Goal: Task Accomplishment & Management: Use online tool/utility

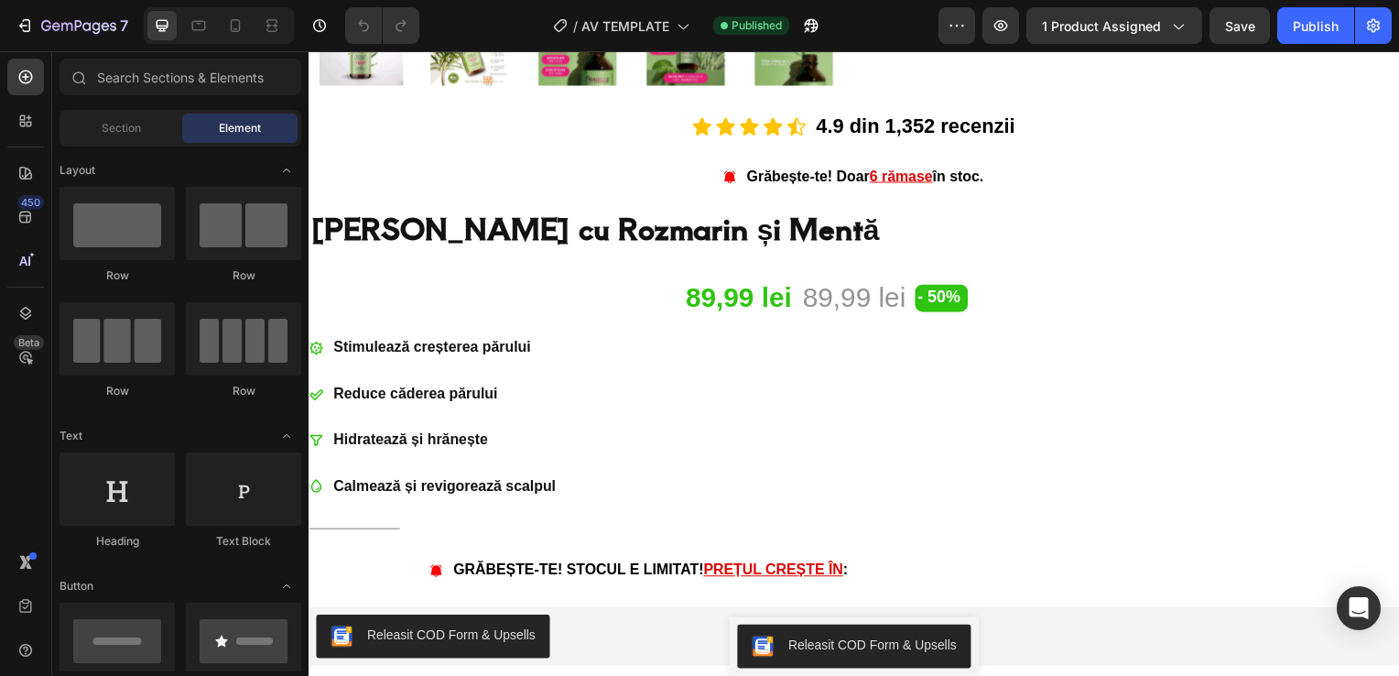
scroll to position [897, 0]
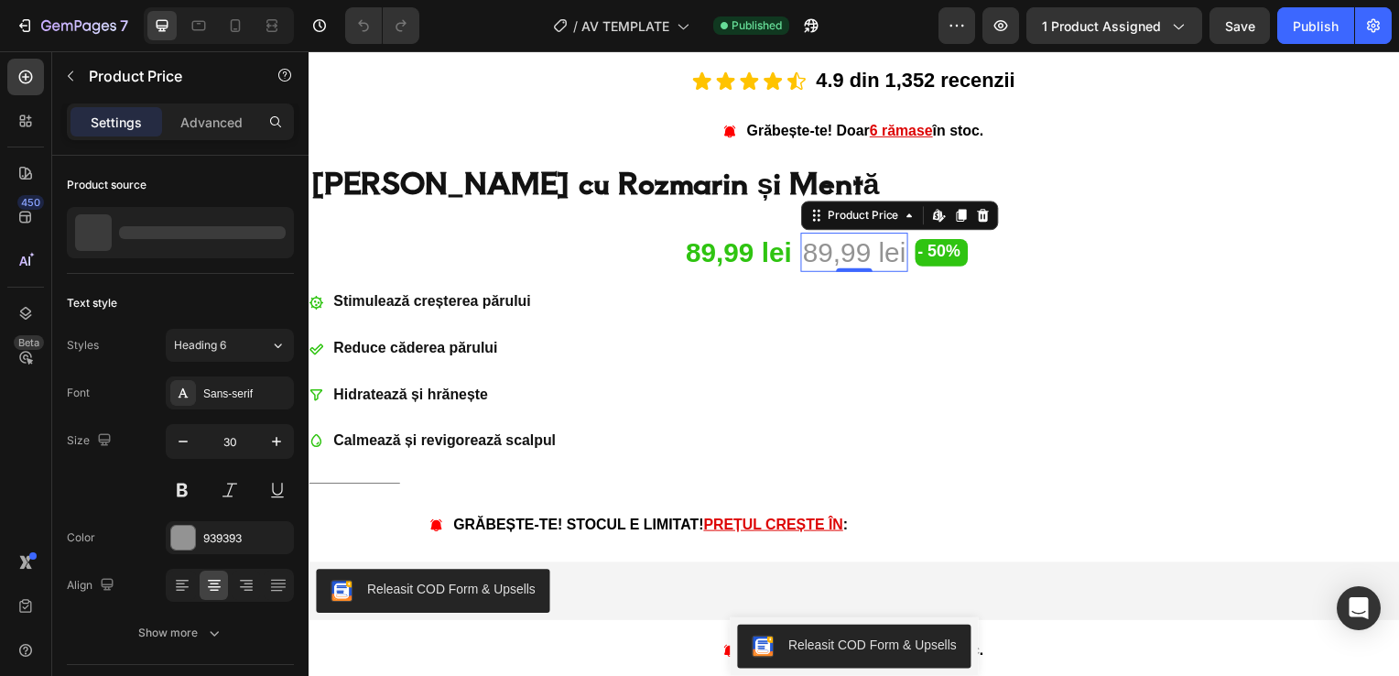
click at [839, 252] on div "89,99 lei" at bounding box center [857, 253] width 107 height 39
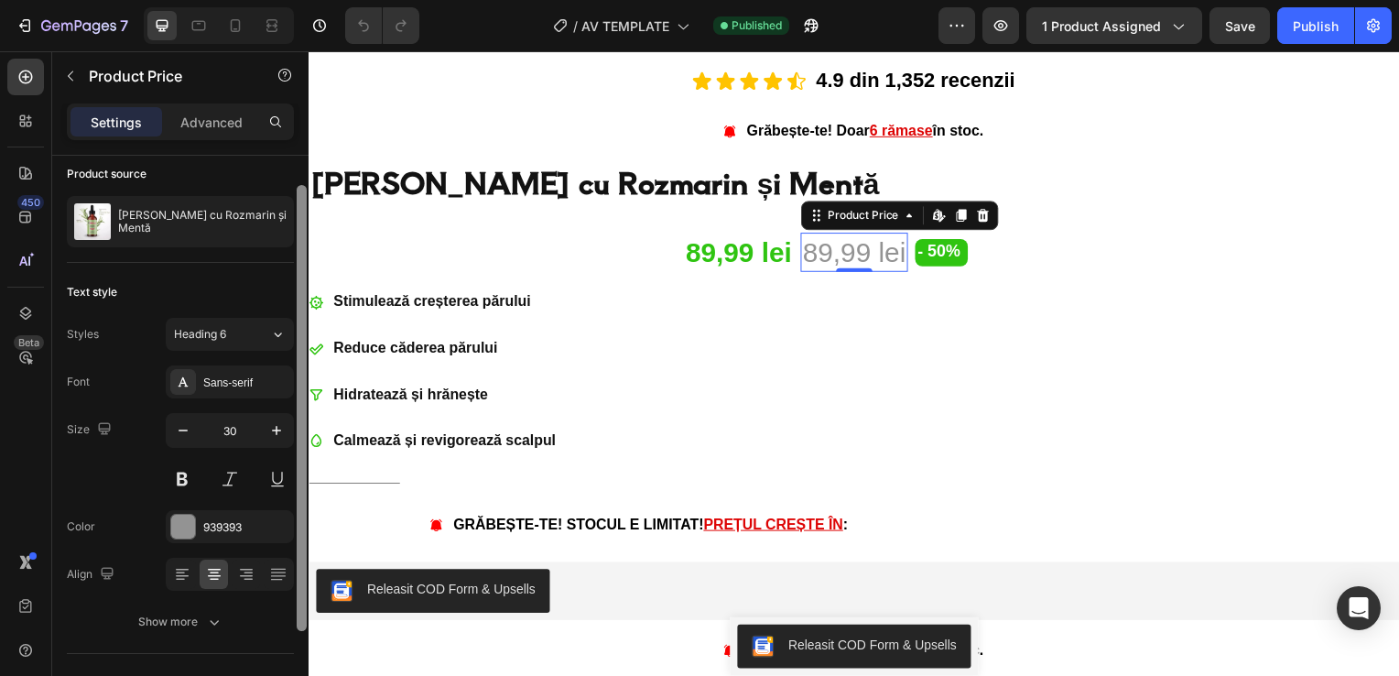
scroll to position [0, 0]
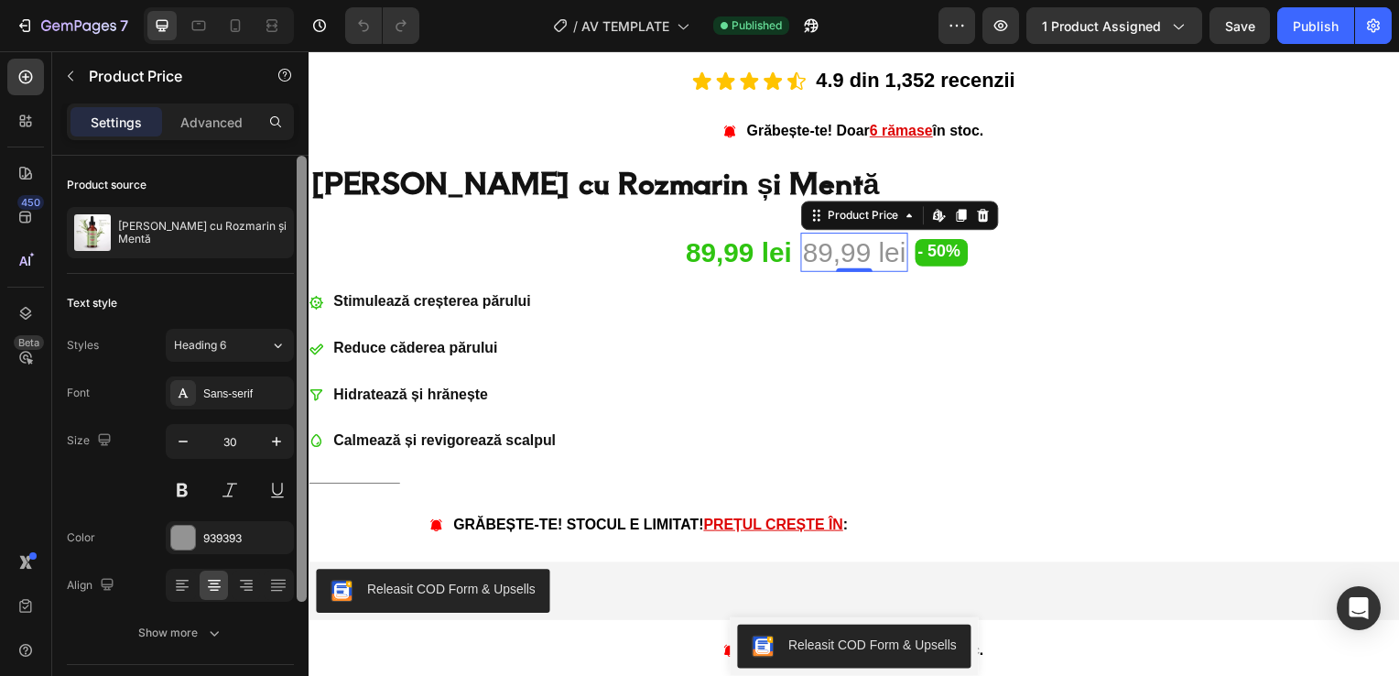
drag, startPoint x: 300, startPoint y: 246, endPoint x: 305, endPoint y: 171, distance: 75.2
click at [305, 171] on div at bounding box center [302, 379] width 10 height 446
click at [239, 118] on p "Advanced" at bounding box center [211, 122] width 62 height 19
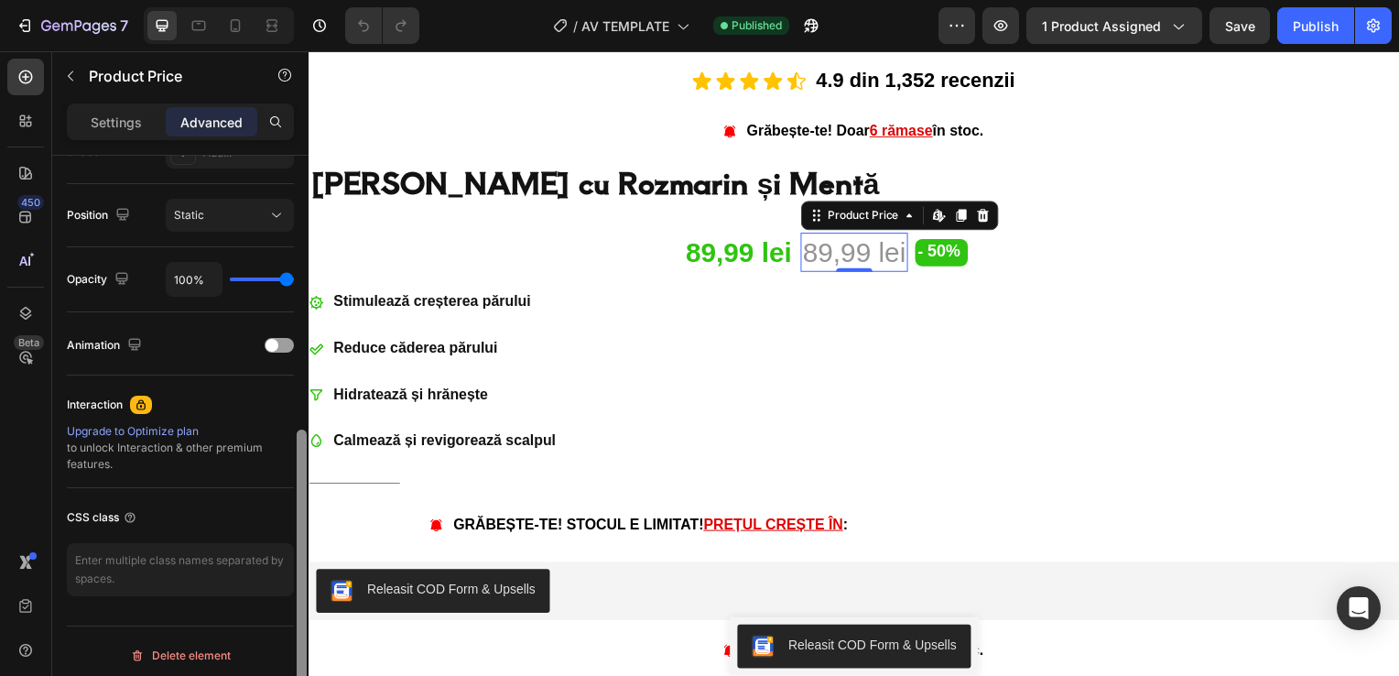
drag, startPoint x: 304, startPoint y: 192, endPoint x: 297, endPoint y: 537, distance: 345.2
click at [297, 537] on div at bounding box center [302, 563] width 10 height 269
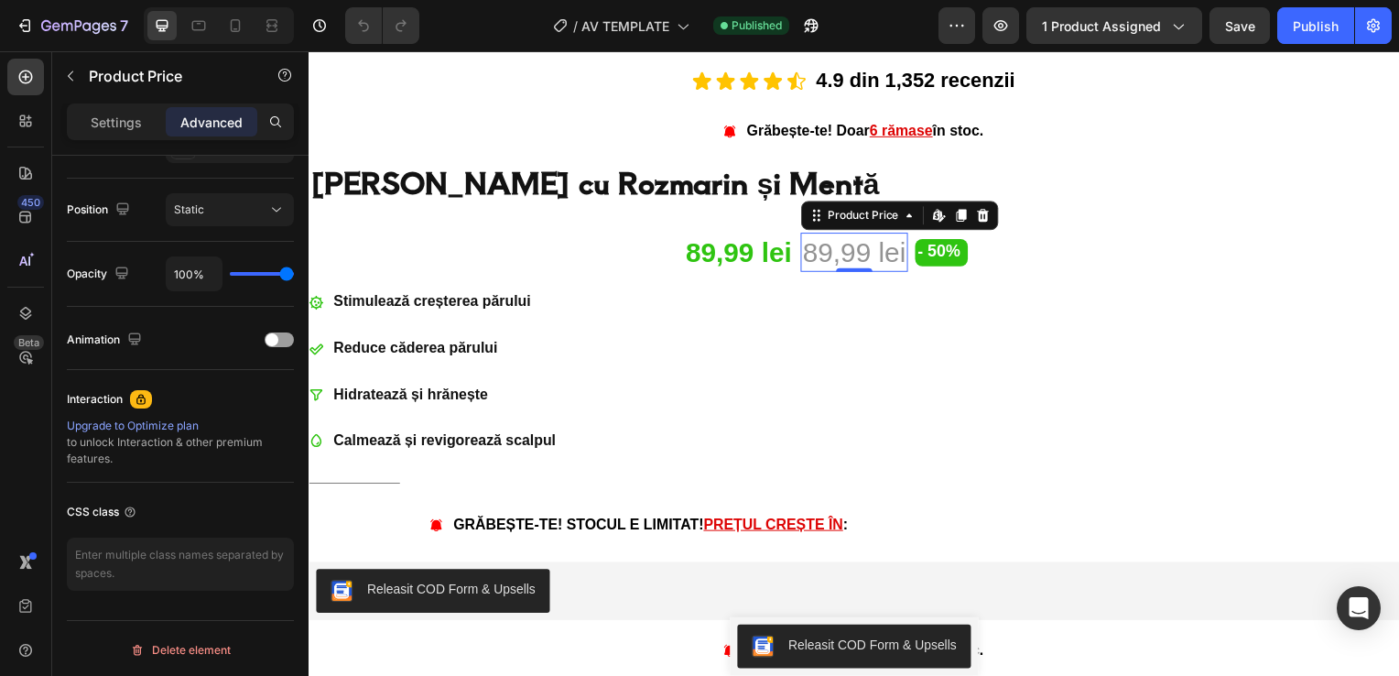
click at [858, 250] on div "89,99 lei" at bounding box center [857, 253] width 107 height 39
drag, startPoint x: 298, startPoint y: 485, endPoint x: 298, endPoint y: 497, distance: 11.9
click at [298, 497] on div at bounding box center [302, 594] width 10 height 269
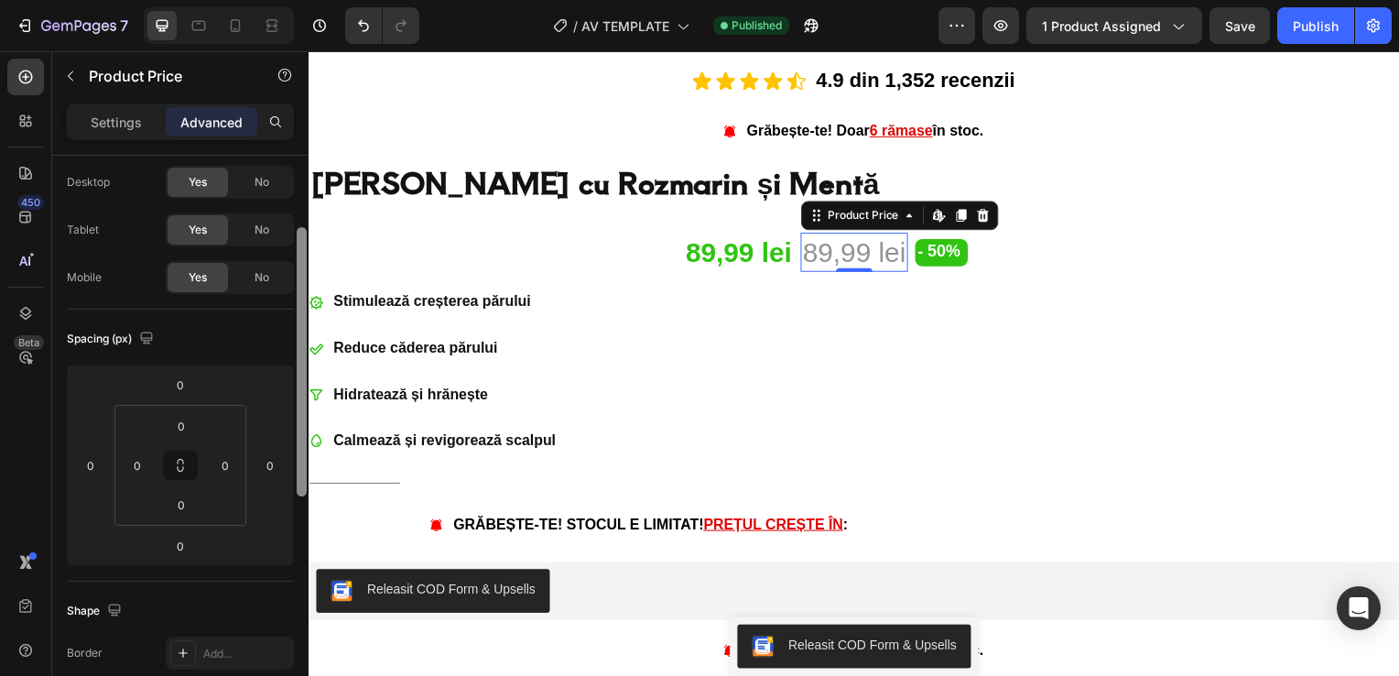
scroll to position [0, 0]
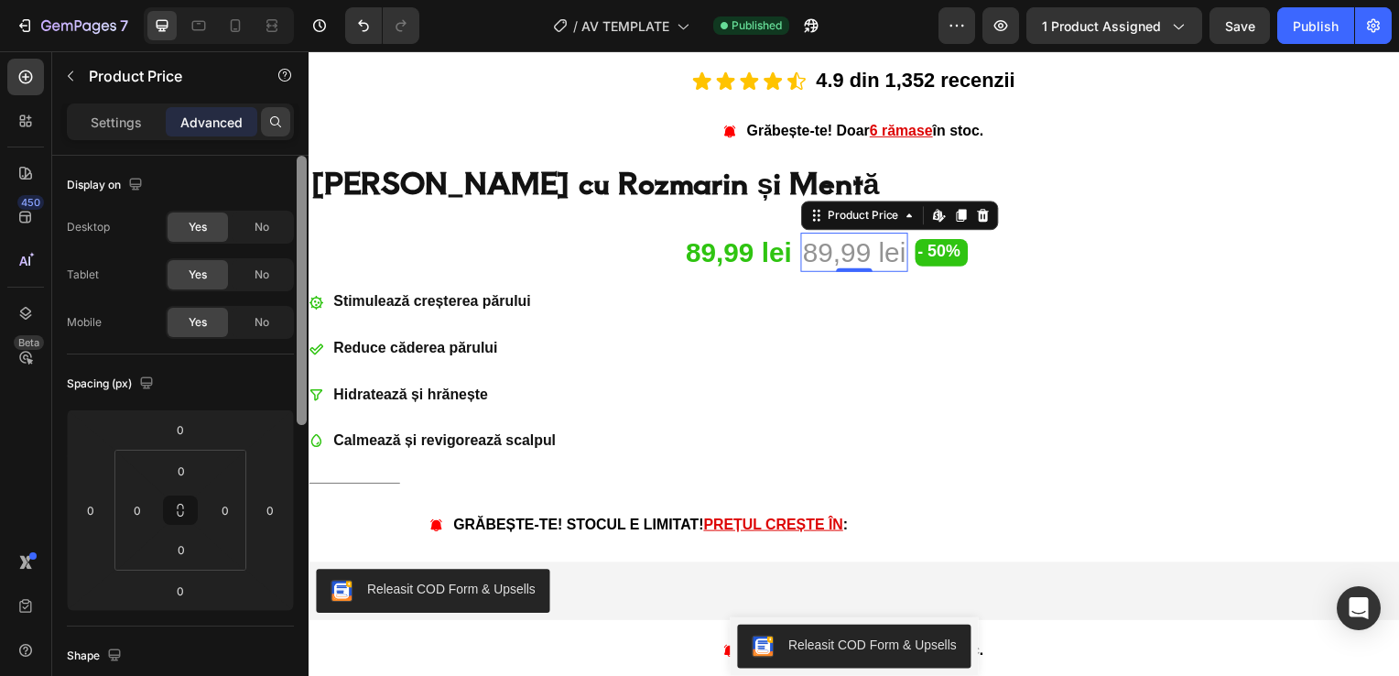
drag, startPoint x: 298, startPoint y: 497, endPoint x: 287, endPoint y: 111, distance: 386.5
click at [287, 111] on div "Settings Advanced Display on Desktop Yes No Tablet Yes No Mobile Yes No Spacing…" at bounding box center [180, 415] width 256 height 624
click at [117, 113] on p "Settings" at bounding box center [116, 122] width 51 height 19
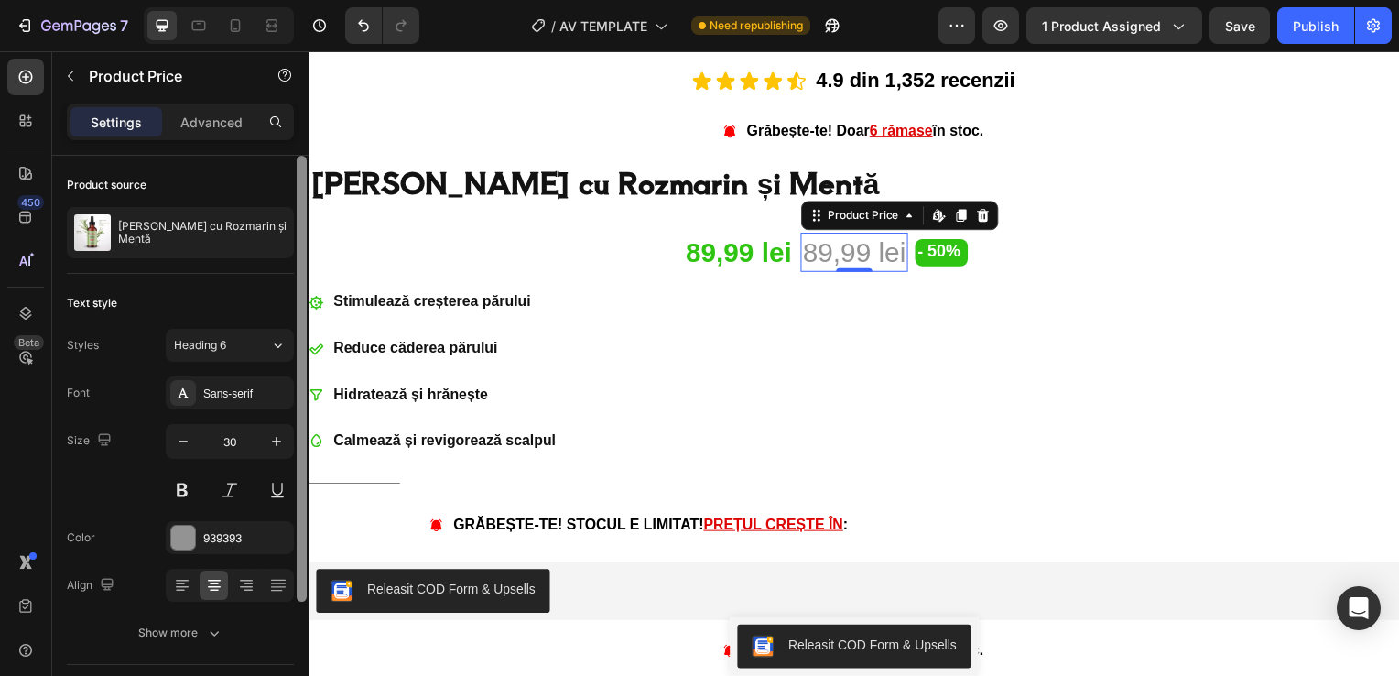
drag, startPoint x: 300, startPoint y: 218, endPoint x: 306, endPoint y: 159, distance: 58.8
click at [306, 159] on div at bounding box center [302, 379] width 10 height 446
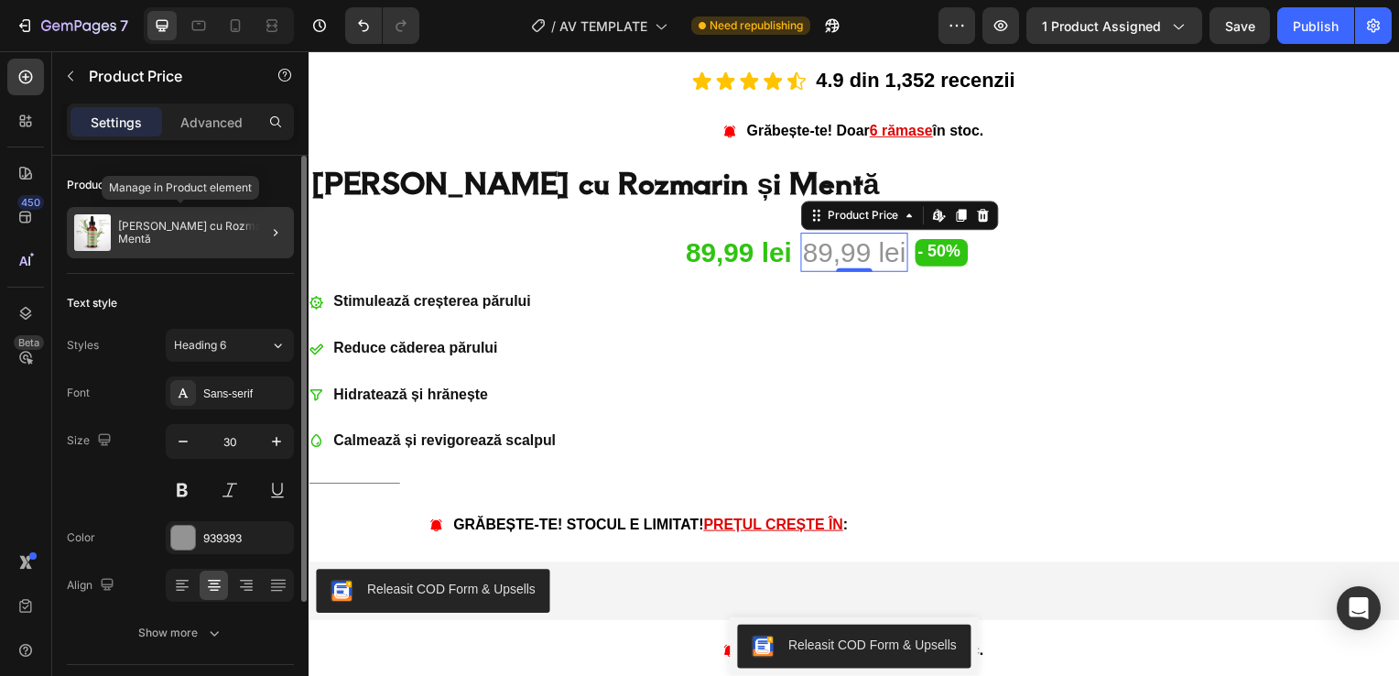
click at [236, 228] on p "[PERSON_NAME] cu Rozmarin și Mentă" at bounding box center [202, 233] width 168 height 26
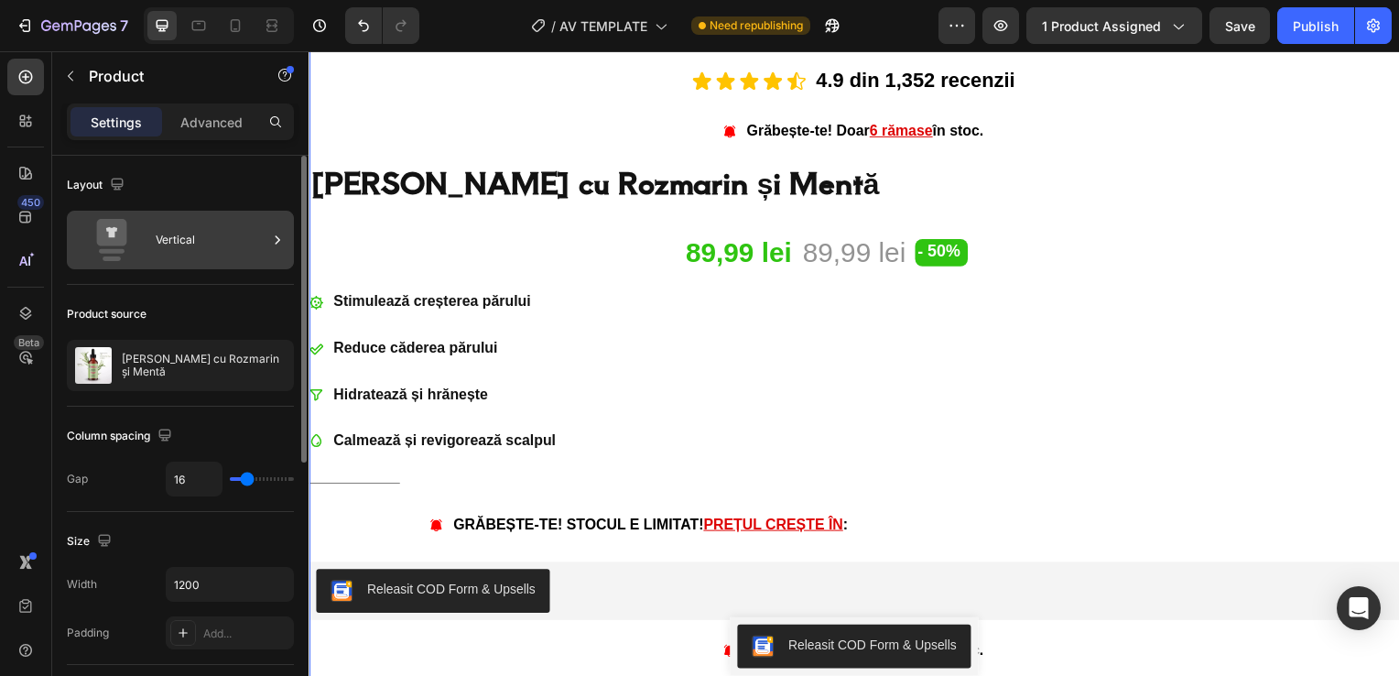
click at [176, 231] on div "Vertical" at bounding box center [212, 240] width 112 height 42
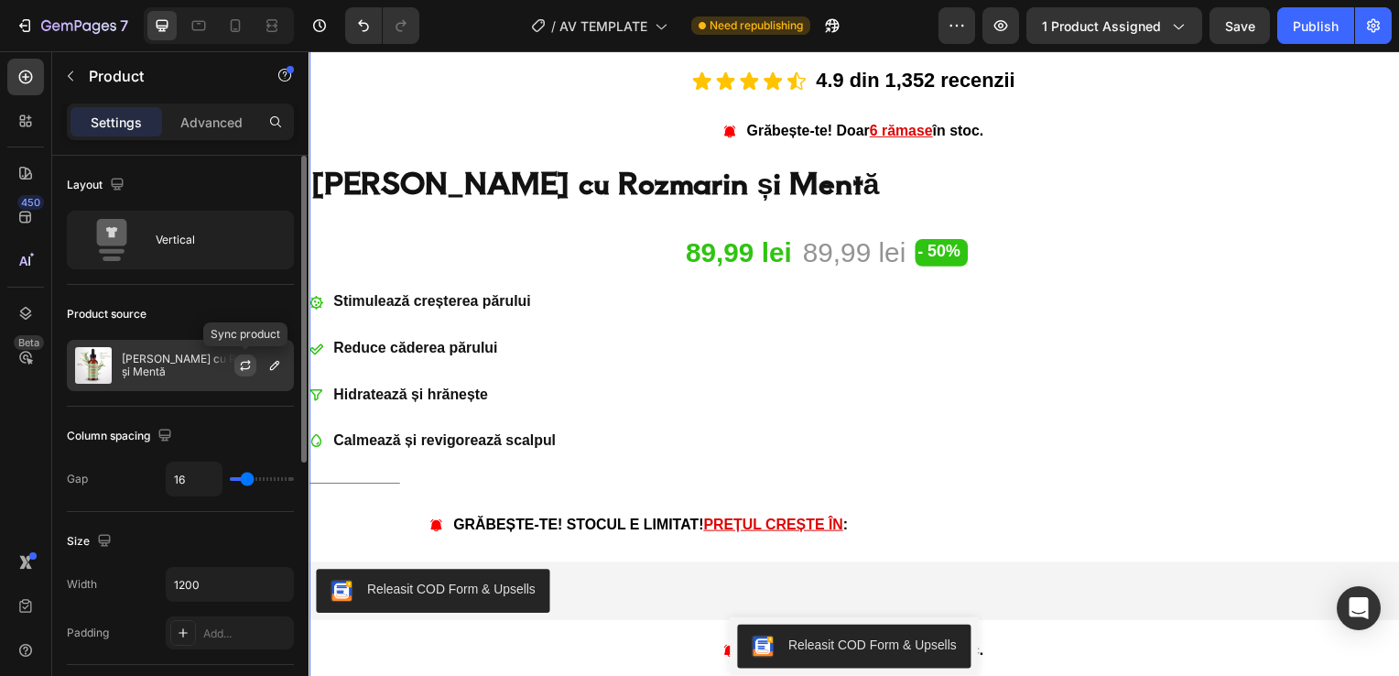
click at [238, 367] on icon "button" at bounding box center [245, 365] width 15 height 15
click at [272, 365] on icon "button" at bounding box center [274, 365] width 9 height 9
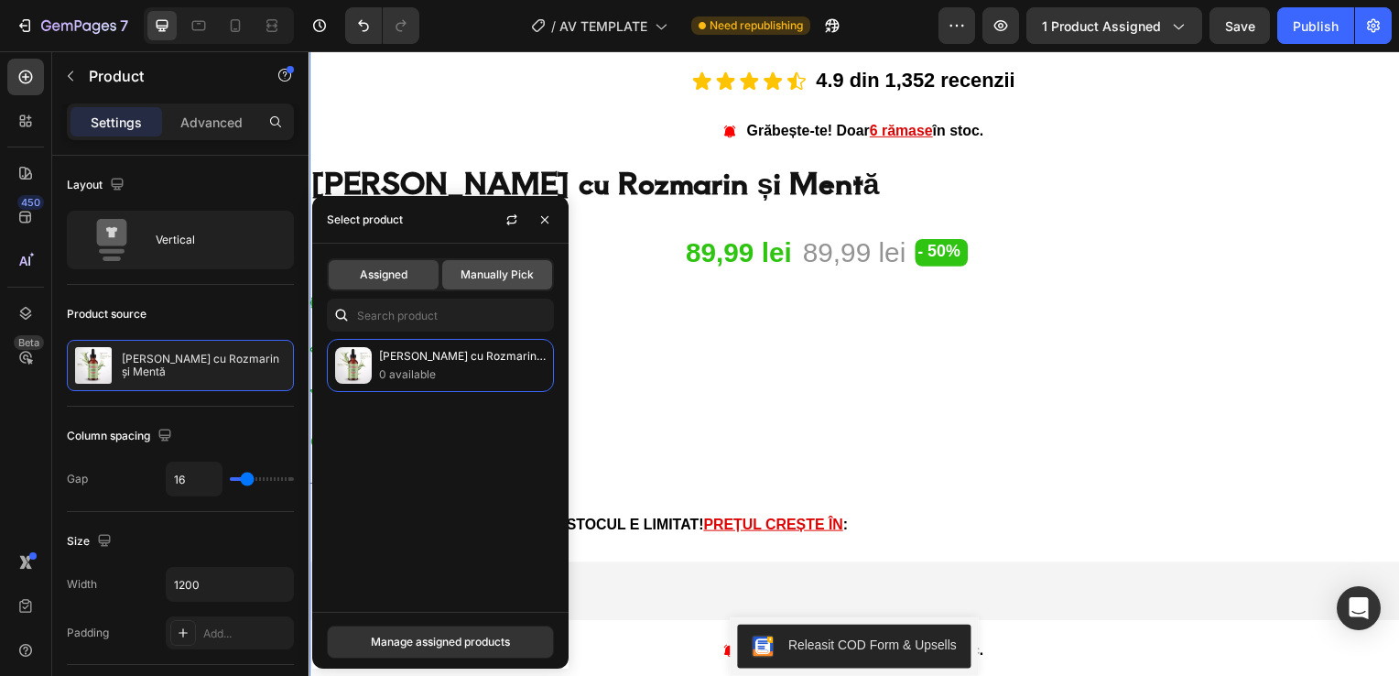
click at [492, 273] on span "Manually Pick" at bounding box center [496, 274] width 73 height 16
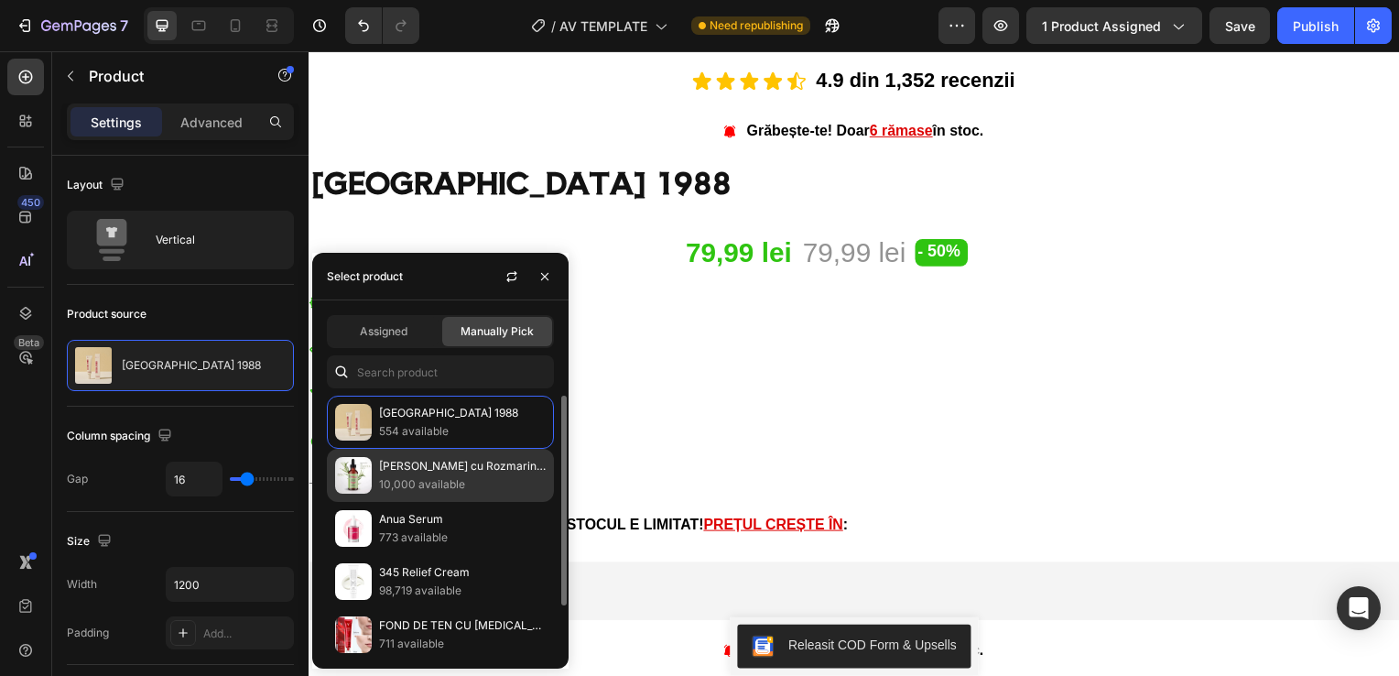
click at [414, 474] on p "[PERSON_NAME] cu Rozmarin și Mentă" at bounding box center [462, 466] width 167 height 18
click at [415, 478] on p "10,000 available" at bounding box center [462, 484] width 167 height 18
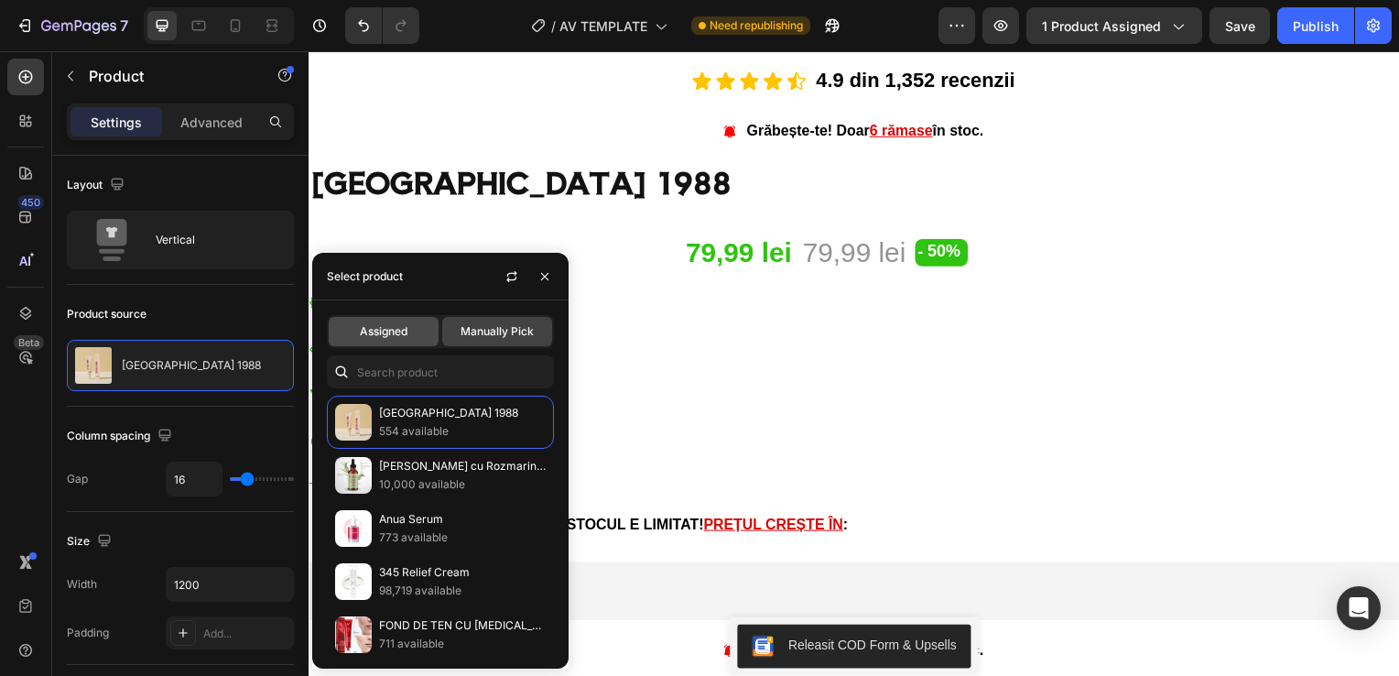
click at [392, 342] on div "Assigned" at bounding box center [384, 331] width 110 height 29
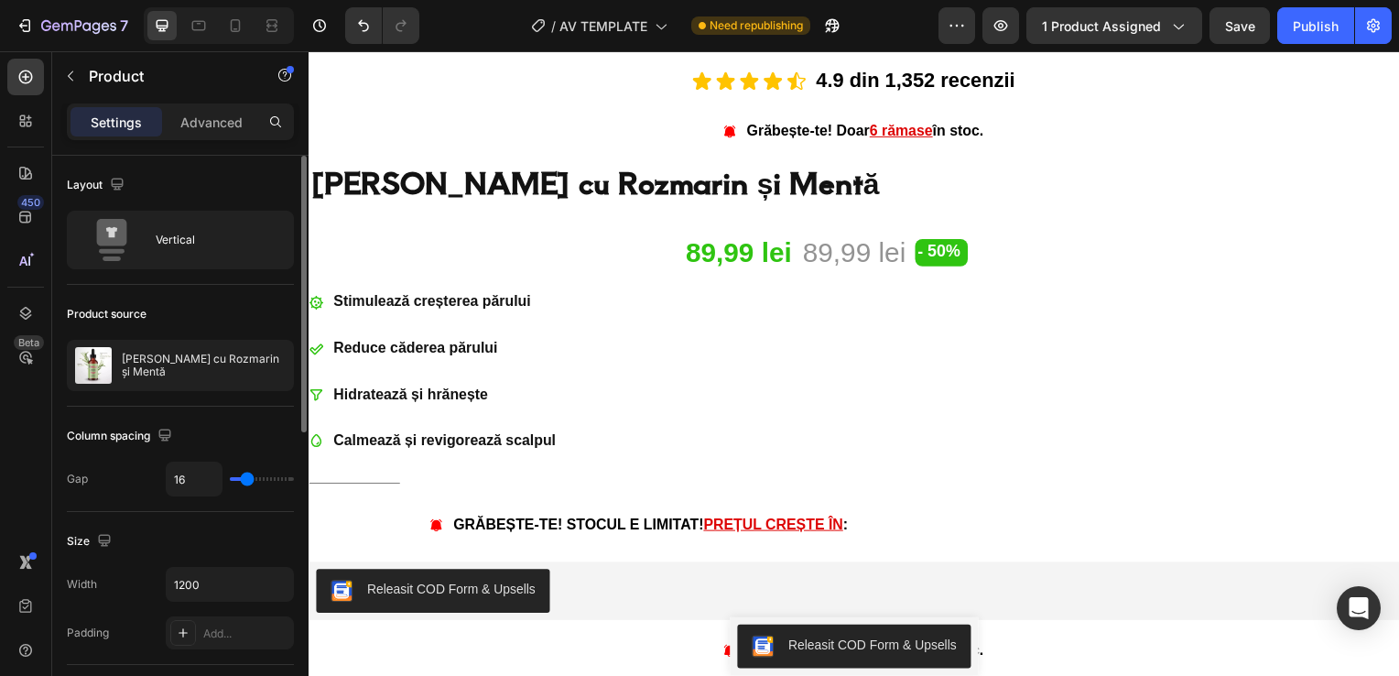
click at [260, 447] on div "Column spacing" at bounding box center [180, 435] width 227 height 29
click at [27, 126] on icon at bounding box center [29, 124] width 5 height 5
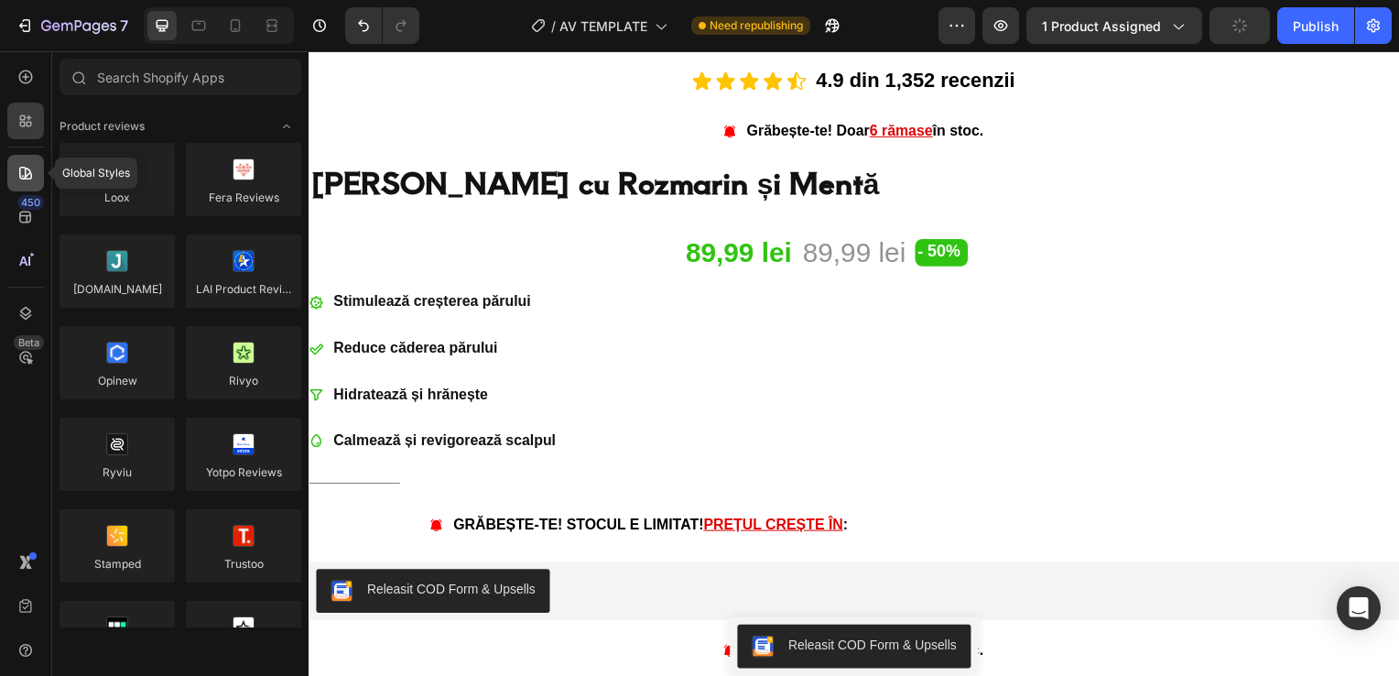
click at [26, 170] on icon at bounding box center [25, 173] width 13 height 13
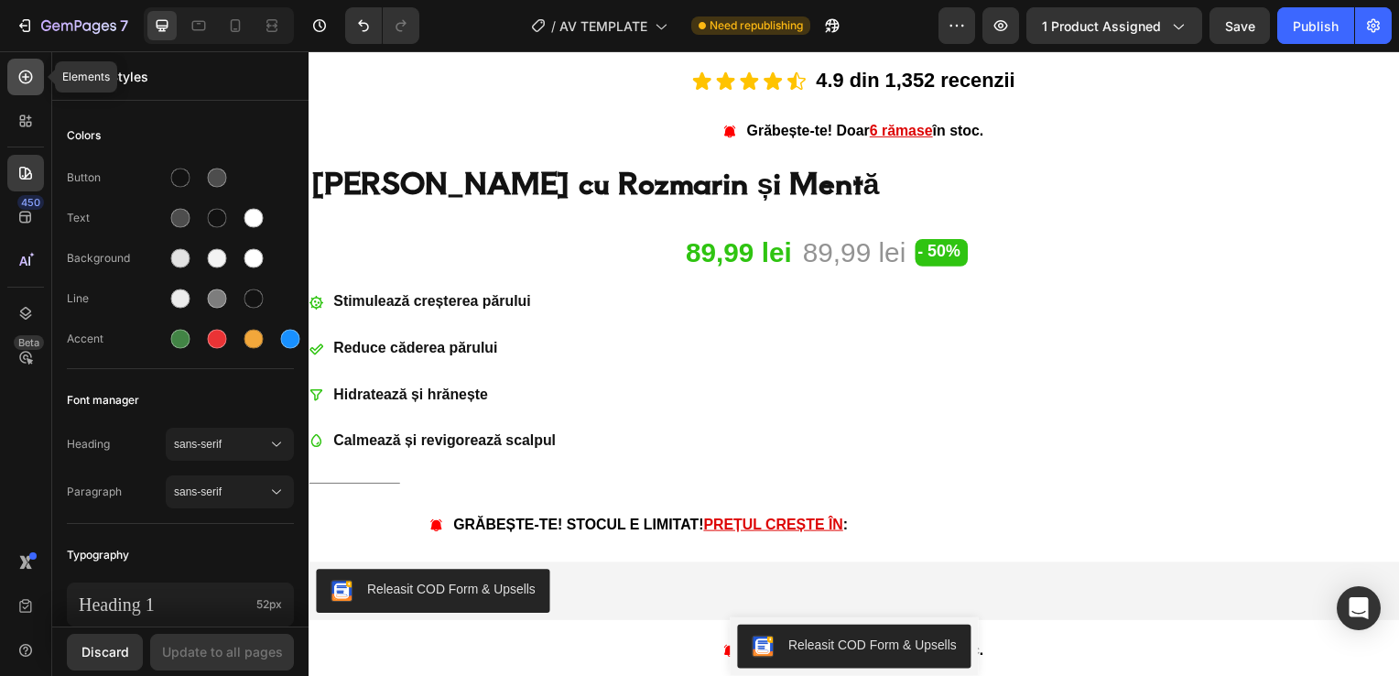
click at [30, 77] on icon at bounding box center [25, 77] width 18 height 18
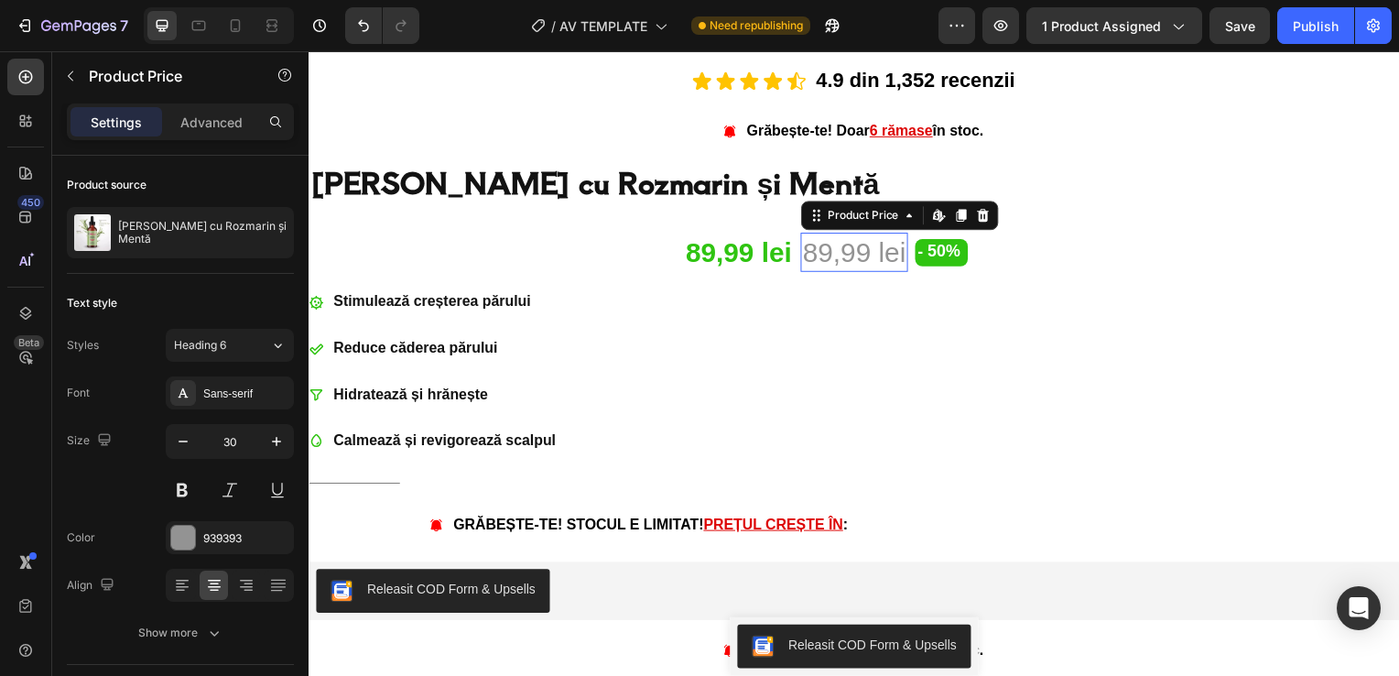
click at [843, 254] on div "89,99 lei" at bounding box center [857, 253] width 107 height 39
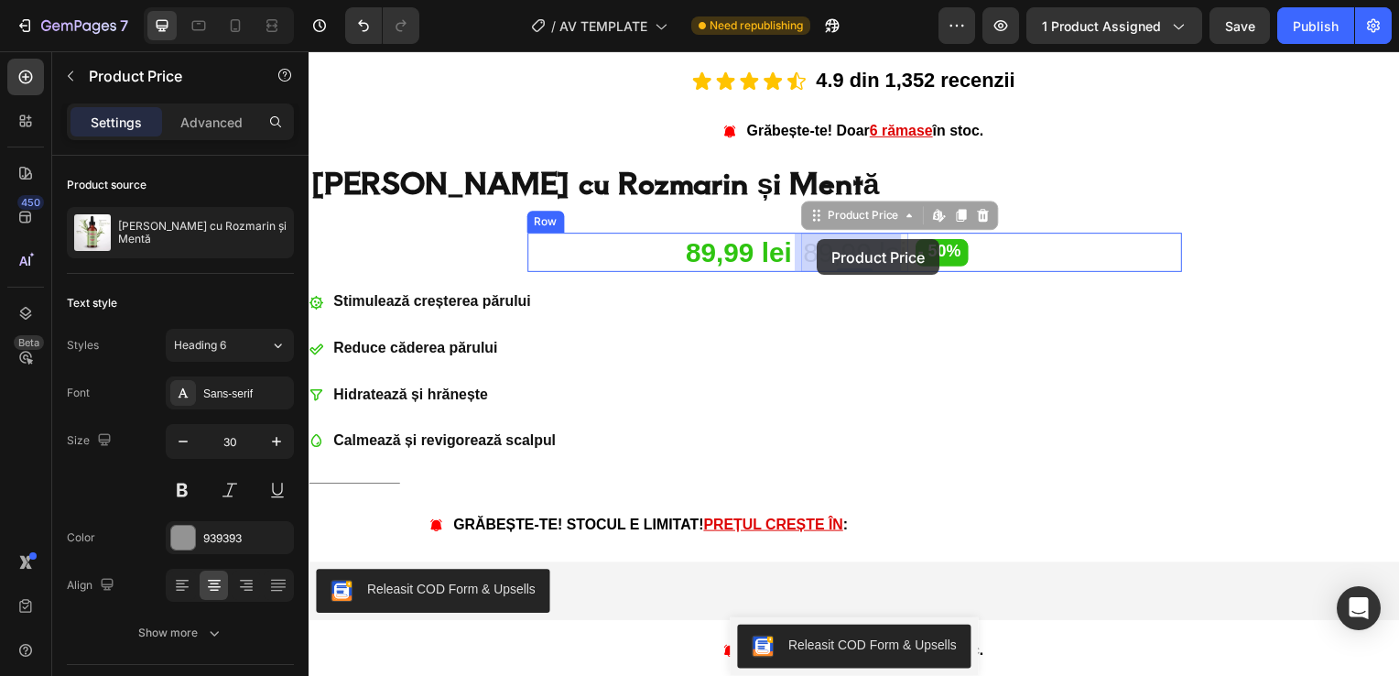
drag, startPoint x: 823, startPoint y: 222, endPoint x: 820, endPoint y: 241, distance: 18.5
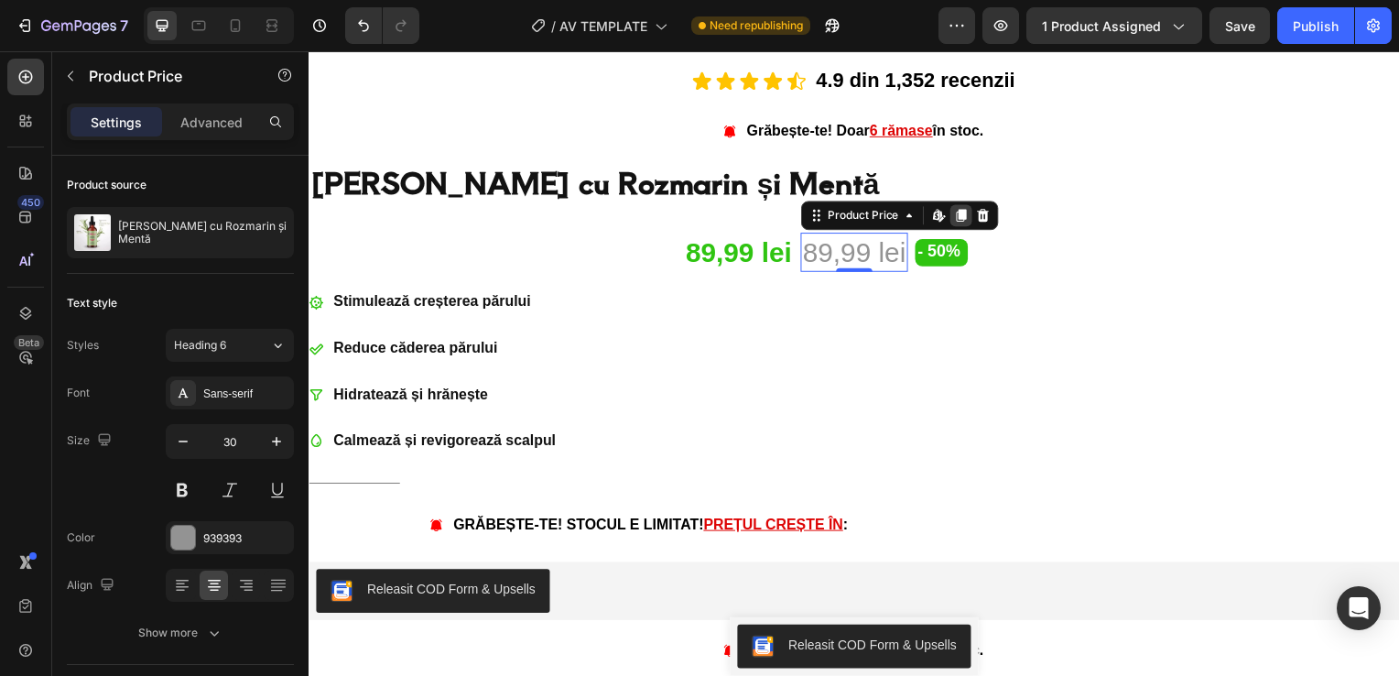
click at [958, 221] on icon at bounding box center [965, 217] width 15 height 15
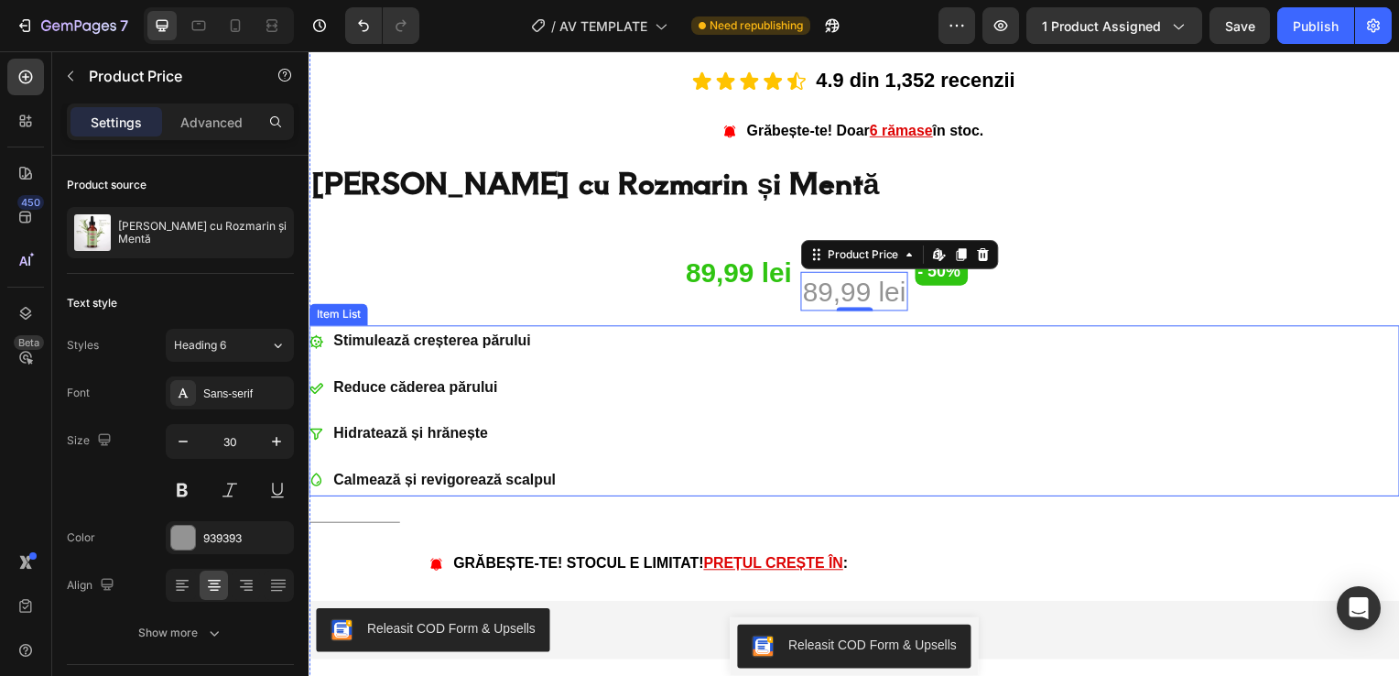
click at [824, 400] on div "Stimulează creșterea părului Reduce căderea părului Hidratează și hrănește Calm…" at bounding box center [857, 413] width 1098 height 171
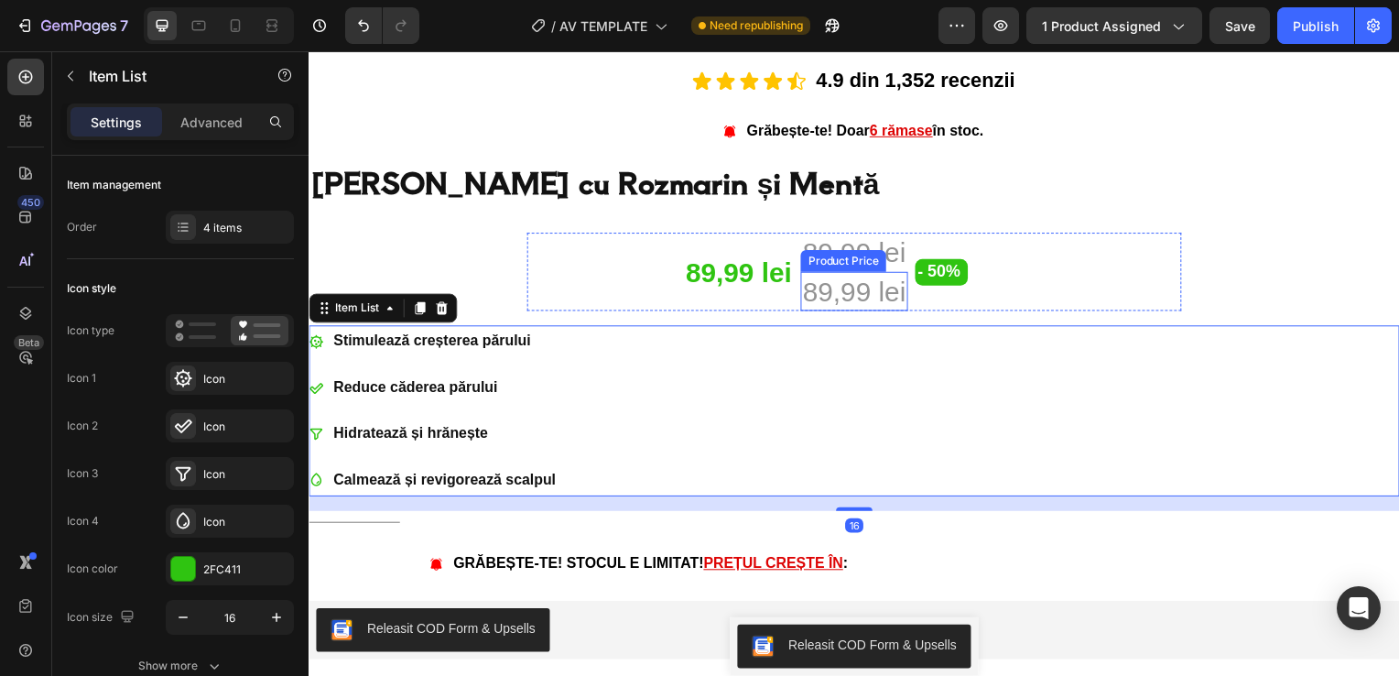
click at [835, 294] on div "89,99 lei" at bounding box center [857, 293] width 107 height 39
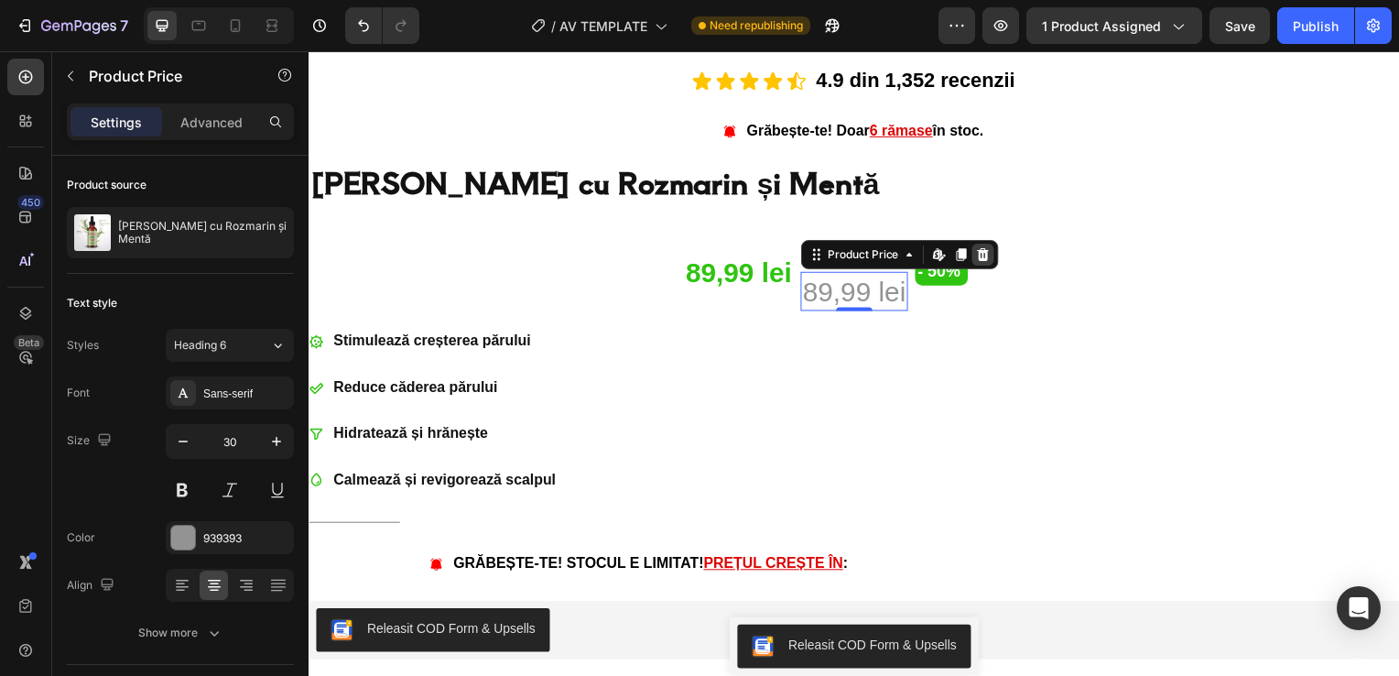
click at [979, 249] on icon at bounding box center [986, 256] width 15 height 15
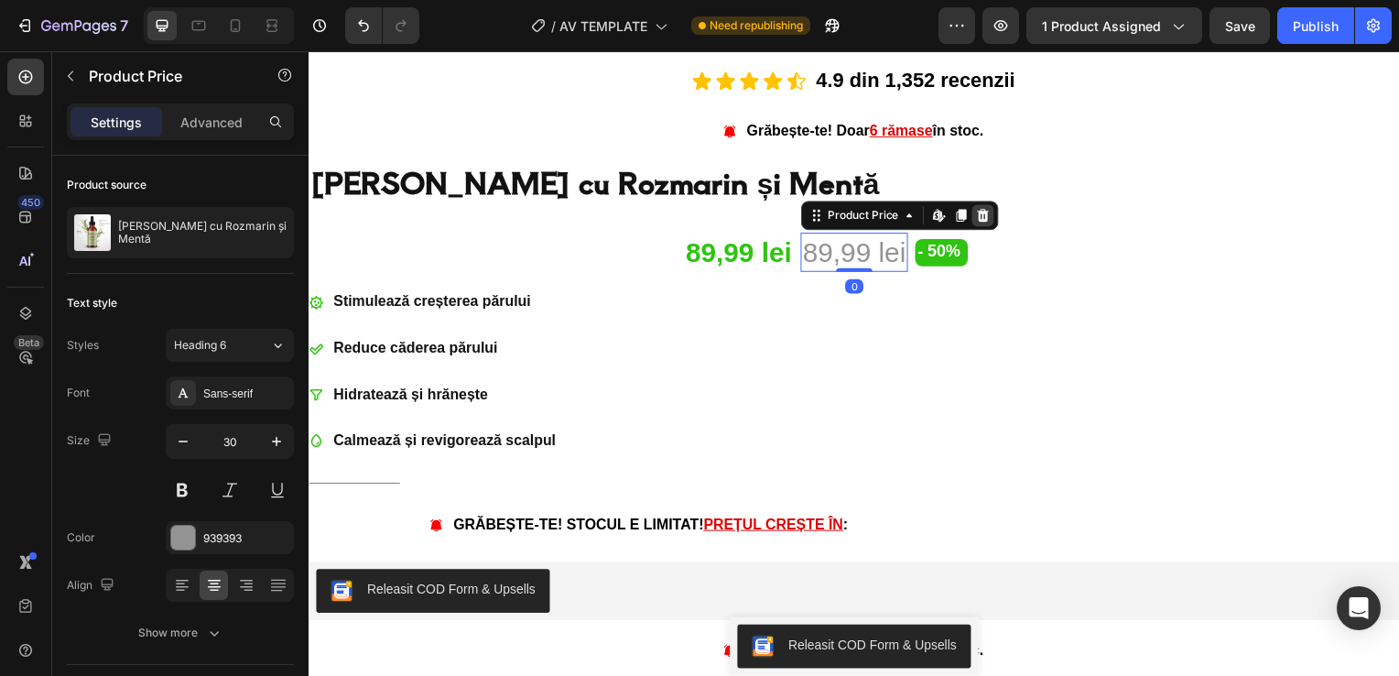
click at [981, 213] on icon at bounding box center [987, 217] width 12 height 13
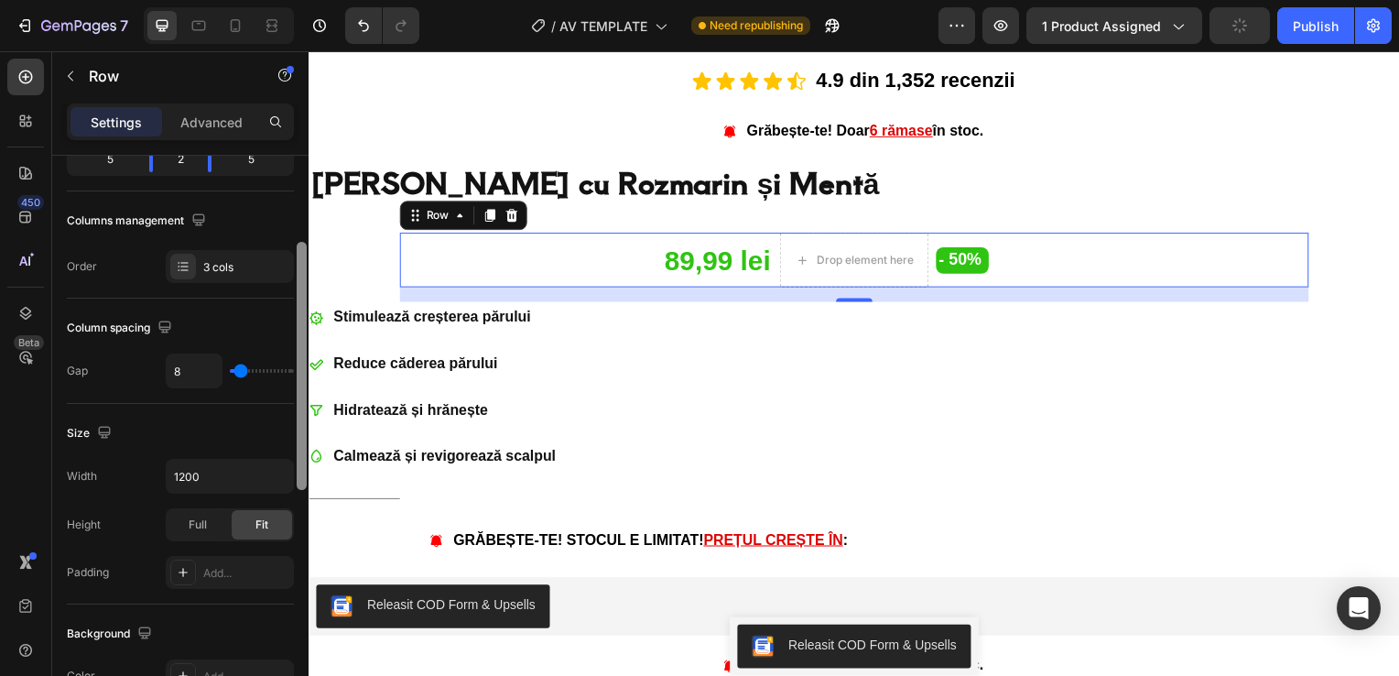
scroll to position [236, 0]
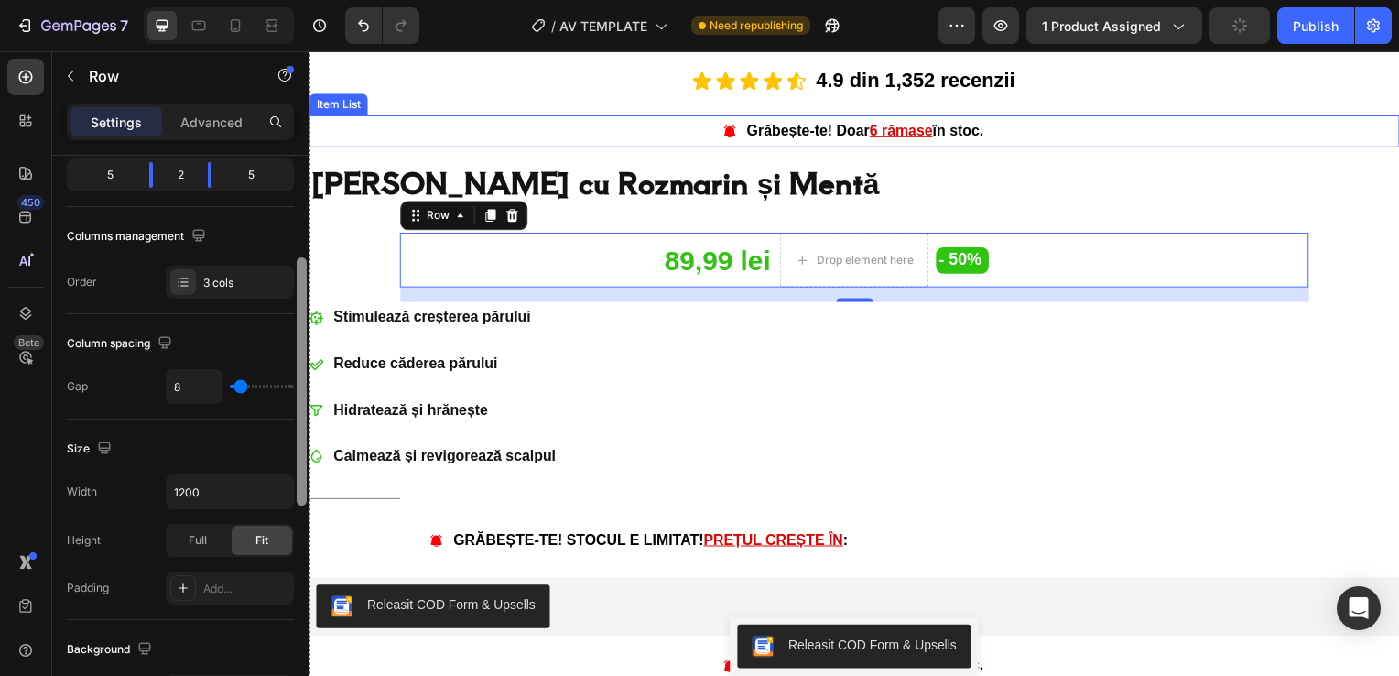
drag, startPoint x: 609, startPoint y: 244, endPoint x: 314, endPoint y: 119, distance: 320.3
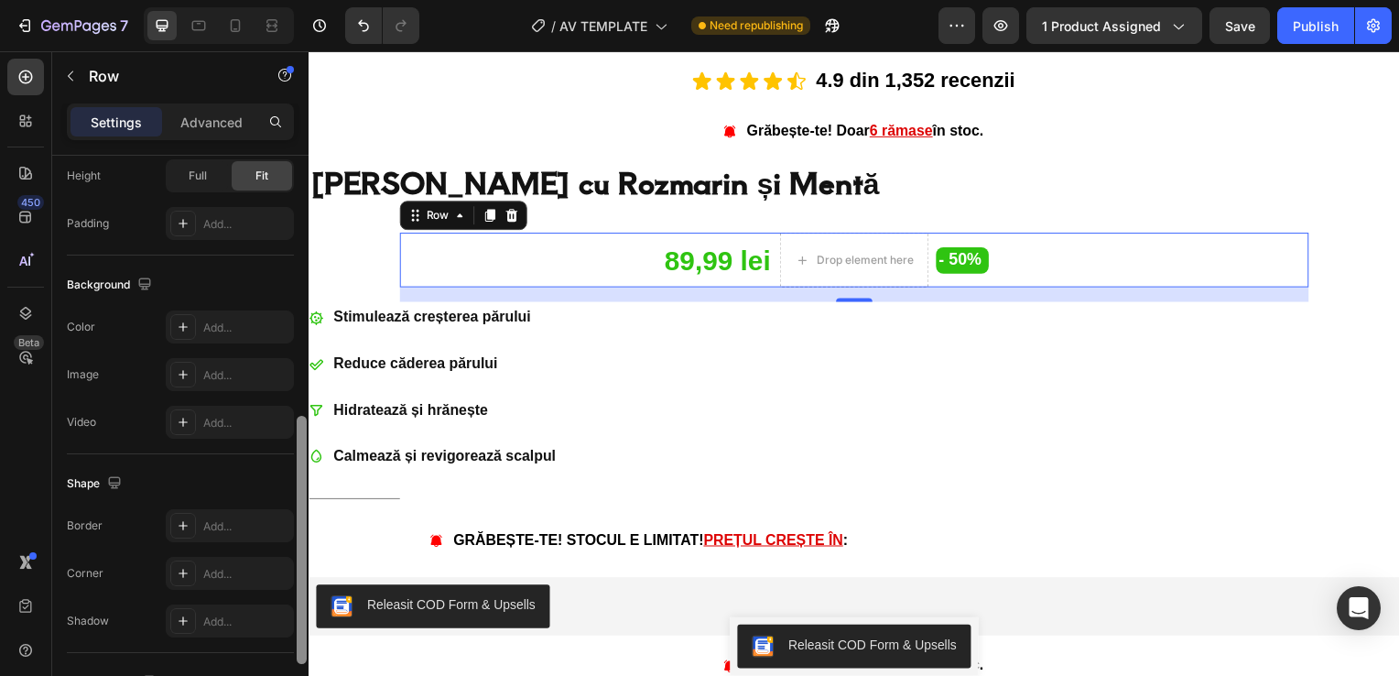
scroll to position [0, 0]
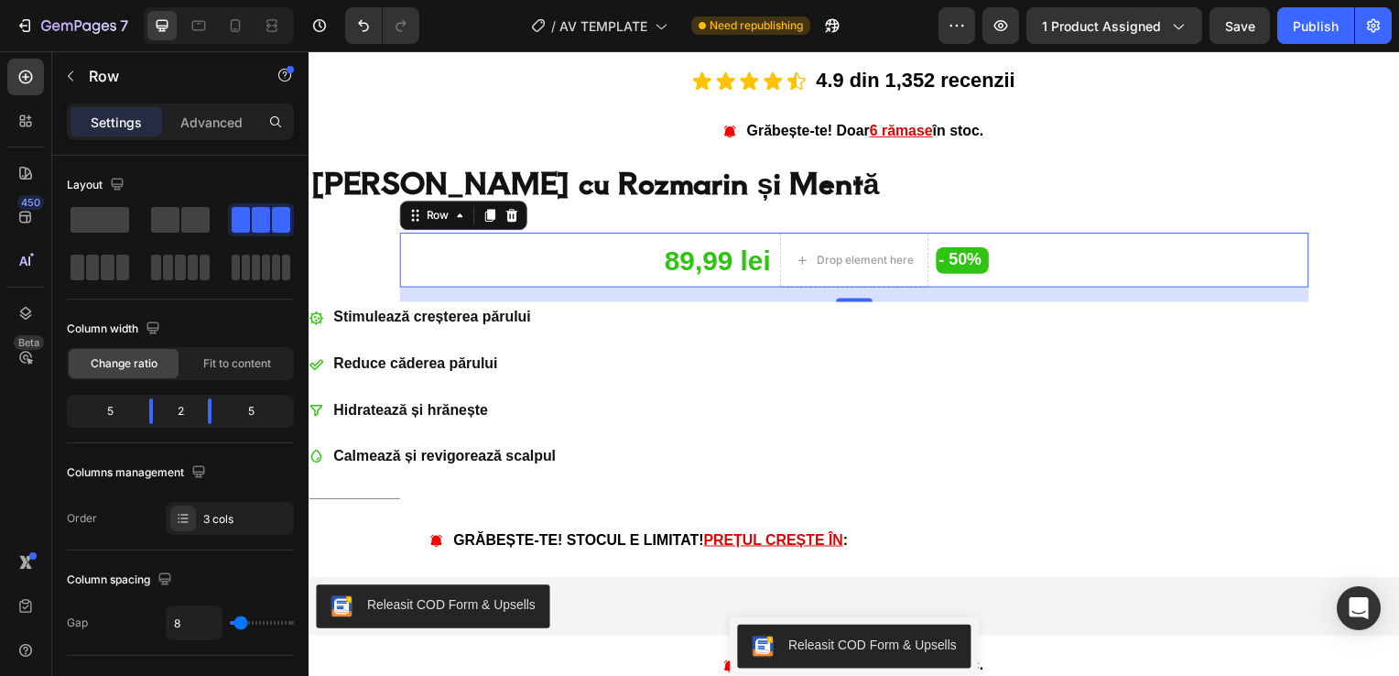
drag, startPoint x: 303, startPoint y: 227, endPoint x: 304, endPoint y: -68, distance: 294.8
click at [304, 0] on html "7 Version history / AV TEMPLATE Need republishing Preview 1 product assigned Sa…" at bounding box center [699, 0] width 1399 height 0
click at [1333, 11] on button "Publish" at bounding box center [1315, 25] width 77 height 37
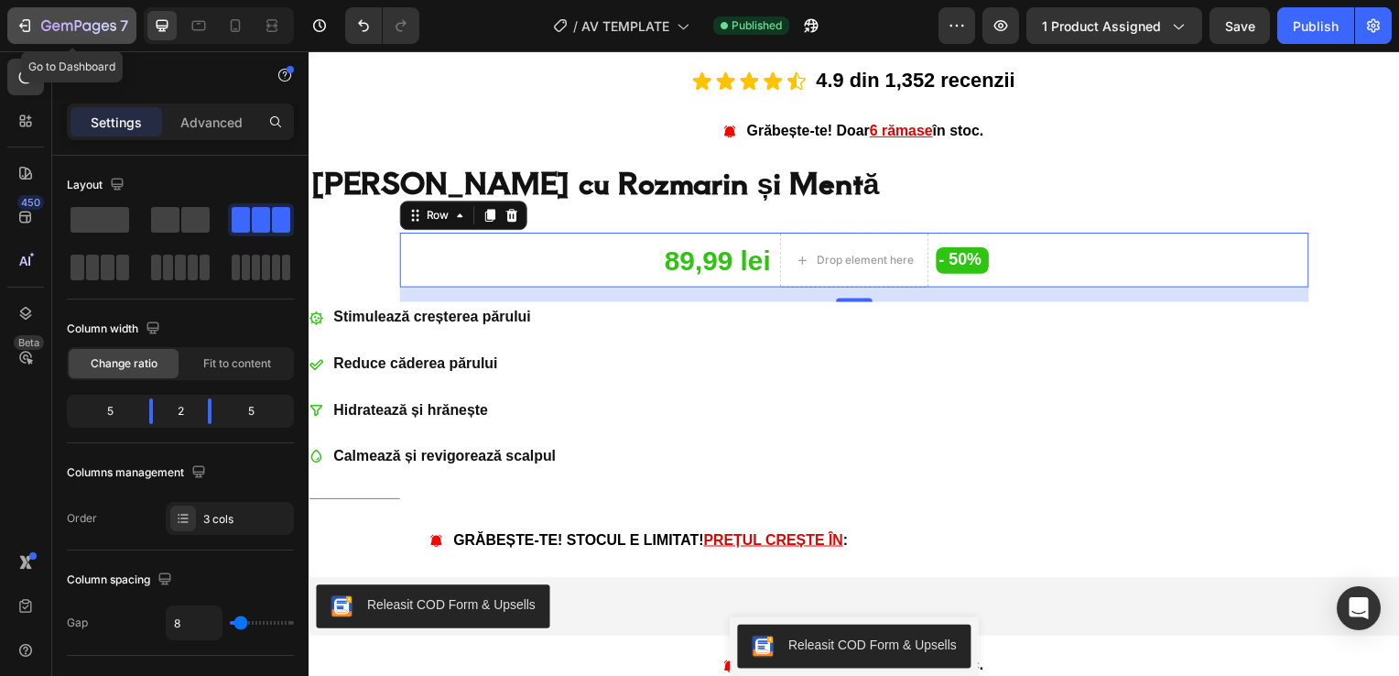
click at [27, 21] on icon "button" at bounding box center [25, 25] width 18 height 18
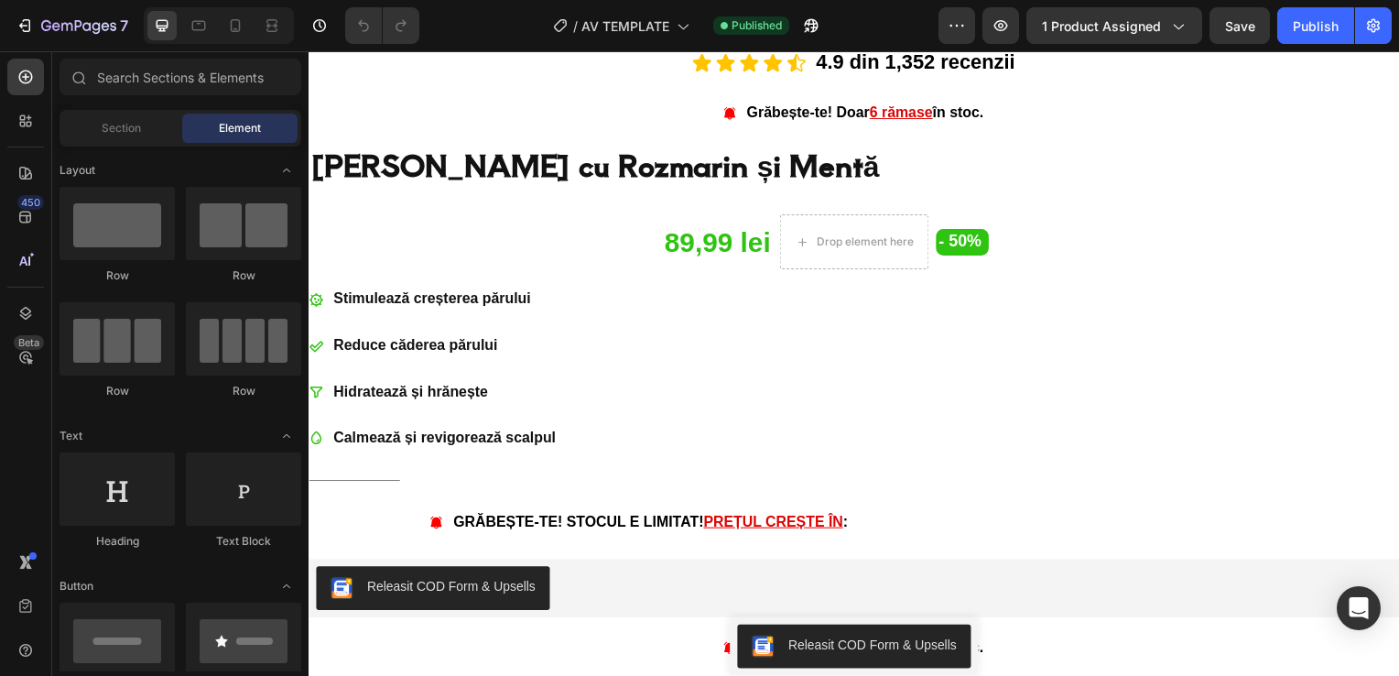
scroll to position [926, 0]
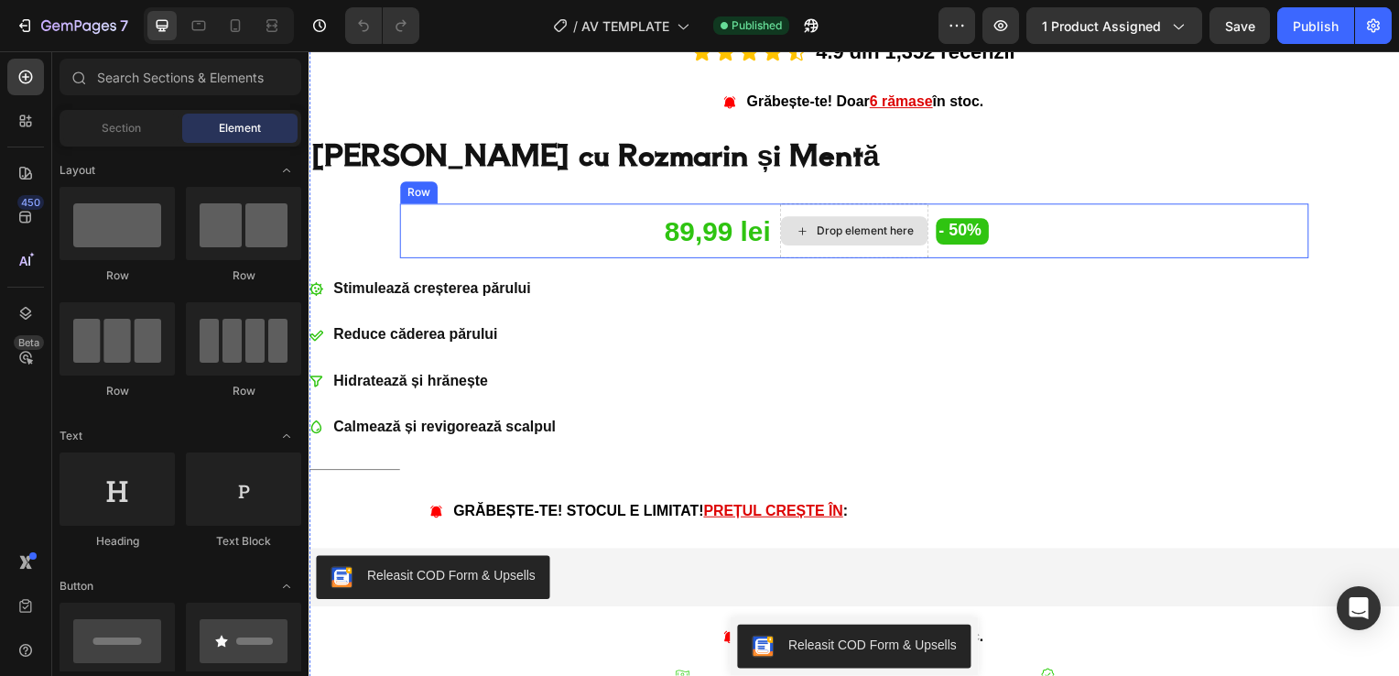
click at [835, 211] on div "Drop element here" at bounding box center [858, 232] width 150 height 55
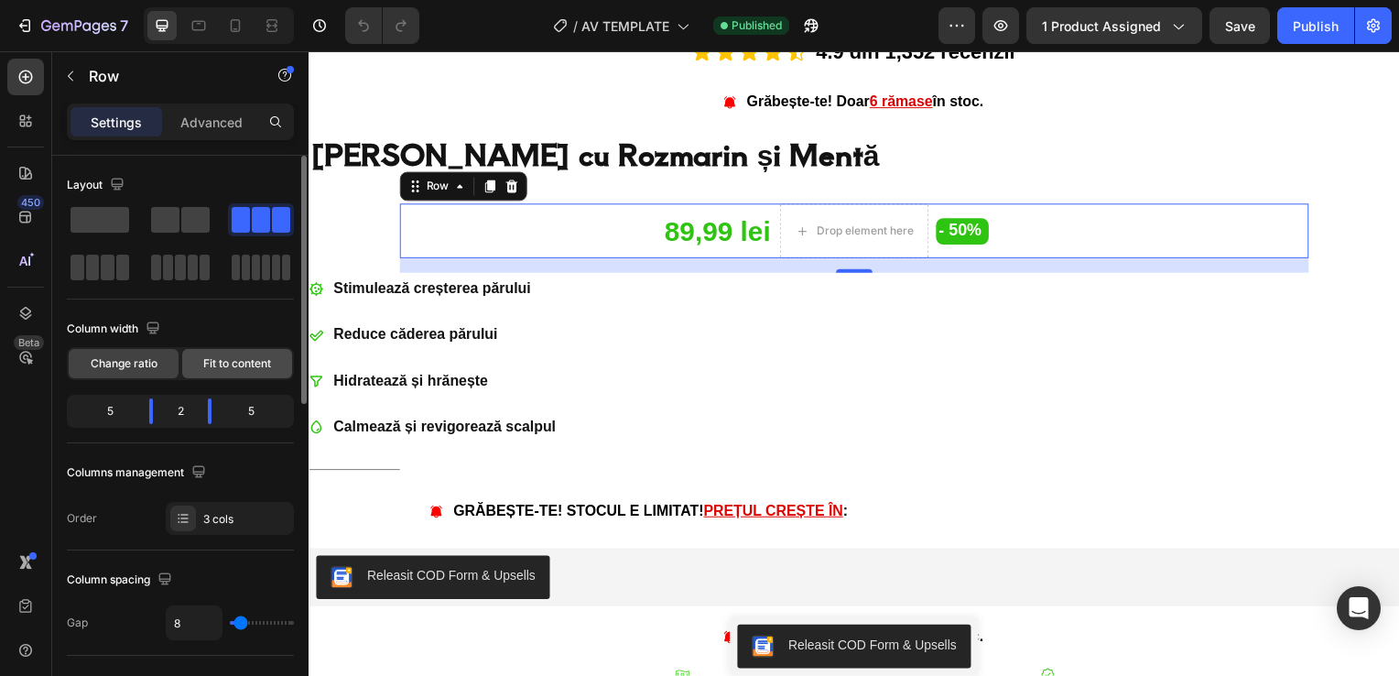
click at [218, 357] on span "Fit to content" at bounding box center [237, 363] width 68 height 16
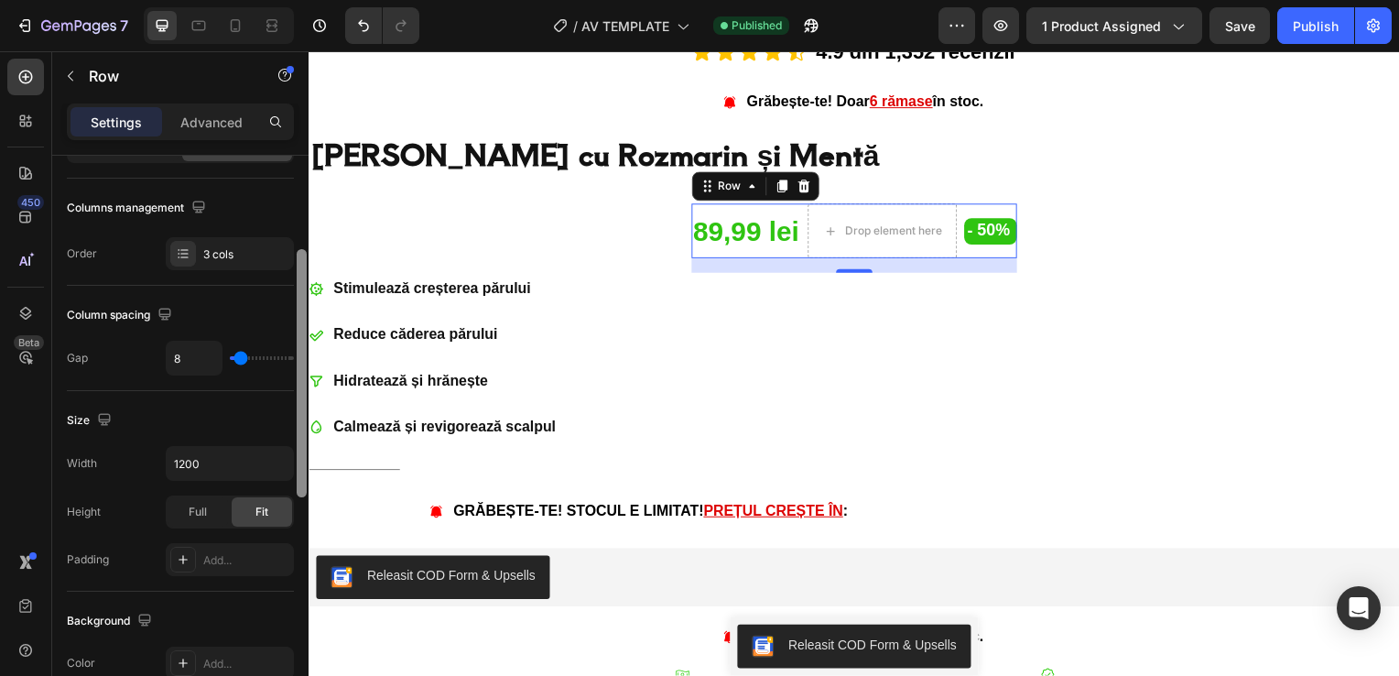
scroll to position [223, 0]
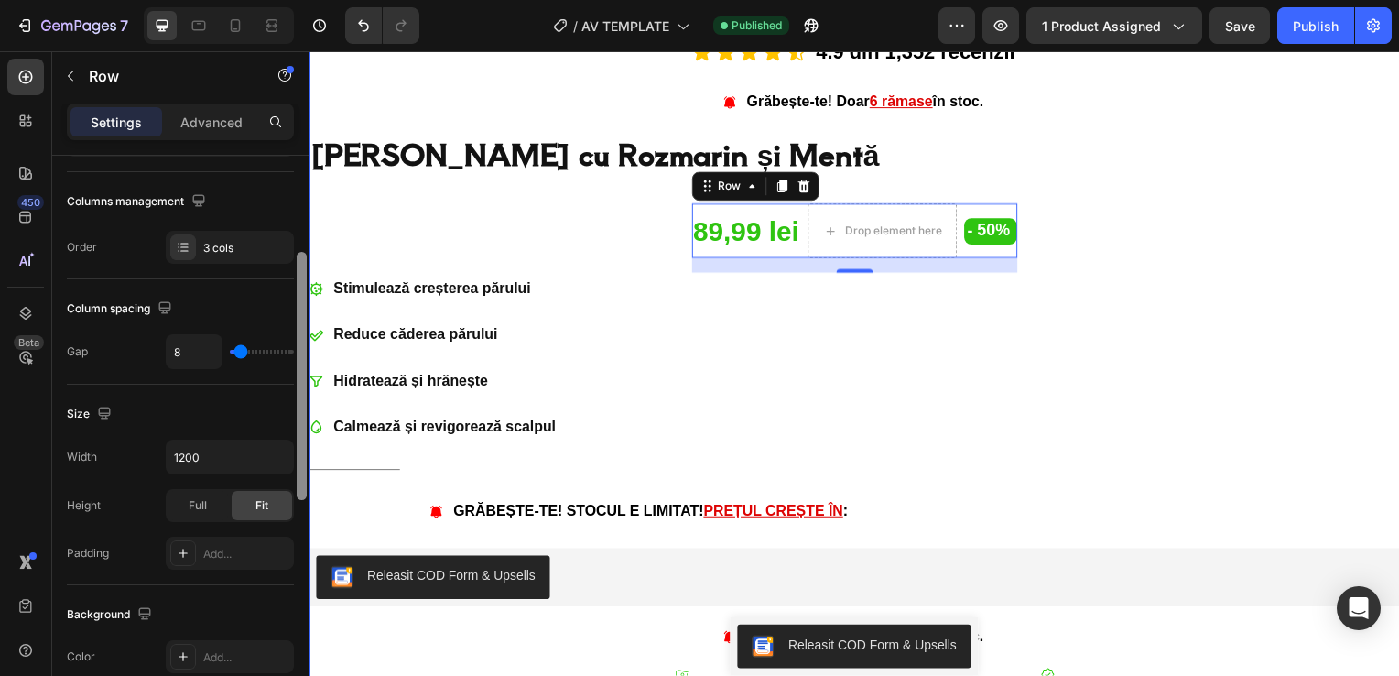
drag, startPoint x: 606, startPoint y: 381, endPoint x: 309, endPoint y: 449, distance: 304.4
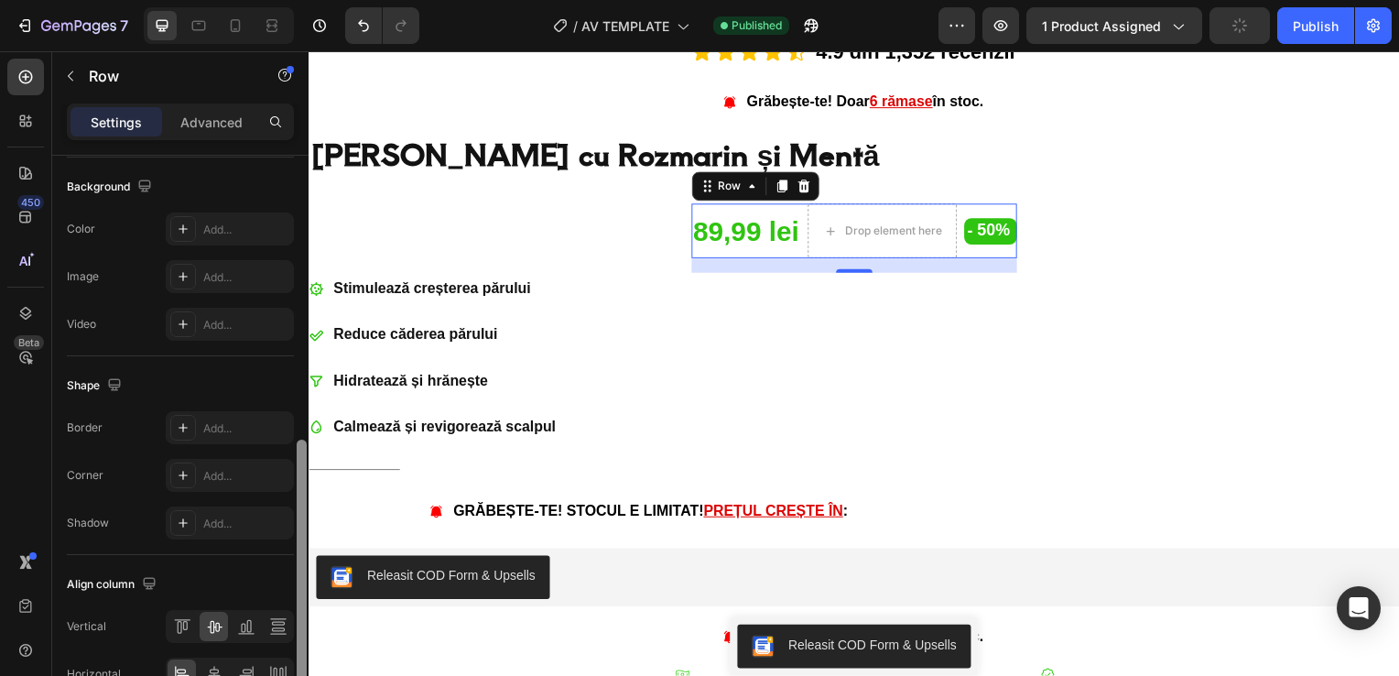
scroll to position [653, 0]
click at [302, 612] on div at bounding box center [302, 562] width 10 height 248
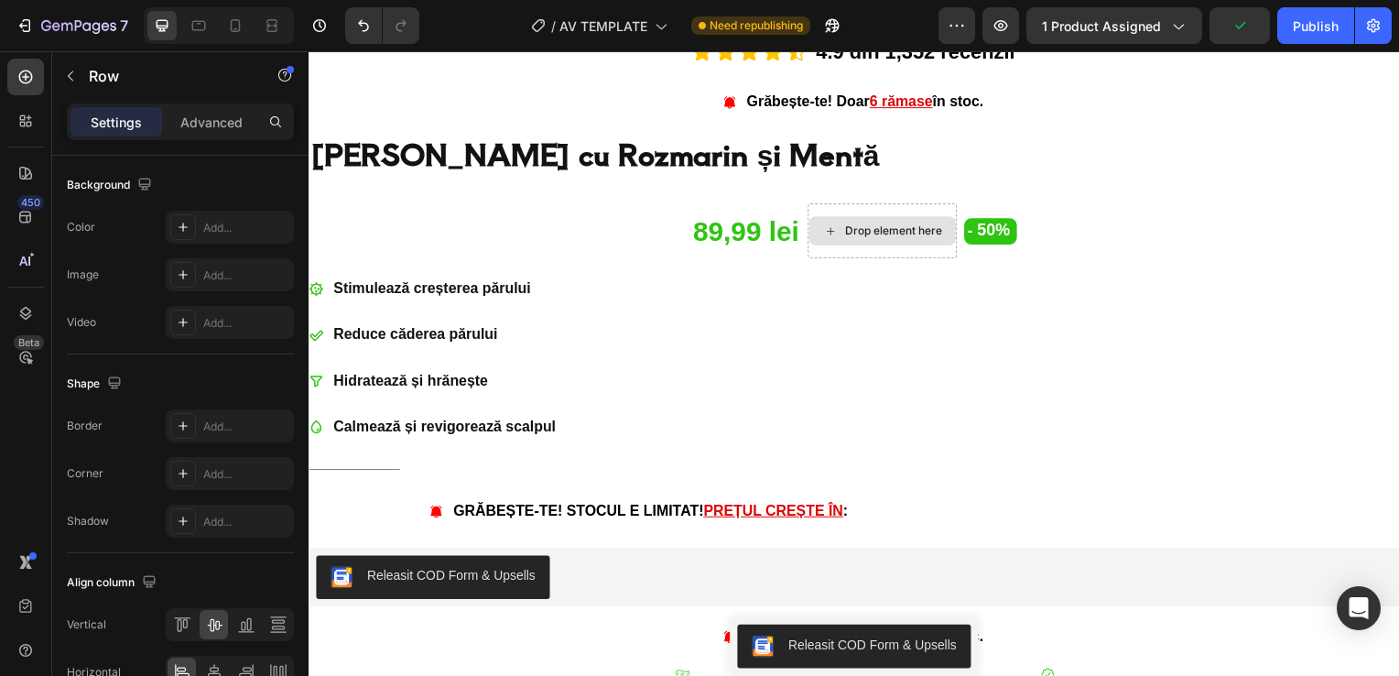
click at [890, 239] on div "Drop element here" at bounding box center [886, 232] width 148 height 29
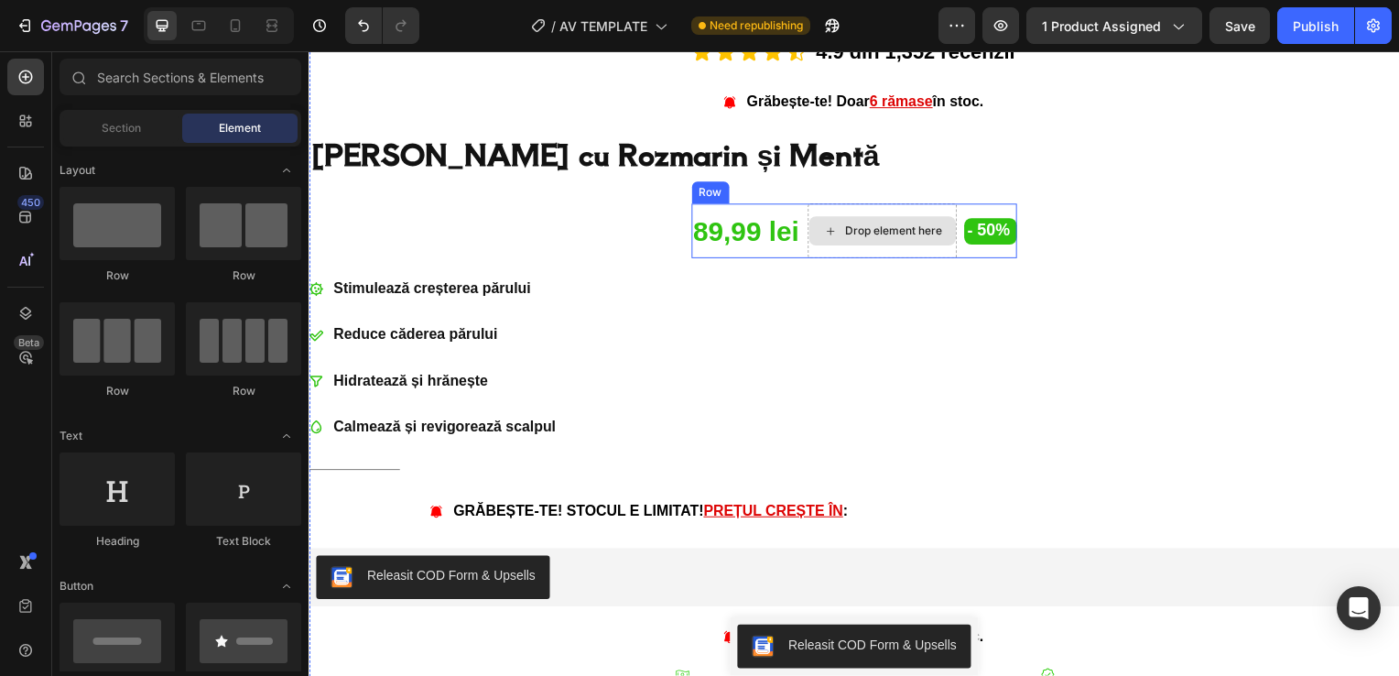
click at [870, 225] on div "Drop element here" at bounding box center [897, 232] width 97 height 15
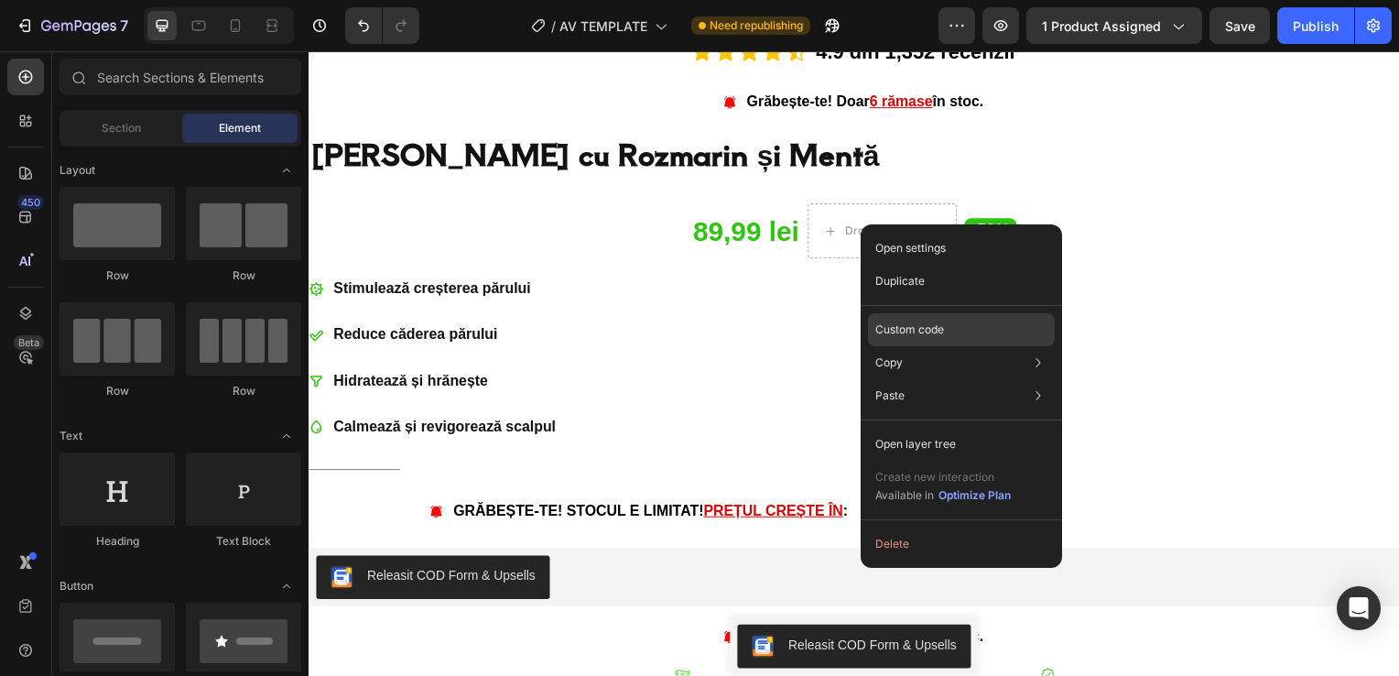
click at [926, 325] on p "Custom code" at bounding box center [909, 329] width 69 height 16
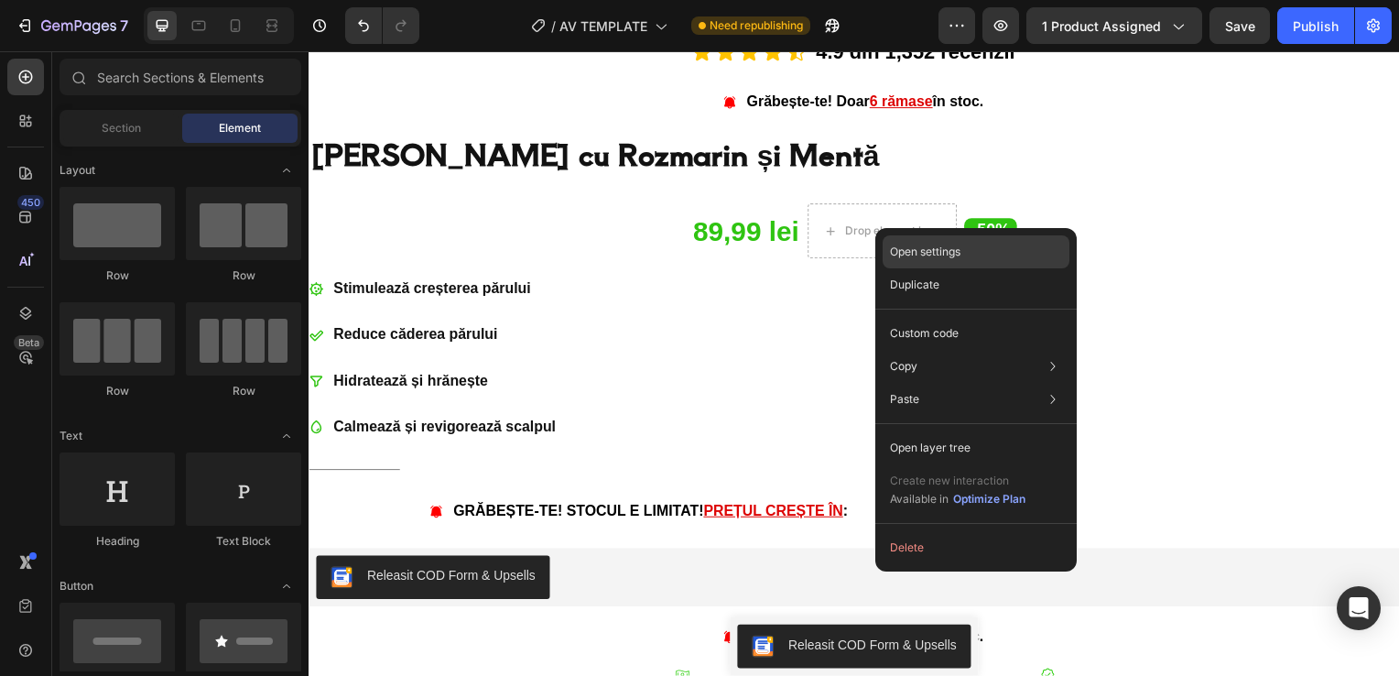
click at [904, 250] on p "Open settings" at bounding box center [925, 251] width 70 height 16
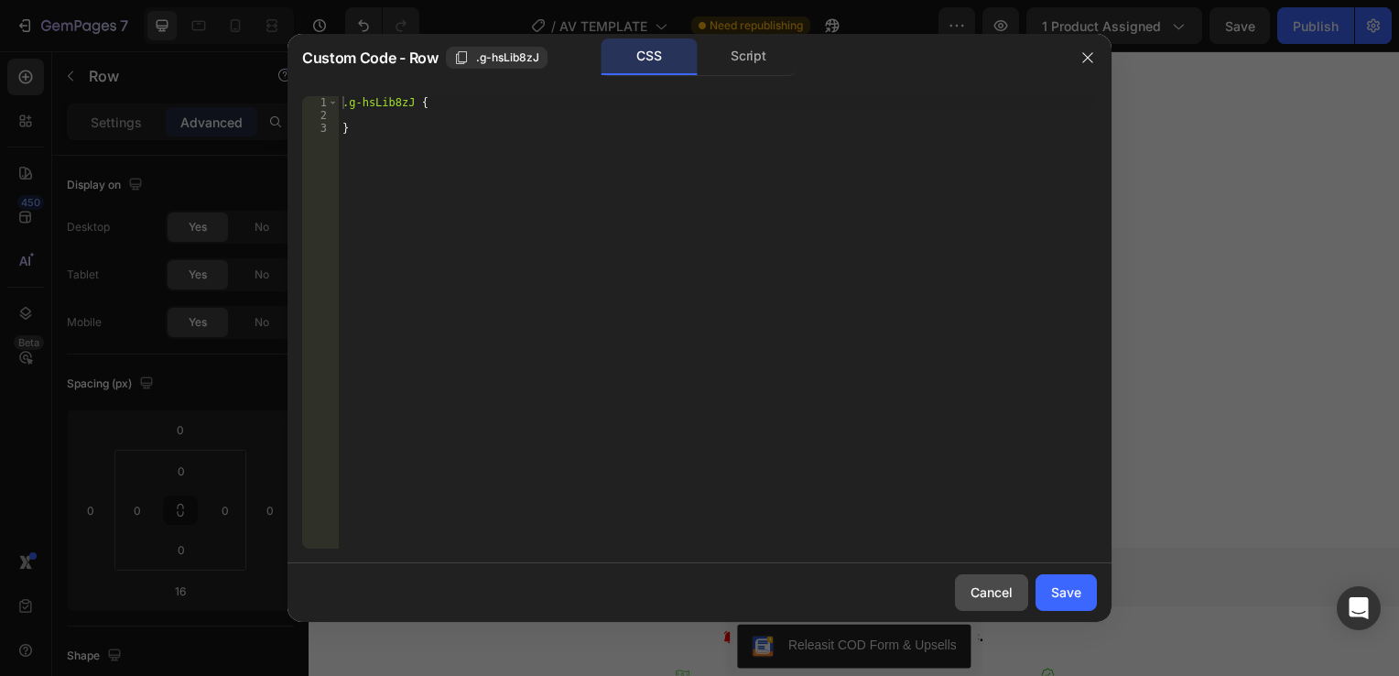
click at [1000, 584] on div "Cancel" at bounding box center [991, 591] width 42 height 19
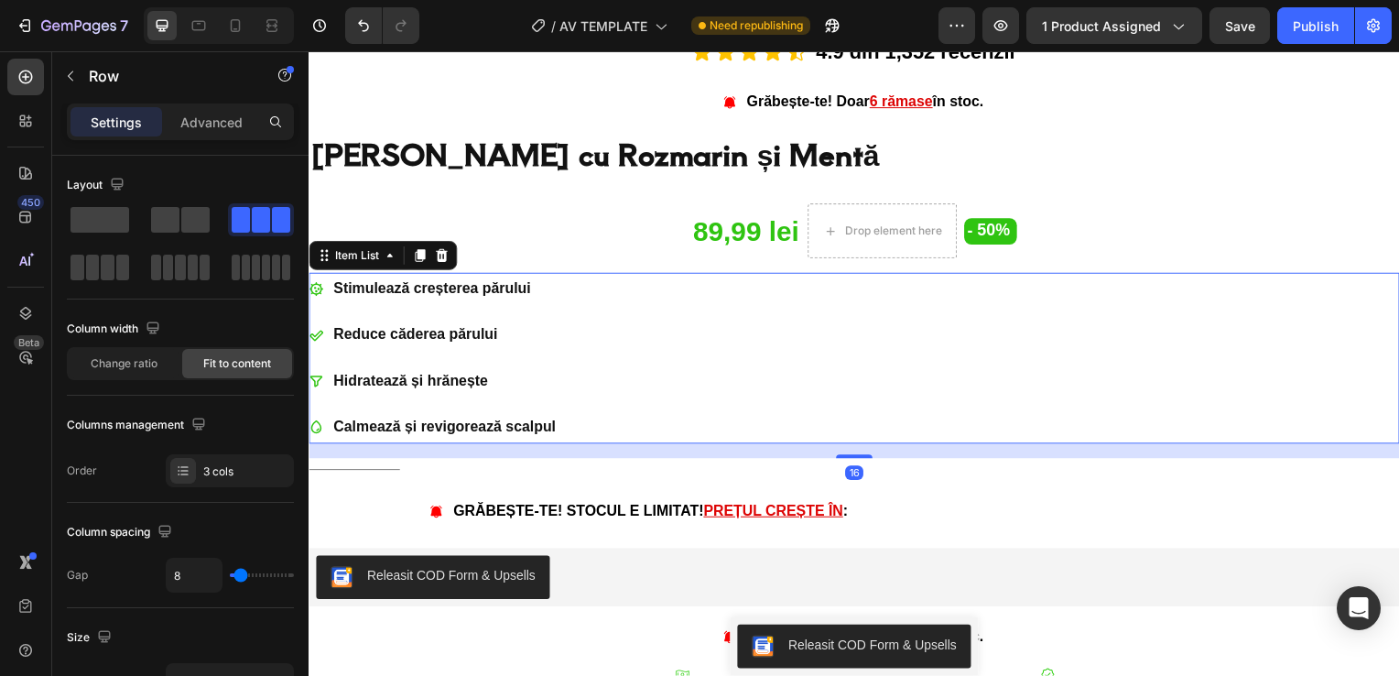
click at [852, 275] on div "Stimulează creșterea părului Reduce căderea părului Hidratează și hrănește Calm…" at bounding box center [857, 360] width 1098 height 171
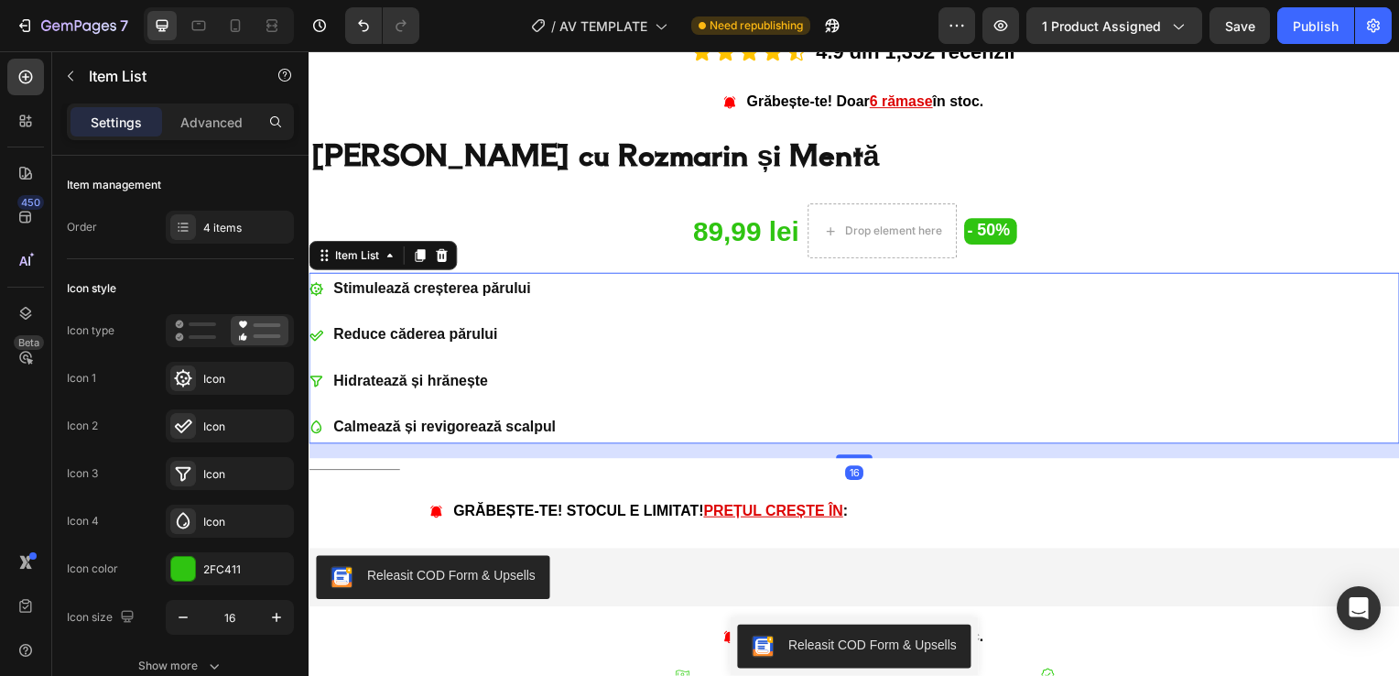
click at [852, 275] on div "Stimulează creșterea părului Reduce căderea părului Hidratează și hrănește Calm…" at bounding box center [857, 360] width 1098 height 171
click at [852, 269] on div "Icon Icon Icon Icon Icon Icon List 4.9 din 1,352 recenzii Text Block Row Grăbeș…" at bounding box center [857, 539] width 1098 height 1015
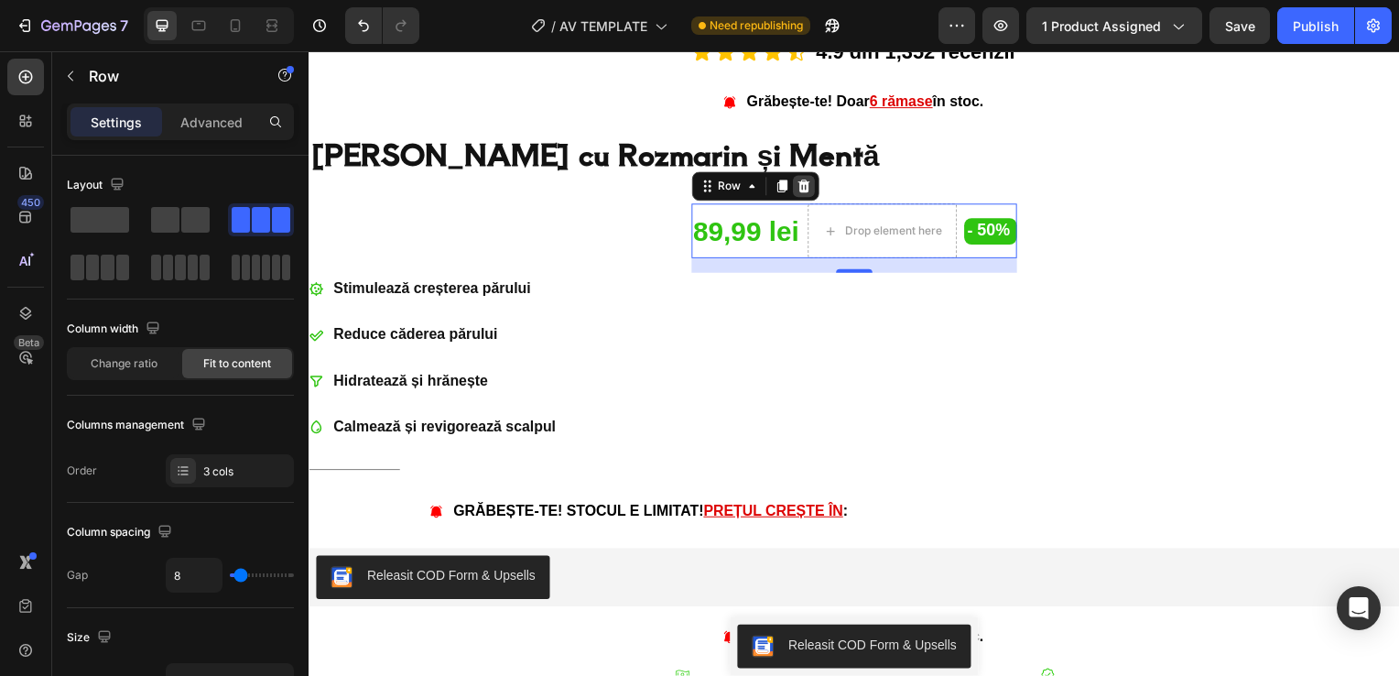
click at [800, 189] on icon at bounding box center [806, 187] width 12 height 13
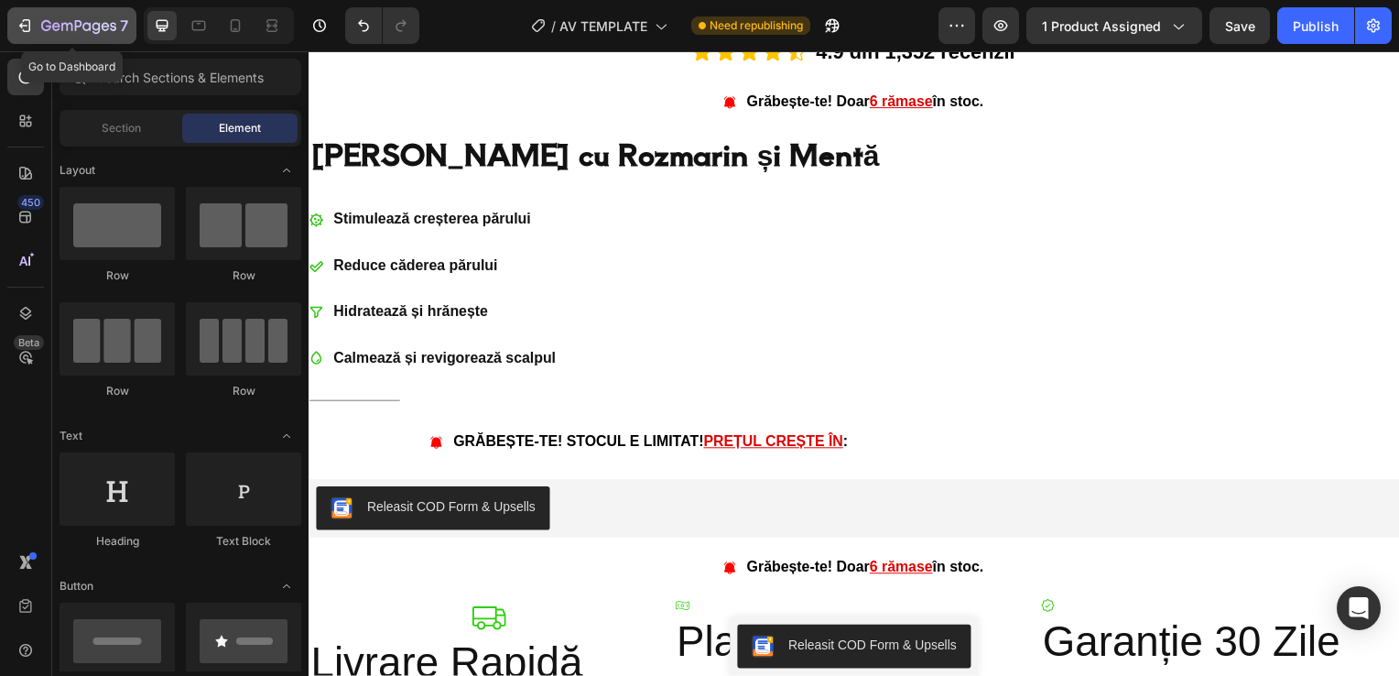
click at [22, 16] on icon "button" at bounding box center [25, 25] width 18 height 18
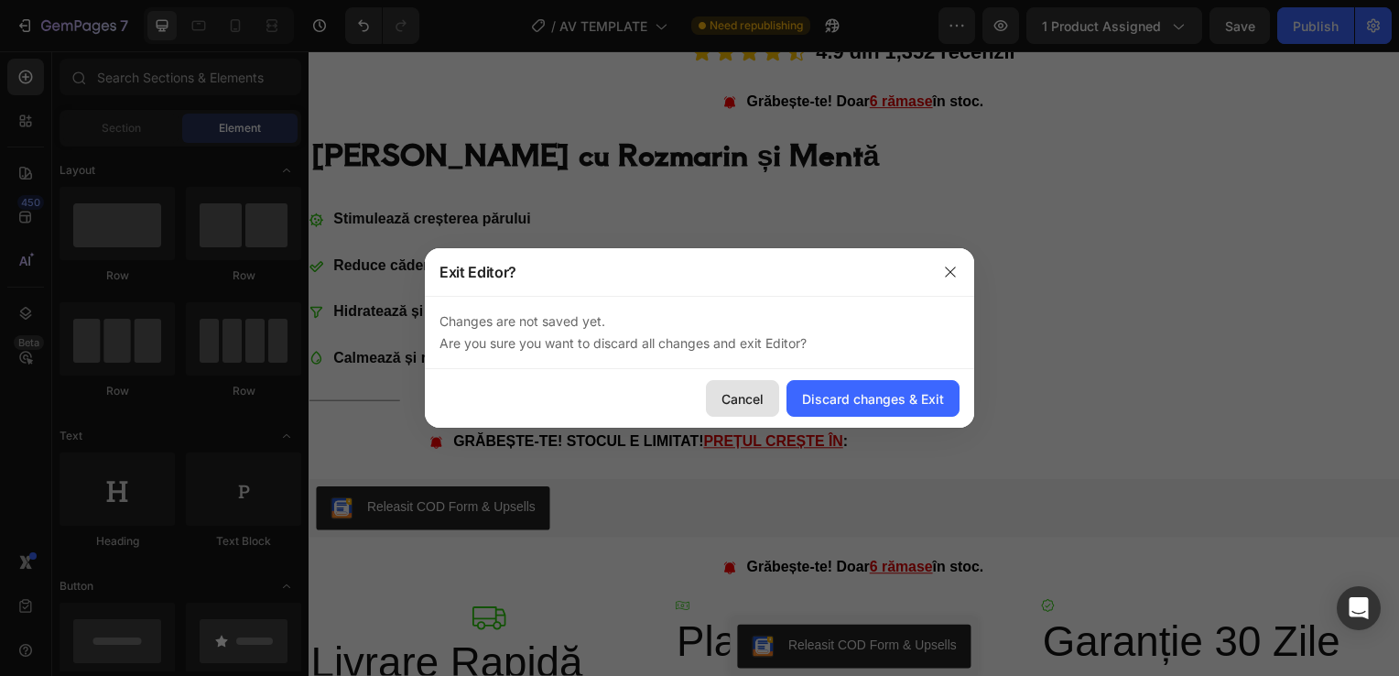
click at [758, 394] on div "Cancel" at bounding box center [742, 398] width 42 height 19
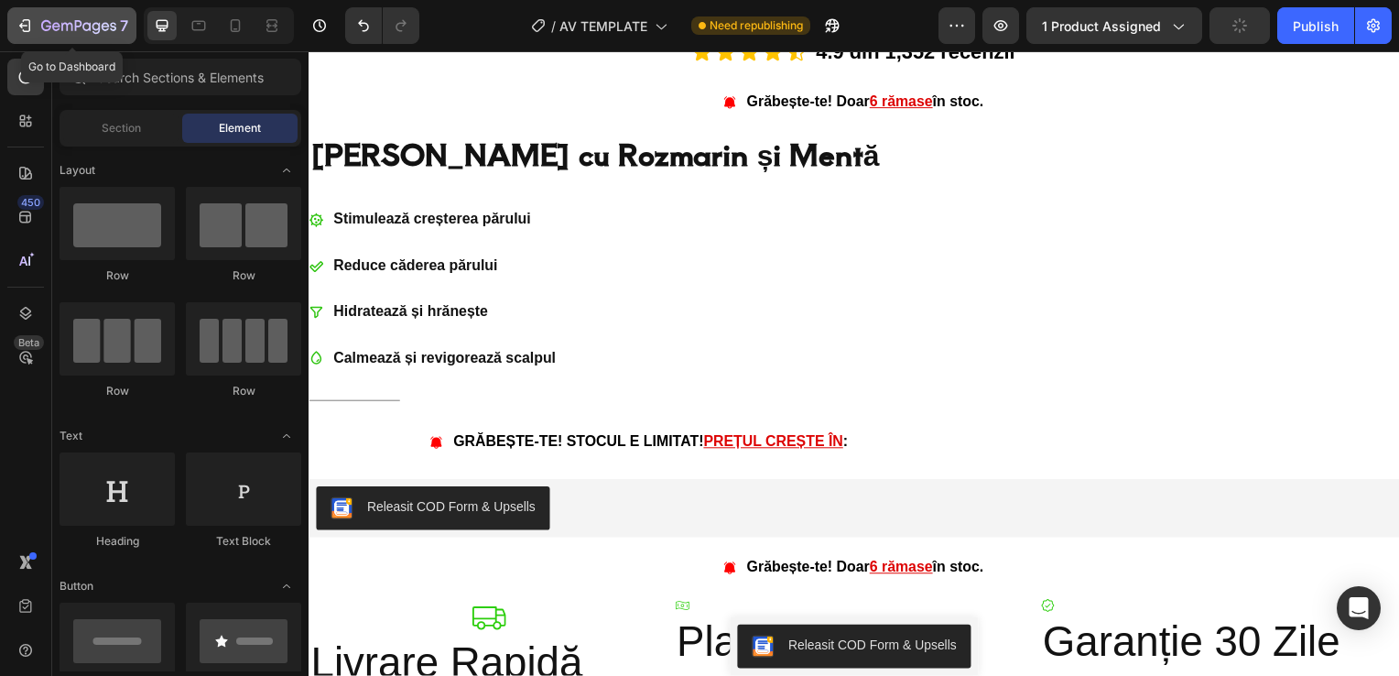
click at [50, 16] on div "7" at bounding box center [84, 26] width 87 height 22
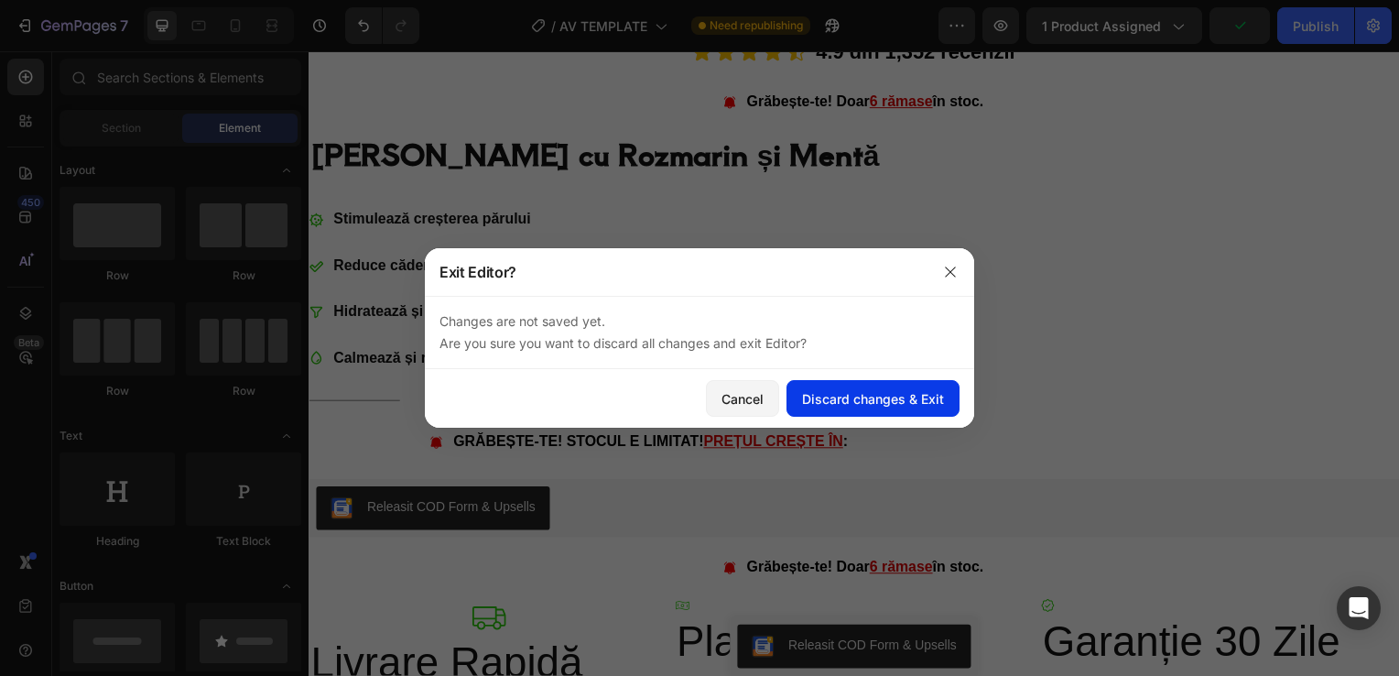
click at [839, 389] on div "Discard changes & Exit" at bounding box center [873, 398] width 142 height 19
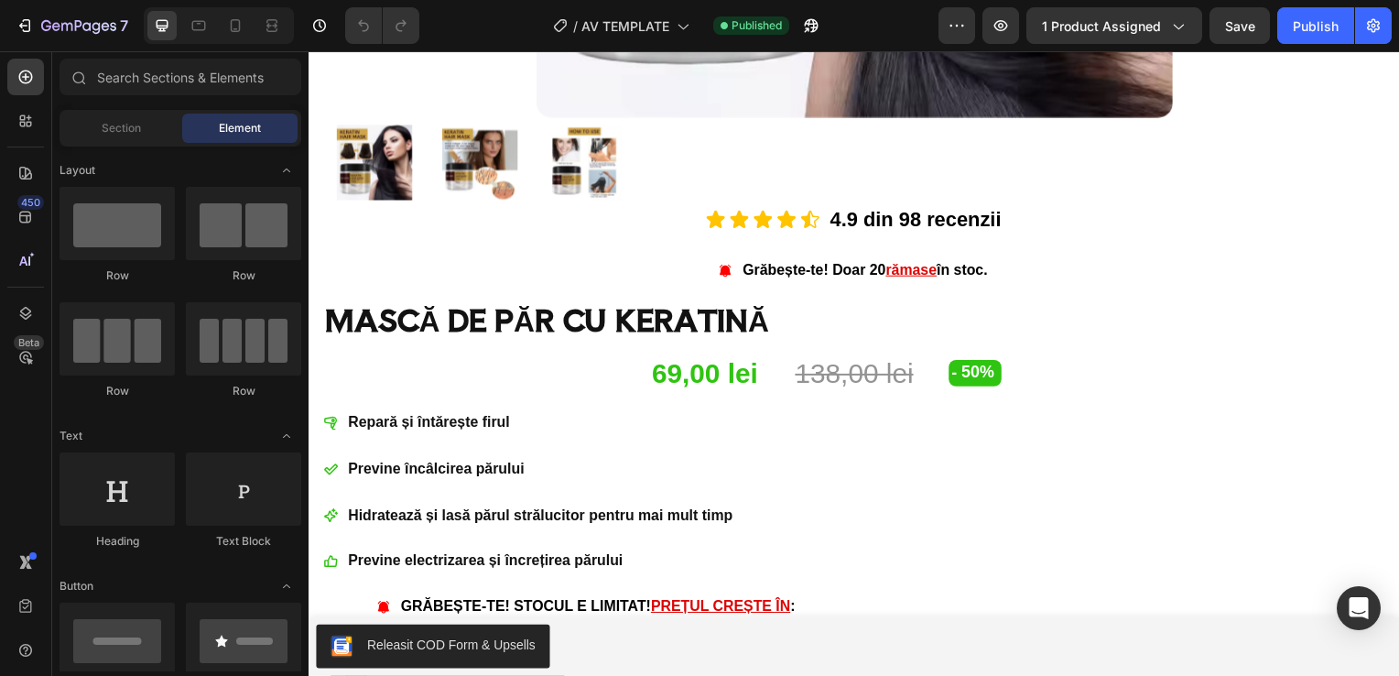
scroll to position [796, 0]
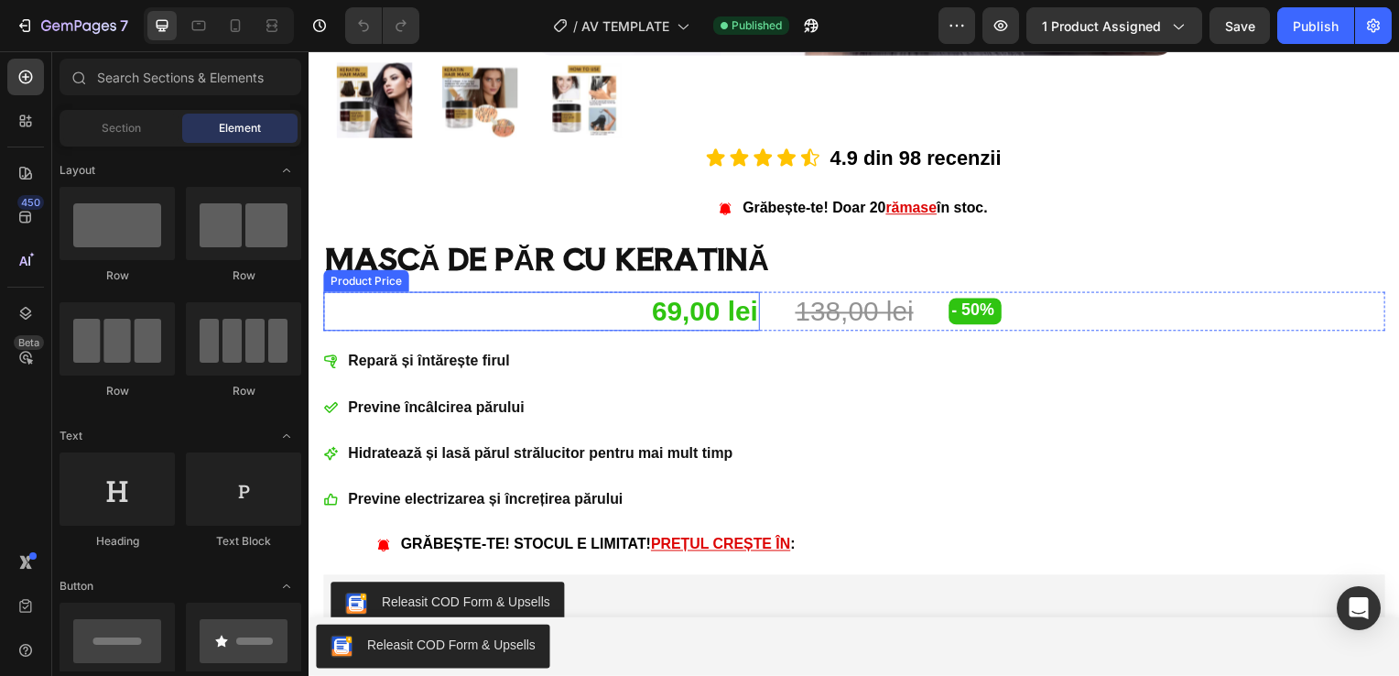
click at [672, 304] on div "69,00 lei" at bounding box center [542, 313] width 439 height 39
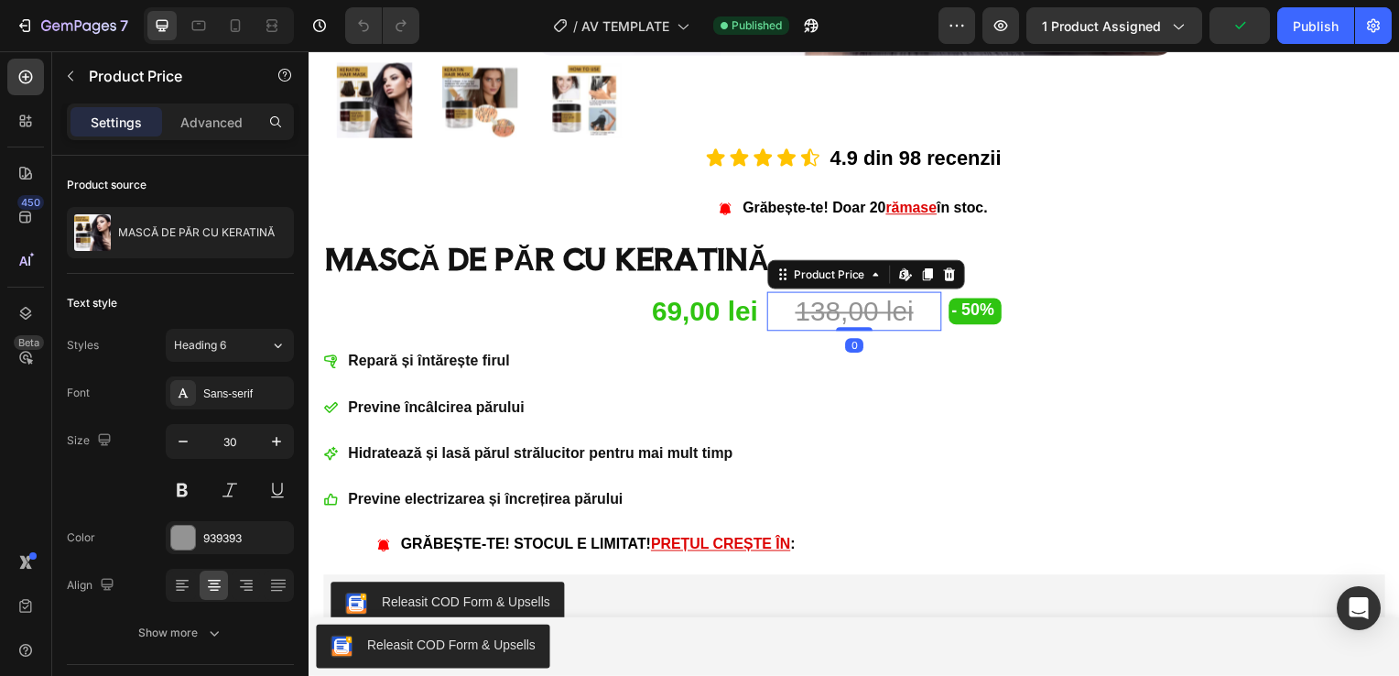
click at [820, 305] on div "138,00 lei" at bounding box center [858, 313] width 176 height 39
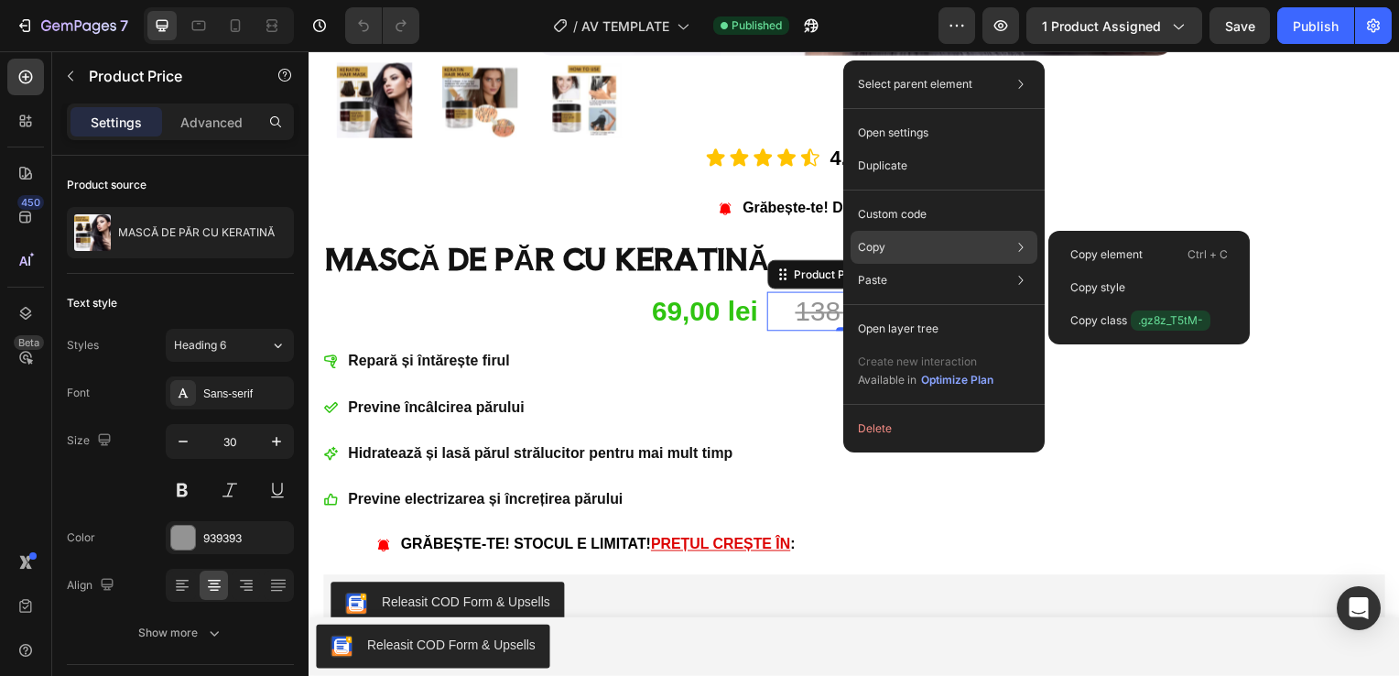
click at [908, 252] on div "Copy Copy element Ctrl + C Copy style Copy class .gz8z_T5tM-" at bounding box center [943, 247] width 187 height 33
click at [1102, 292] on p "Copy style" at bounding box center [1097, 287] width 55 height 16
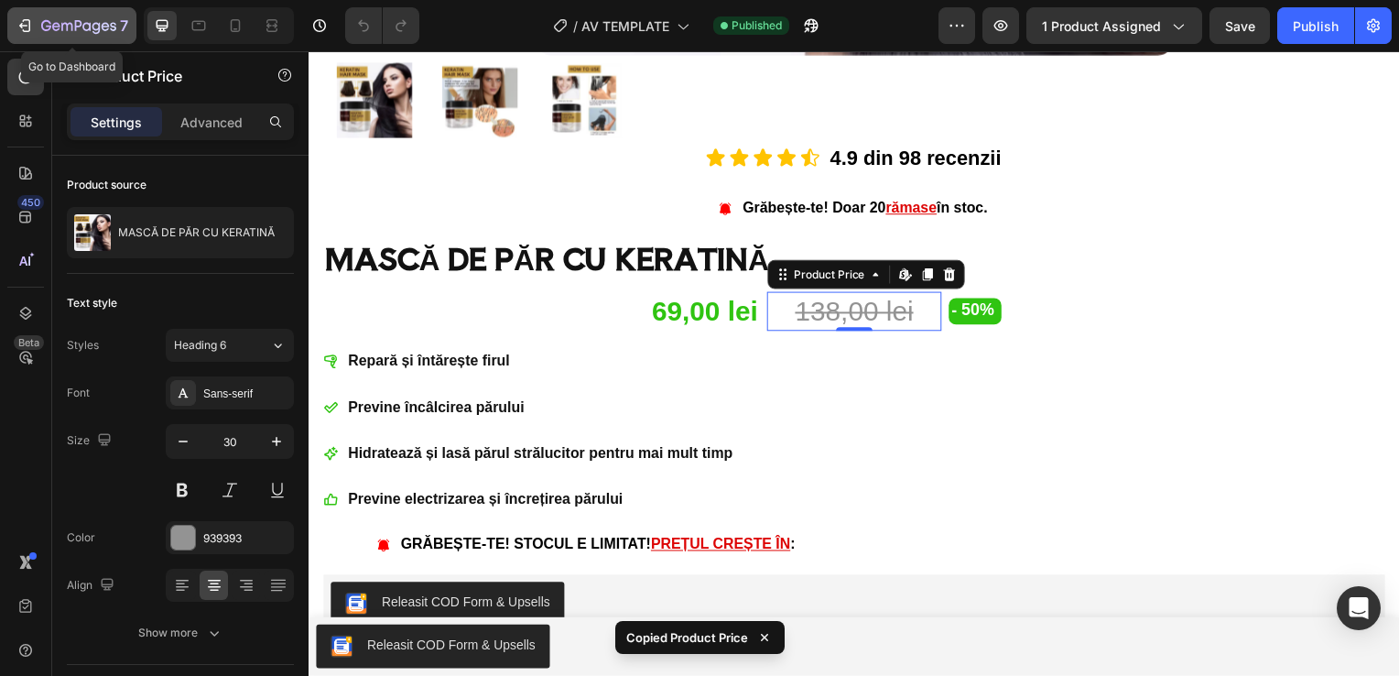
click at [26, 23] on icon "button" at bounding box center [25, 25] width 18 height 18
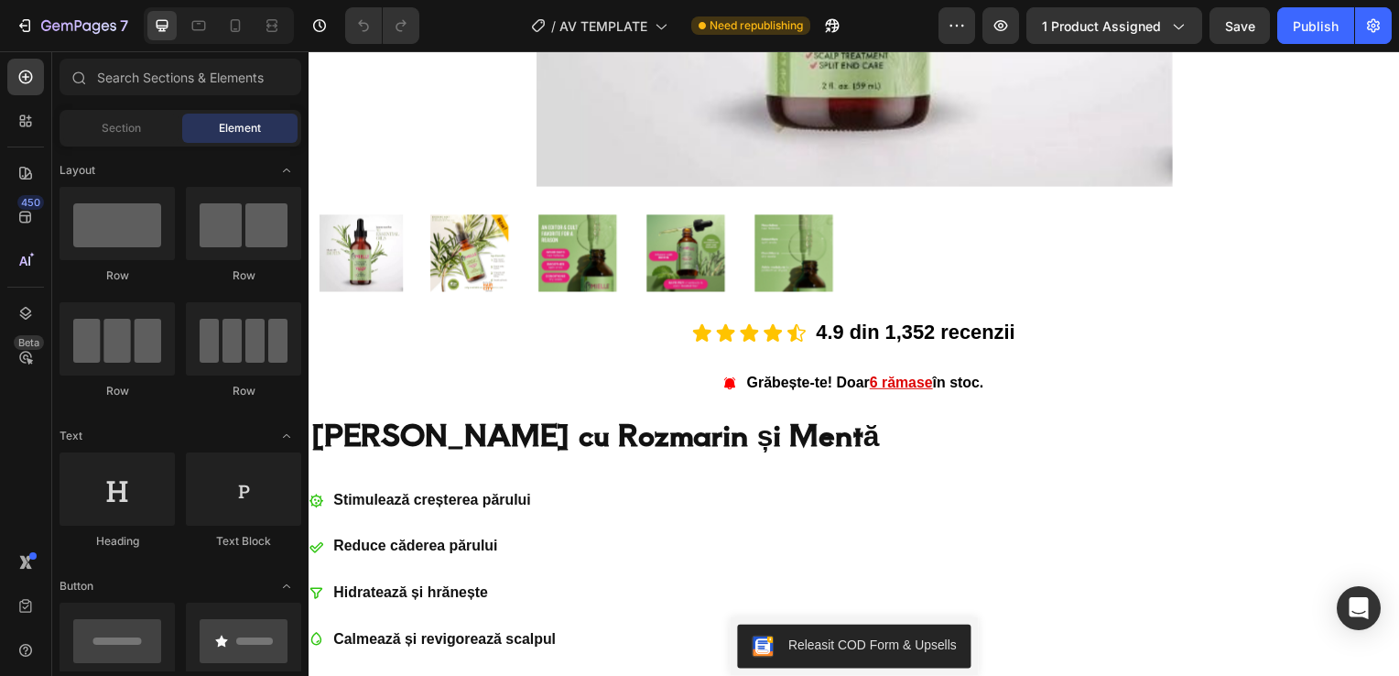
scroll to position [654, 0]
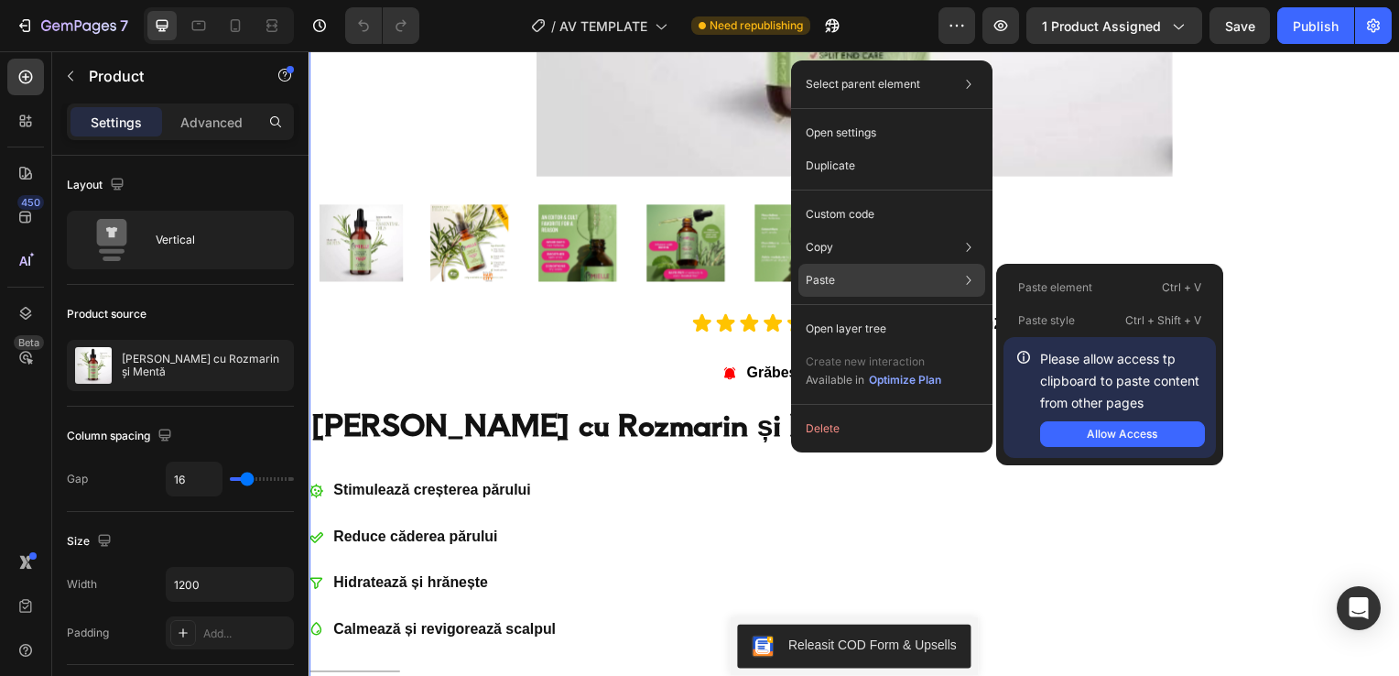
click at [839, 287] on div "Paste Paste element Ctrl + V Paste style Ctrl + Shift + V Please allow access t…" at bounding box center [891, 280] width 187 height 33
click at [1055, 317] on p "Paste style" at bounding box center [1046, 320] width 57 height 16
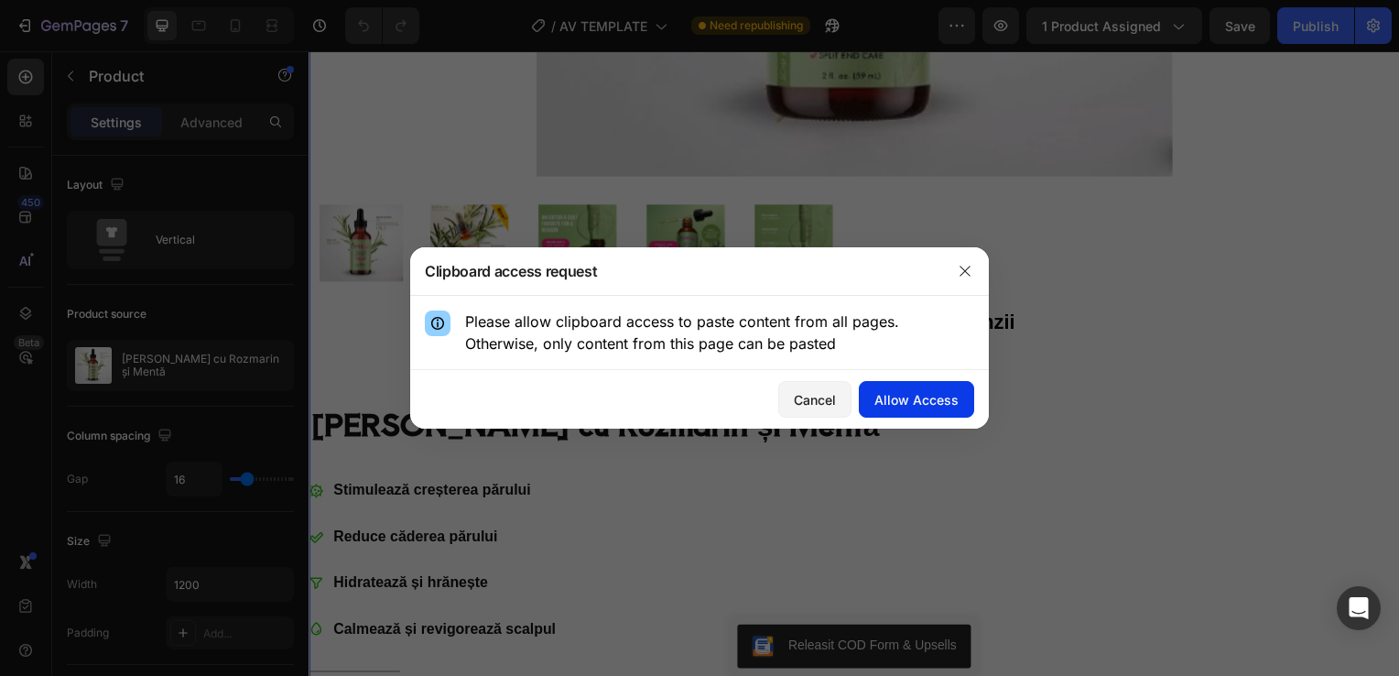
click at [898, 394] on div "Allow Access" at bounding box center [916, 399] width 84 height 19
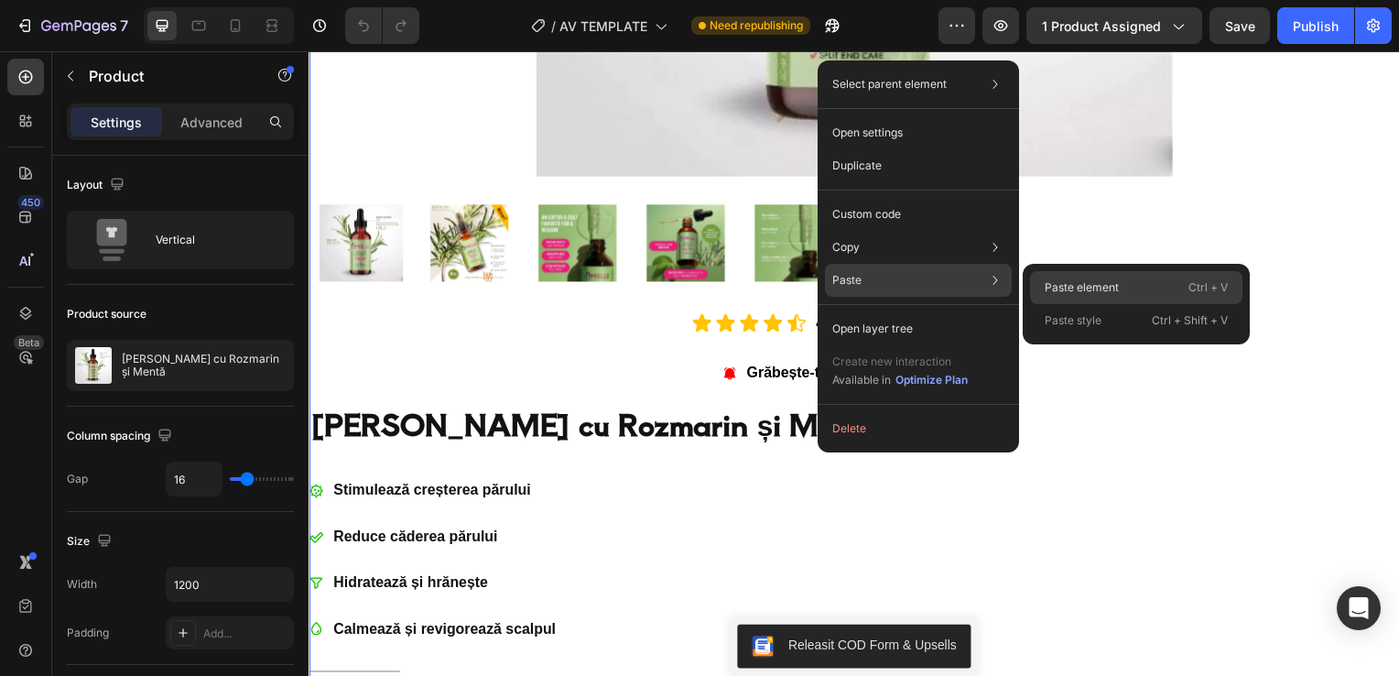
click at [1078, 287] on p "Paste element" at bounding box center [1081, 287] width 74 height 16
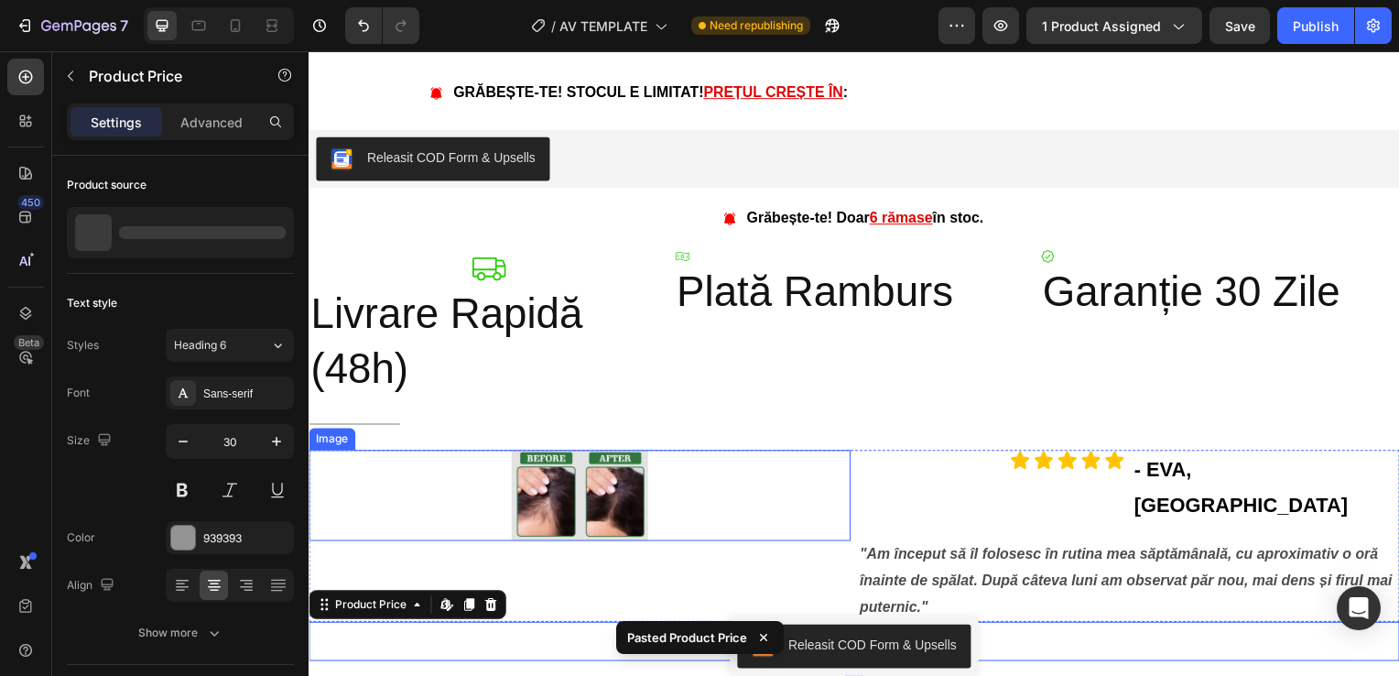
scroll to position [1749, 0]
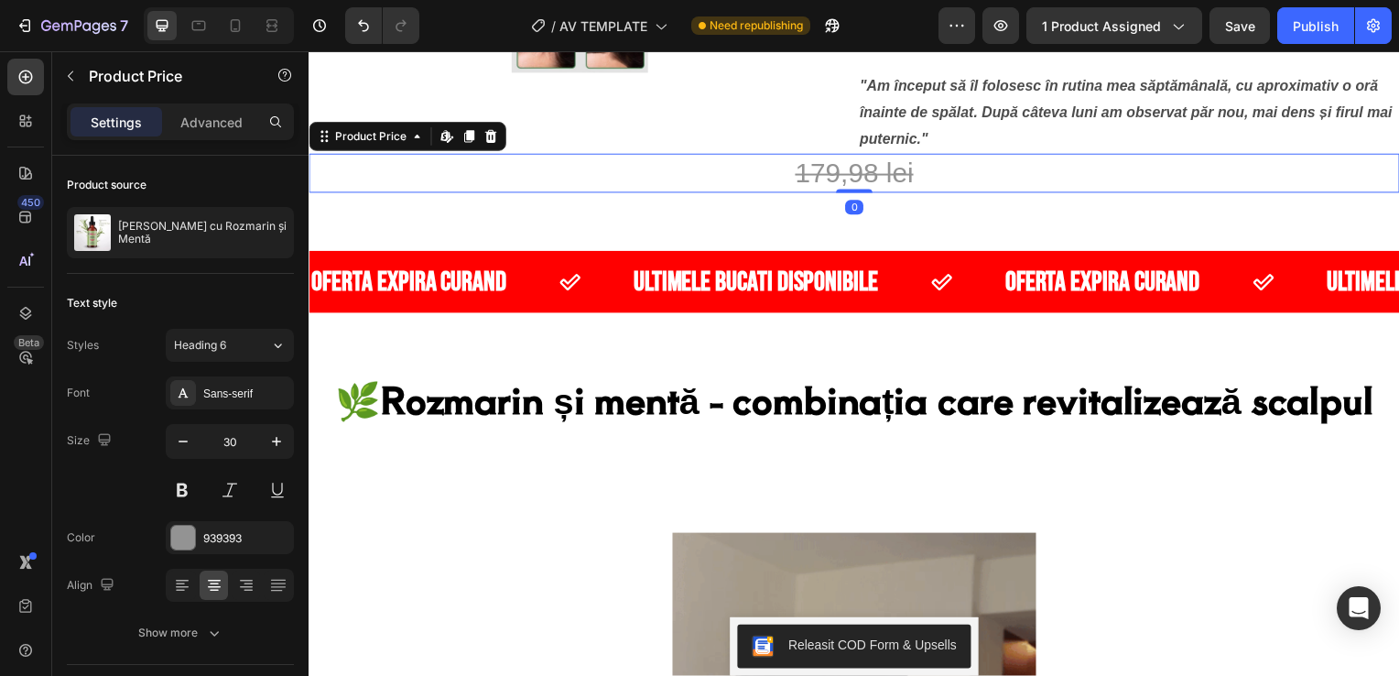
drag, startPoint x: 844, startPoint y: 152, endPoint x: 849, endPoint y: 137, distance: 15.6
click at [849, 155] on div "179,98 lei Product Price Edit content in Shopify 0 Product Price Edit content i…" at bounding box center [857, 174] width 1098 height 39
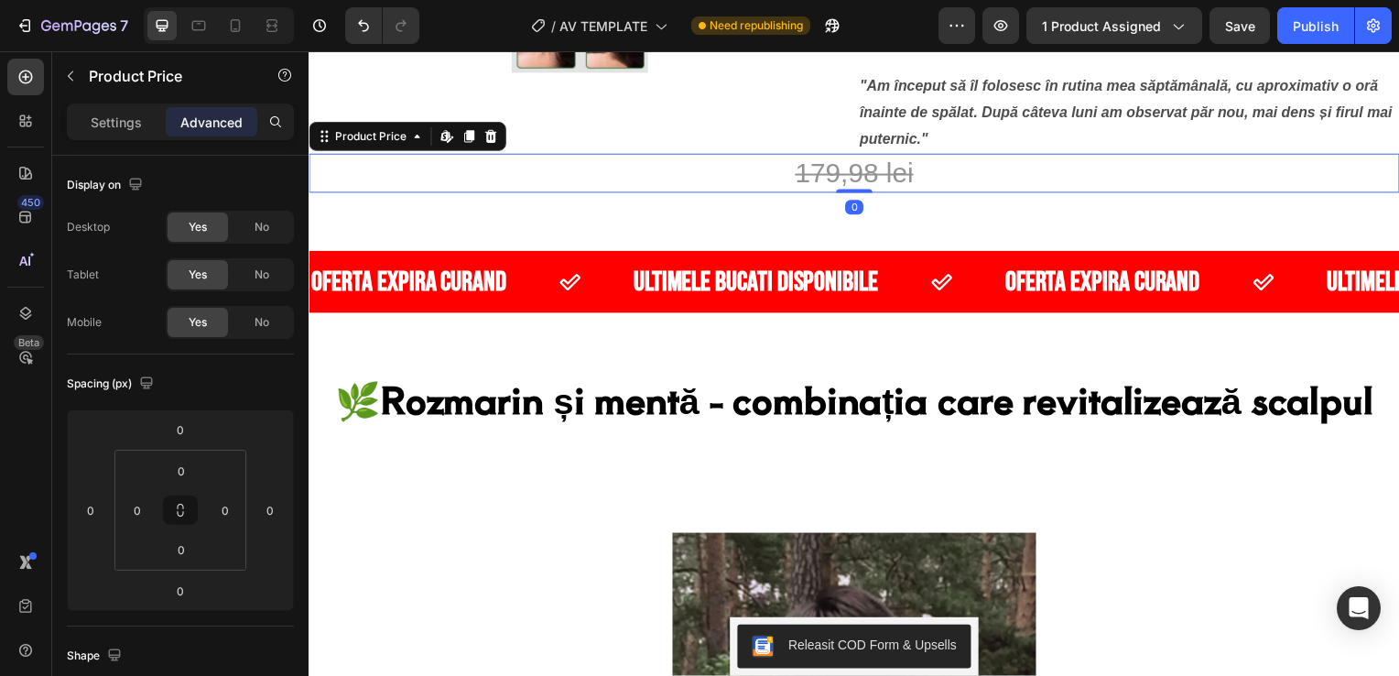
drag, startPoint x: 840, startPoint y: 129, endPoint x: 844, endPoint y: 111, distance: 18.7
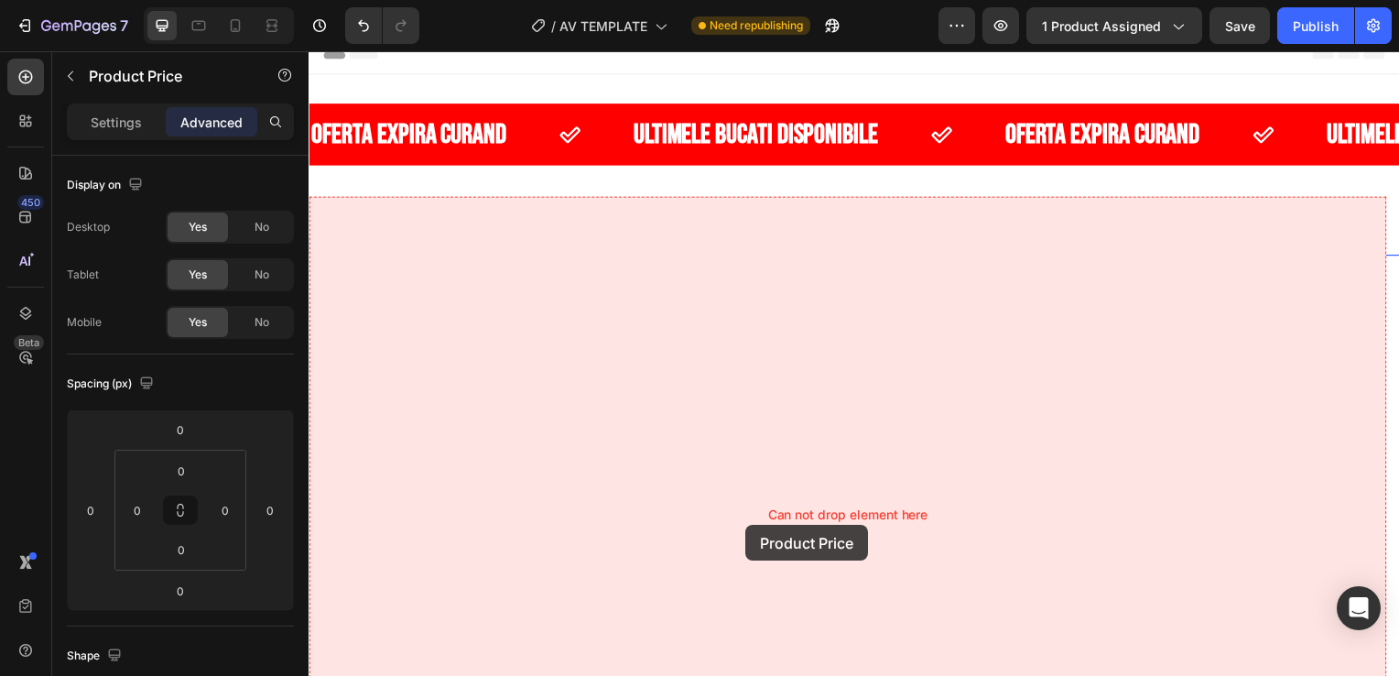
scroll to position [0, 0]
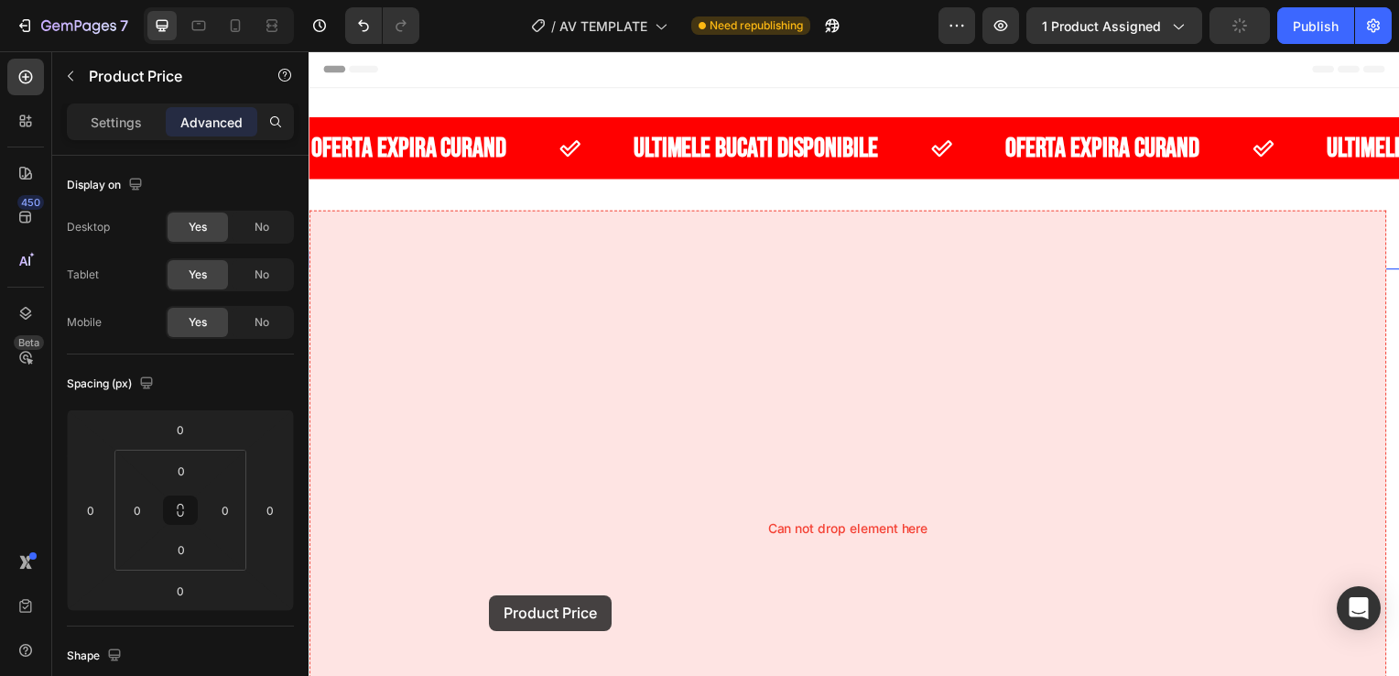
drag, startPoint x: 373, startPoint y: 100, endPoint x: 490, endPoint y: 598, distance: 511.6
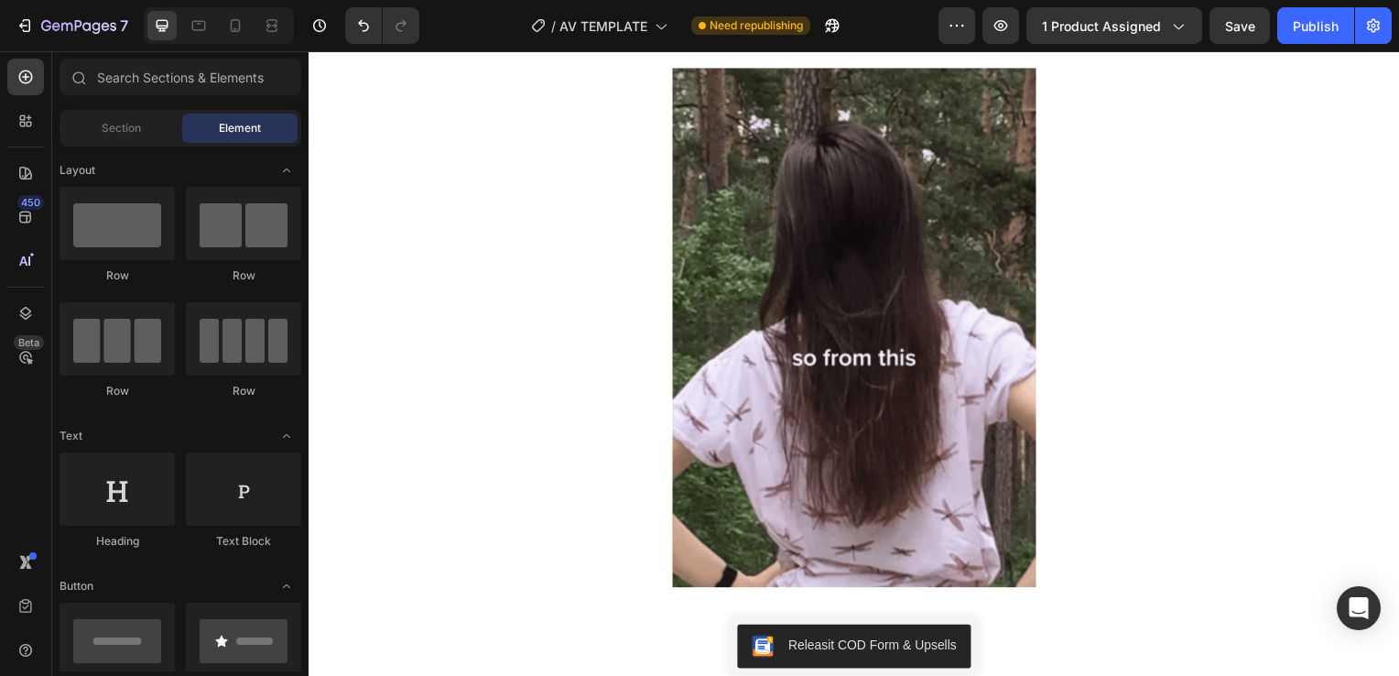
scroll to position [1471, 0]
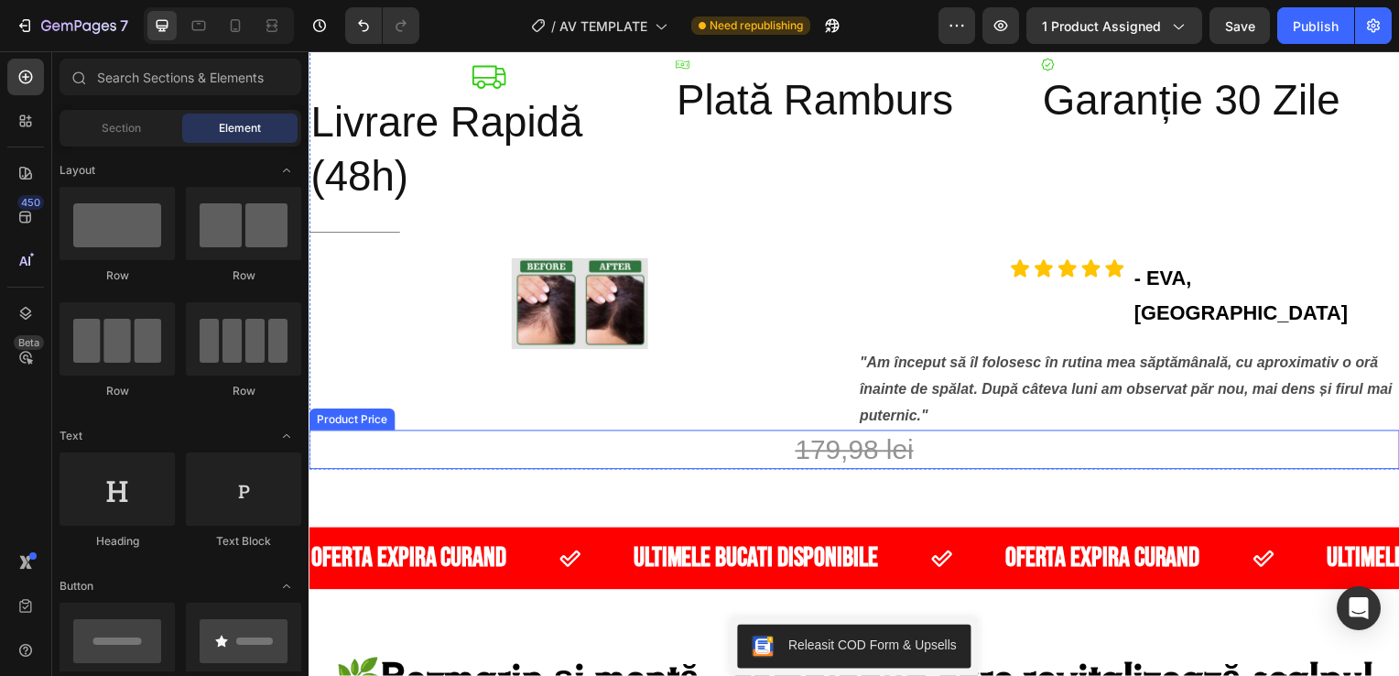
click at [490, 433] on div "179,98 lei" at bounding box center [857, 452] width 1098 height 39
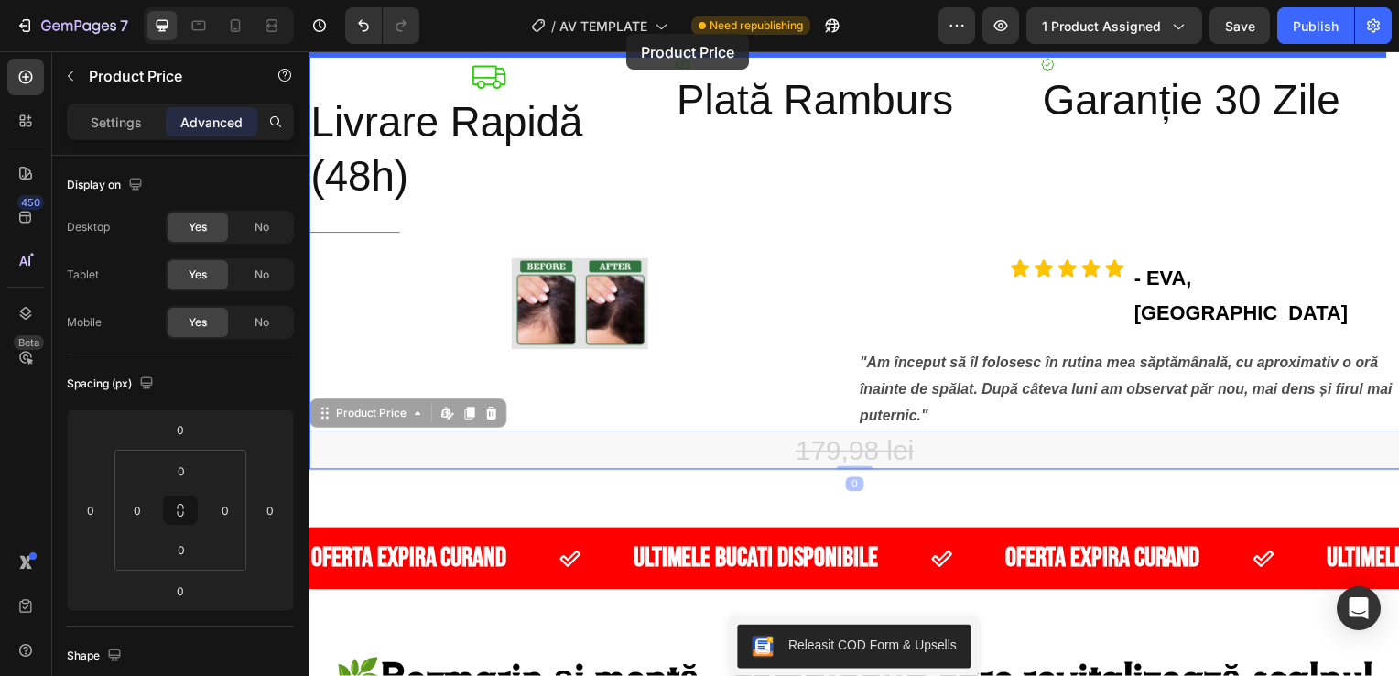
drag, startPoint x: 360, startPoint y: 379, endPoint x: 629, endPoint y: 34, distance: 437.6
type input "16"
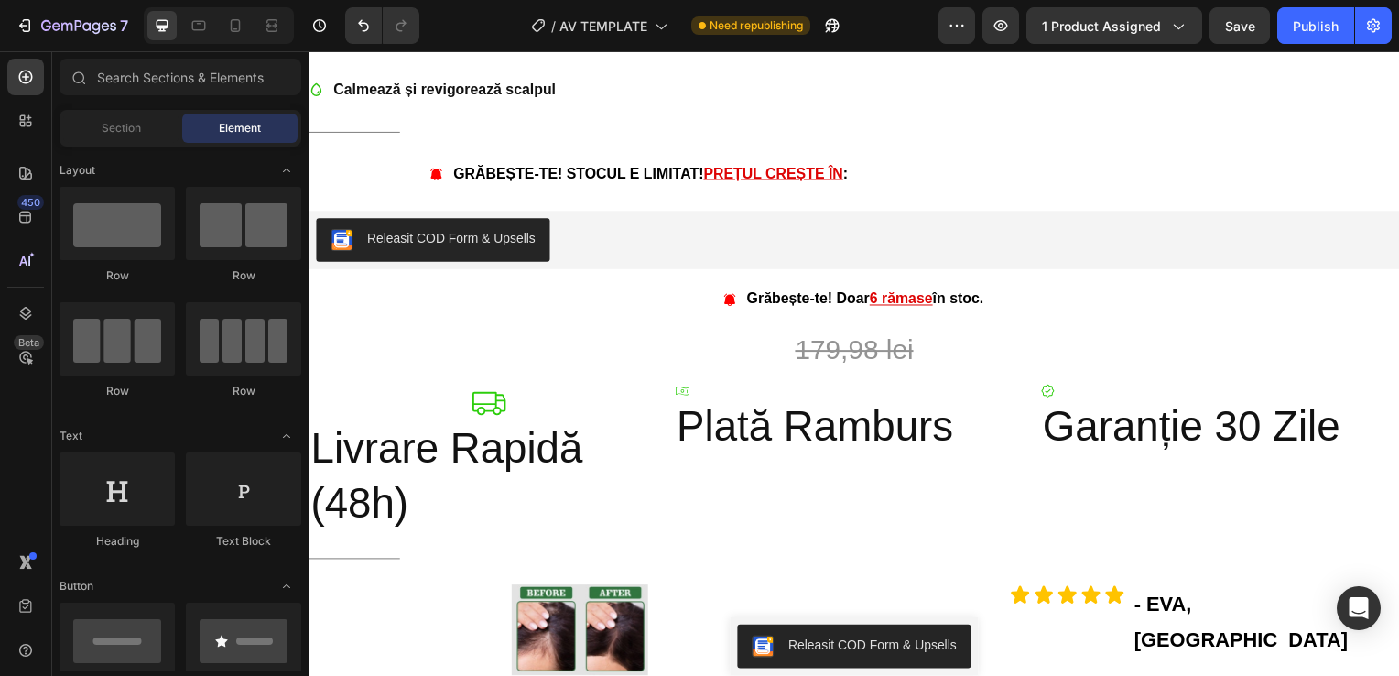
scroll to position [1184, 0]
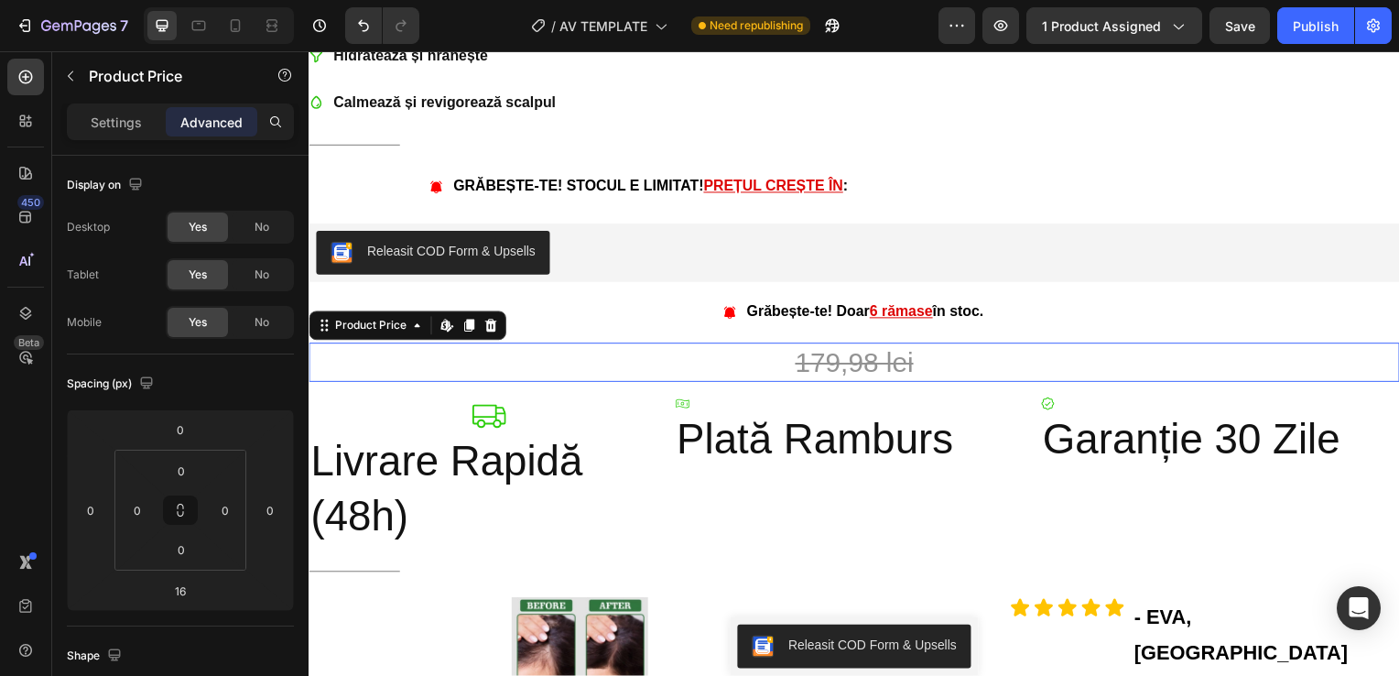
click at [808, 357] on div "179,98 lei" at bounding box center [857, 364] width 1098 height 39
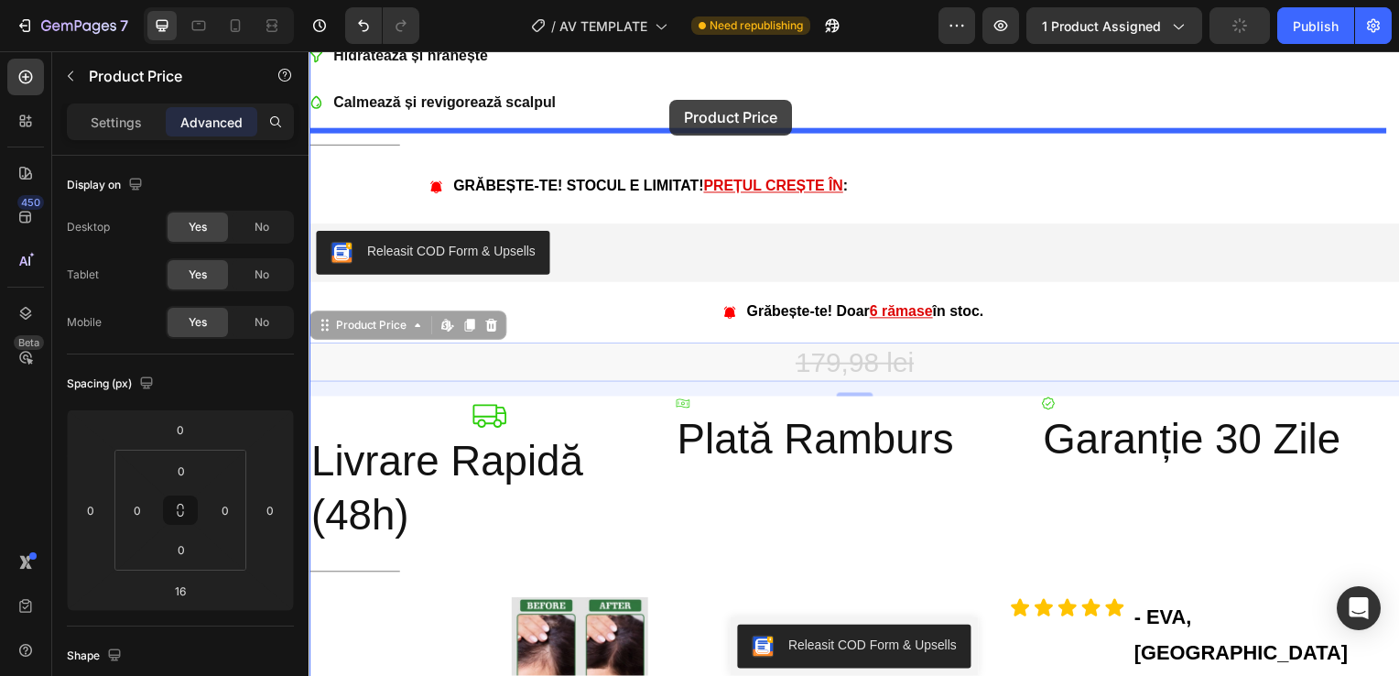
drag, startPoint x: 394, startPoint y: 323, endPoint x: 672, endPoint y: 100, distance: 356.8
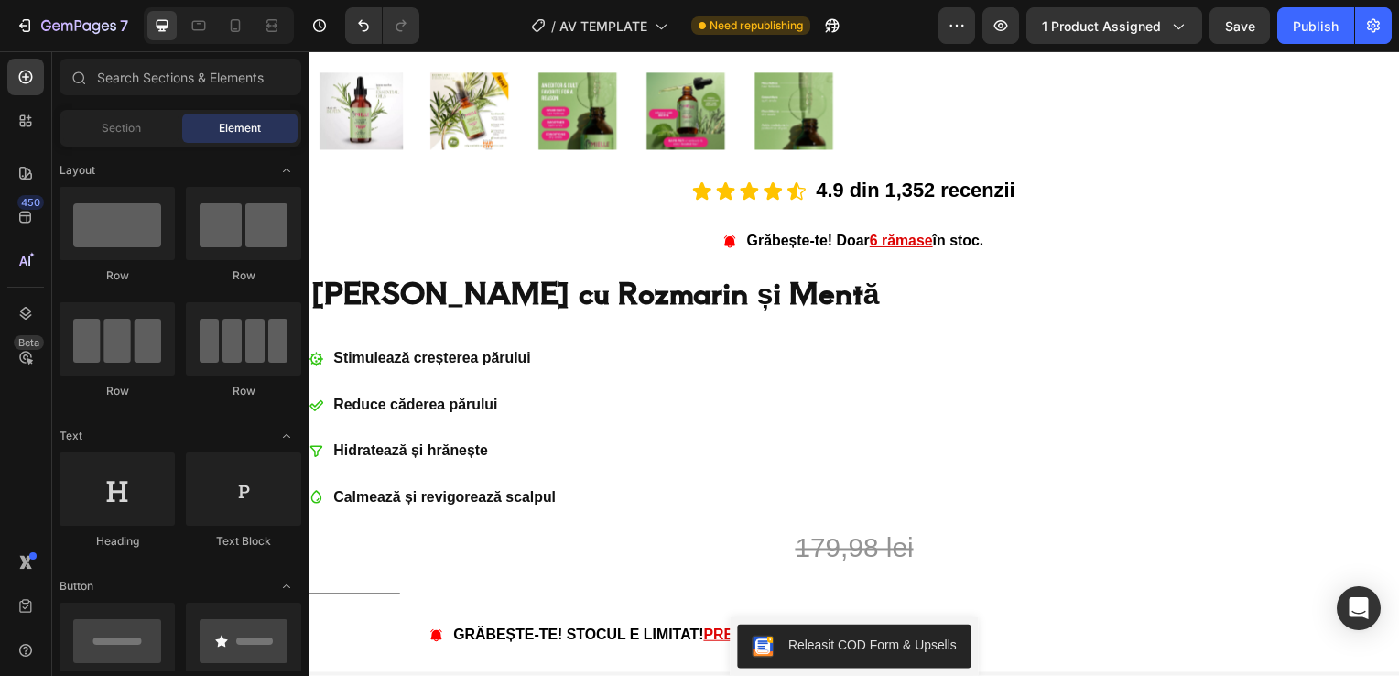
scroll to position [762, 0]
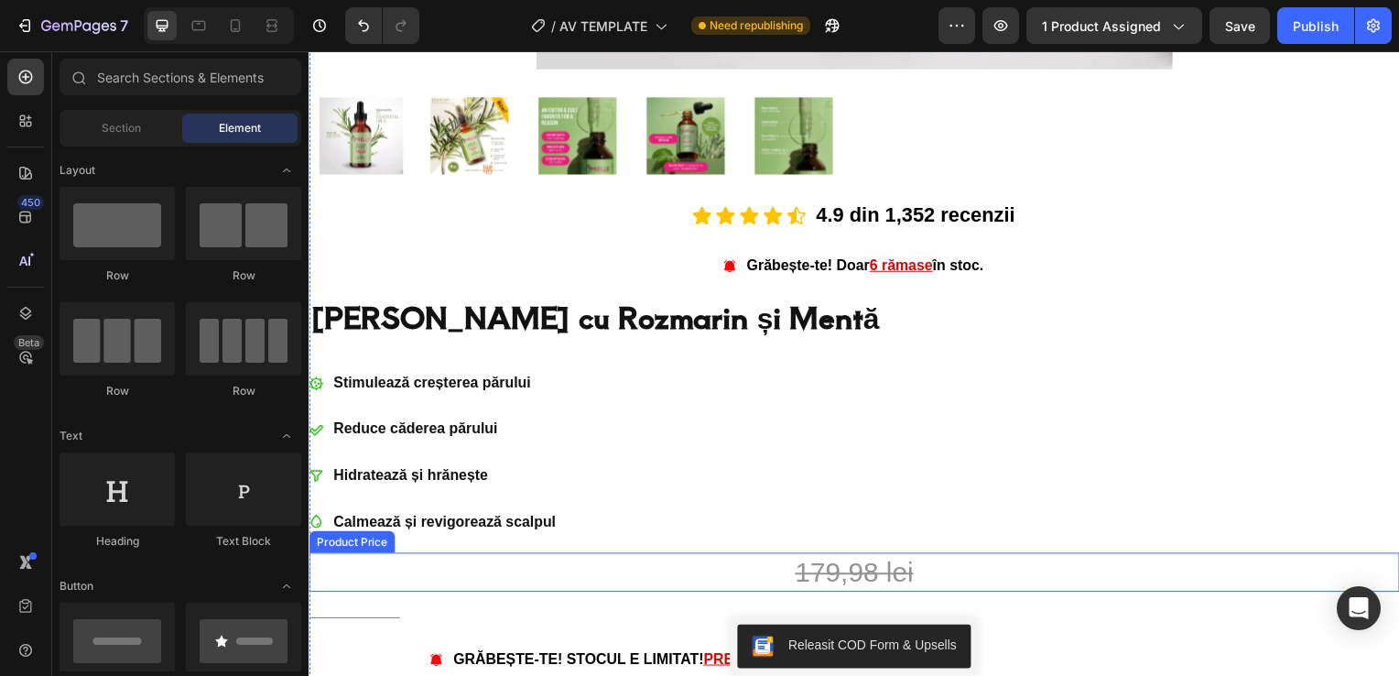
click at [806, 568] on div "179,98 lei" at bounding box center [857, 576] width 1098 height 39
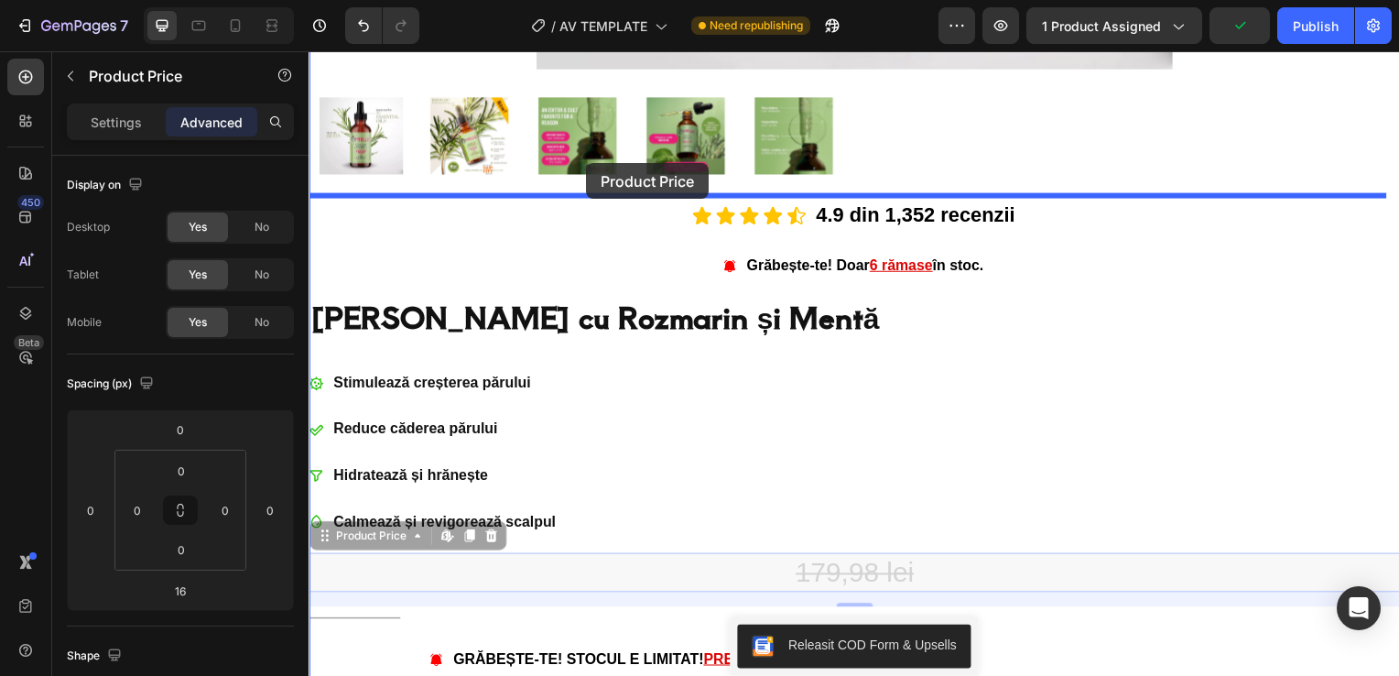
drag, startPoint x: 391, startPoint y: 543, endPoint x: 588, endPoint y: 164, distance: 427.0
type input "0"
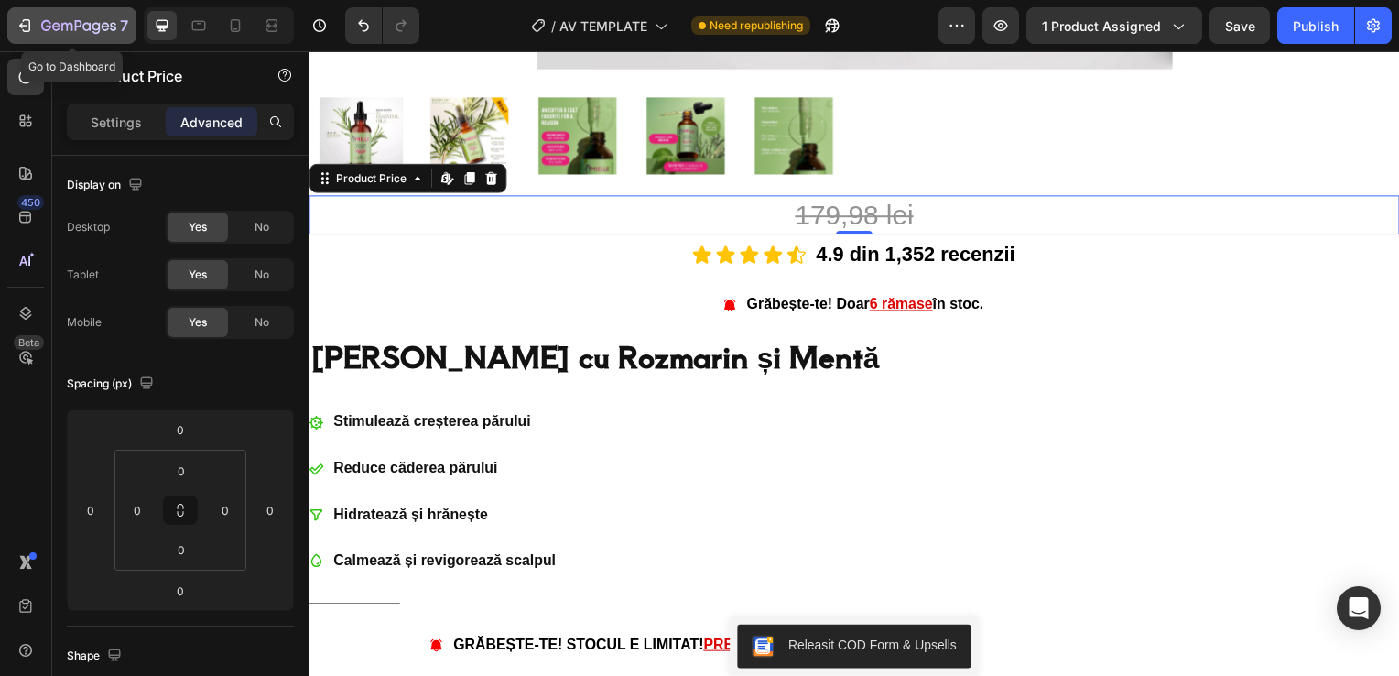
click at [41, 25] on icon "button" at bounding box center [78, 27] width 75 height 16
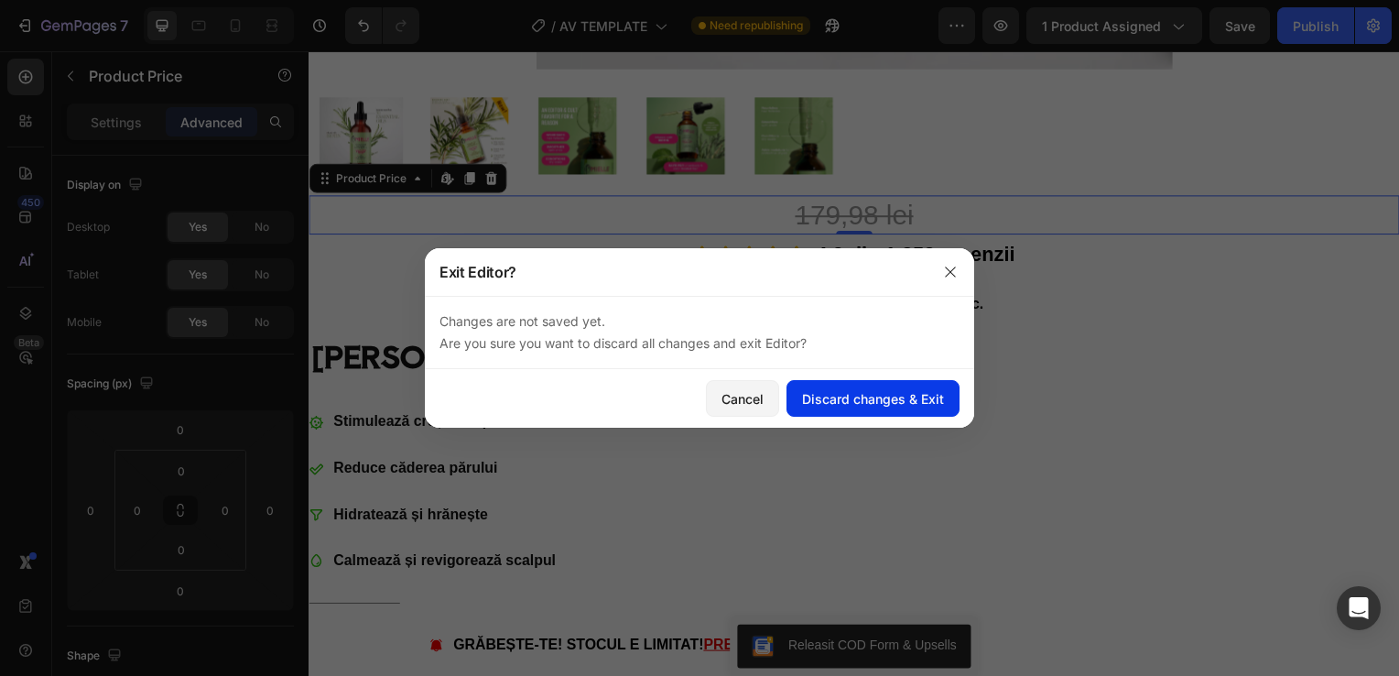
click at [884, 401] on div "Discard changes & Exit" at bounding box center [873, 398] width 142 height 19
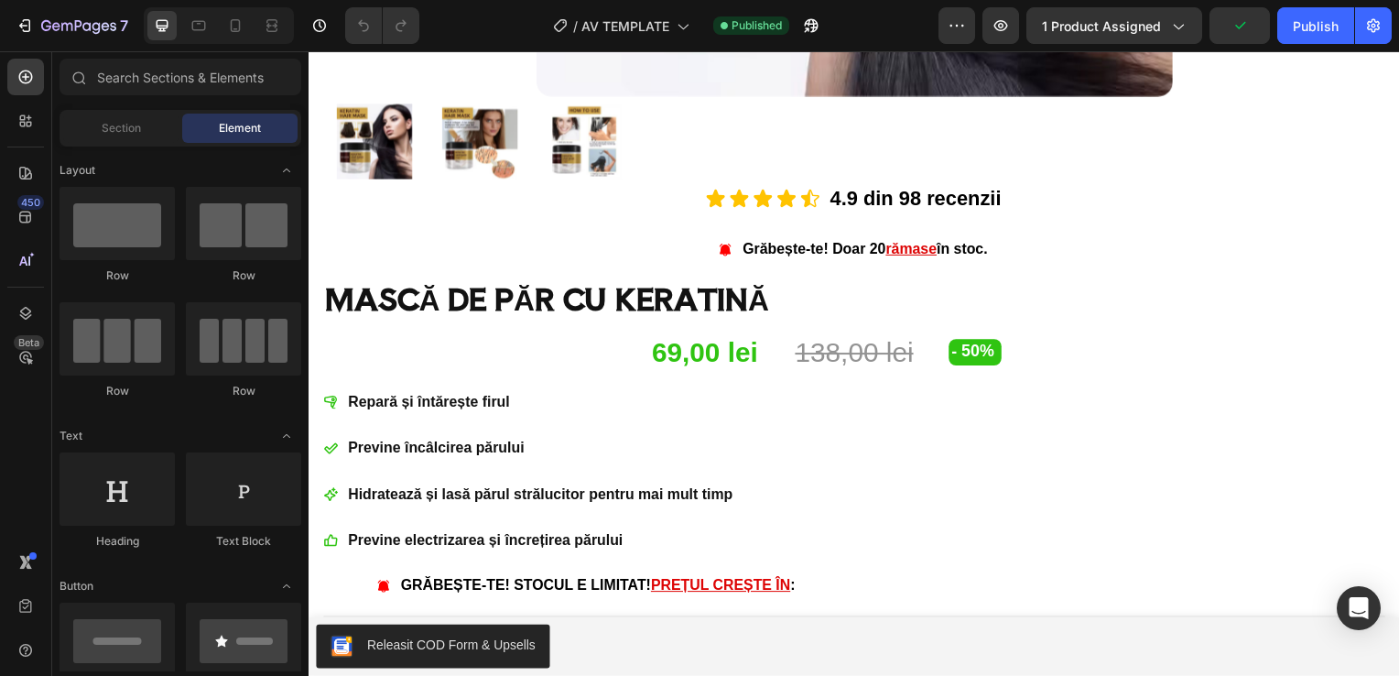
scroll to position [776, 0]
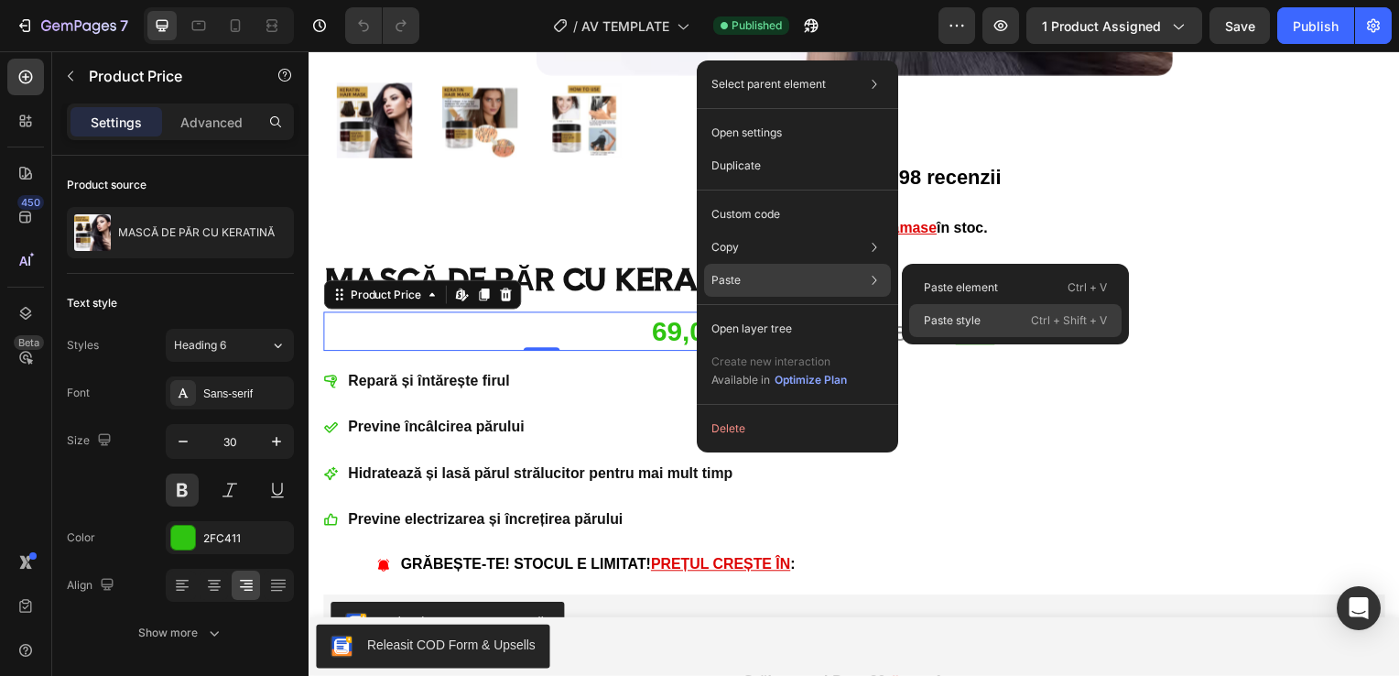
click at [960, 320] on p "Paste style" at bounding box center [952, 320] width 57 height 16
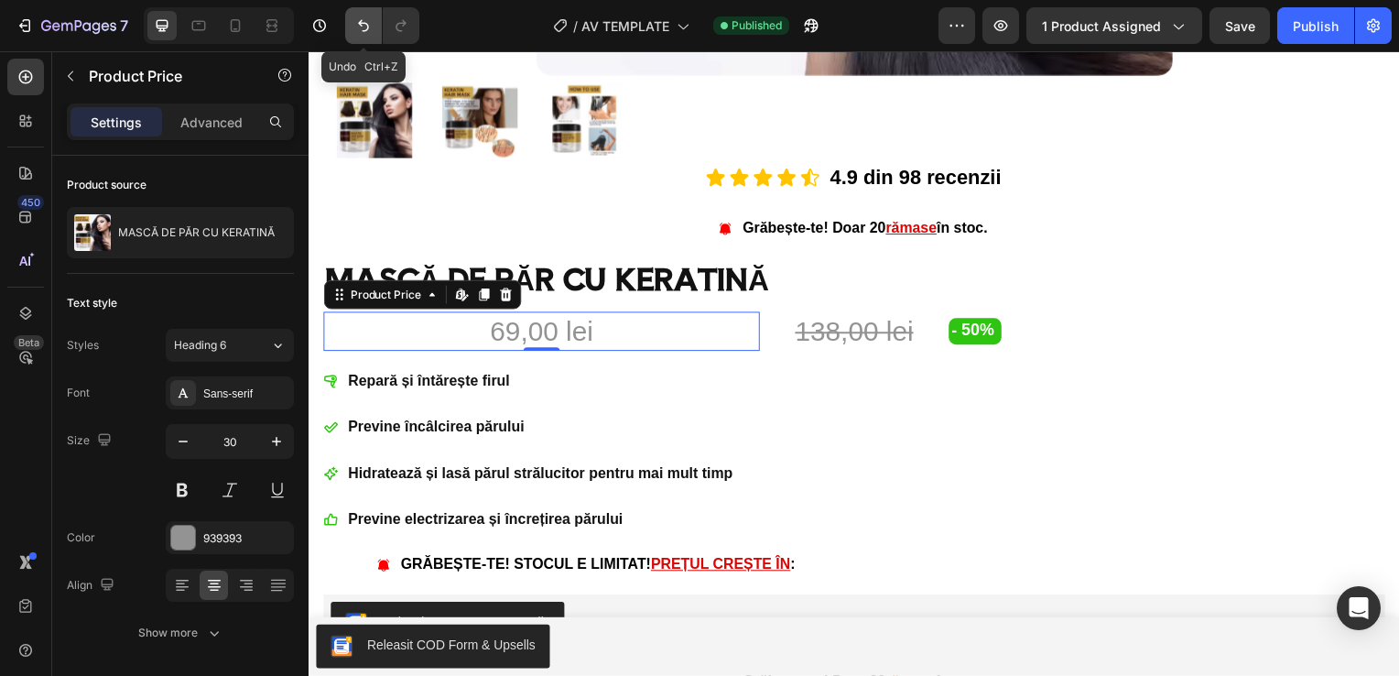
click at [355, 15] on button "Undo/Redo" at bounding box center [363, 25] width 37 height 37
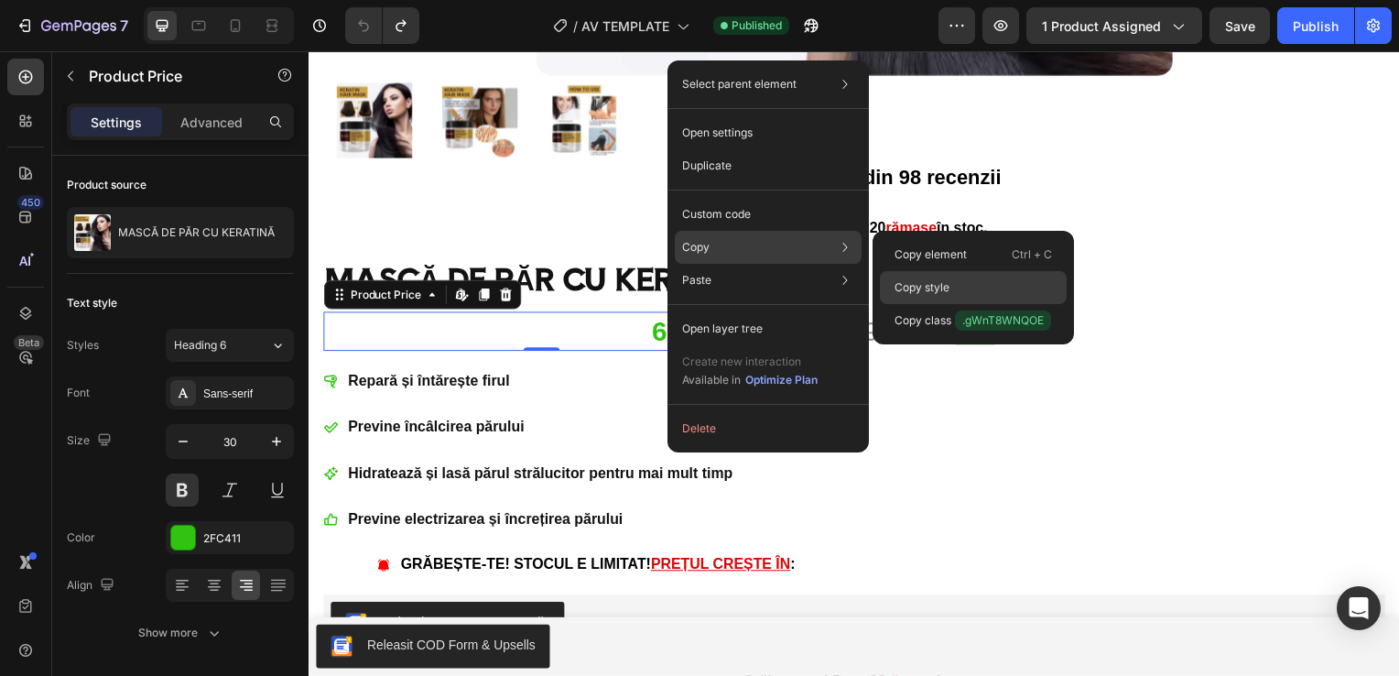
click at [922, 276] on div "Copy style" at bounding box center [973, 287] width 187 height 33
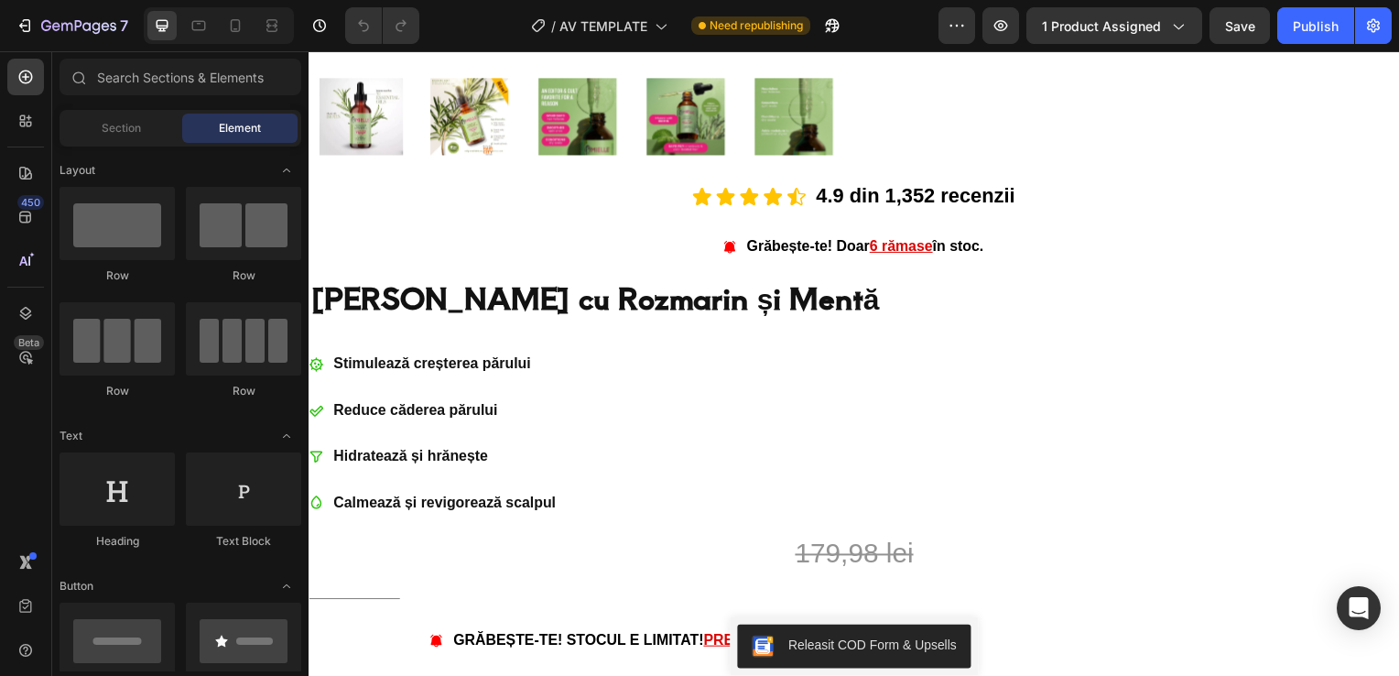
scroll to position [871, 0]
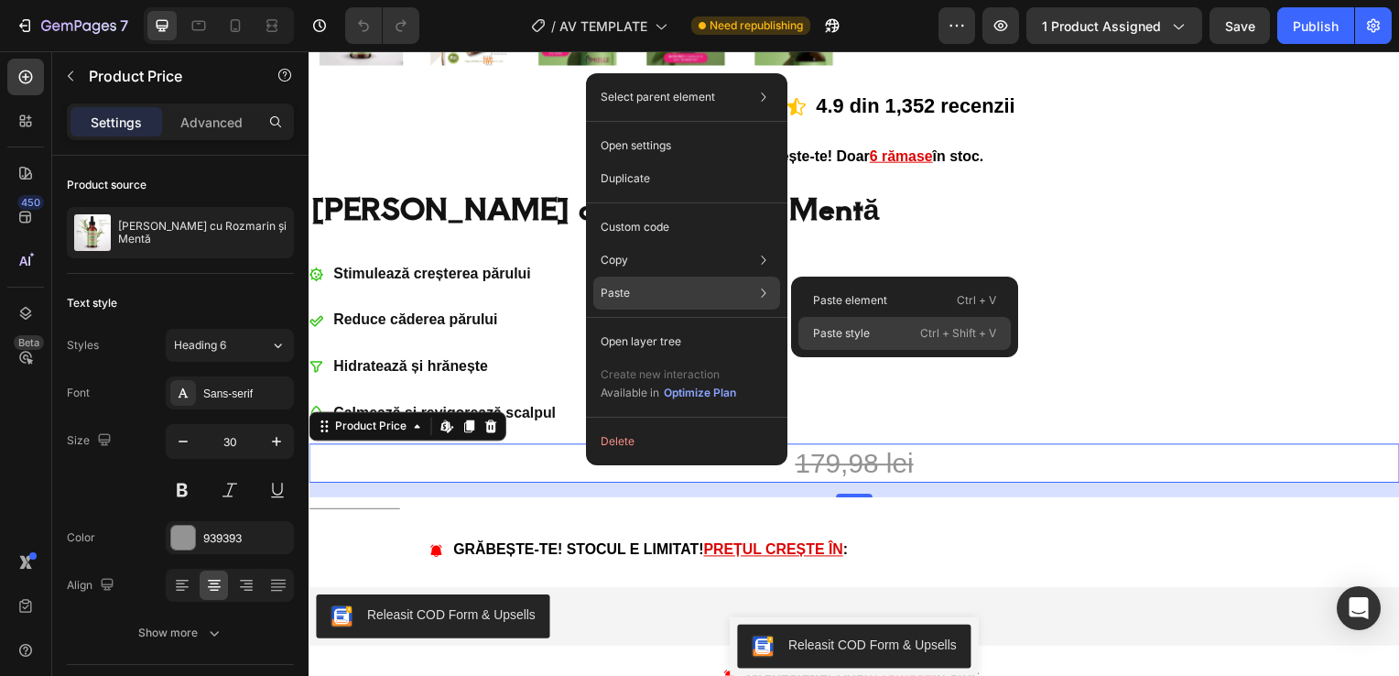
click at [847, 323] on div "Paste style Ctrl + Shift + V" at bounding box center [904, 333] width 212 height 33
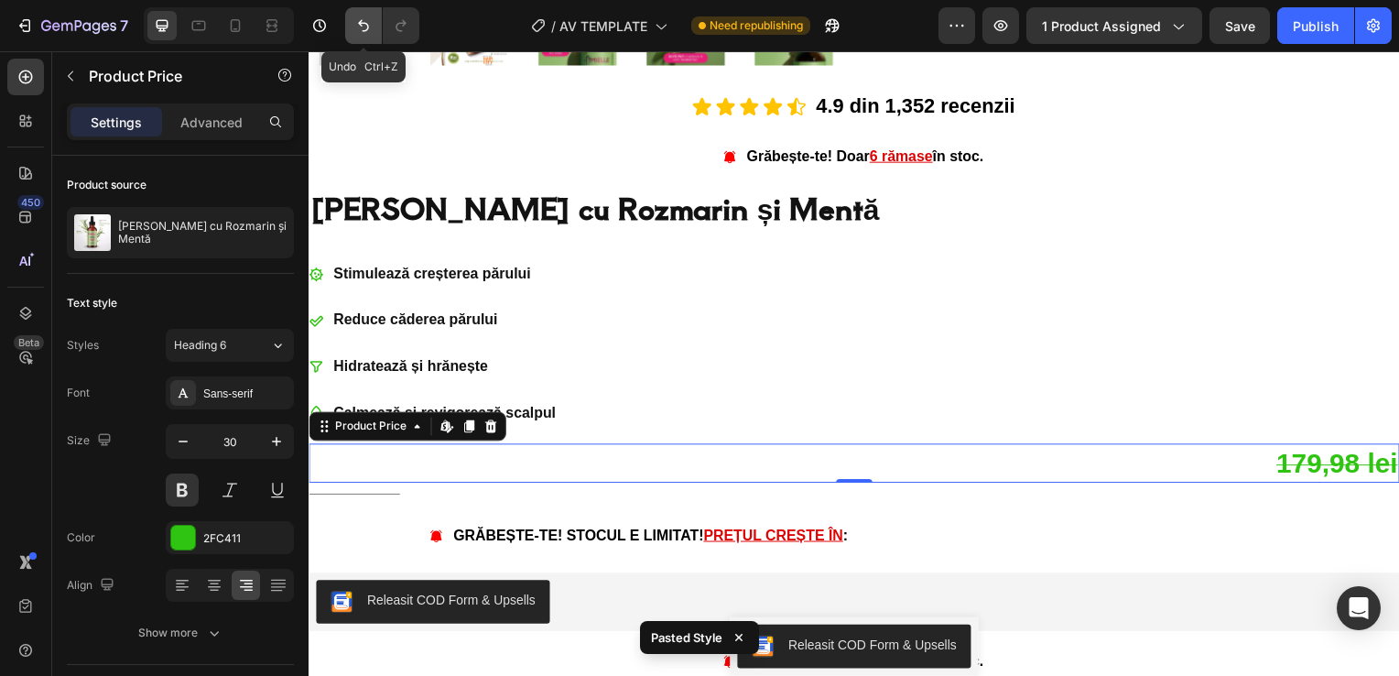
click at [370, 24] on icon "Undo/Redo" at bounding box center [363, 25] width 18 height 18
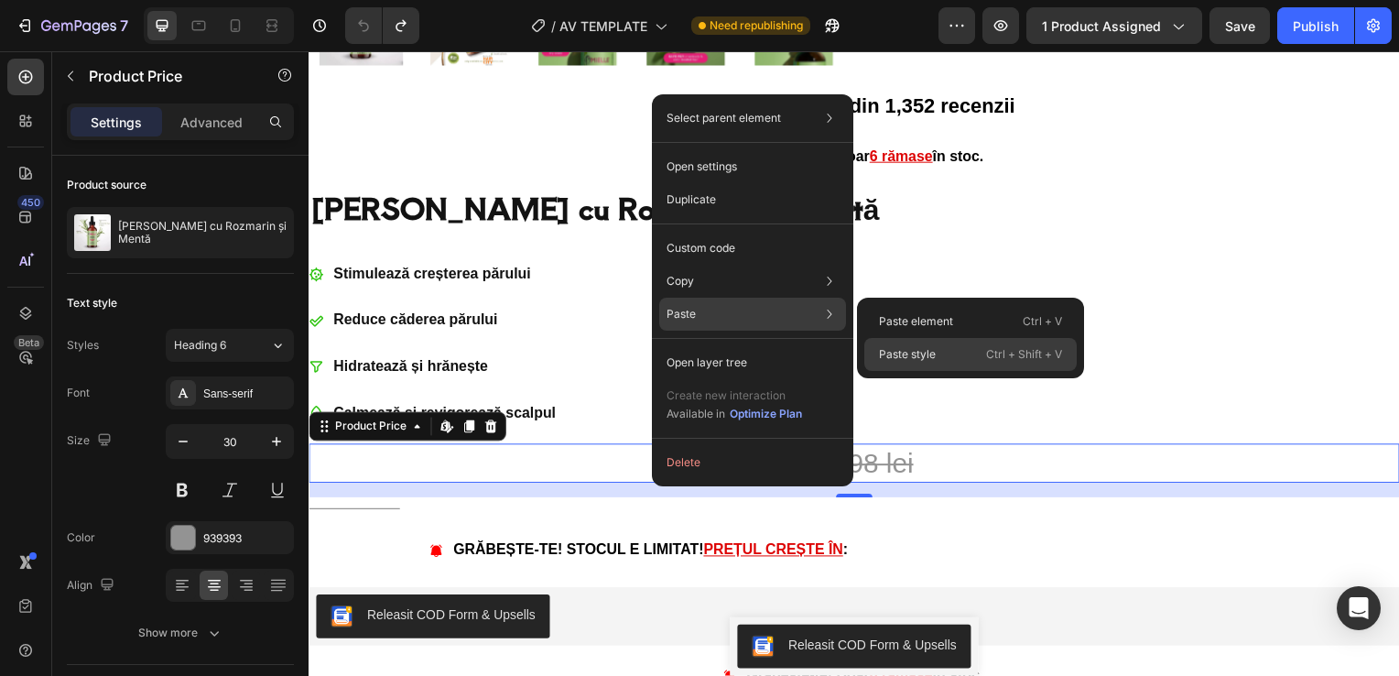
click at [904, 361] on p "Paste style" at bounding box center [907, 354] width 57 height 16
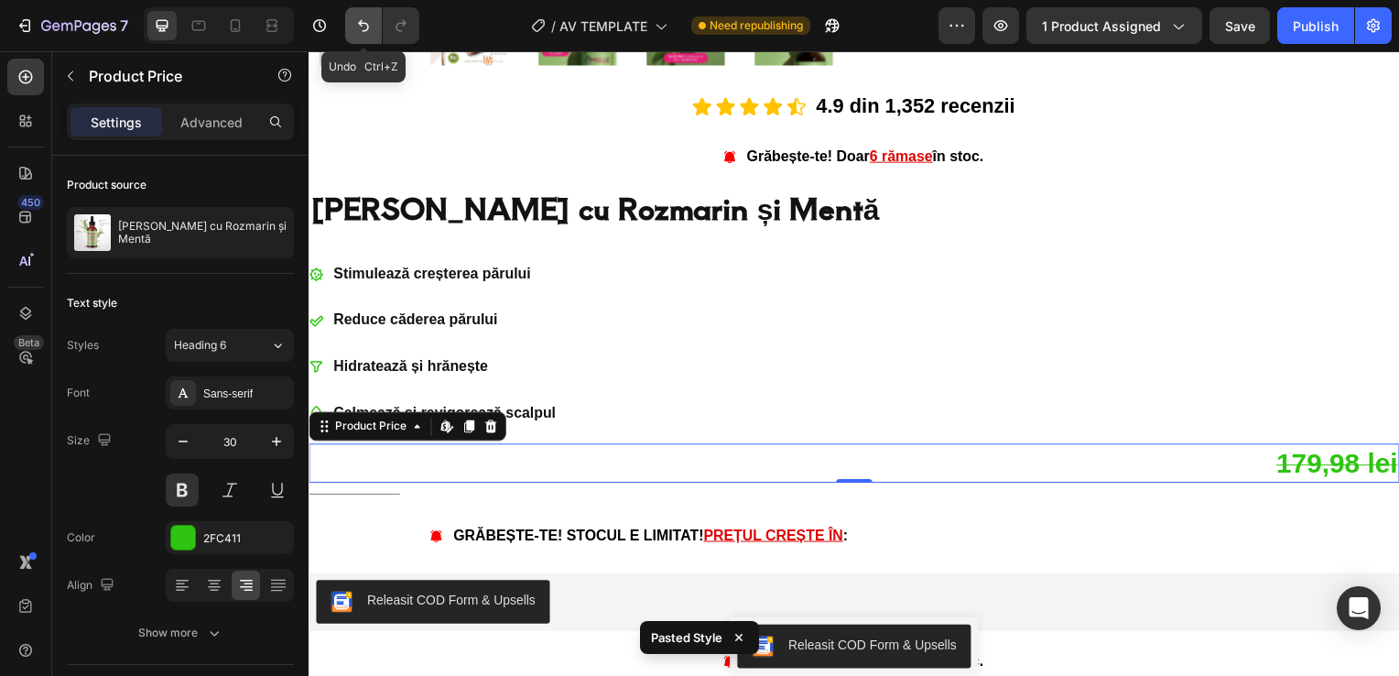
click at [363, 20] on icon "Undo/Redo" at bounding box center [363, 25] width 18 height 18
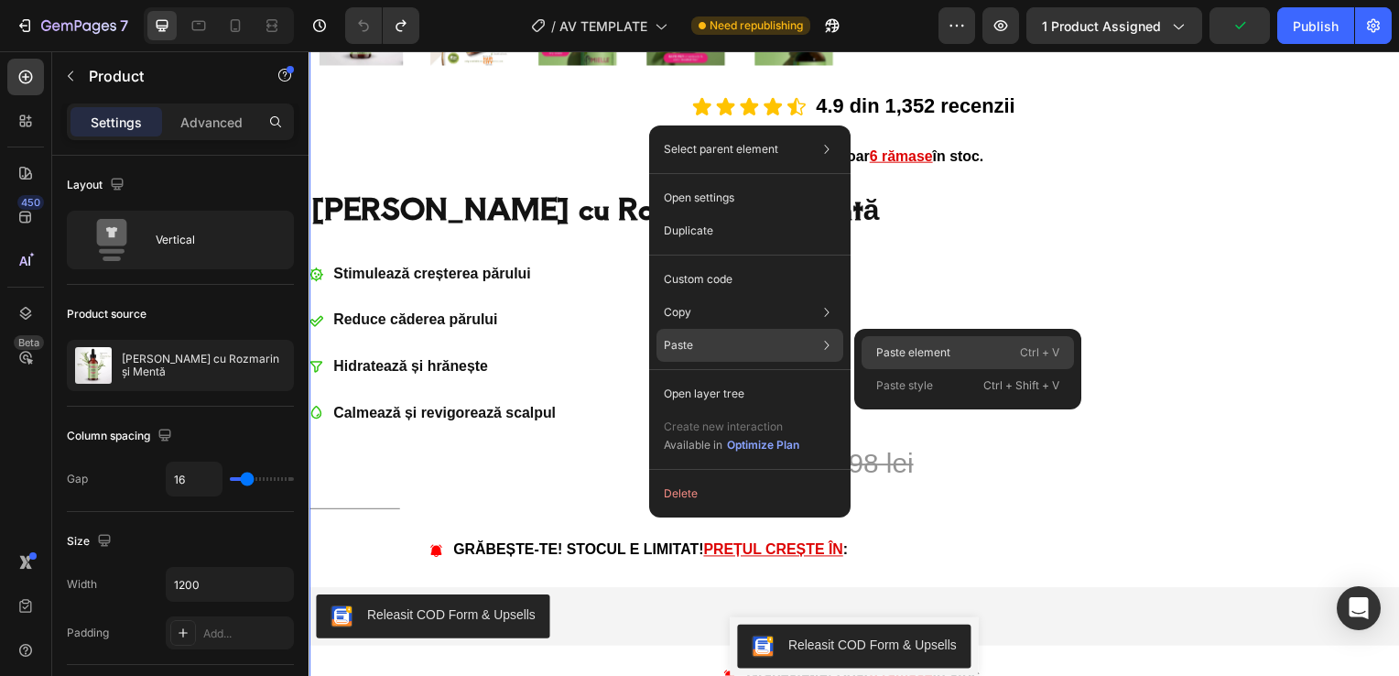
click at [904, 352] on p "Paste element" at bounding box center [913, 352] width 74 height 16
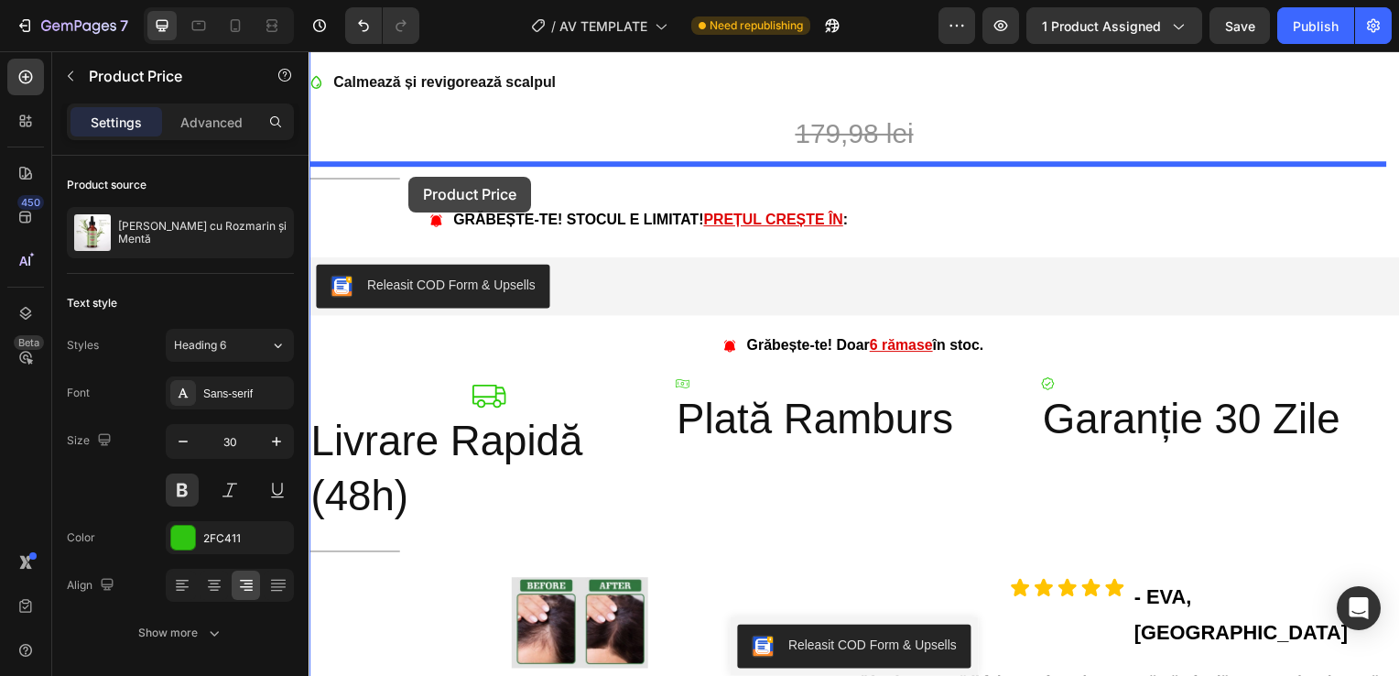
scroll to position [1149, 0]
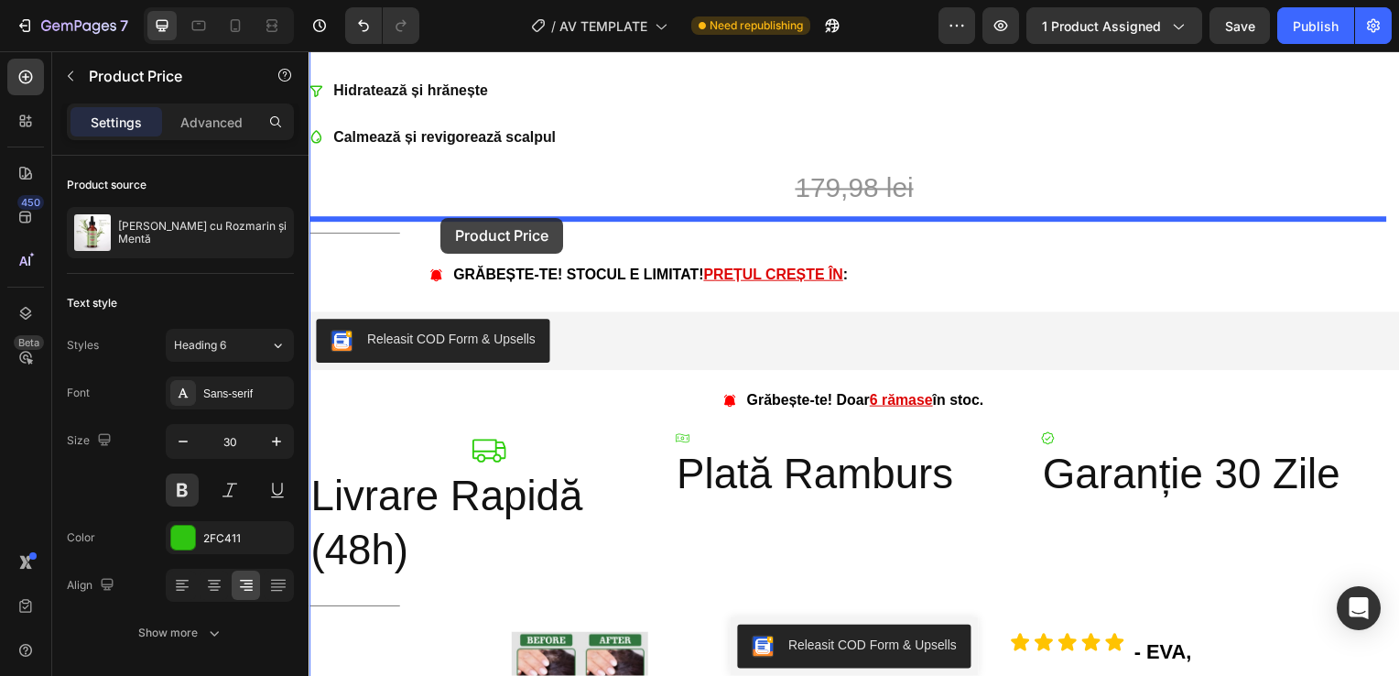
drag, startPoint x: 397, startPoint y: 106, endPoint x: 442, endPoint y: 218, distance: 120.3
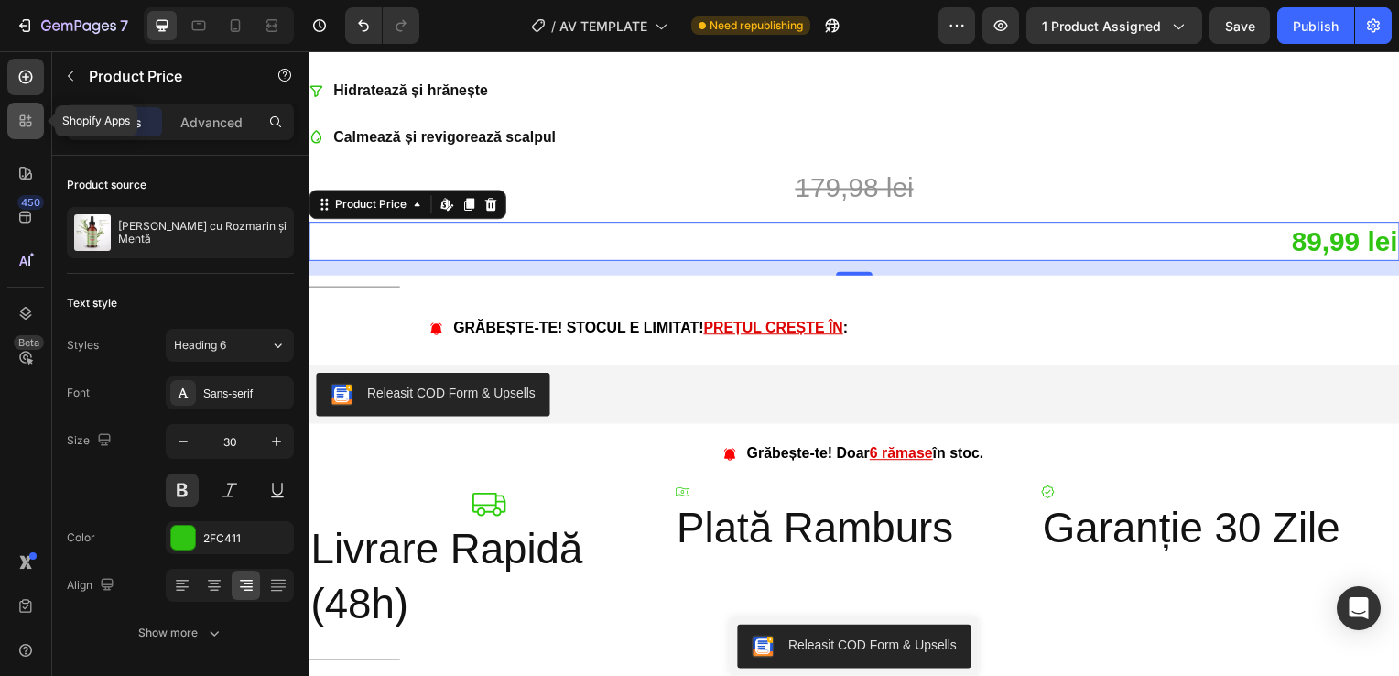
click at [27, 128] on icon at bounding box center [25, 121] width 18 height 18
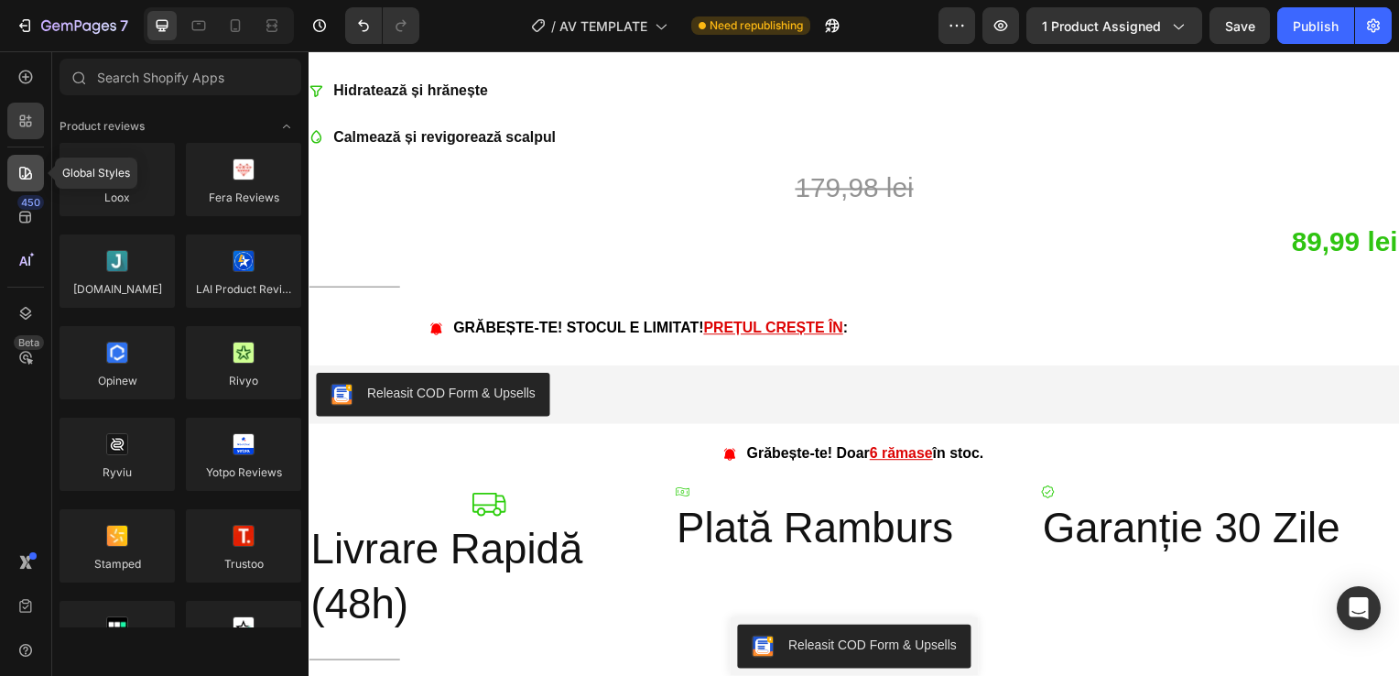
click at [22, 174] on icon at bounding box center [25, 173] width 18 height 18
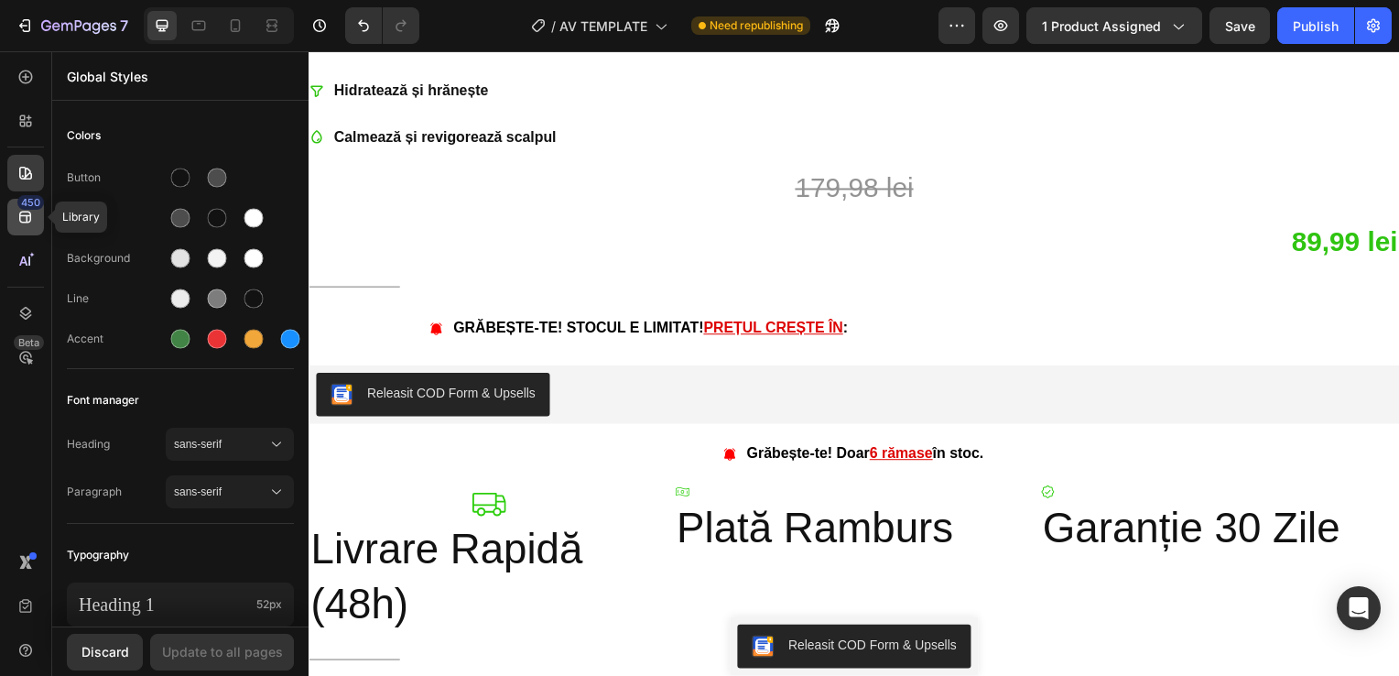
click at [26, 213] on icon at bounding box center [25, 217] width 18 height 18
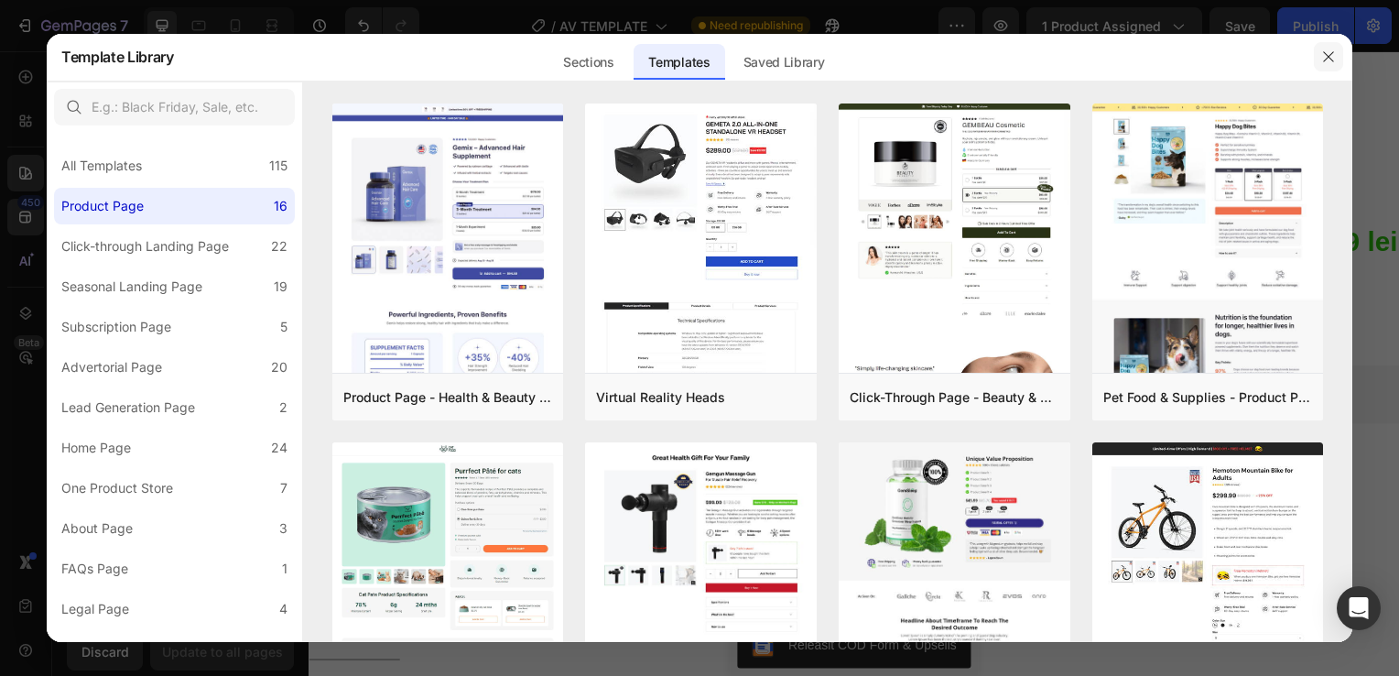
click at [1331, 53] on icon "button" at bounding box center [1328, 57] width 10 height 10
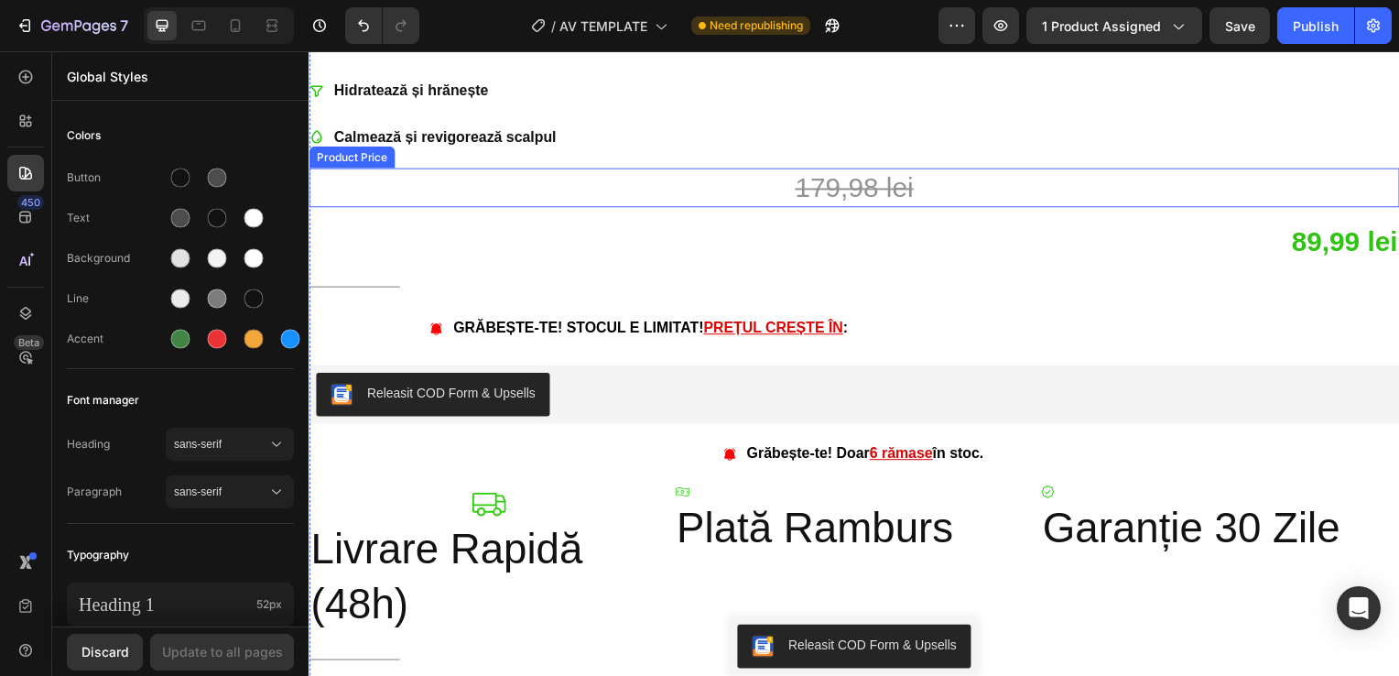
click at [1134, 191] on div "179,98 lei" at bounding box center [857, 188] width 1098 height 39
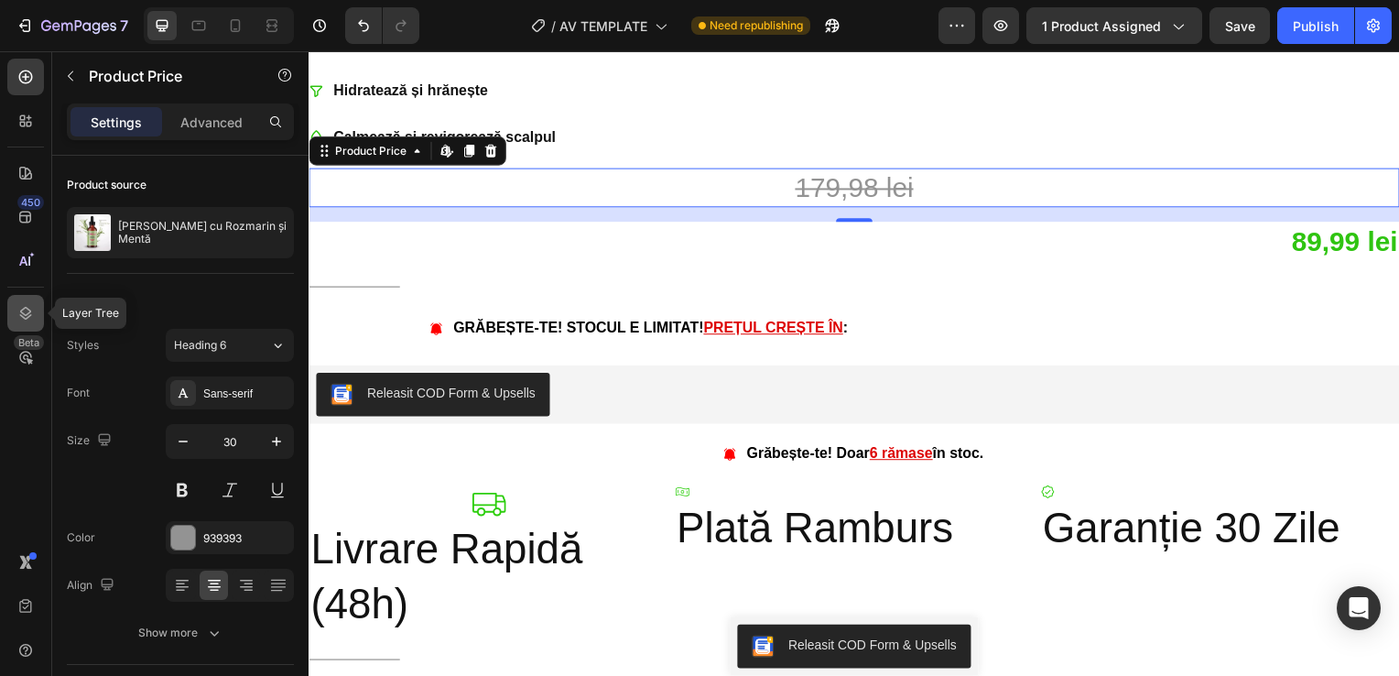
click at [33, 295] on div at bounding box center [25, 313] width 37 height 37
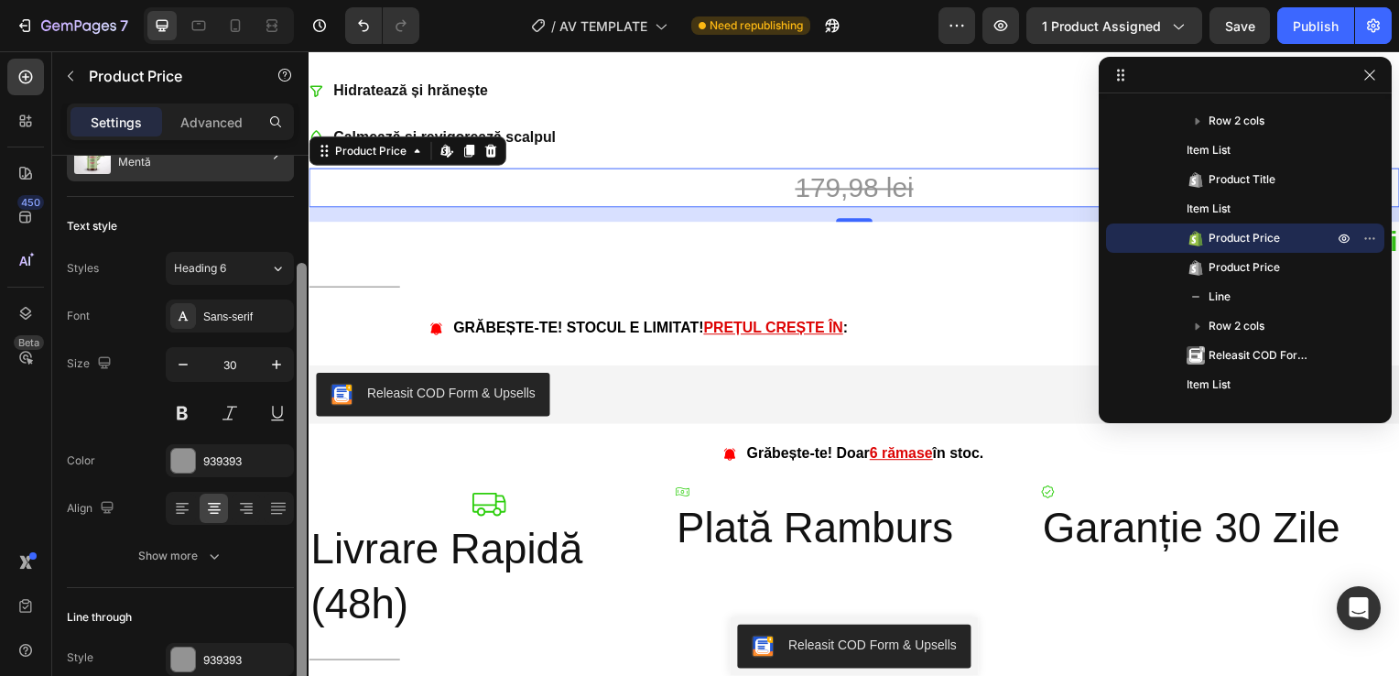
scroll to position [0, 0]
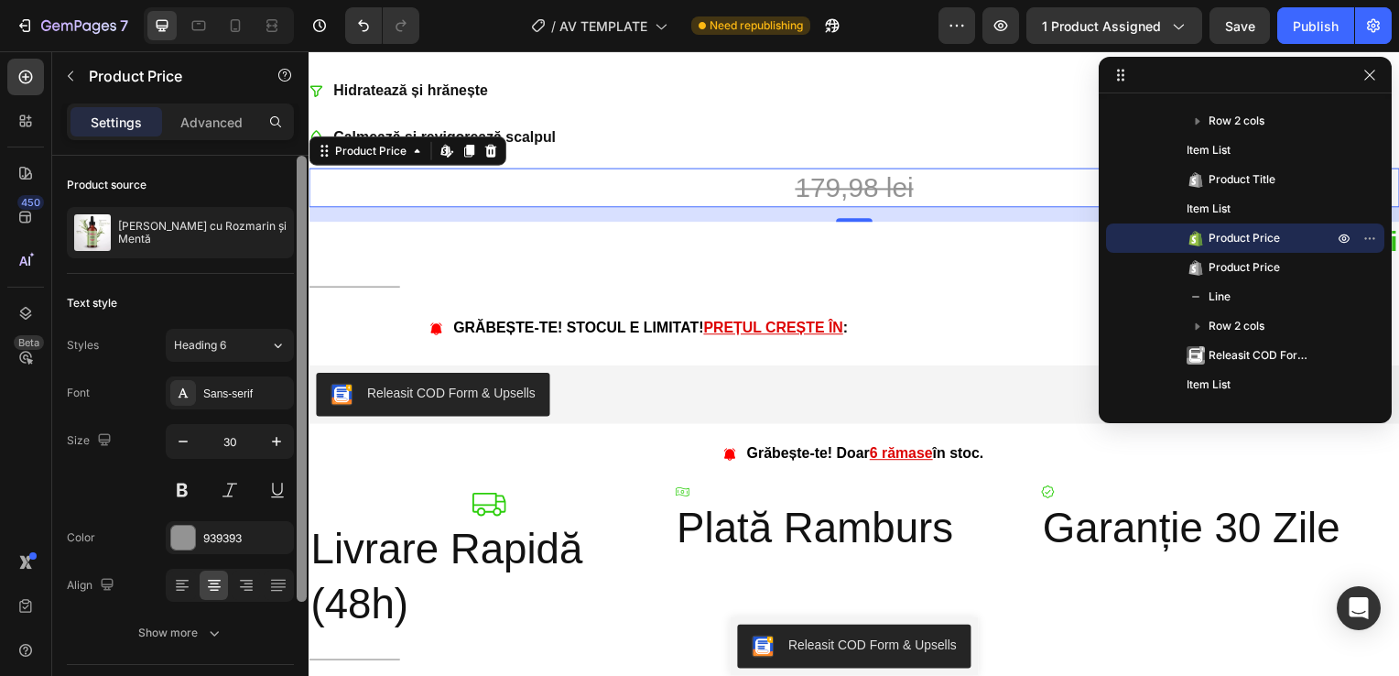
drag, startPoint x: 301, startPoint y: 218, endPoint x: 295, endPoint y: 163, distance: 55.3
click at [295, 163] on div at bounding box center [302, 442] width 14 height 573
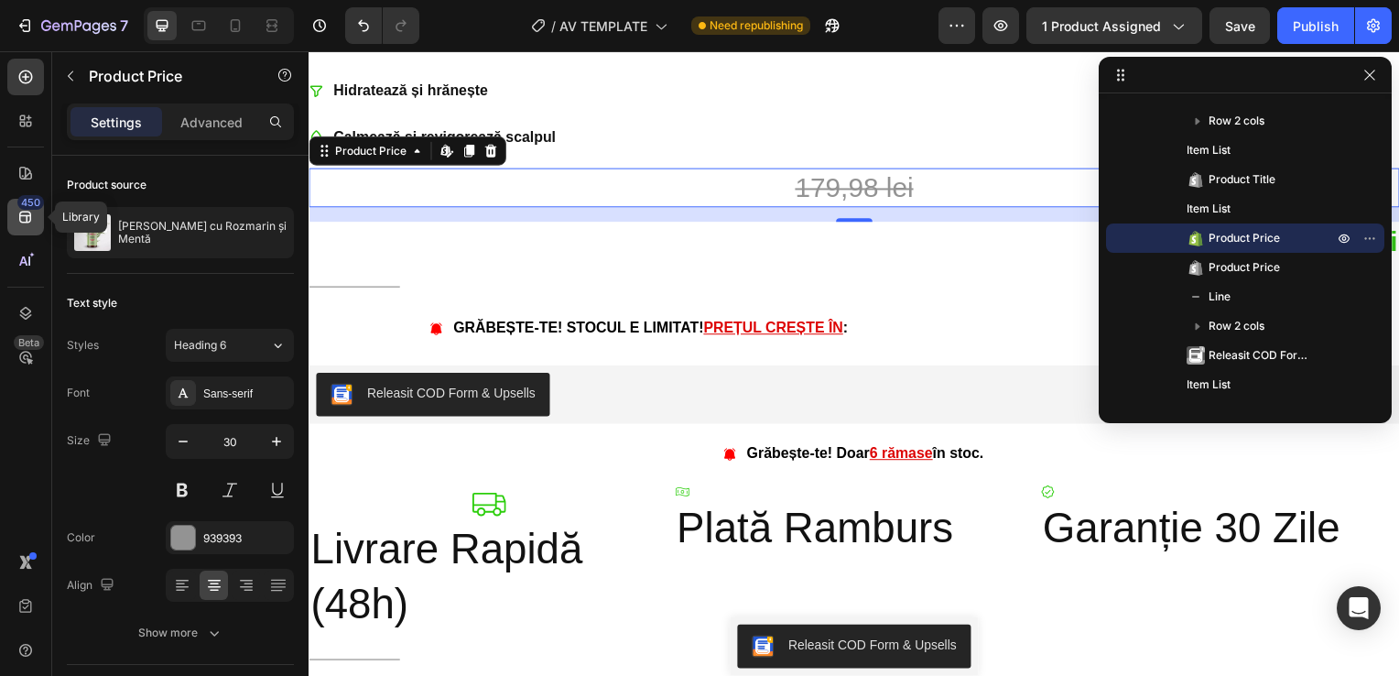
click at [29, 211] on icon at bounding box center [25, 217] width 18 height 18
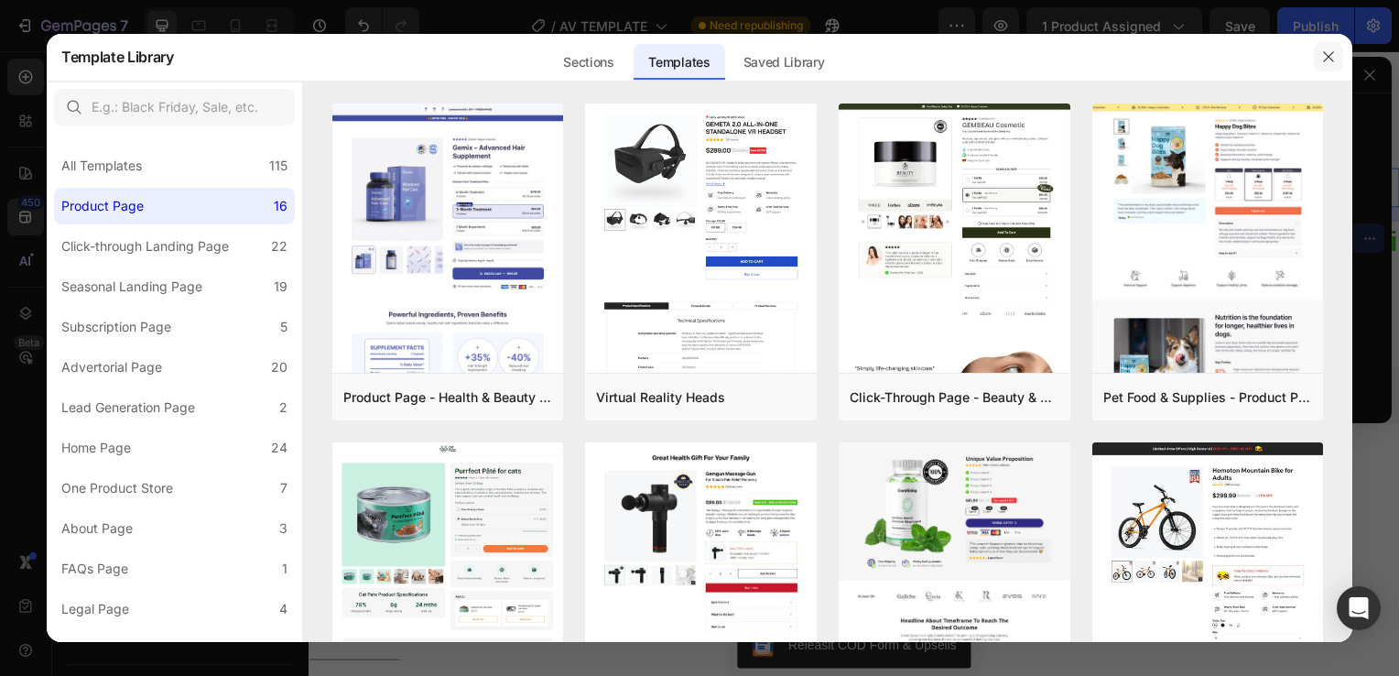
click at [1336, 60] on button "button" at bounding box center [1328, 56] width 29 height 29
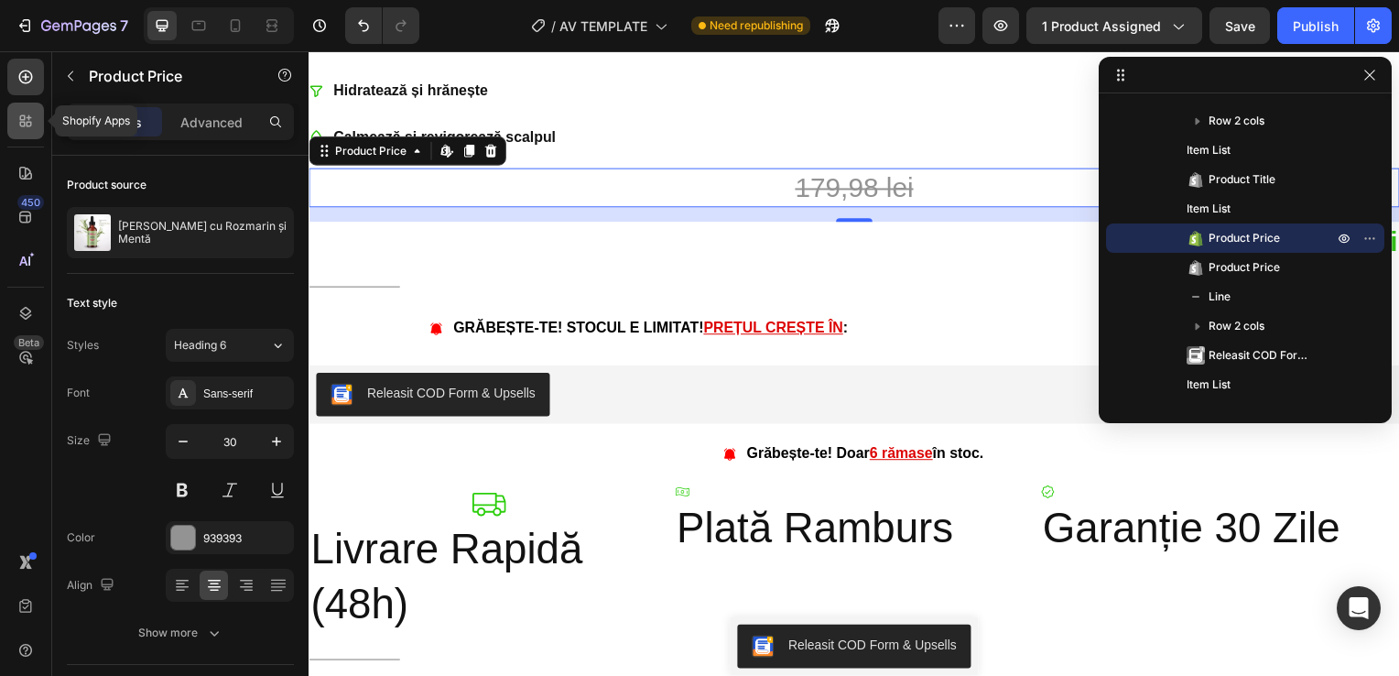
click at [35, 116] on div at bounding box center [25, 121] width 37 height 37
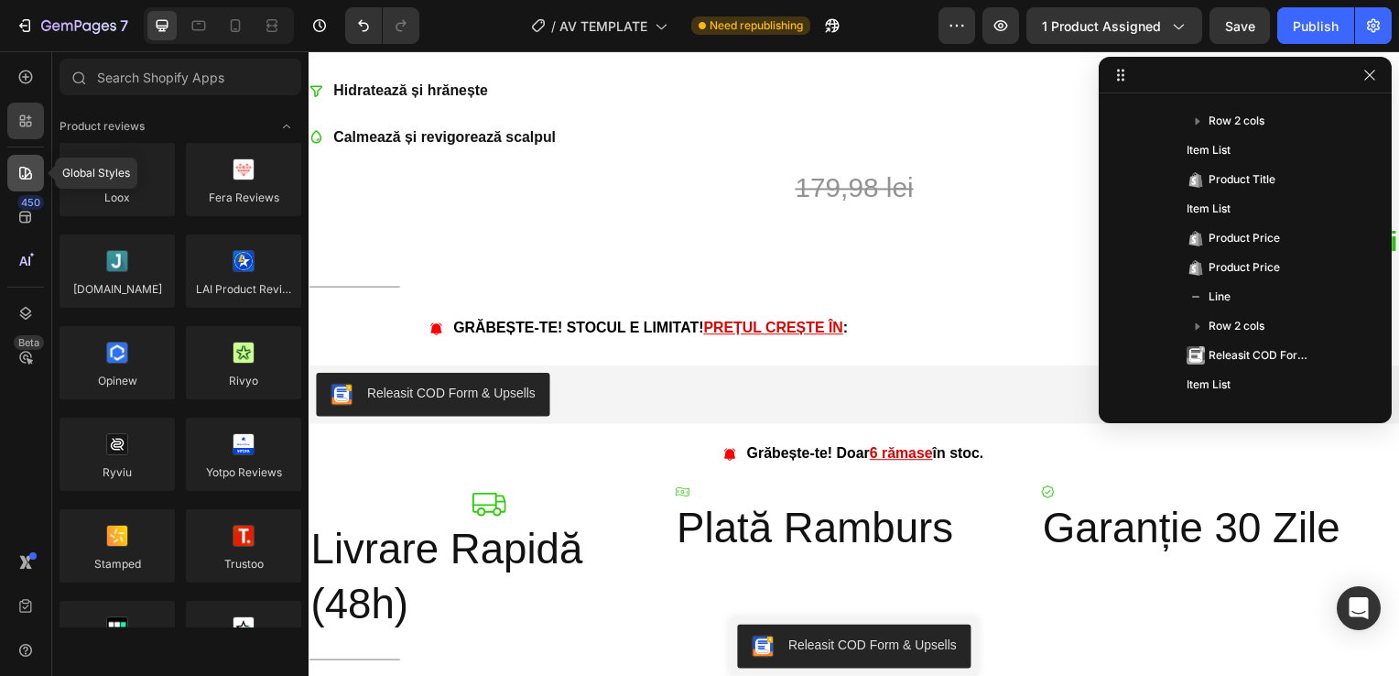
click at [20, 170] on icon at bounding box center [25, 173] width 13 height 13
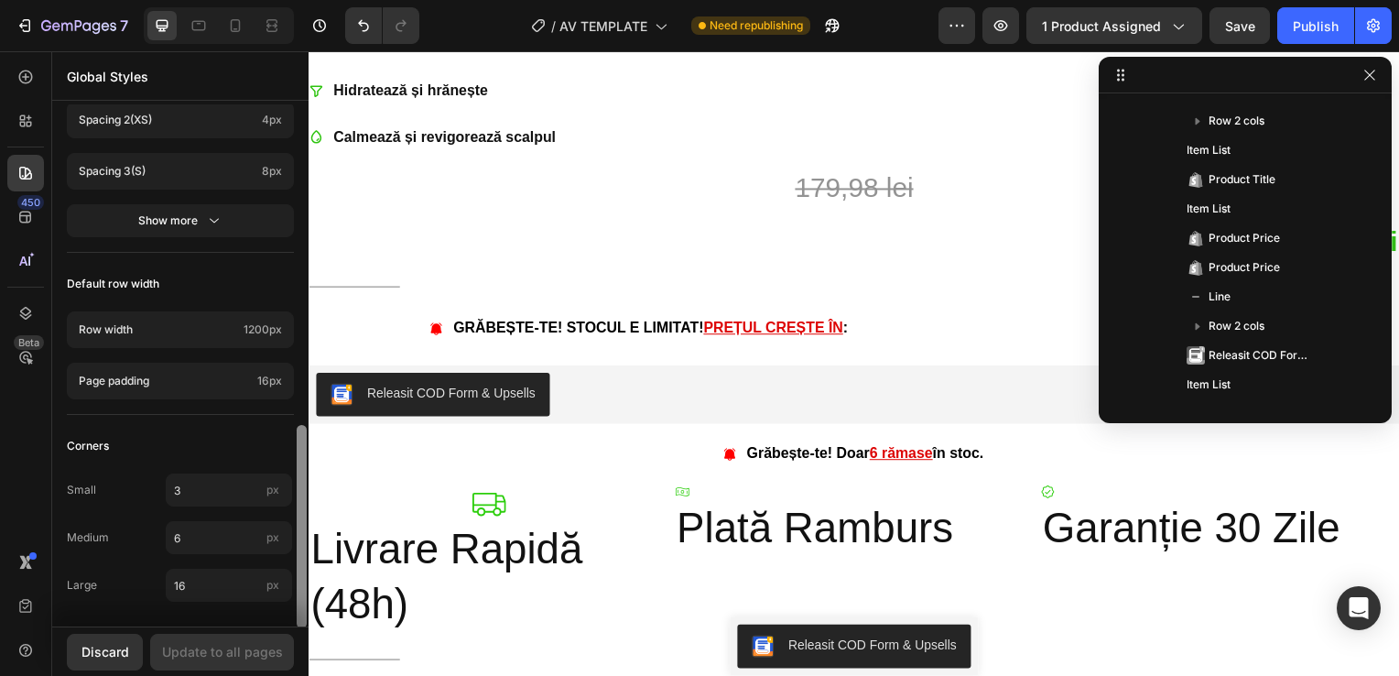
scroll to position [817, 0]
drag, startPoint x: 302, startPoint y: 200, endPoint x: 304, endPoint y: 540, distance: 340.5
click at [304, 540] on div at bounding box center [302, 524] width 10 height 203
click at [259, 322] on span "1200px" at bounding box center [262, 327] width 38 height 16
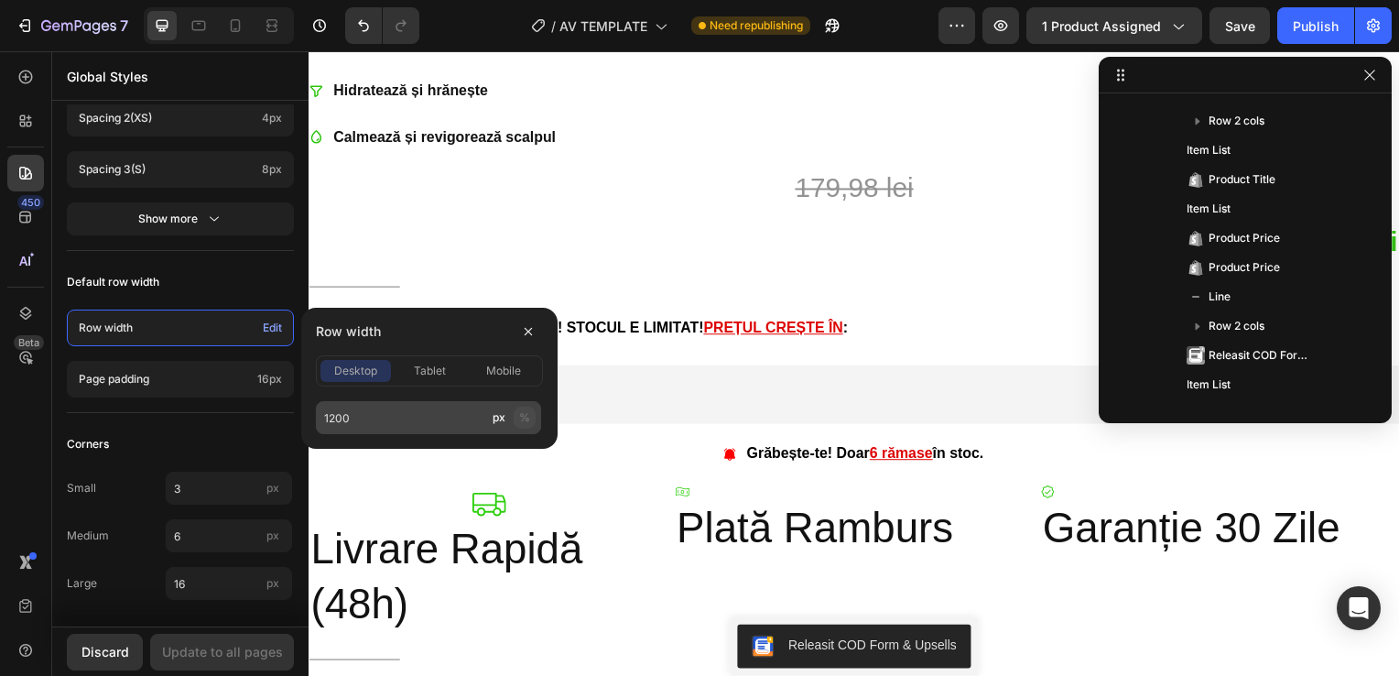
click at [530, 416] on button "%" at bounding box center [525, 417] width 22 height 22
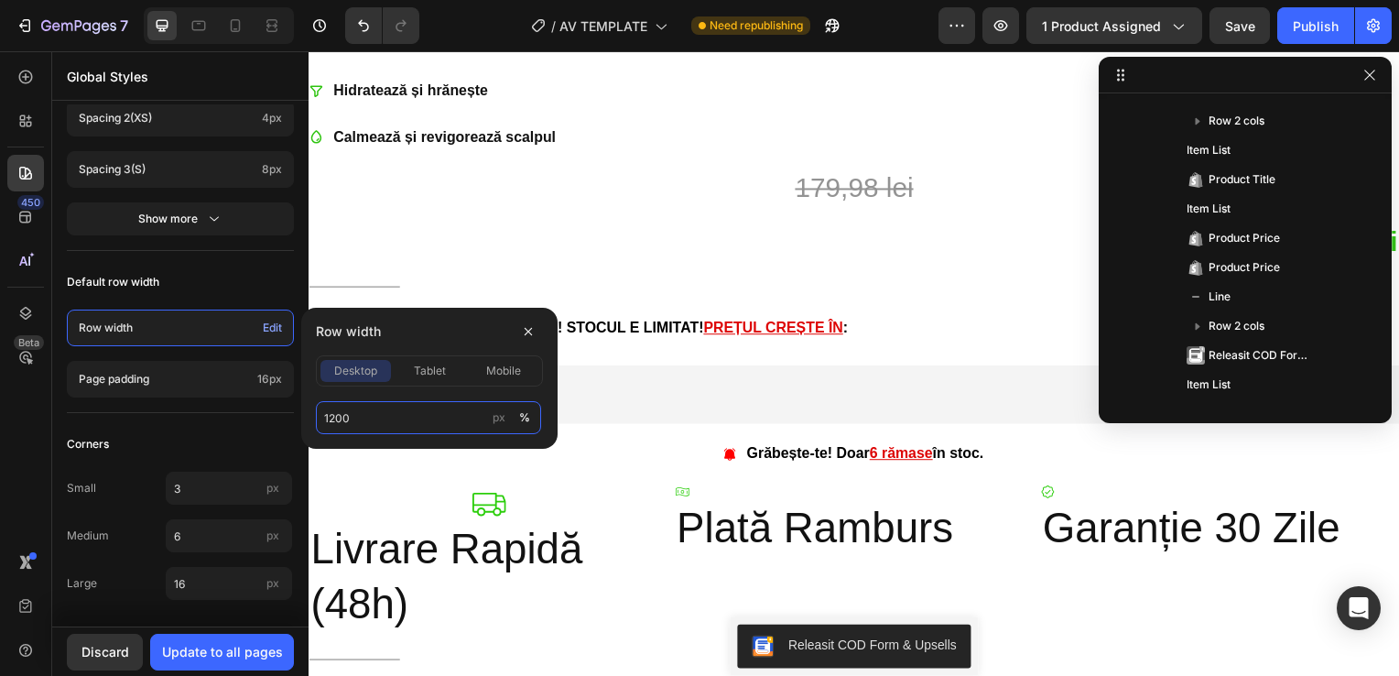
click at [347, 416] on input "1200" at bounding box center [428, 417] width 225 height 33
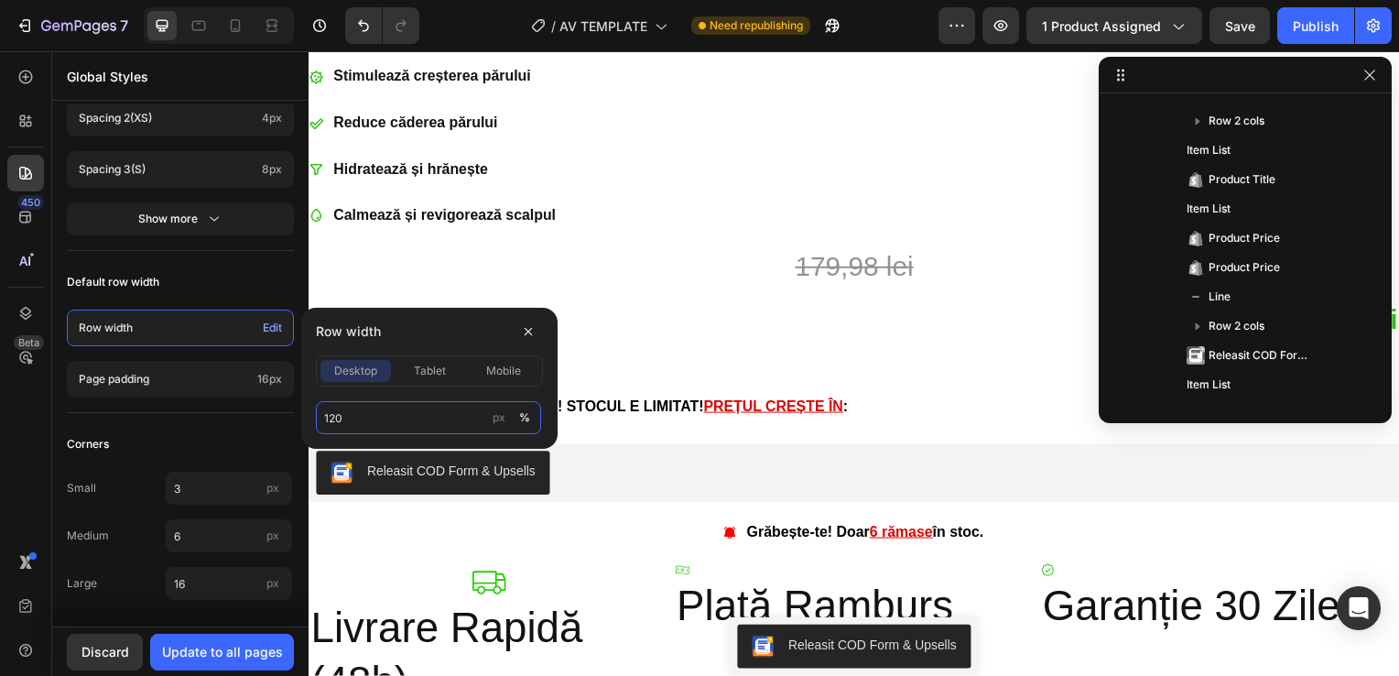
scroll to position [1139, 0]
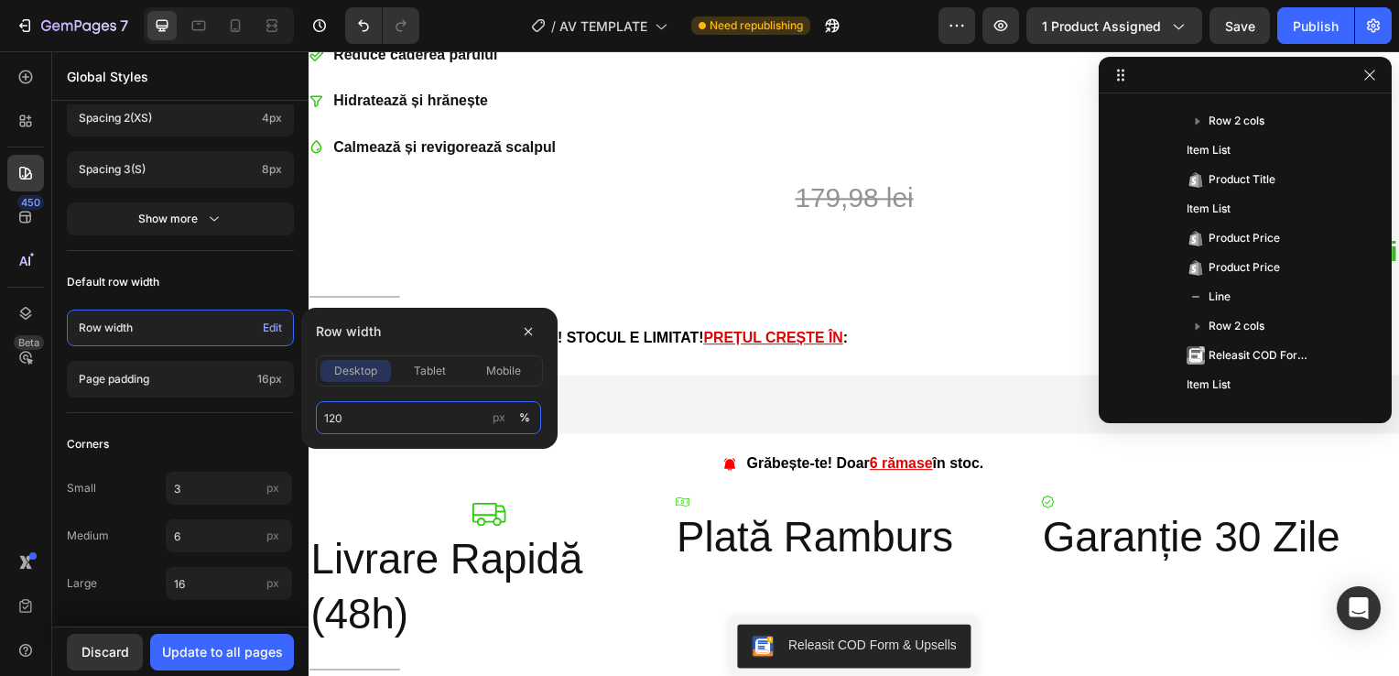
type input "1200"
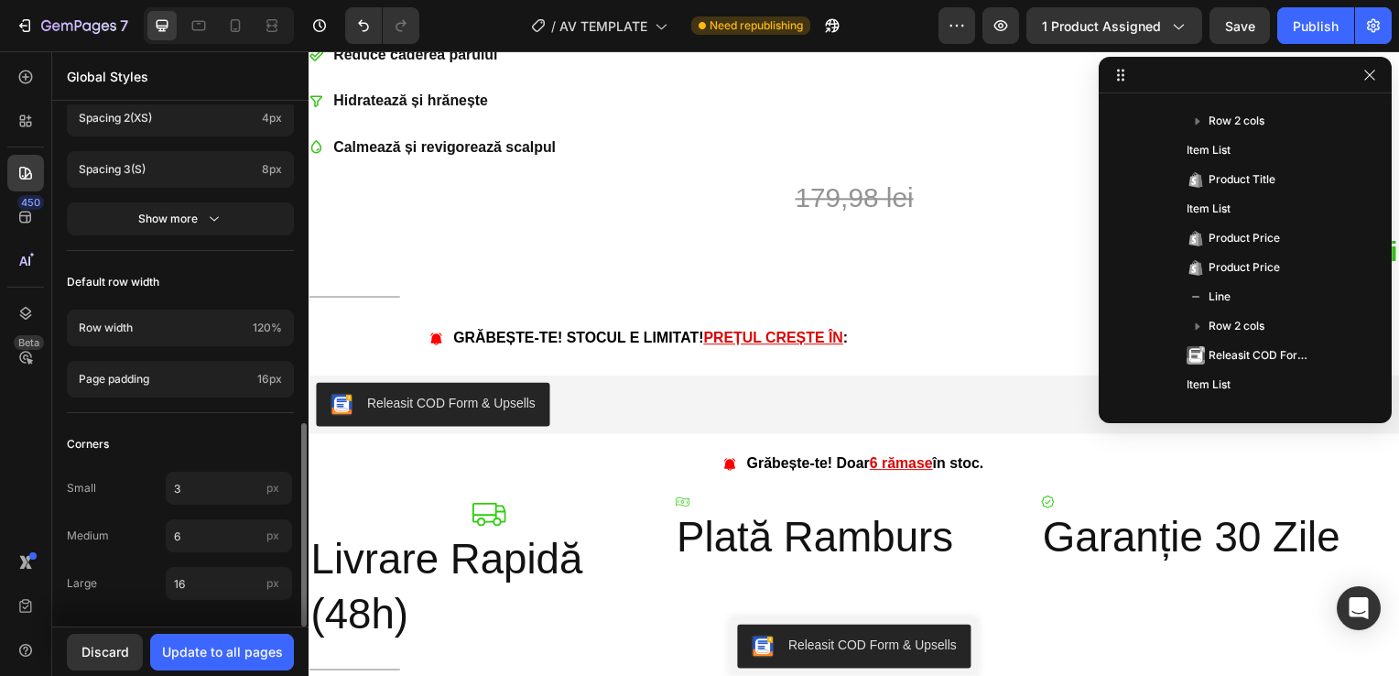
drag, startPoint x: 304, startPoint y: 441, endPoint x: 304, endPoint y: 476, distance: 34.8
click at [304, 476] on div at bounding box center [302, 524] width 10 height 203
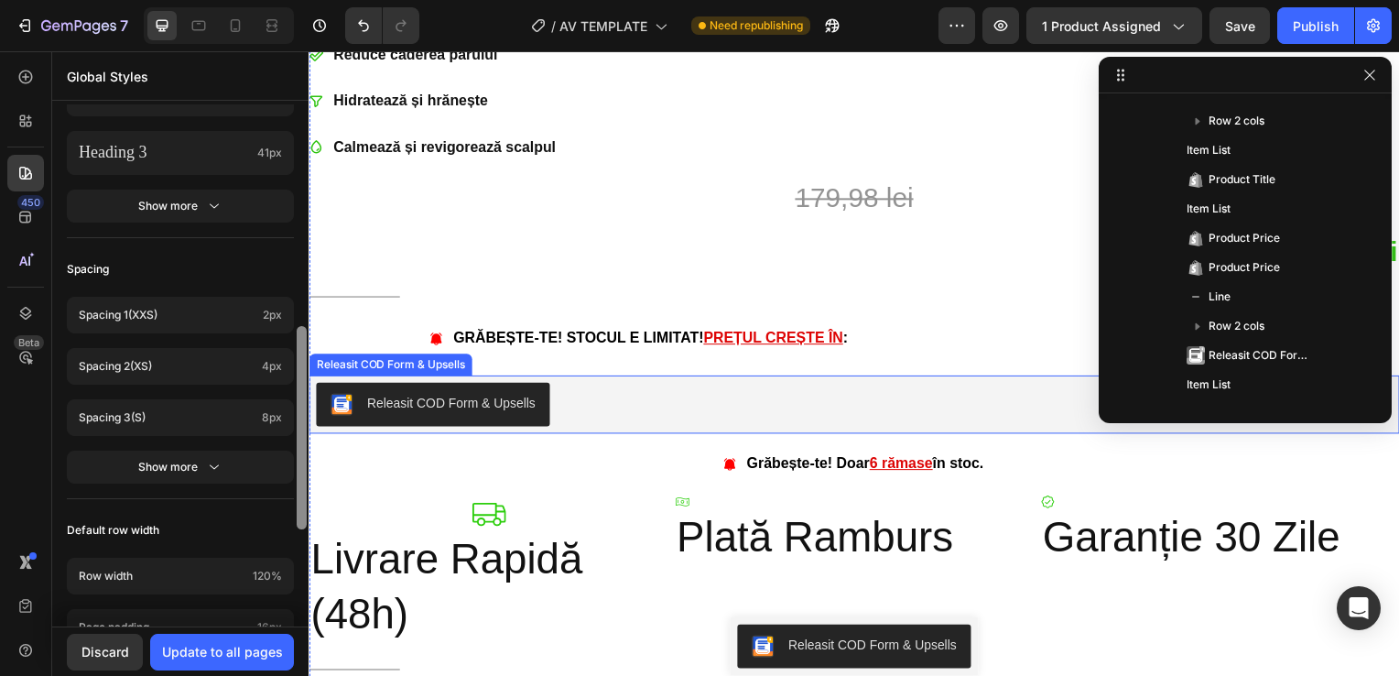
drag, startPoint x: 608, startPoint y: 524, endPoint x: 327, endPoint y: 251, distance: 391.7
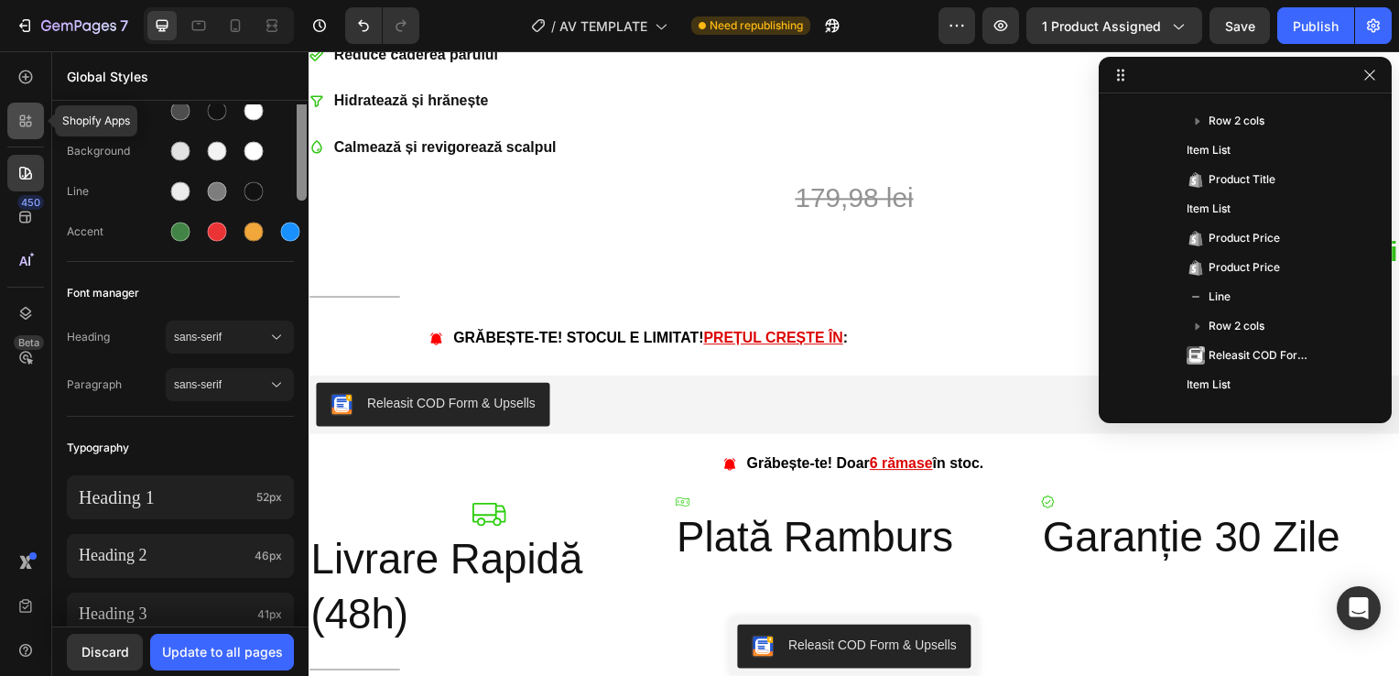
scroll to position [0, 0]
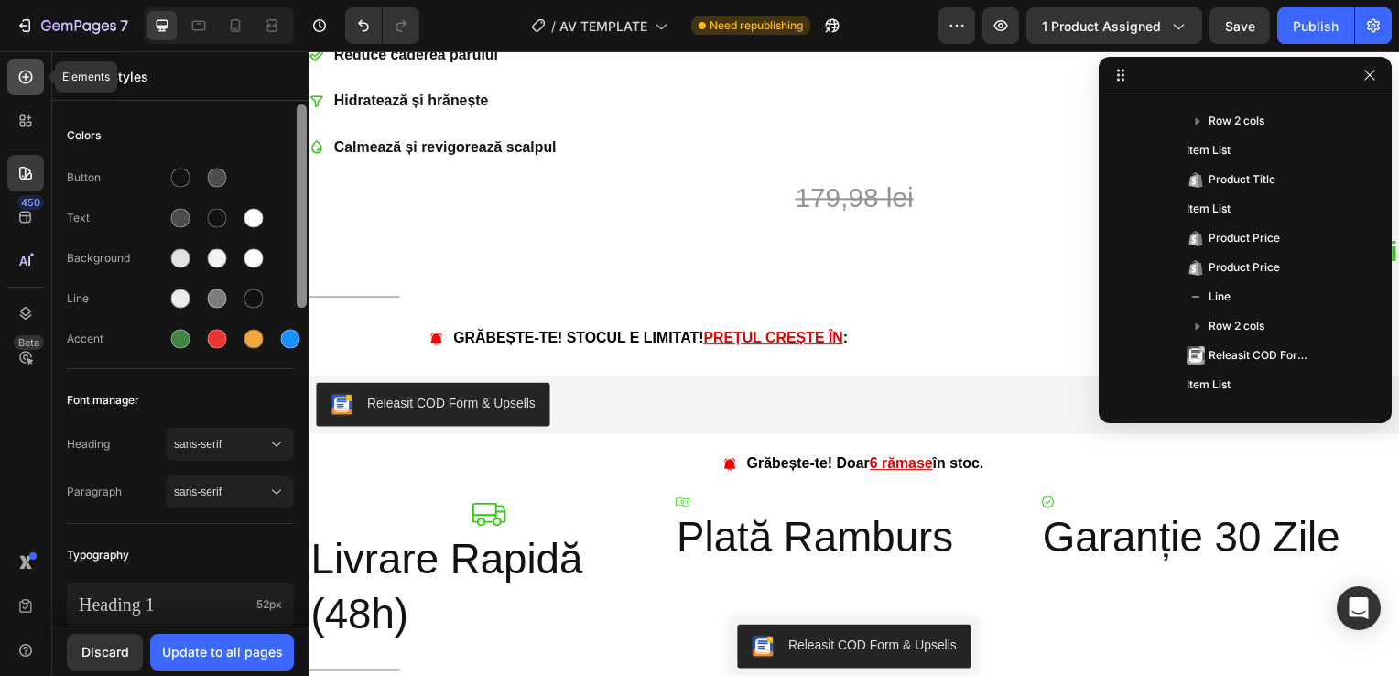
click at [18, 85] on icon at bounding box center [25, 77] width 18 height 18
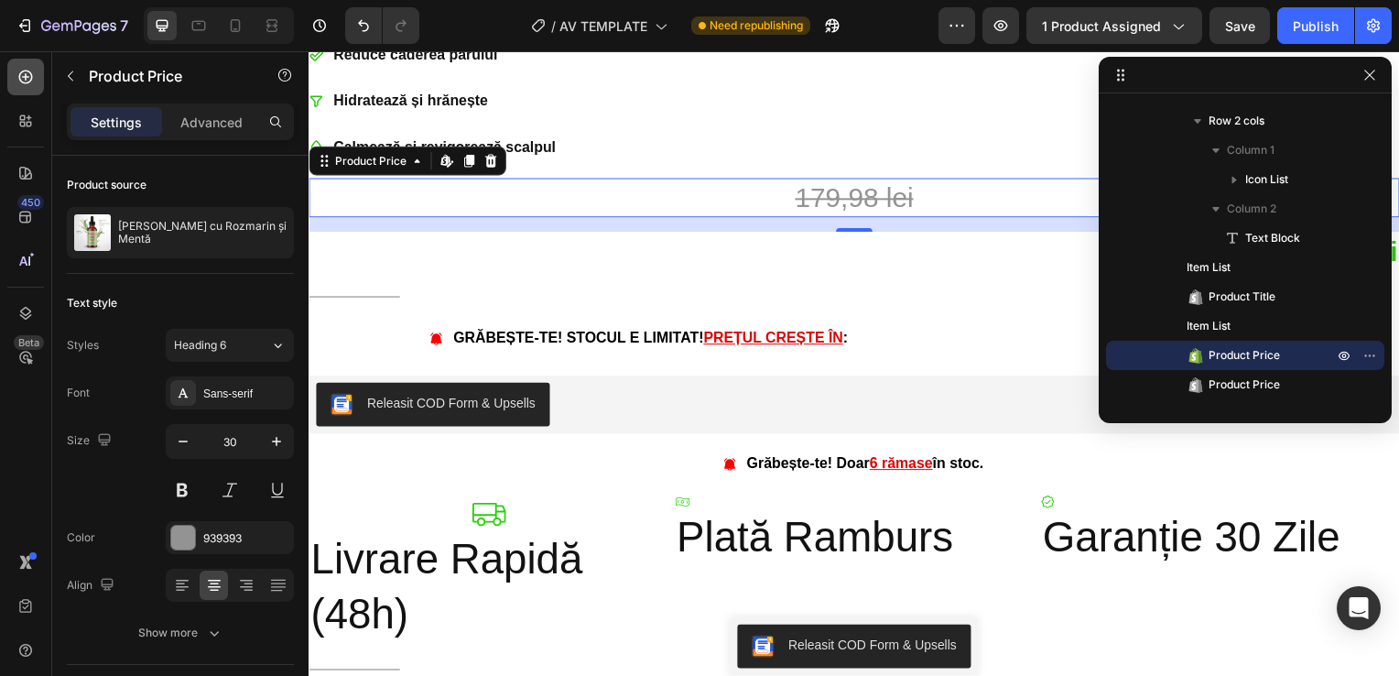
click at [16, 71] on icon at bounding box center [25, 77] width 18 height 18
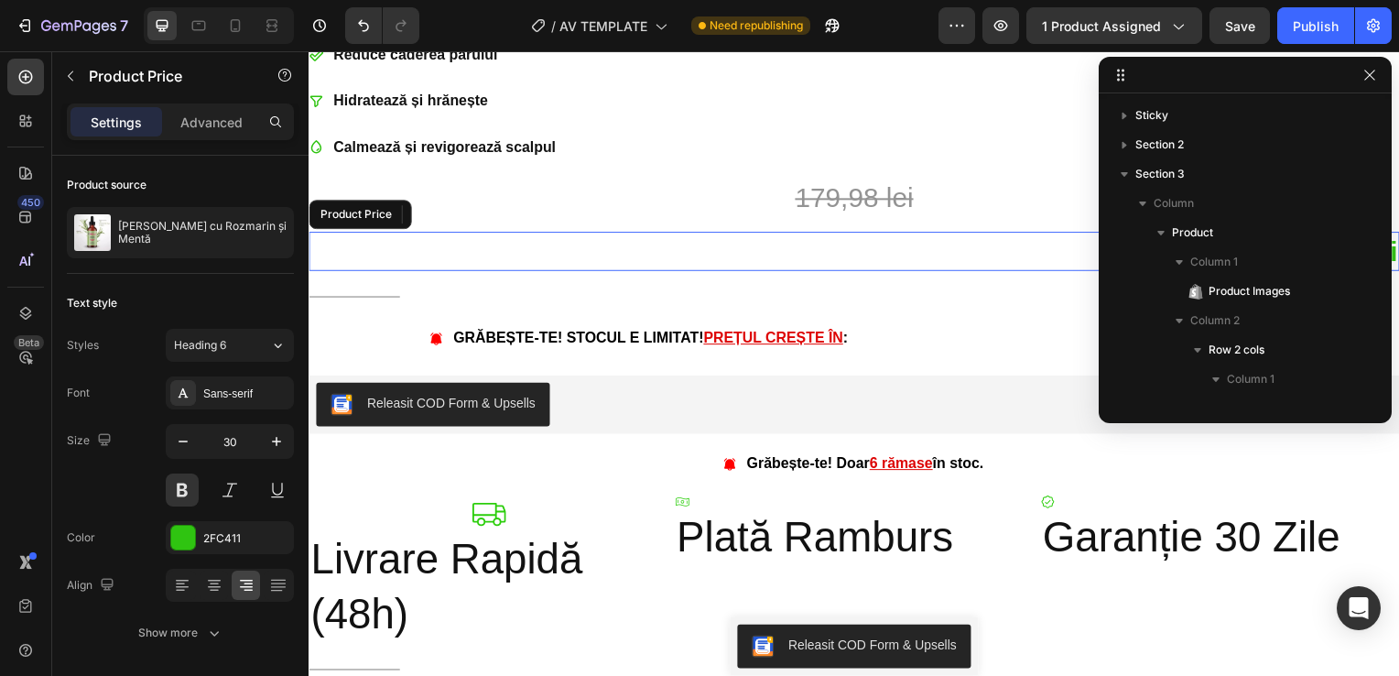
scroll to position [668, 0]
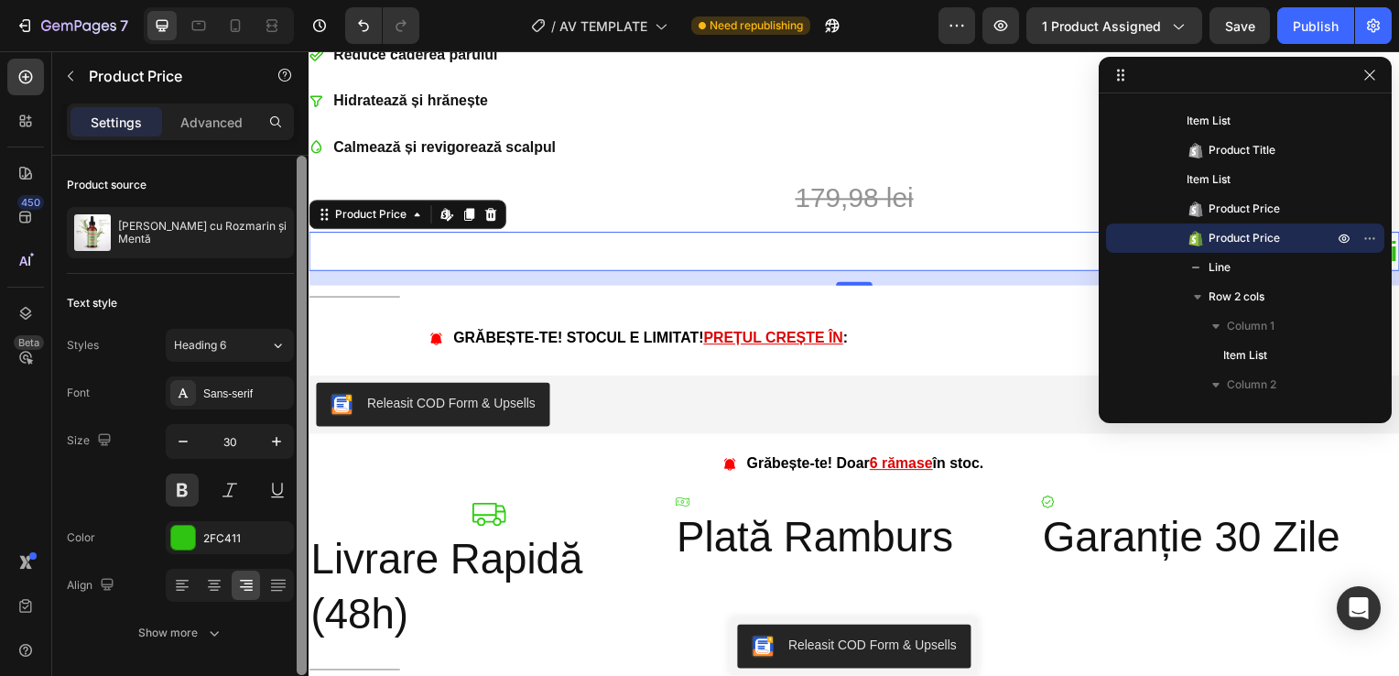
click at [300, 254] on div at bounding box center [302, 415] width 10 height 519
drag, startPoint x: 300, startPoint y: 254, endPoint x: 300, endPoint y: 163, distance: 91.5
click at [300, 163] on div at bounding box center [302, 415] width 10 height 519
click at [211, 590] on icon at bounding box center [214, 585] width 18 height 18
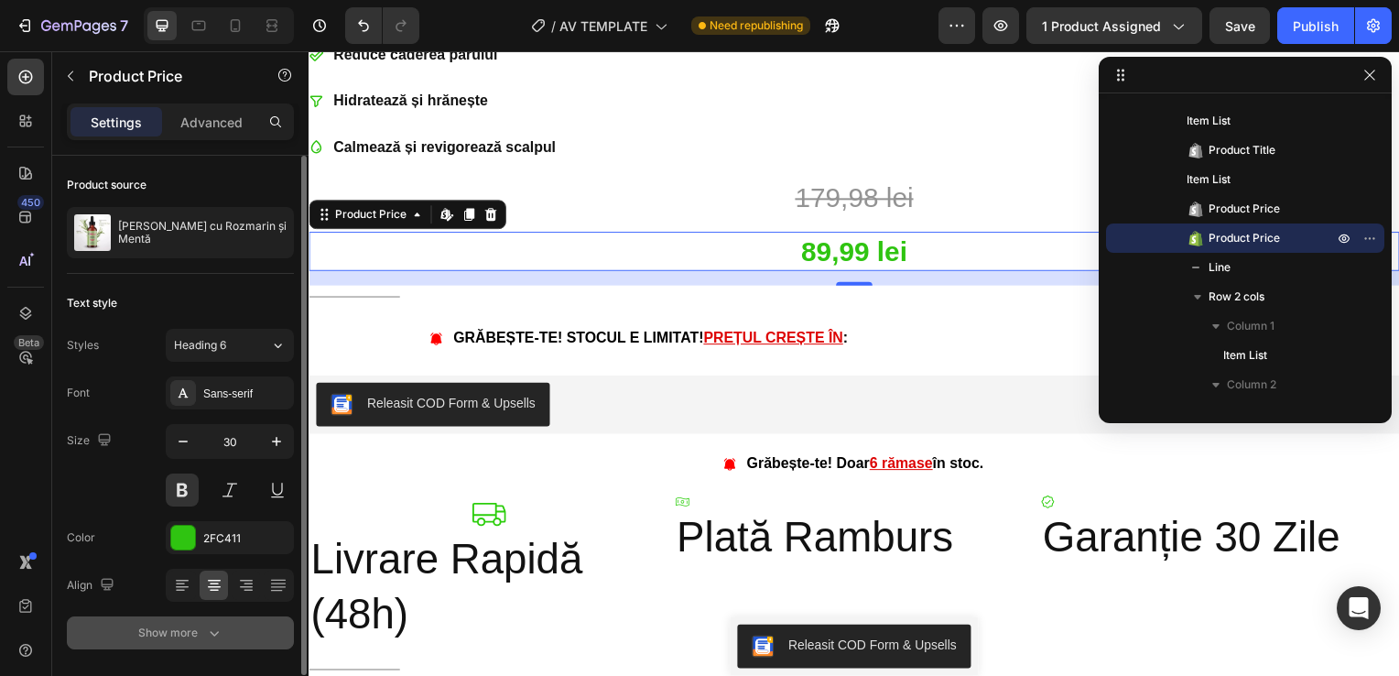
click at [171, 635] on div "Show more" at bounding box center [180, 632] width 85 height 18
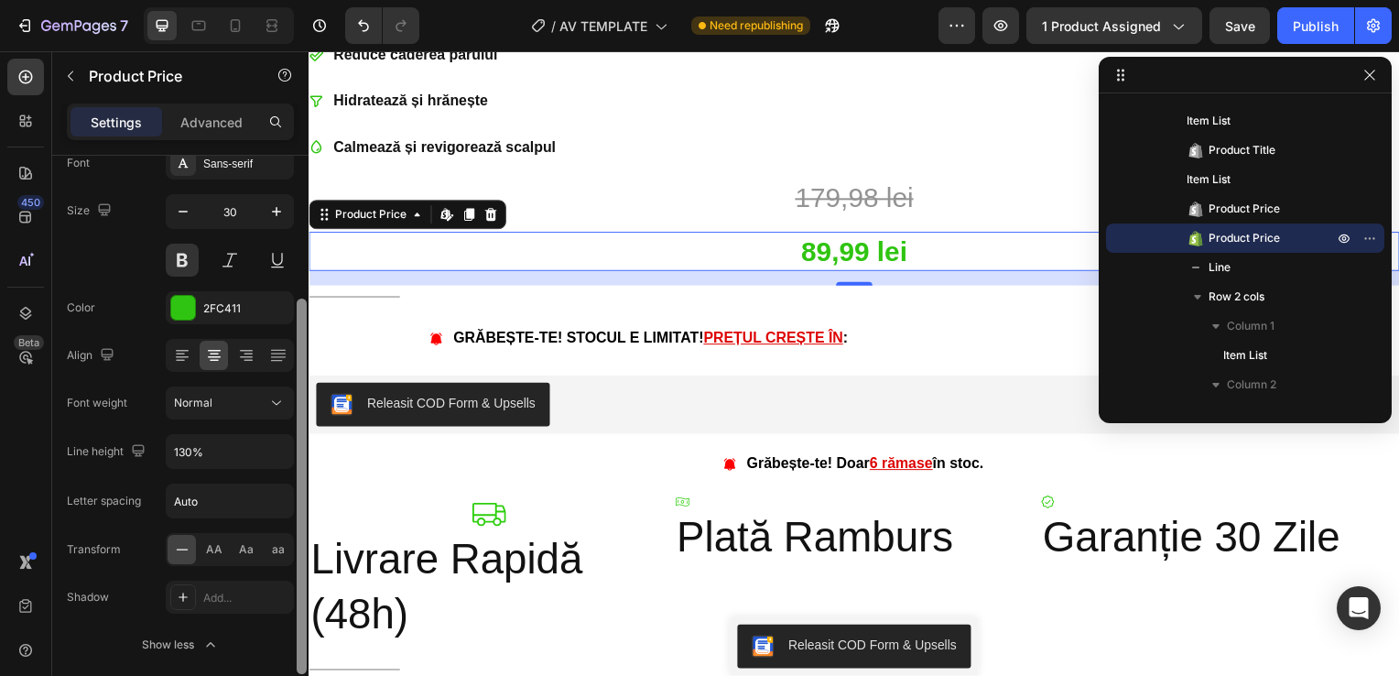
scroll to position [256, 0]
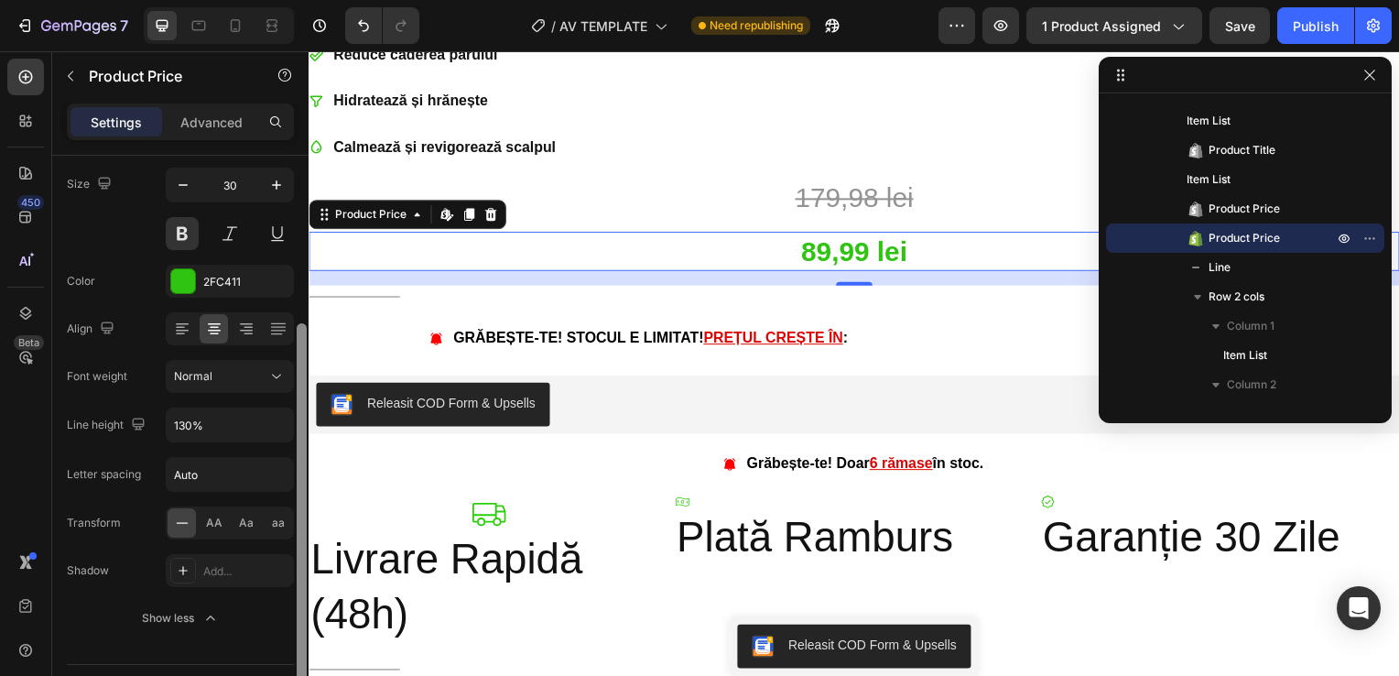
drag, startPoint x: 300, startPoint y: 409, endPoint x: 306, endPoint y: 642, distance: 232.6
click at [306, 642] on div at bounding box center [302, 510] width 10 height 375
click at [189, 428] on input "130%" at bounding box center [230, 424] width 126 height 33
click at [286, 417] on icon "button" at bounding box center [276, 425] width 18 height 18
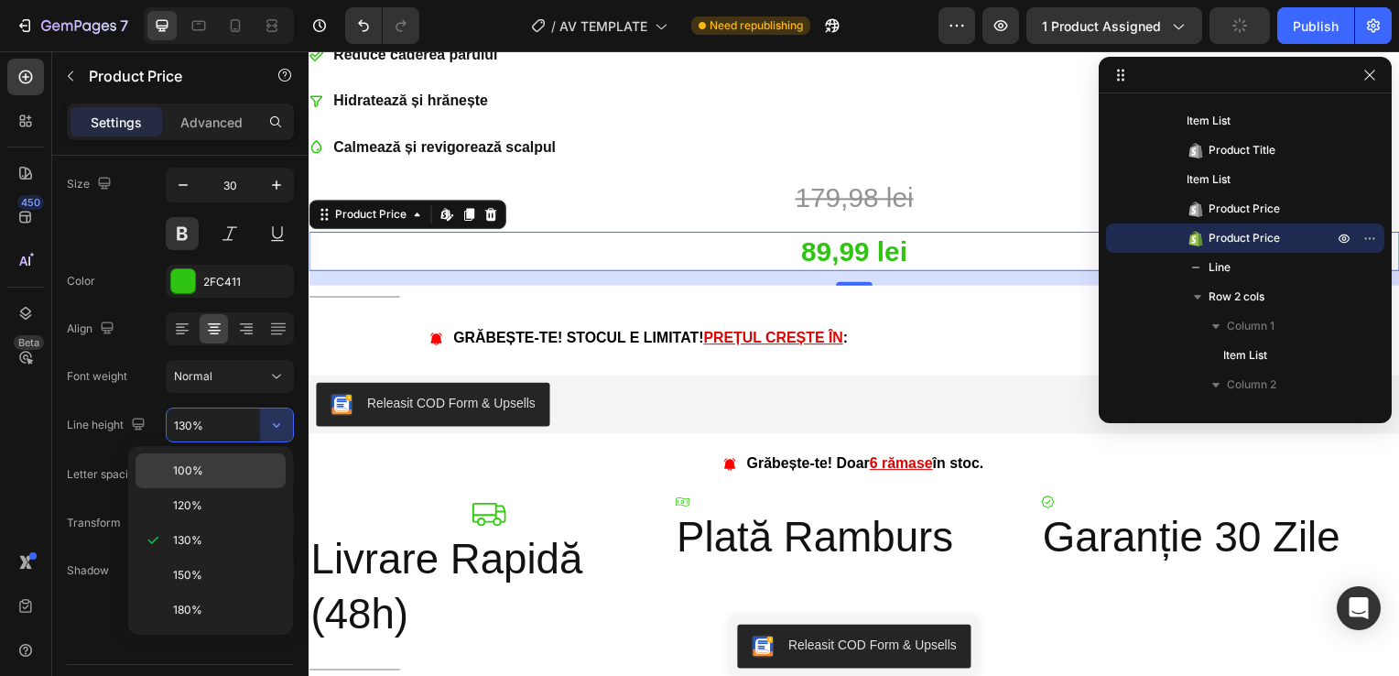
click at [205, 459] on div "100%" at bounding box center [210, 470] width 150 height 35
type input "100%"
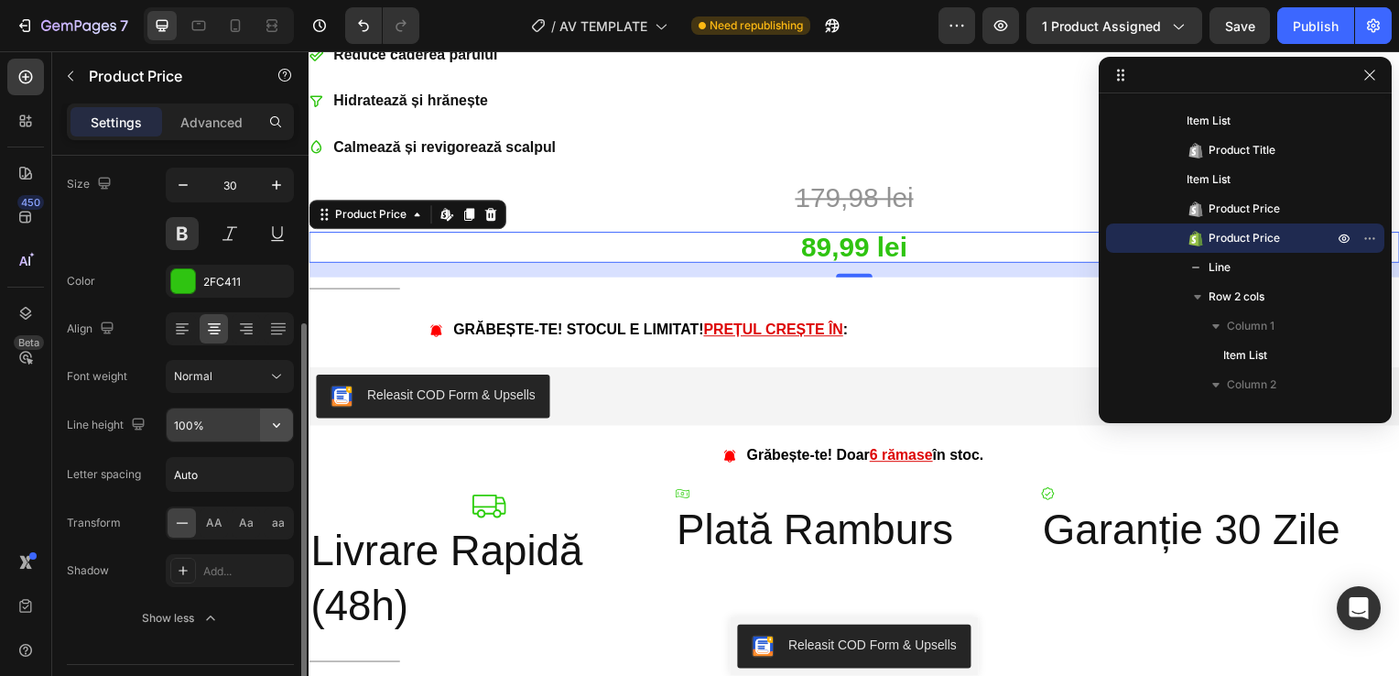
click at [276, 419] on icon "button" at bounding box center [276, 425] width 18 height 18
click at [115, 542] on div "Font Sans-serif Size 30 Color 2FC411 Align Font weight Normal Line height 100% …" at bounding box center [180, 377] width 227 height 514
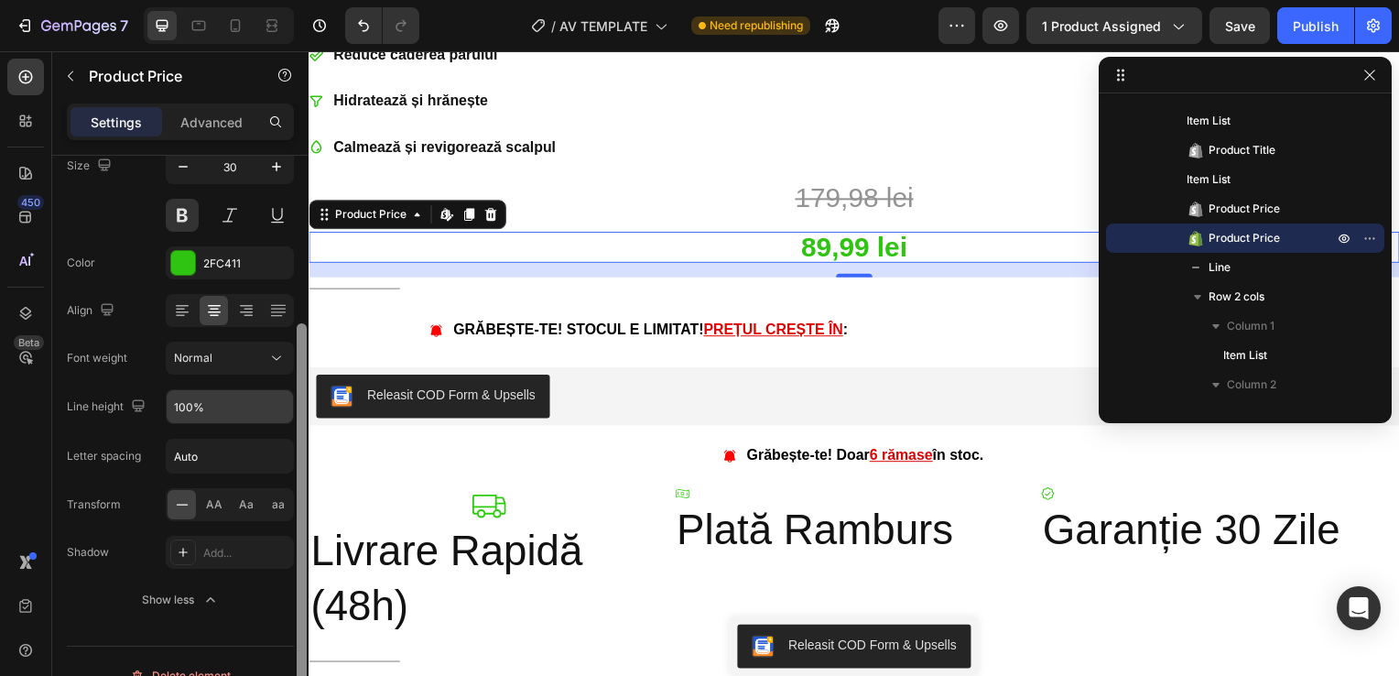
drag, startPoint x: 302, startPoint y: 341, endPoint x: 298, endPoint y: 361, distance: 20.5
click at [298, 361] on div at bounding box center [302, 510] width 10 height 375
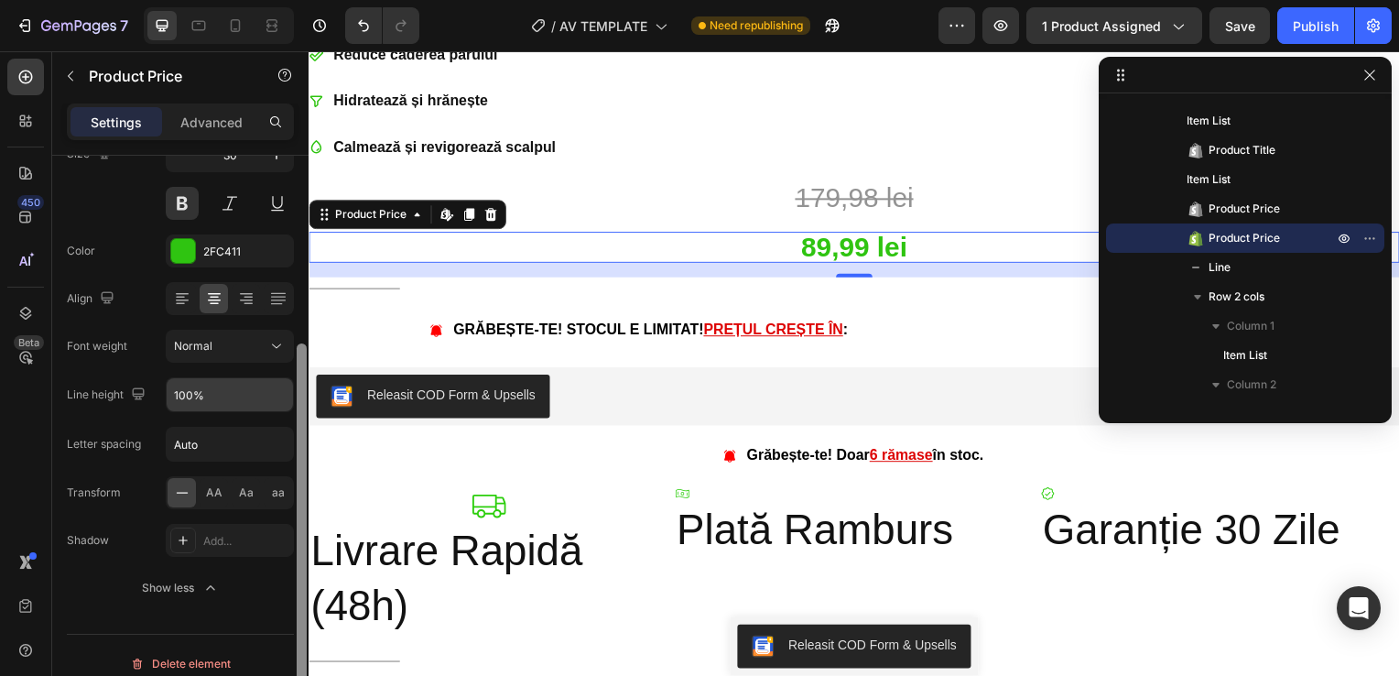
click at [298, 361] on div at bounding box center [302, 530] width 10 height 375
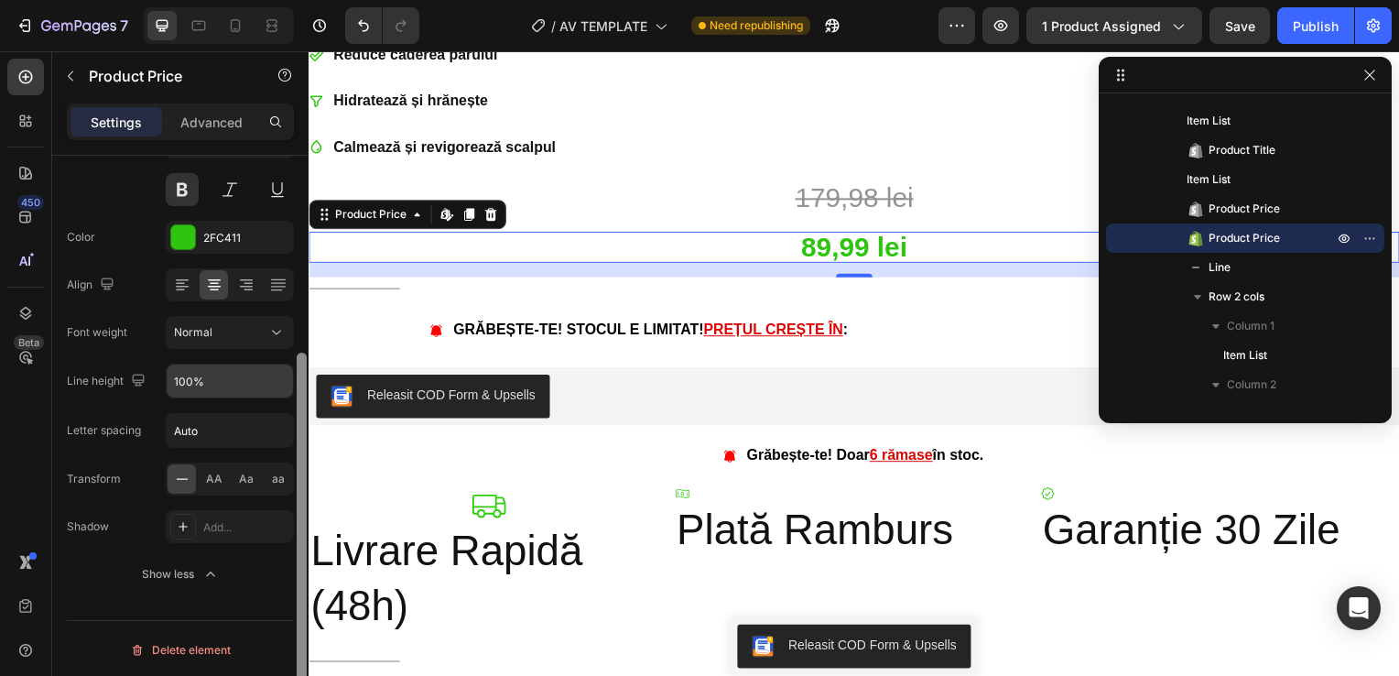
drag, startPoint x: 298, startPoint y: 361, endPoint x: 297, endPoint y: 406, distance: 45.8
click at [297, 406] on div at bounding box center [302, 539] width 10 height 375
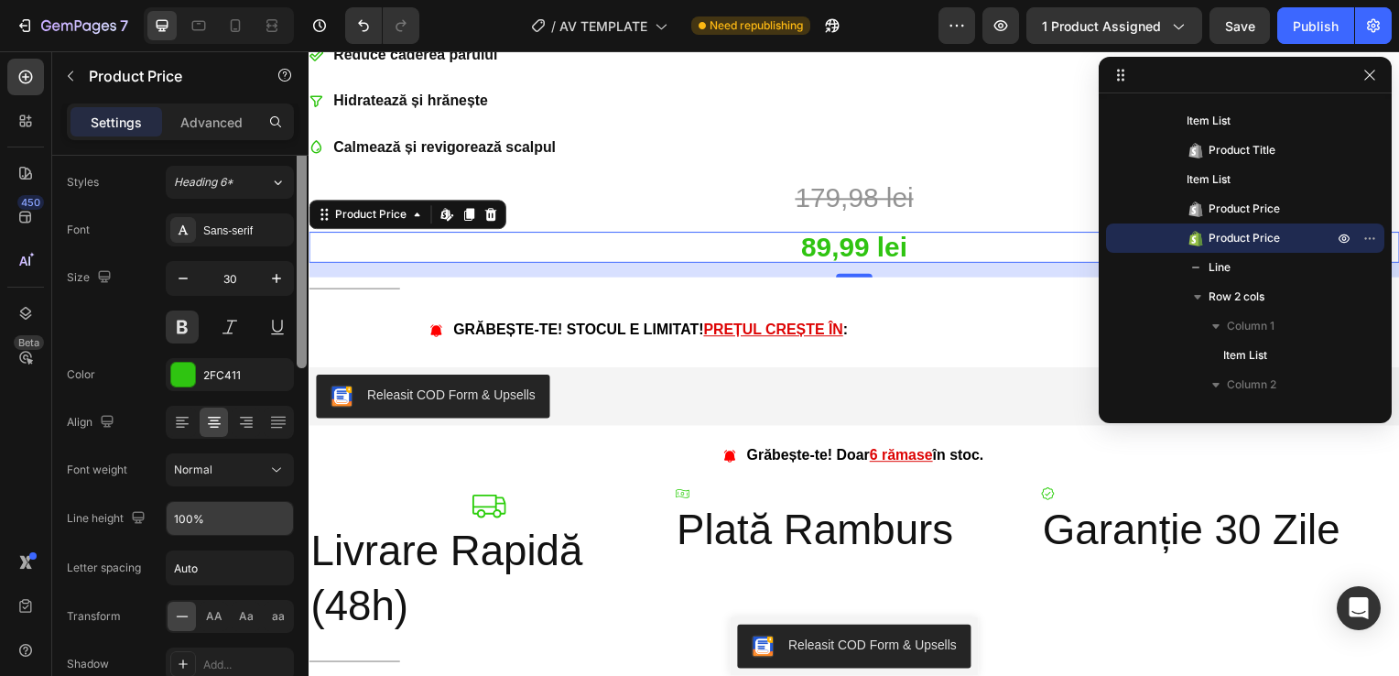
scroll to position [0, 0]
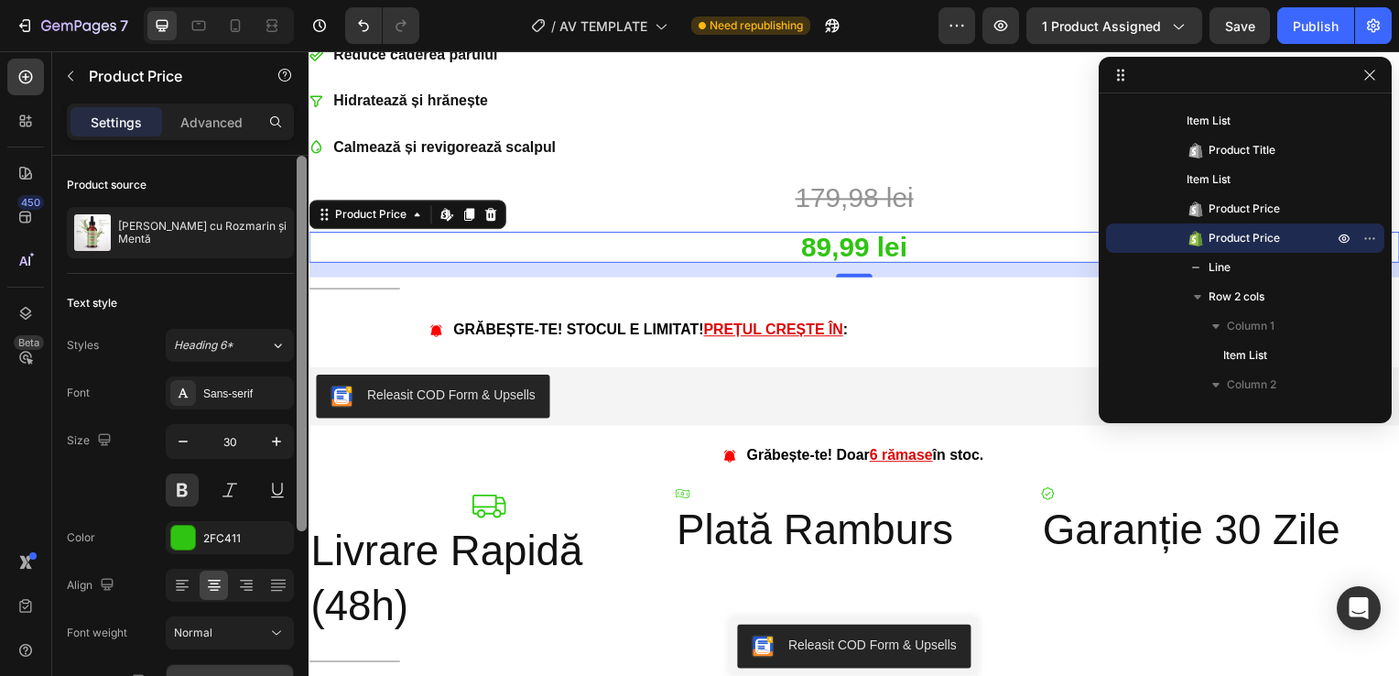
drag, startPoint x: 297, startPoint y: 406, endPoint x: 304, endPoint y: 169, distance: 237.2
click at [304, 169] on div at bounding box center [302, 343] width 10 height 375
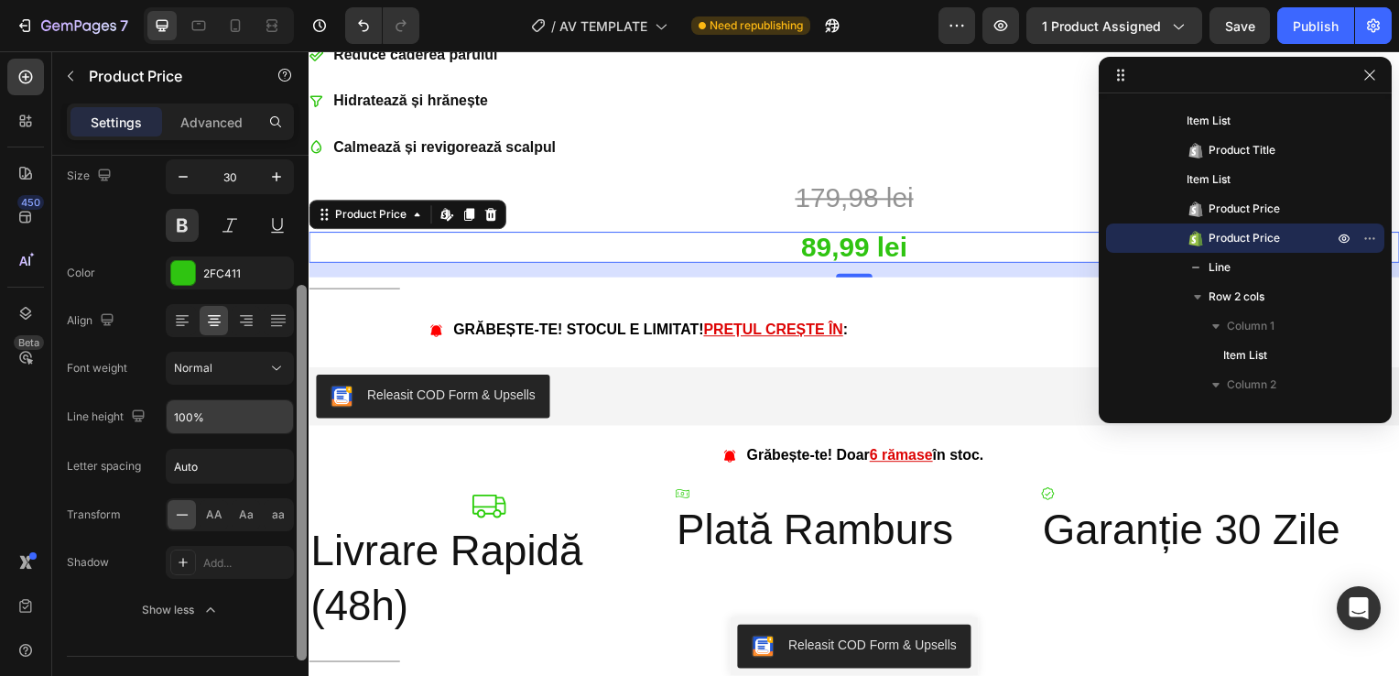
drag, startPoint x: 298, startPoint y: 388, endPoint x: 306, endPoint y: 568, distance: 180.5
click at [306, 568] on div at bounding box center [302, 472] width 10 height 375
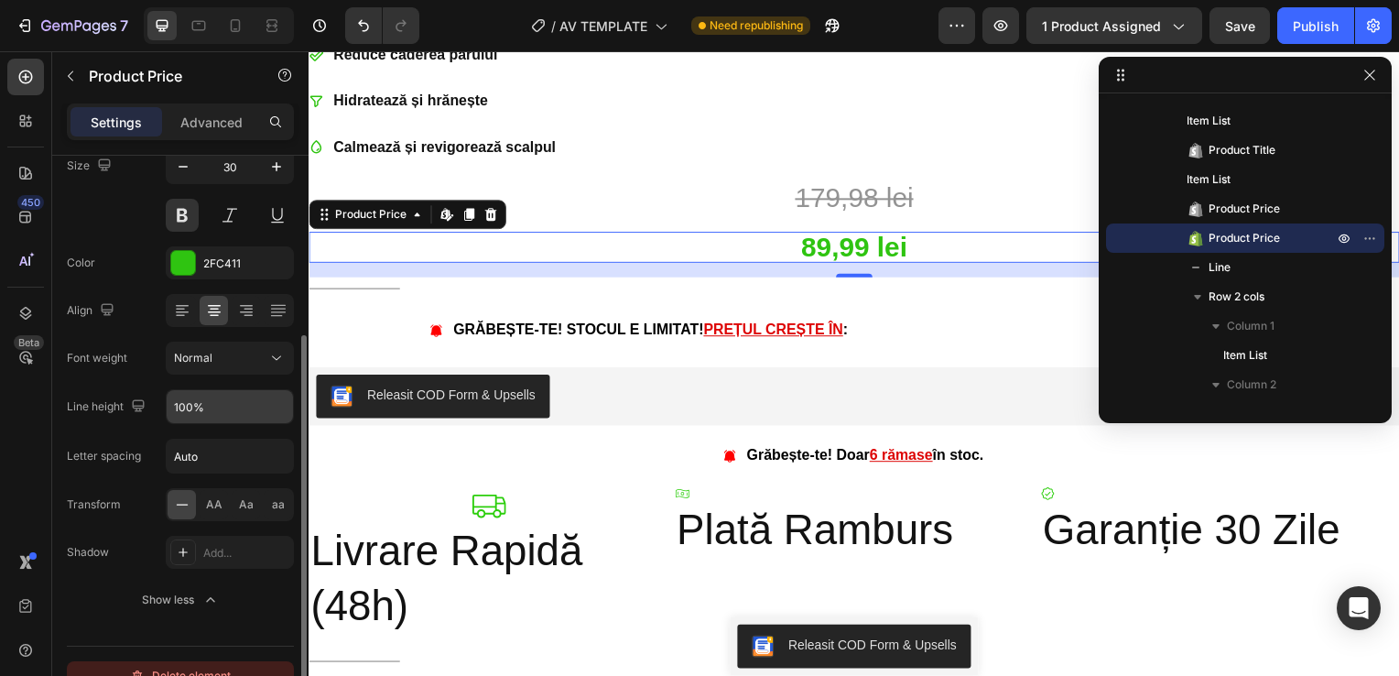
click at [227, 672] on div "Delete element" at bounding box center [180, 676] width 101 height 22
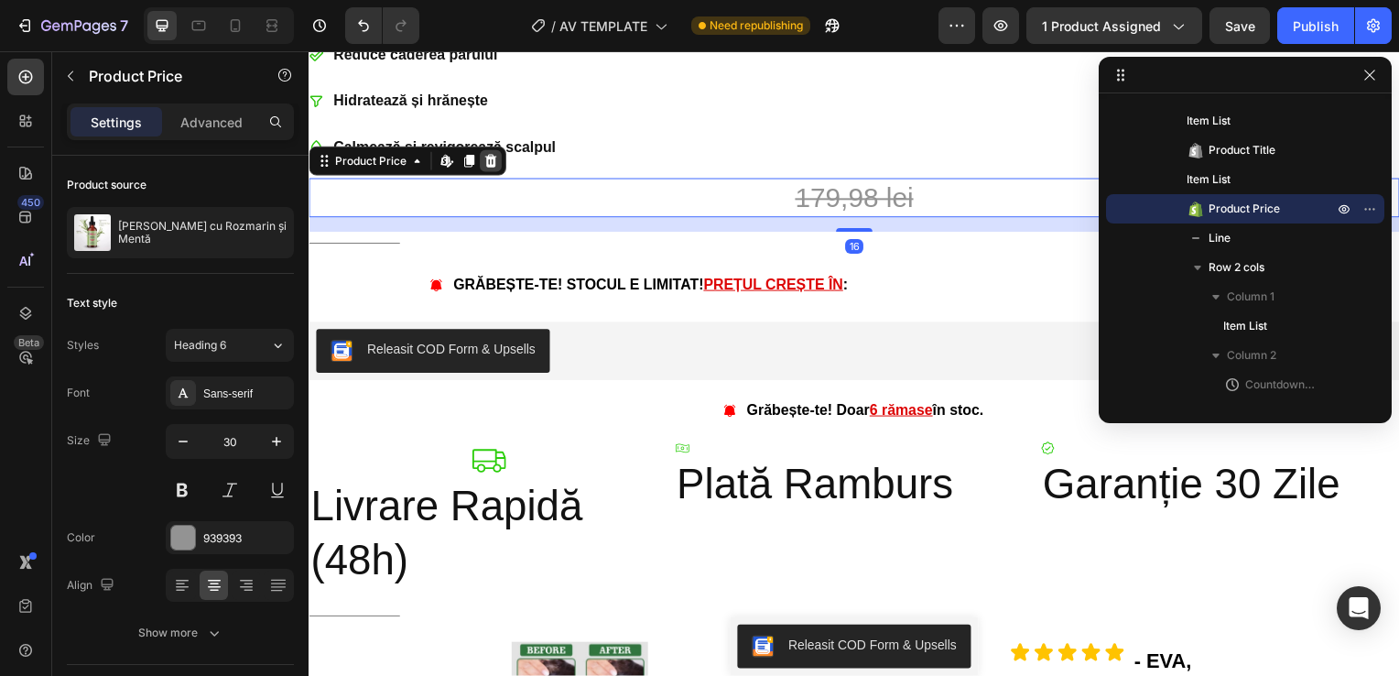
click at [485, 155] on icon at bounding box center [491, 162] width 15 height 15
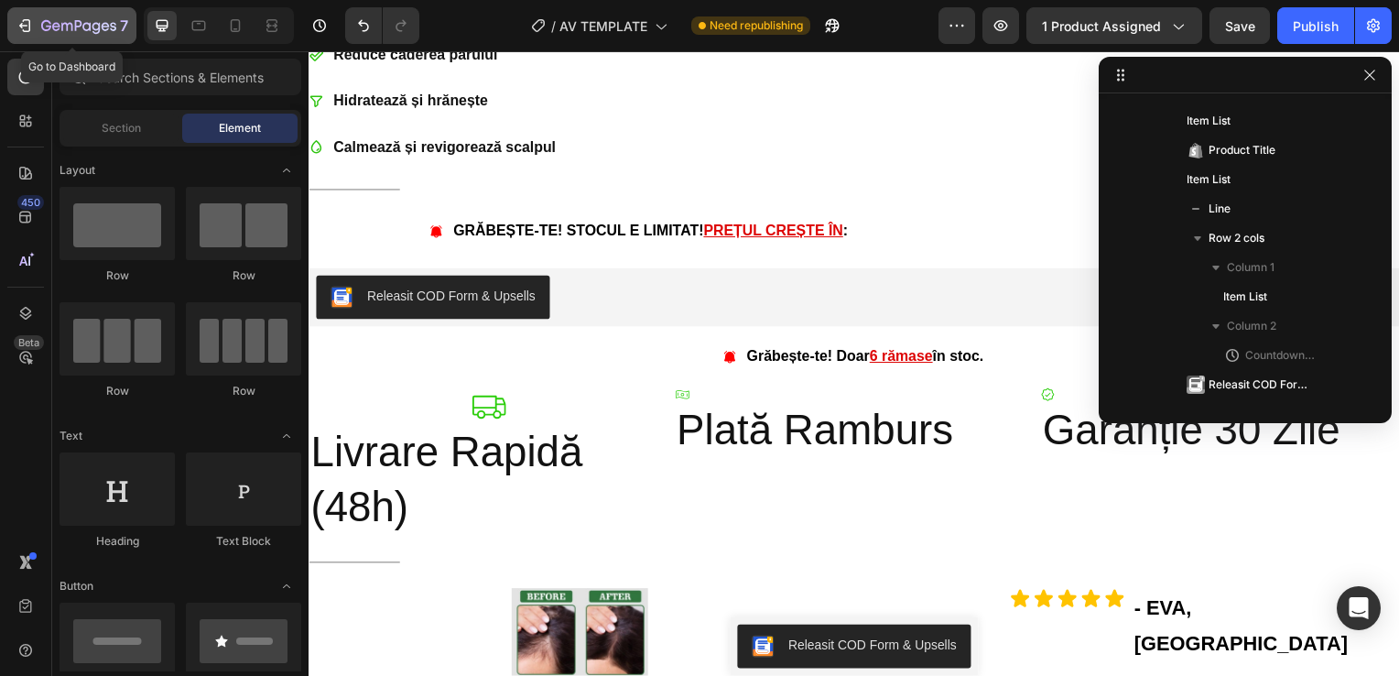
click at [25, 21] on icon "button" at bounding box center [25, 25] width 18 height 18
click at [59, 28] on icon "button" at bounding box center [56, 26] width 8 height 8
click at [1369, 71] on icon "button" at bounding box center [1369, 75] width 15 height 15
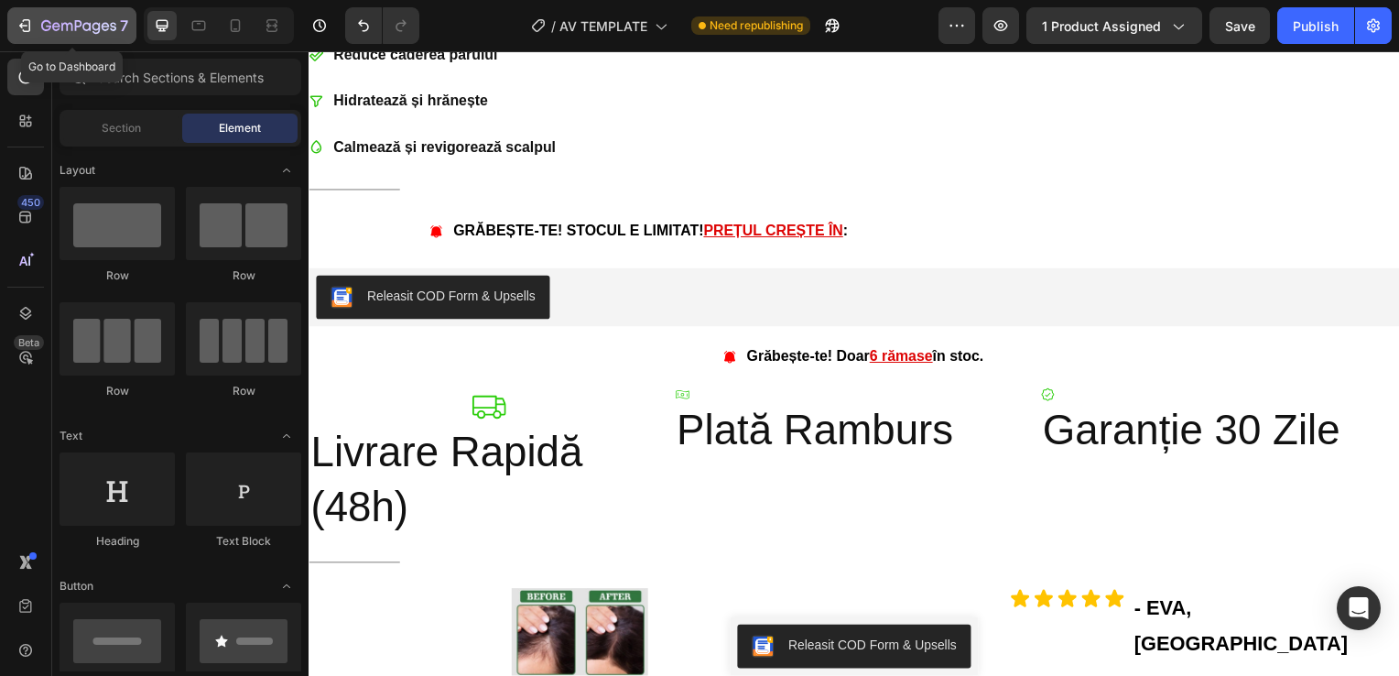
click at [36, 24] on div "7" at bounding box center [72, 26] width 113 height 22
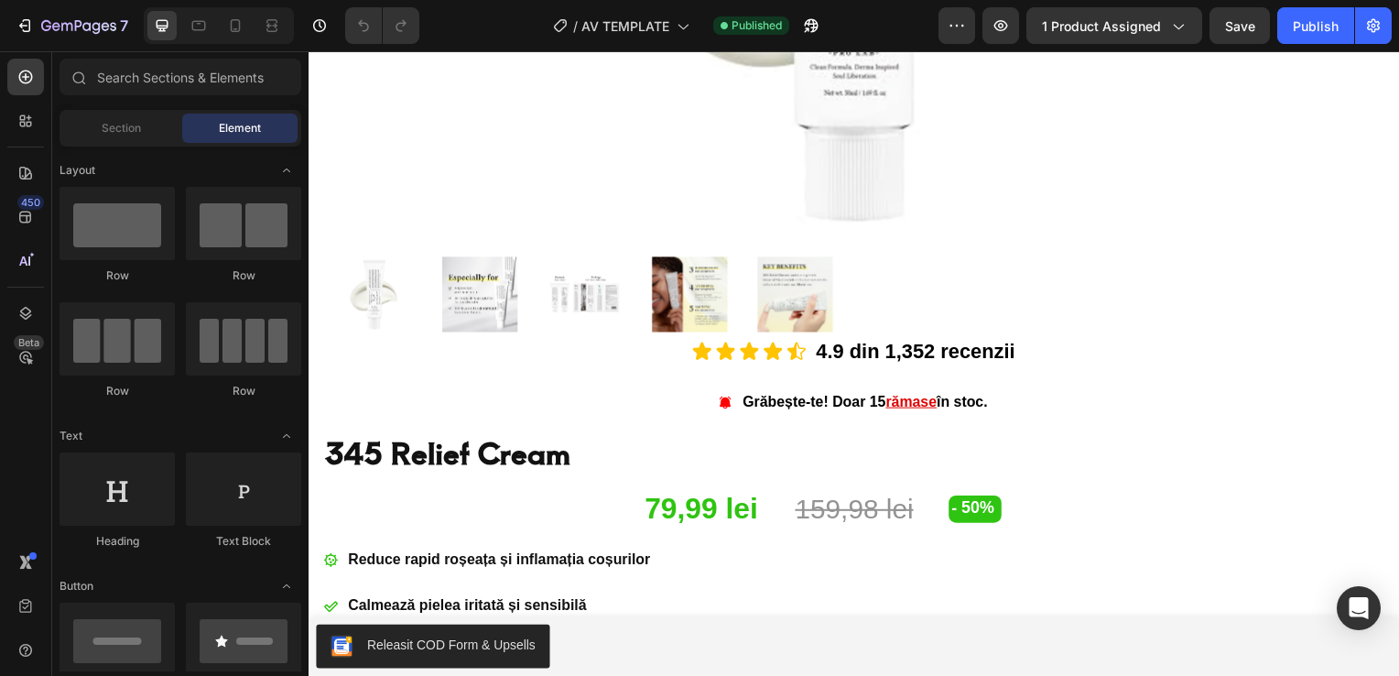
scroll to position [657, 0]
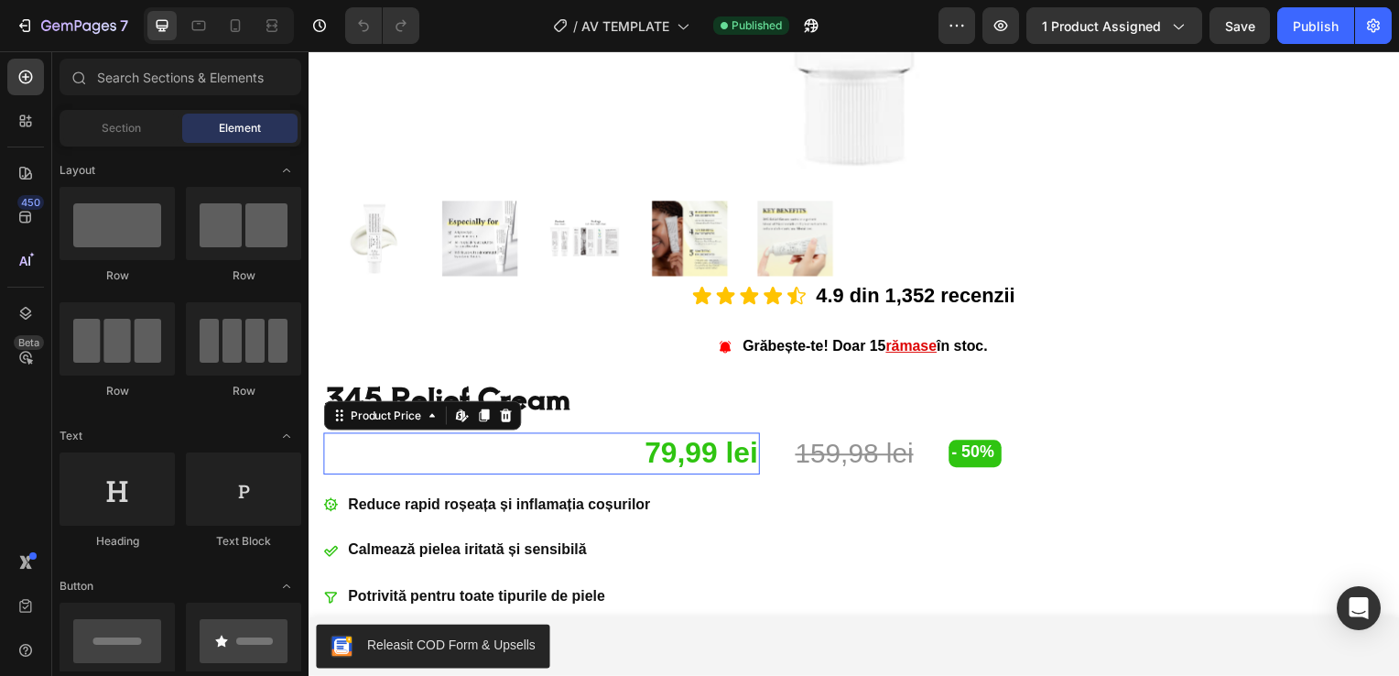
click at [746, 456] on div "79,99 lei" at bounding box center [542, 457] width 439 height 42
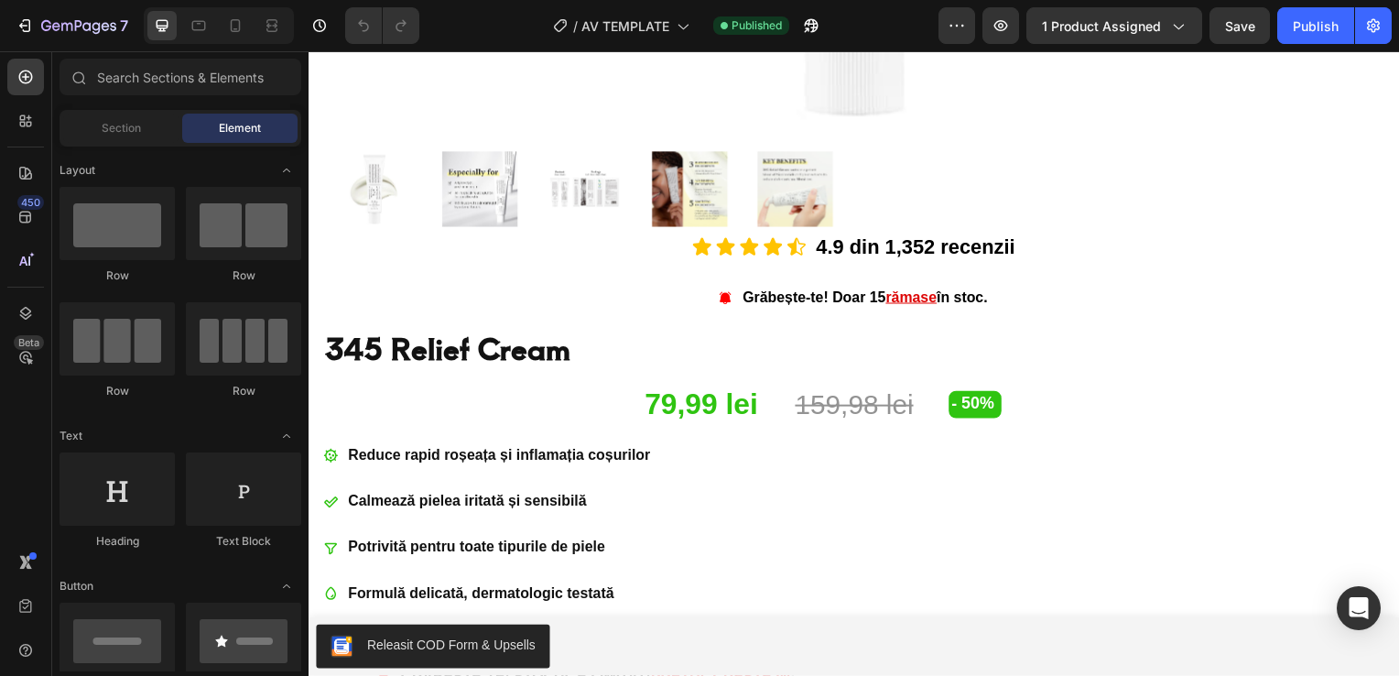
scroll to position [718, 0]
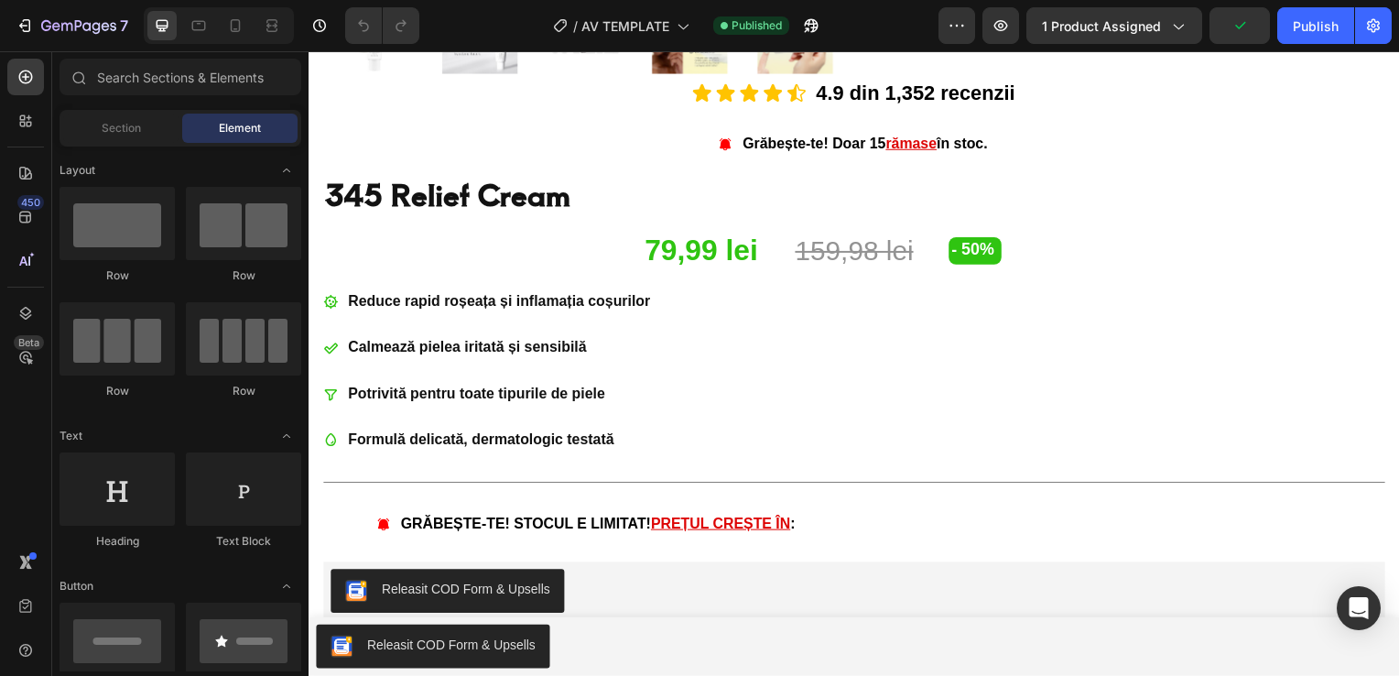
scroll to position [751, 0]
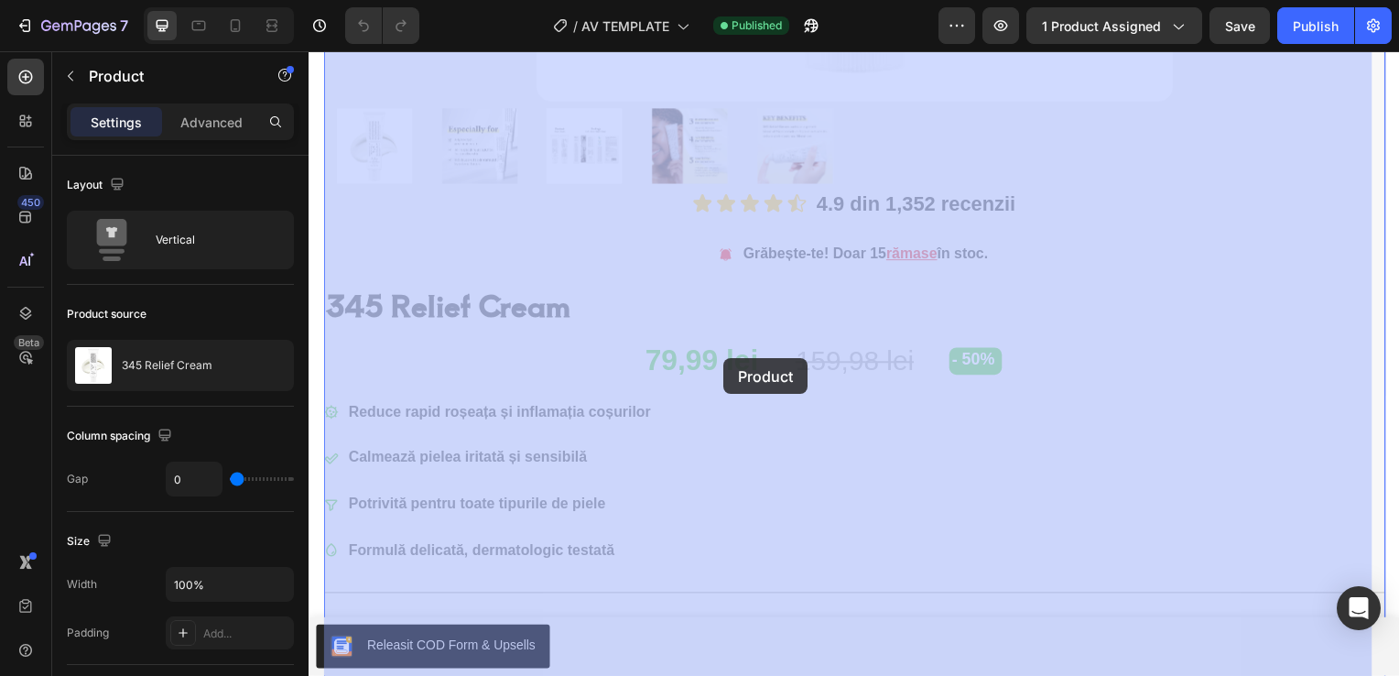
drag, startPoint x: 546, startPoint y: 334, endPoint x: 712, endPoint y: 357, distance: 168.2
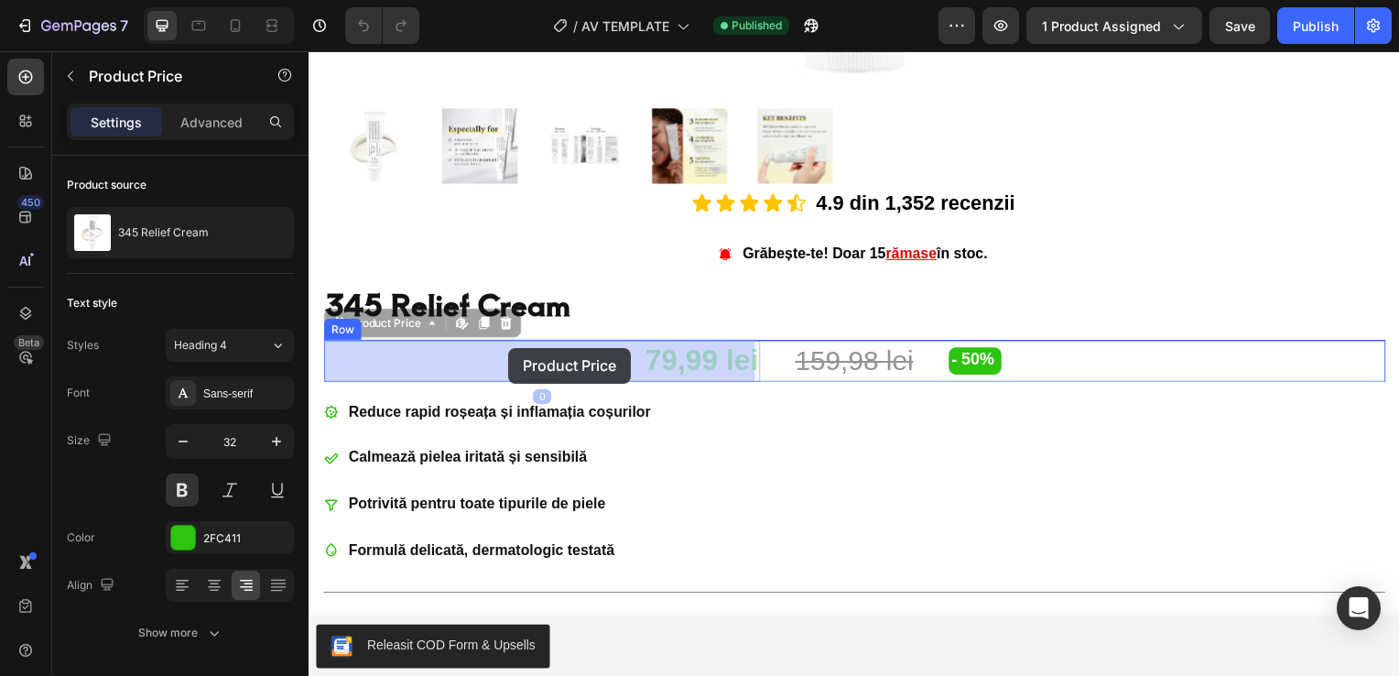
drag, startPoint x: 592, startPoint y: 360, endPoint x: 505, endPoint y: 350, distance: 87.5
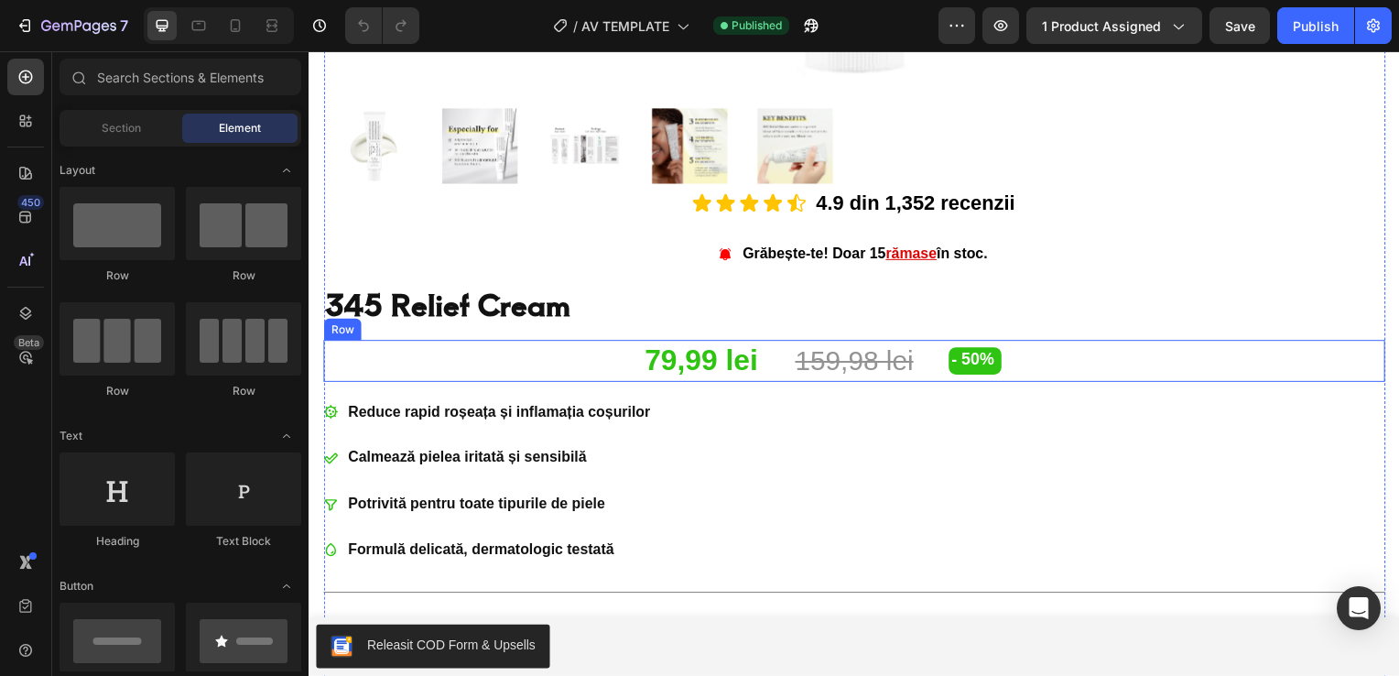
drag, startPoint x: 308, startPoint y: 341, endPoint x: 1114, endPoint y: 380, distance: 806.5
click at [1114, 380] on section "Product Images Icon Icon Icon Icon Icon Icon List 4.9 din 1,352 recenzii Text B…" at bounding box center [857, 341] width 1098 height 1702
click at [1029, 376] on div "- 50% Discount Tag" at bounding box center [1172, 363] width 439 height 42
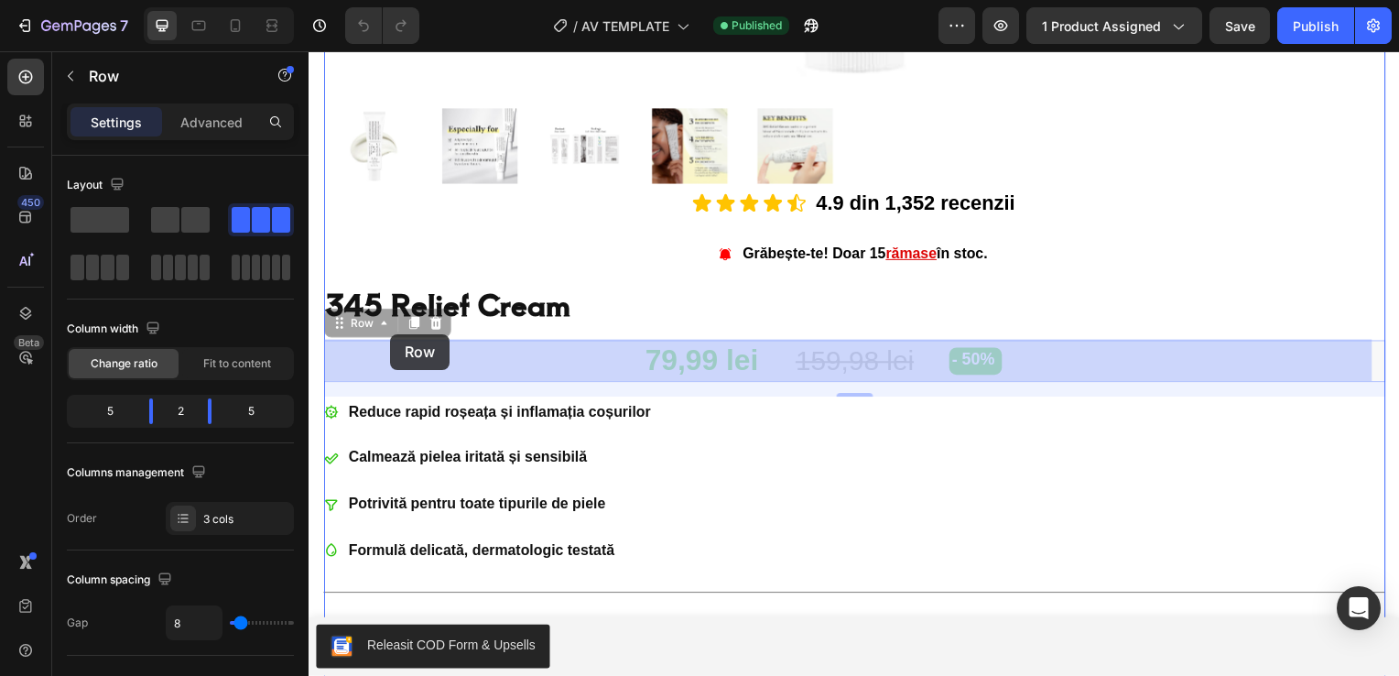
drag, startPoint x: 391, startPoint y: 325, endPoint x: 391, endPoint y: 336, distance: 11.0
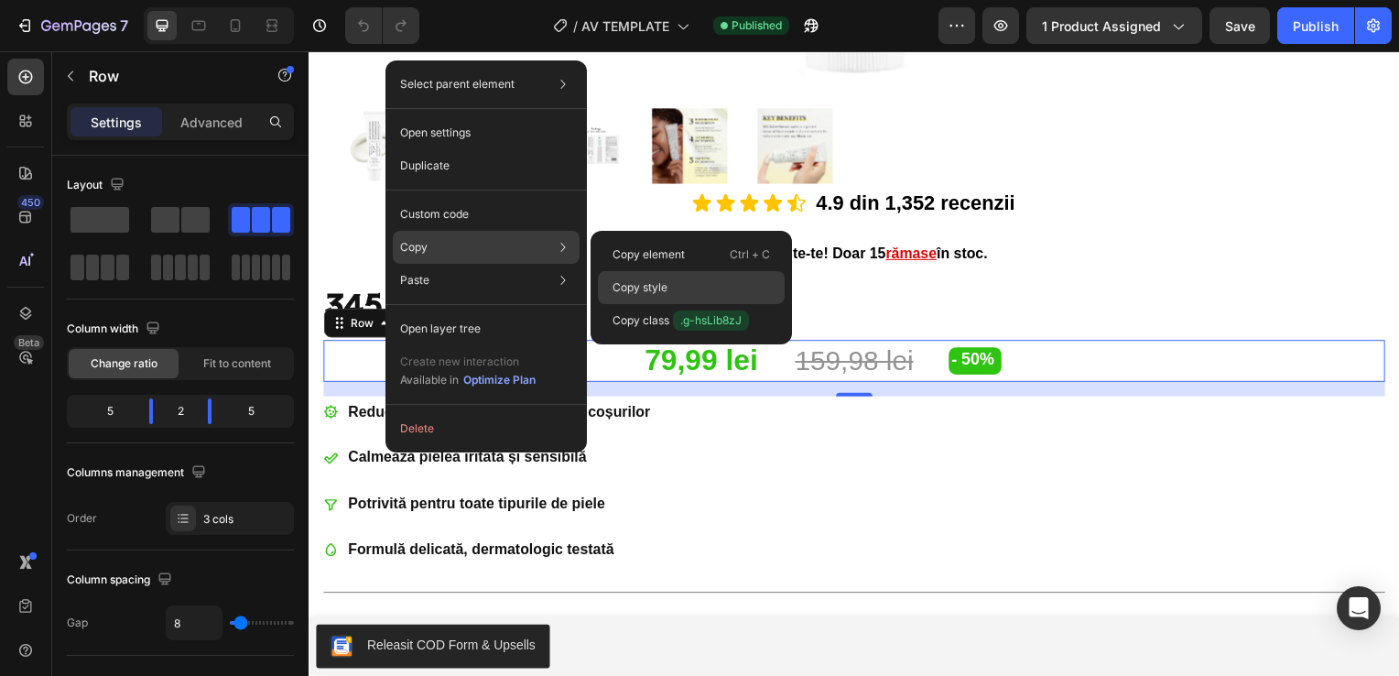
click at [653, 281] on p "Copy style" at bounding box center [639, 287] width 55 height 16
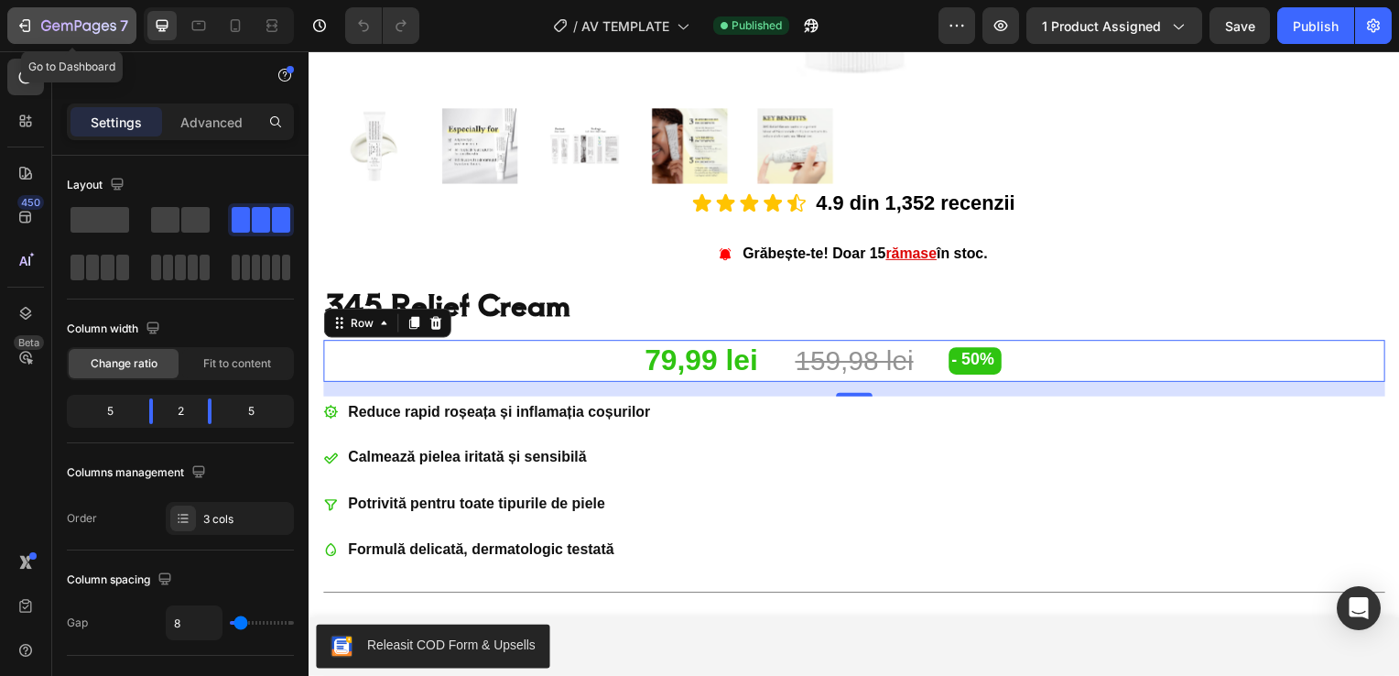
click at [19, 24] on icon "button" at bounding box center [25, 25] width 18 height 18
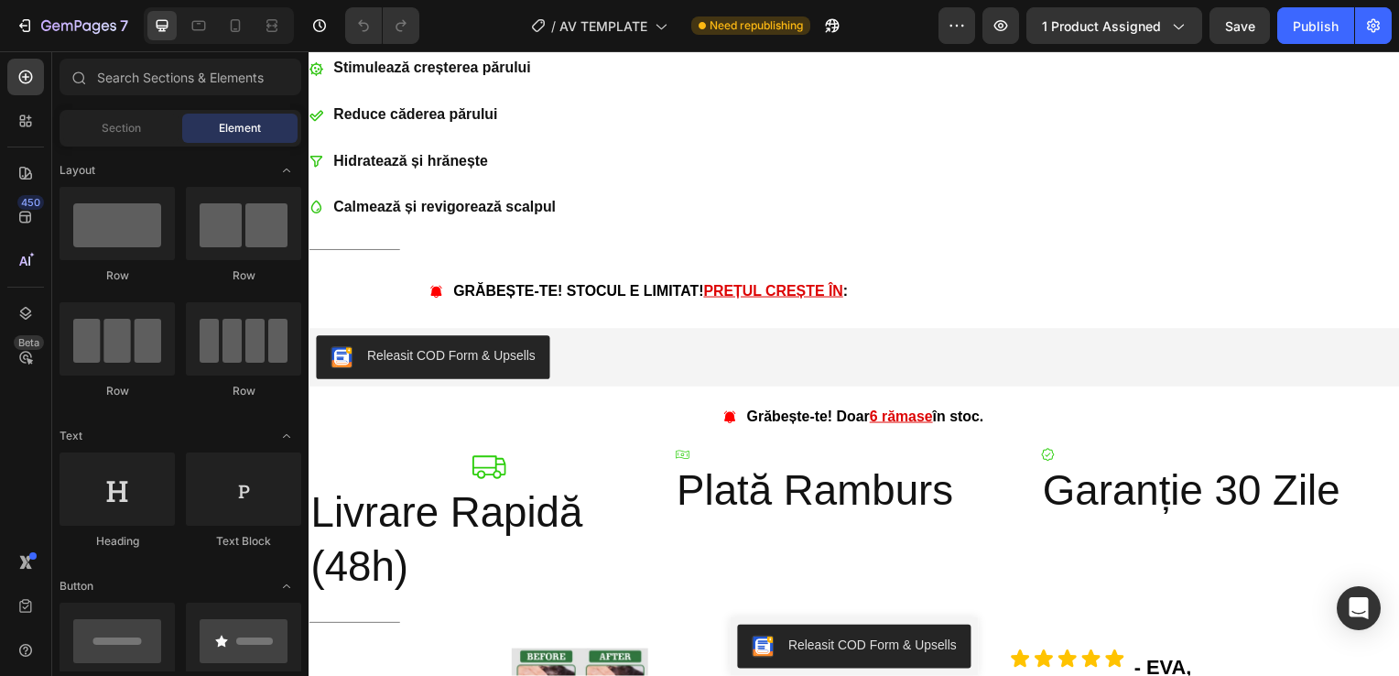
scroll to position [858, 0]
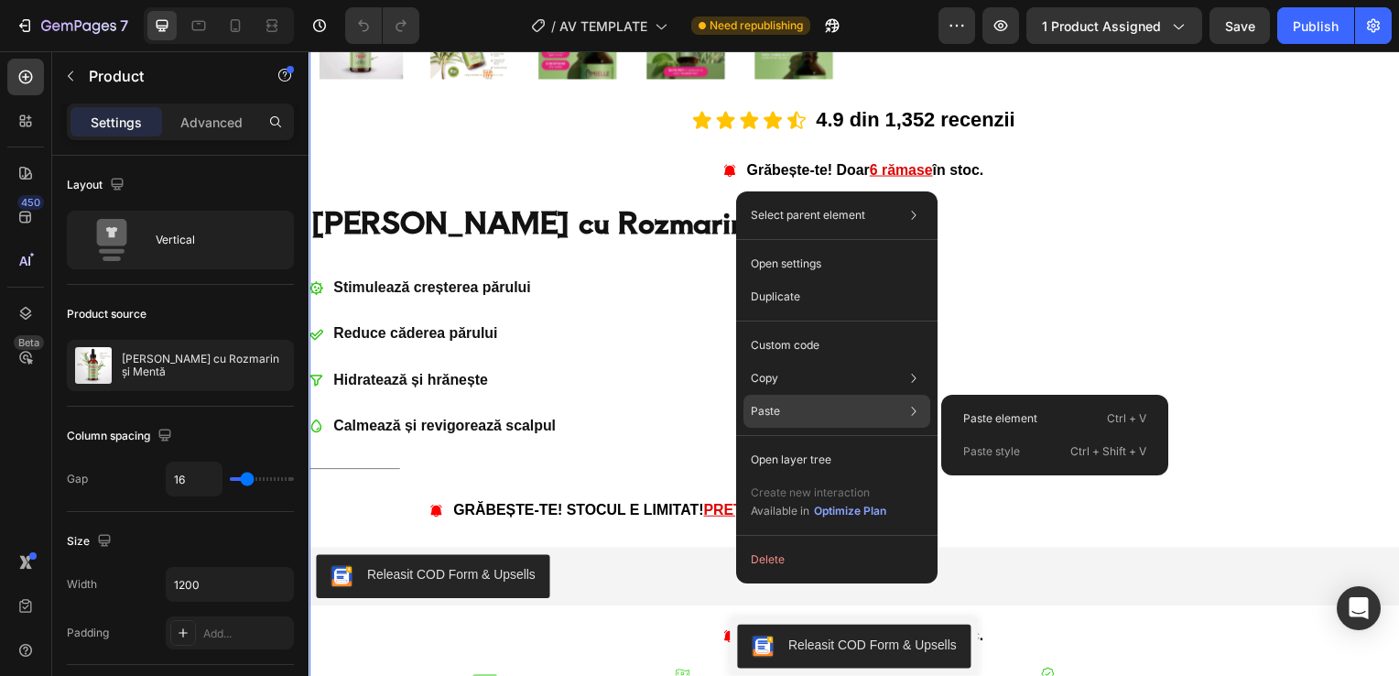
click at [787, 416] on div "Paste Paste element Ctrl + V Paste style Ctrl + Shift + V" at bounding box center [836, 411] width 187 height 33
click at [1003, 417] on p "Paste element" at bounding box center [1000, 418] width 74 height 16
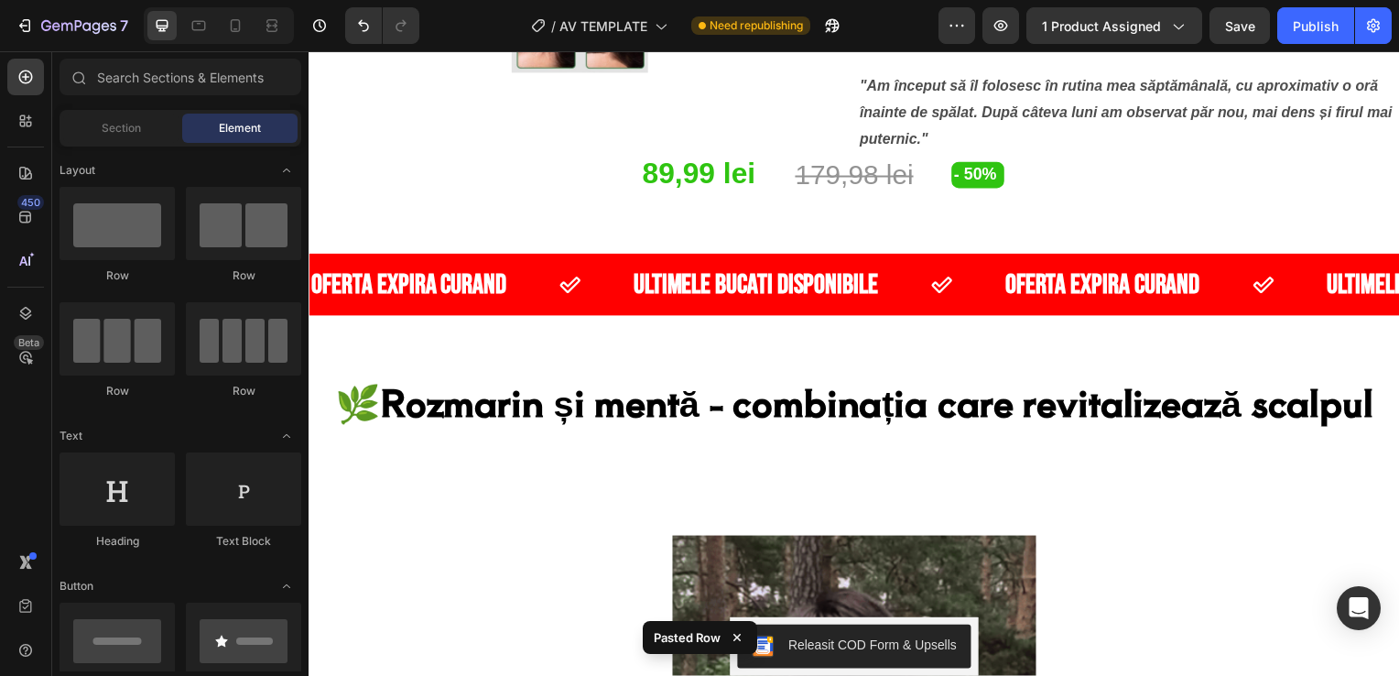
scroll to position [1312, 0]
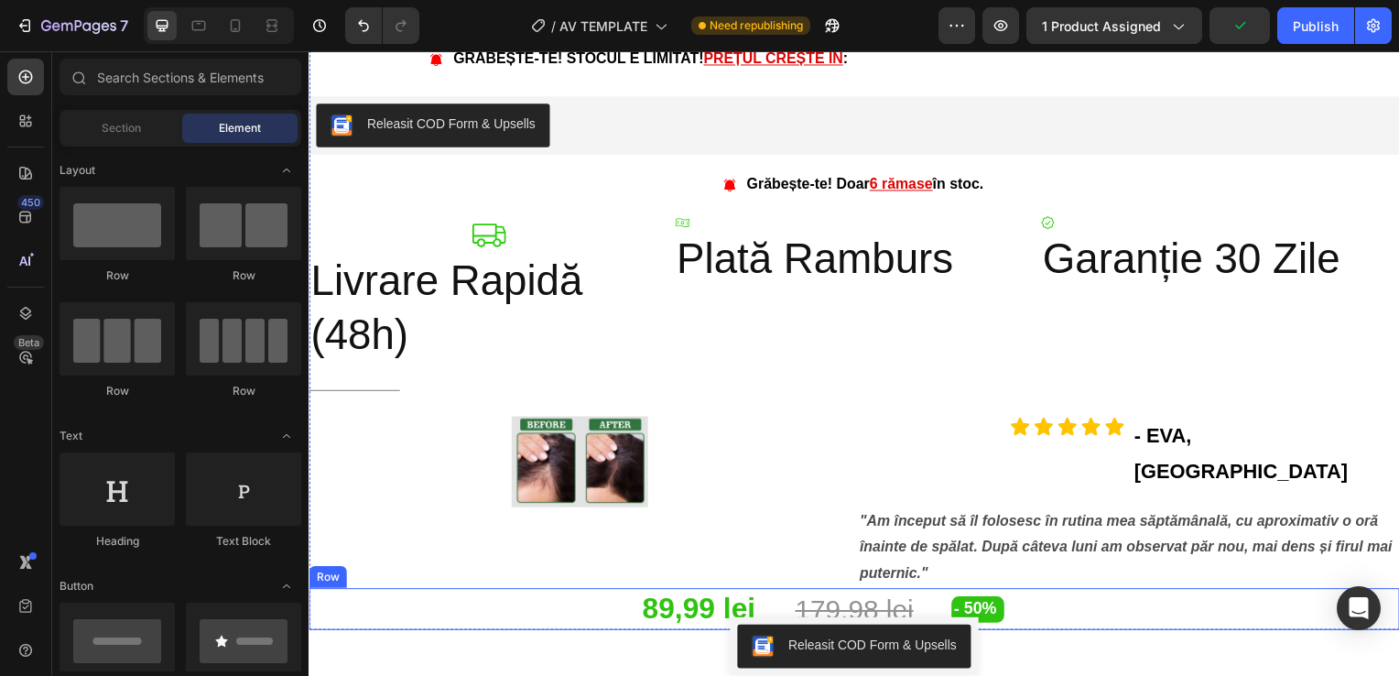
click at [961, 592] on div "- 50% Discount Tag" at bounding box center [1181, 613] width 451 height 42
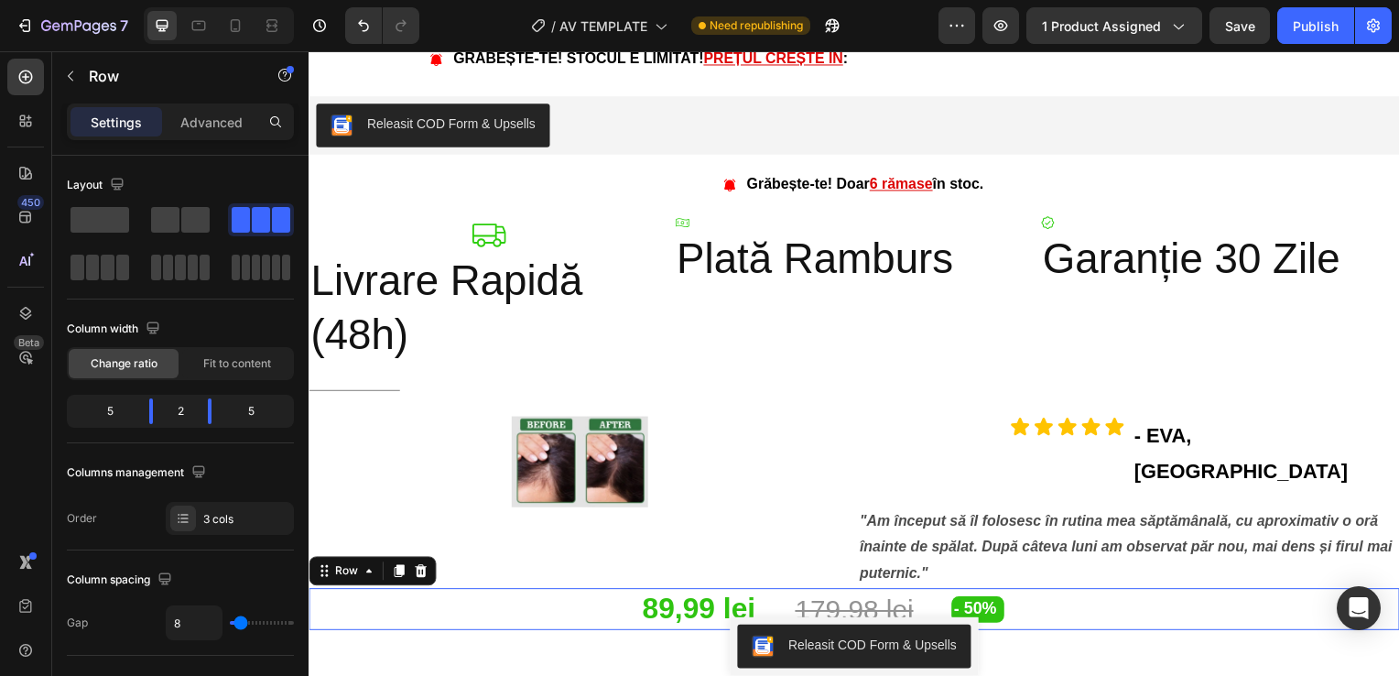
click at [849, 592] on div "89,99 lei Product Price Product Price 179,98 lei Product Price Product Price - …" at bounding box center [857, 613] width 1098 height 42
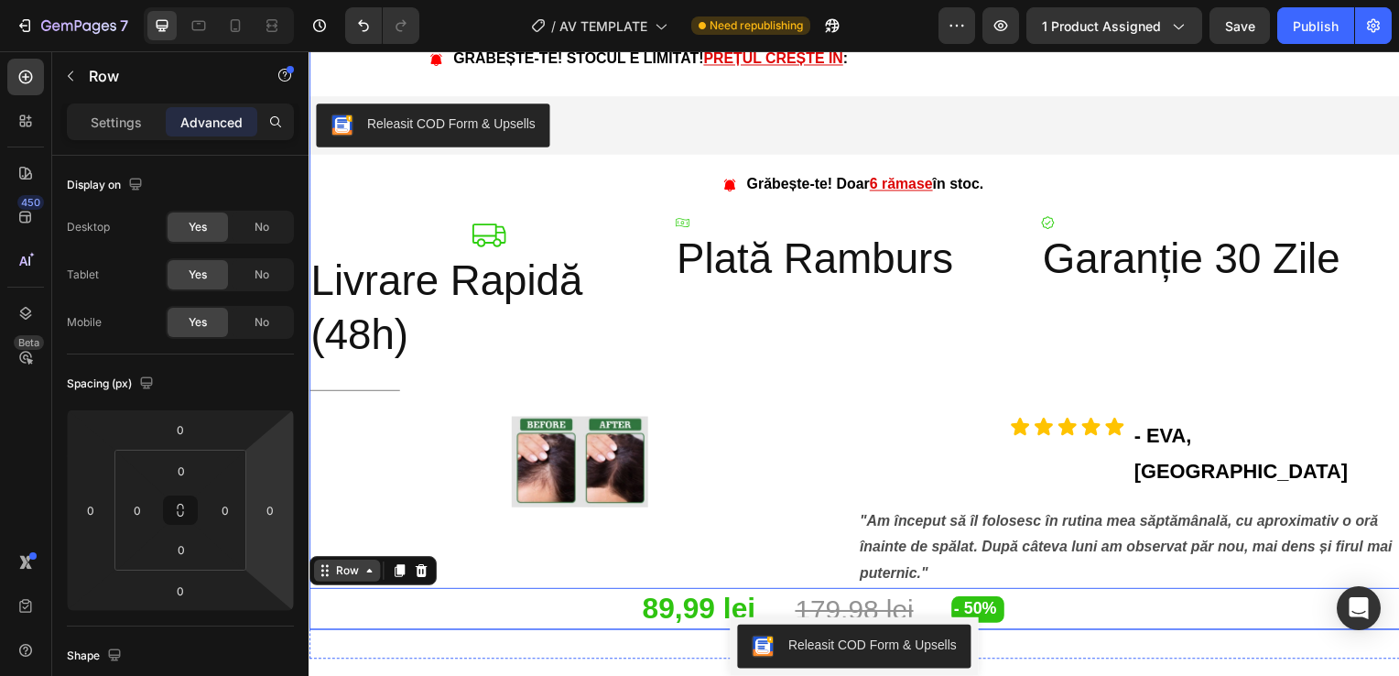
click at [441, 245] on div "Icon Icon Icon Icon Icon Icon List 4.9 din 1,352 recenzii Text Block Row Grăbeș…" at bounding box center [857, 141] width 1098 height 988
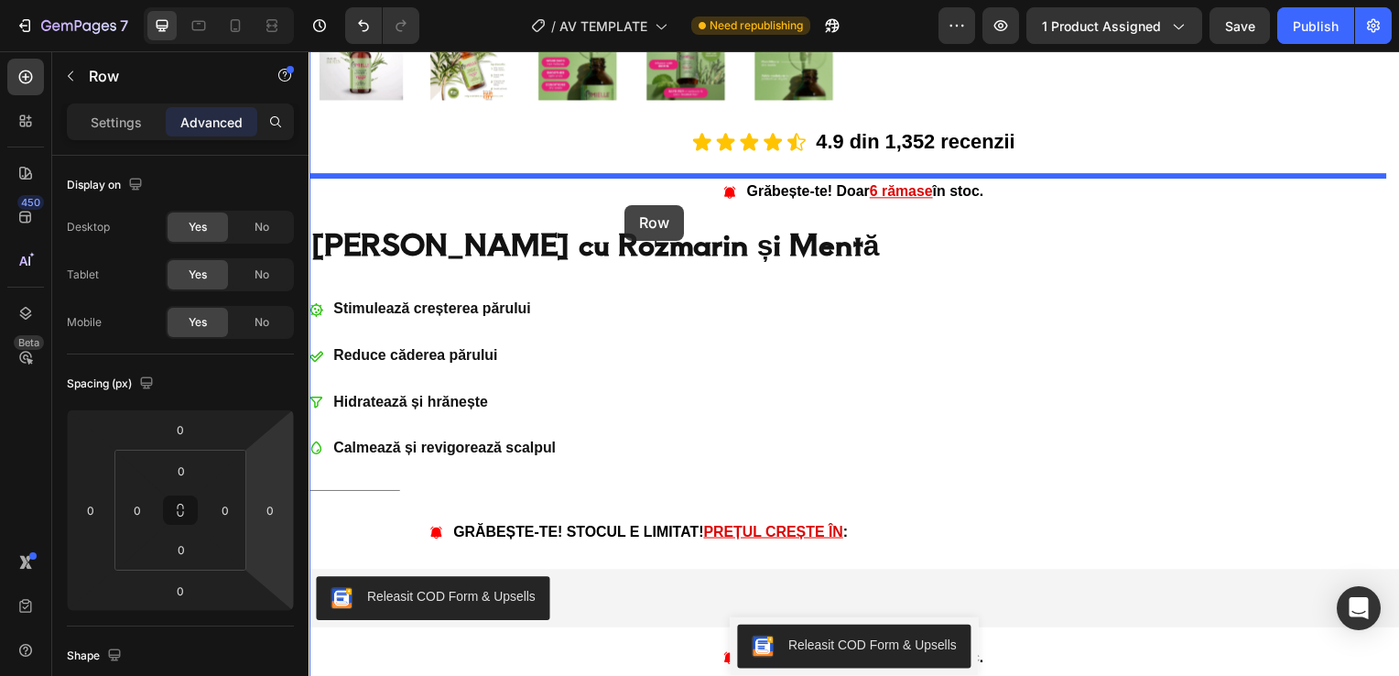
scroll to position [804, 0]
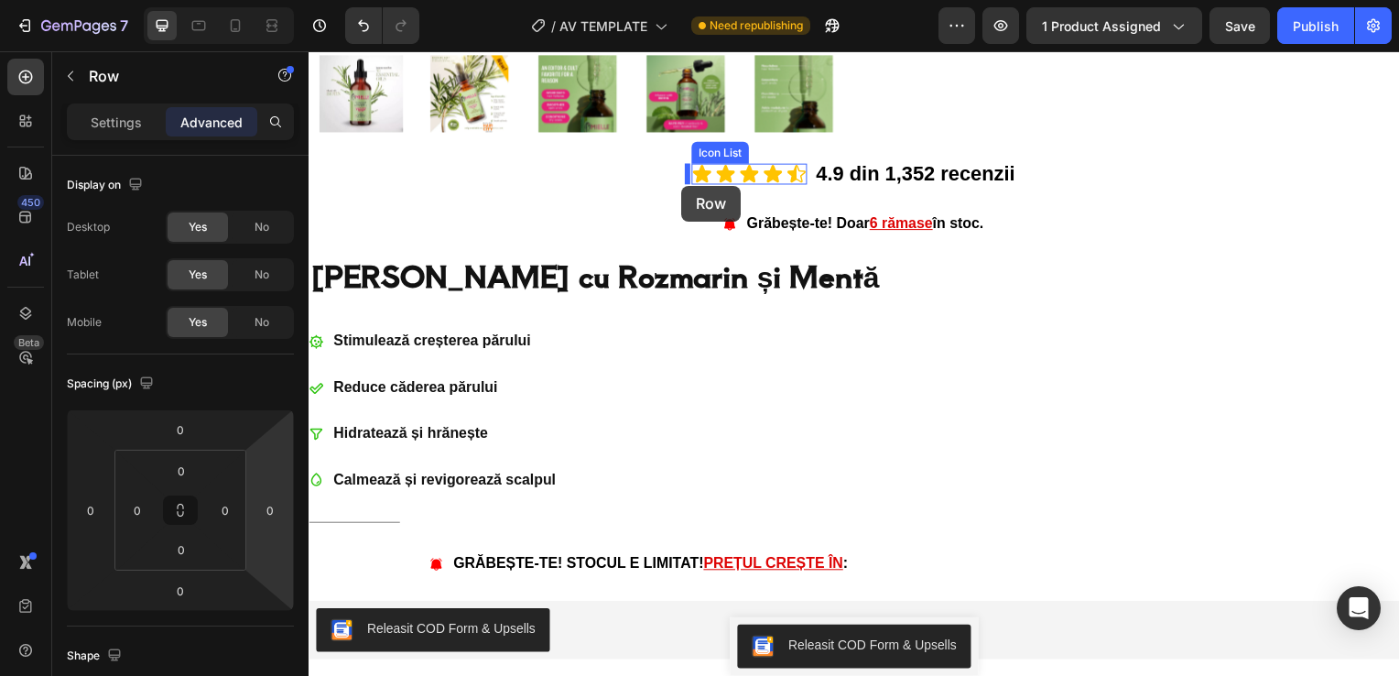
drag, startPoint x: 339, startPoint y: 540, endPoint x: 684, endPoint y: 187, distance: 493.9
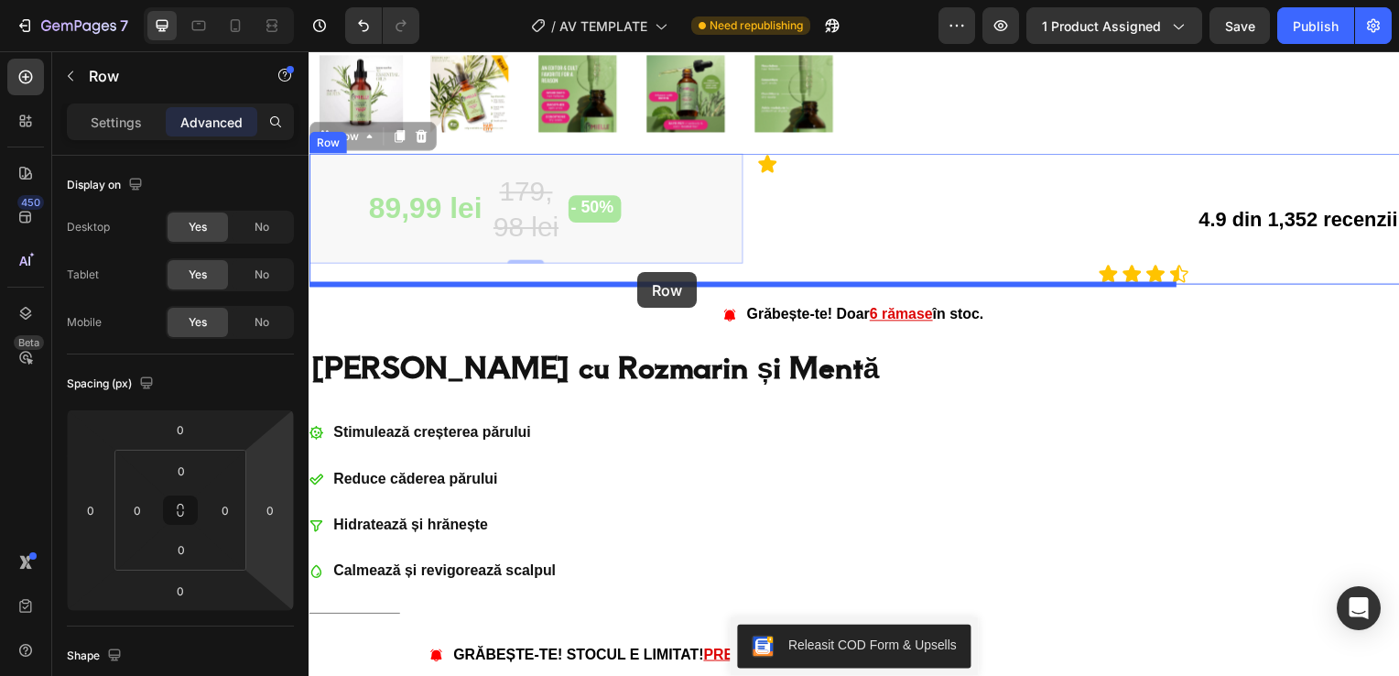
drag, startPoint x: 351, startPoint y: 140, endPoint x: 652, endPoint y: 273, distance: 329.1
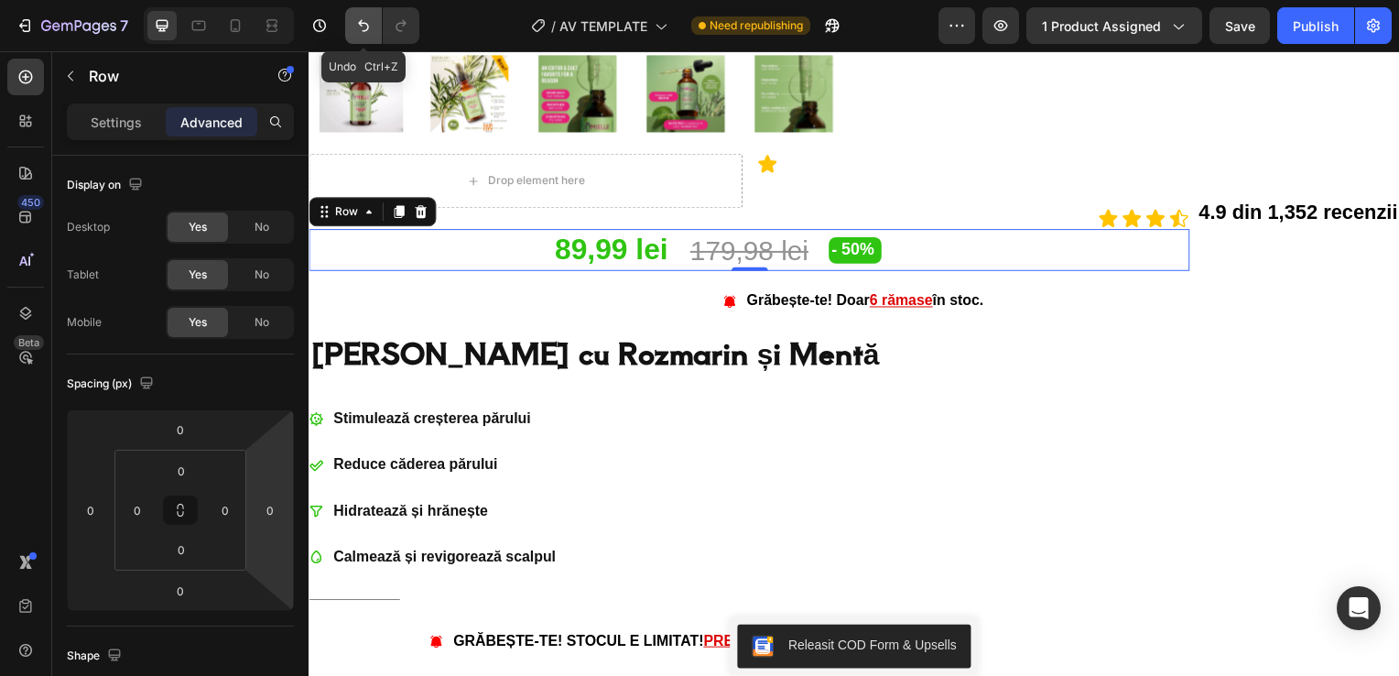
click at [362, 16] on icon "Undo/Redo" at bounding box center [363, 25] width 18 height 18
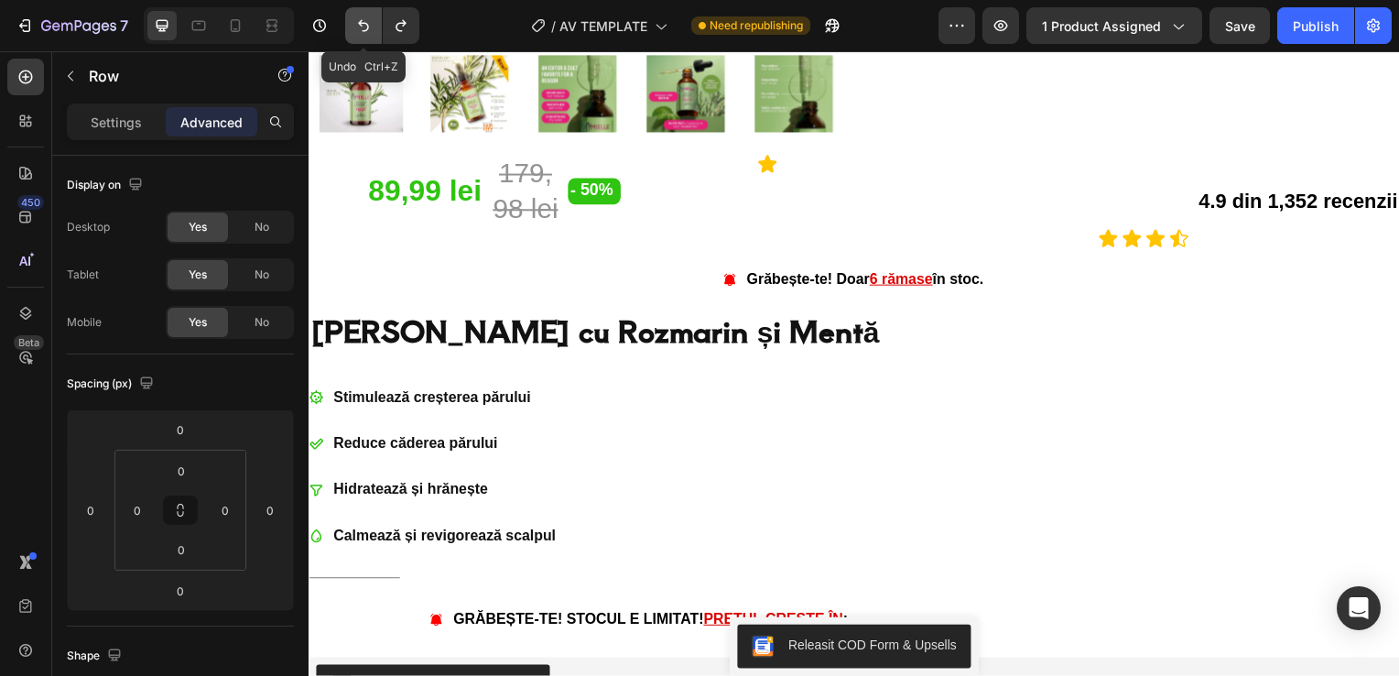
click at [362, 16] on icon "Undo/Redo" at bounding box center [363, 25] width 18 height 18
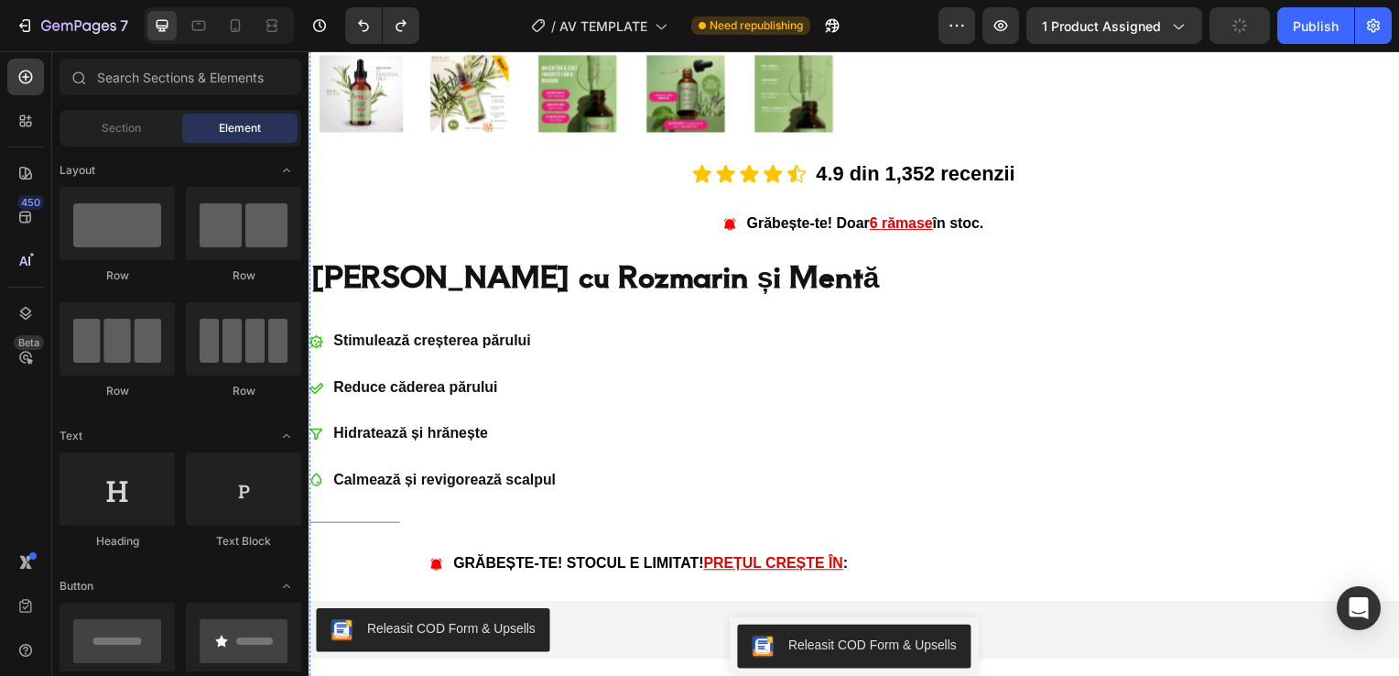
scroll to position [1571, 0]
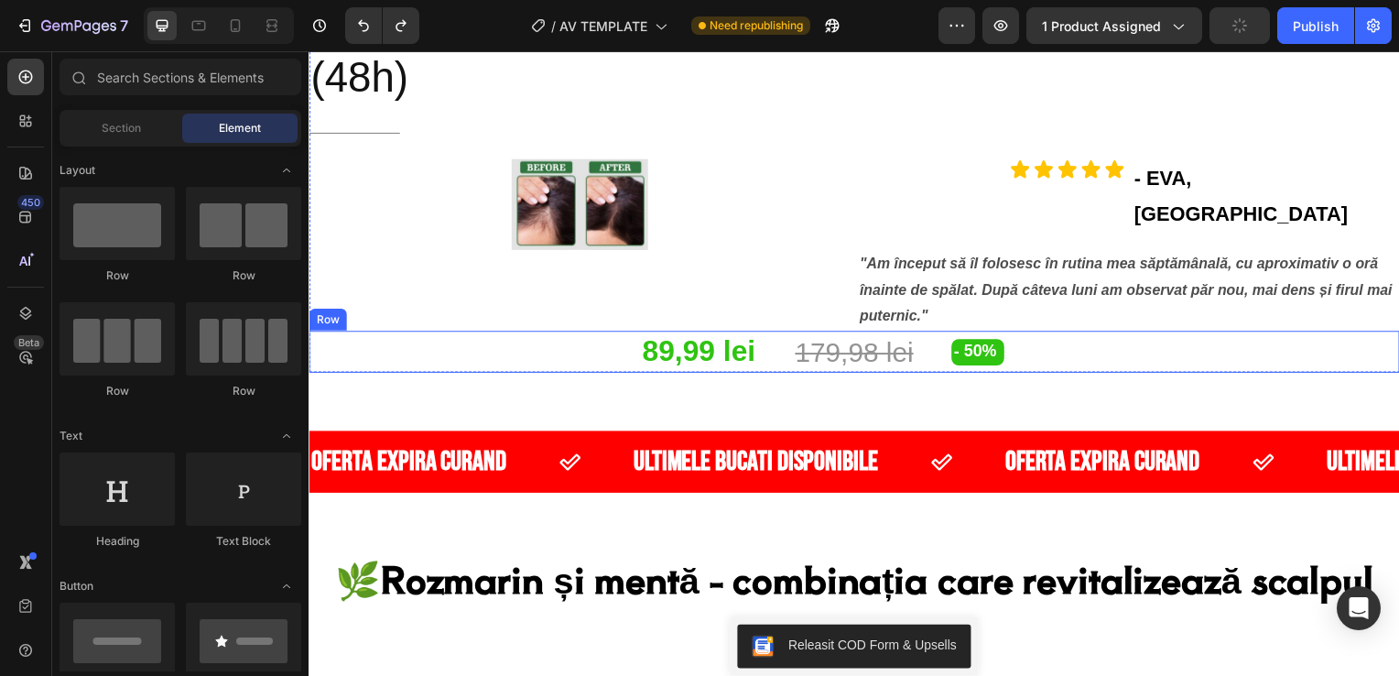
click at [968, 333] on div "- 50% Discount Tag" at bounding box center [1181, 354] width 451 height 42
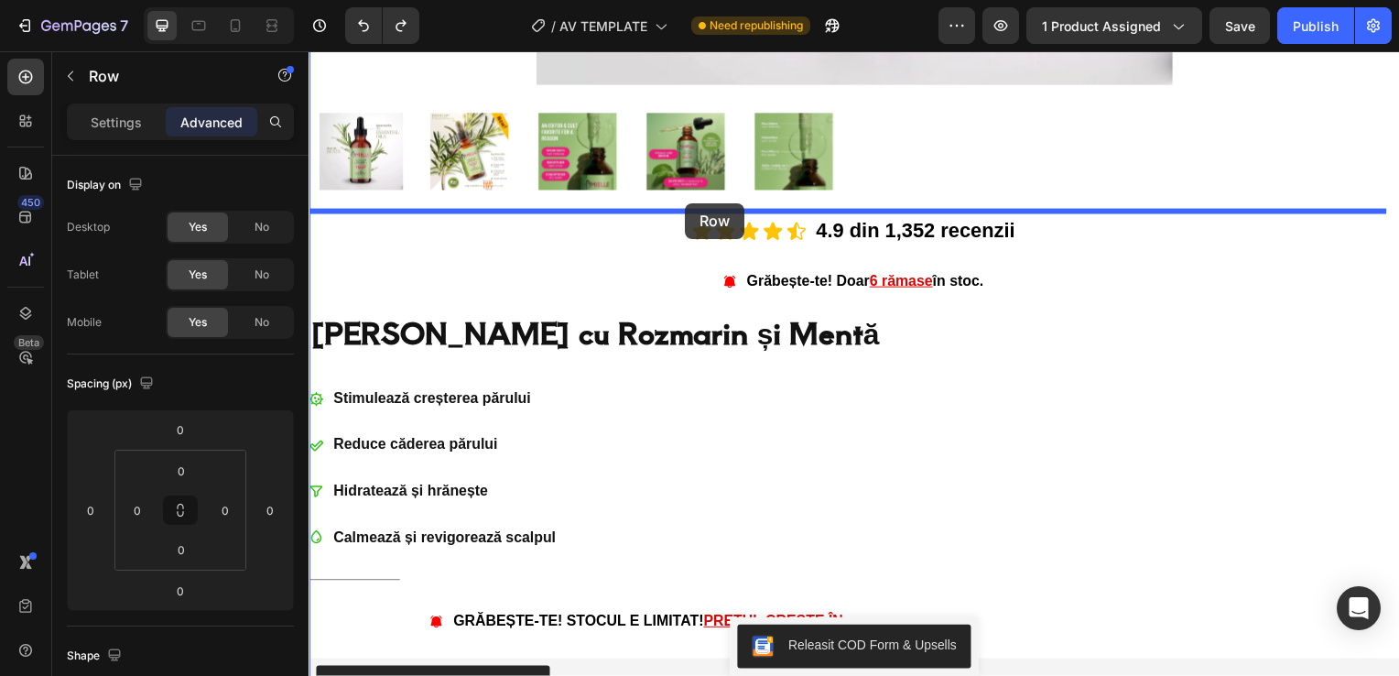
scroll to position [727, 0]
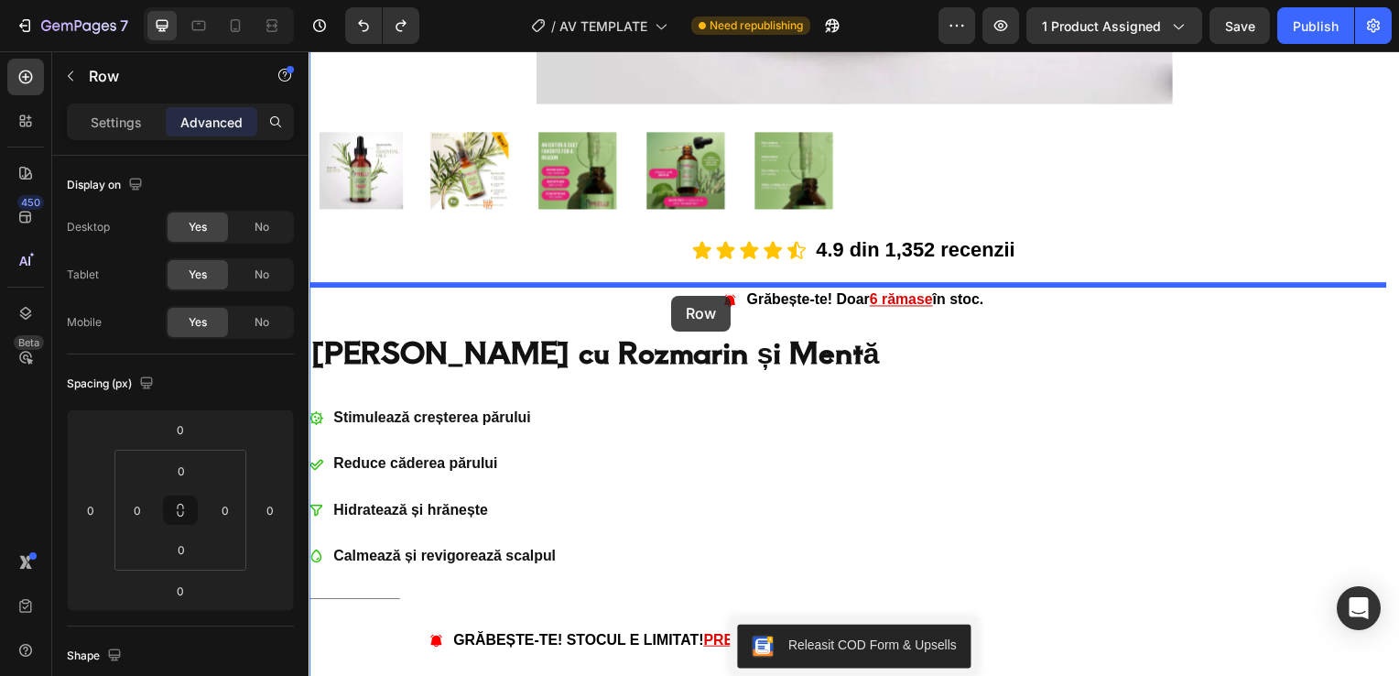
drag, startPoint x: 344, startPoint y: 279, endPoint x: 674, endPoint y: 298, distance: 330.1
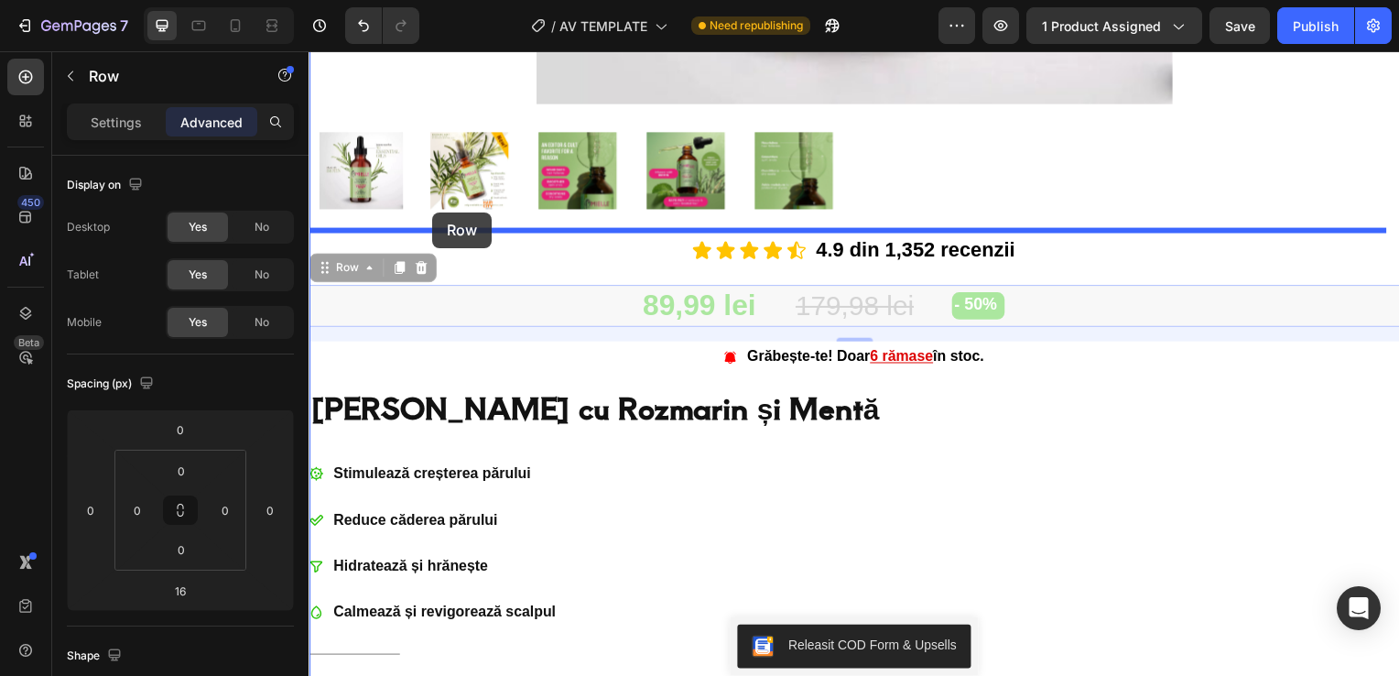
drag, startPoint x: 345, startPoint y: 269, endPoint x: 433, endPoint y: 213, distance: 104.1
type input "0"
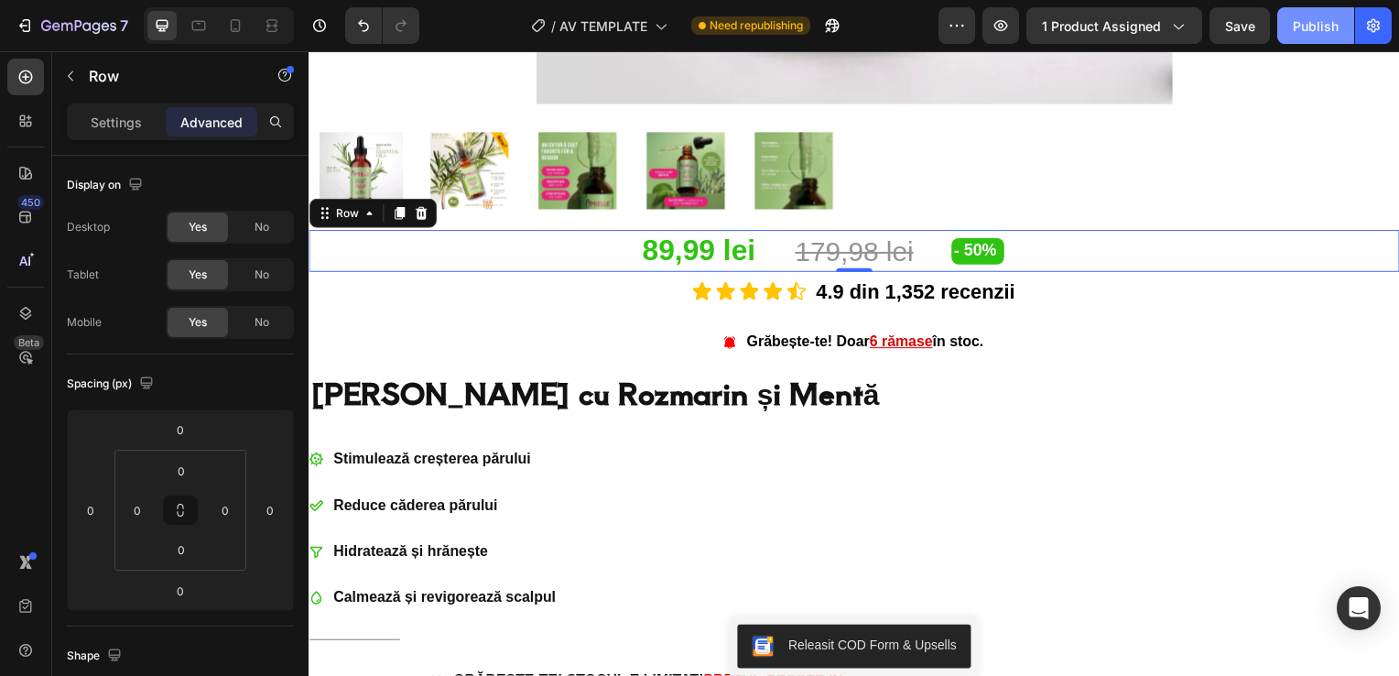
click at [1311, 20] on div "Publish" at bounding box center [1316, 25] width 46 height 19
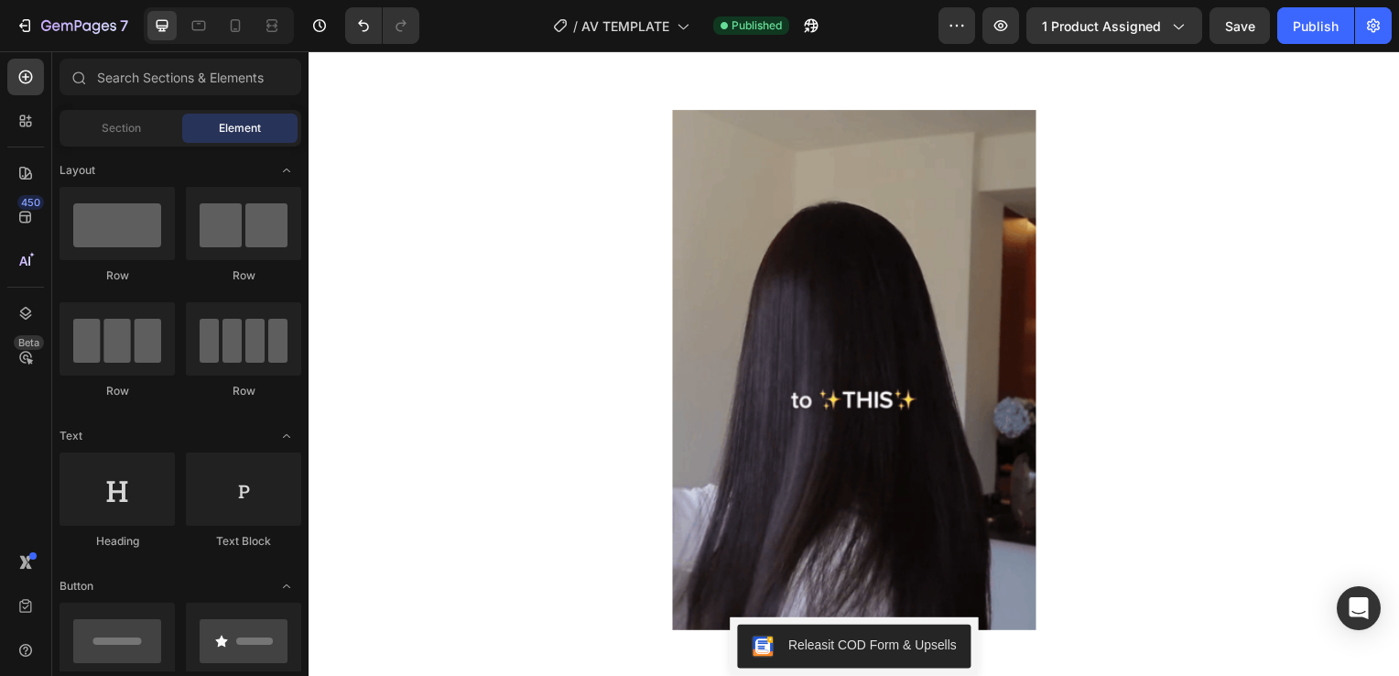
scroll to position [2597, 0]
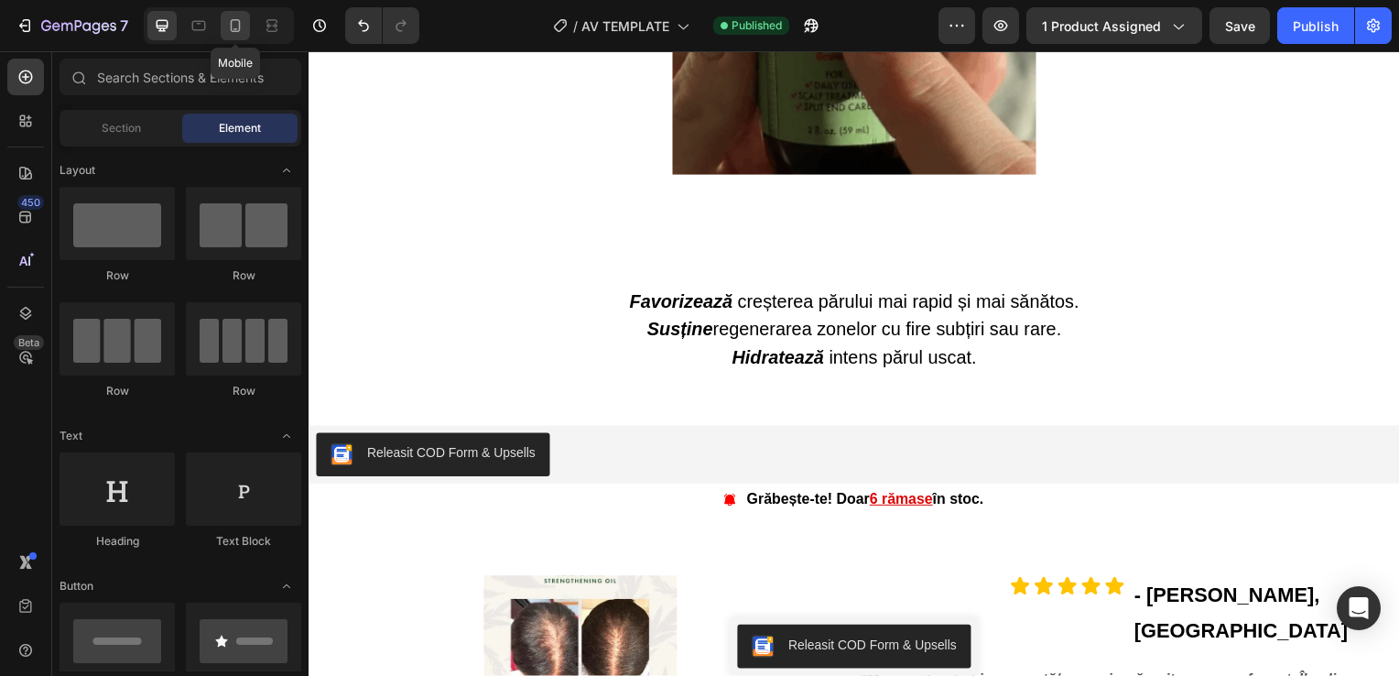
click at [241, 31] on icon at bounding box center [235, 25] width 18 height 18
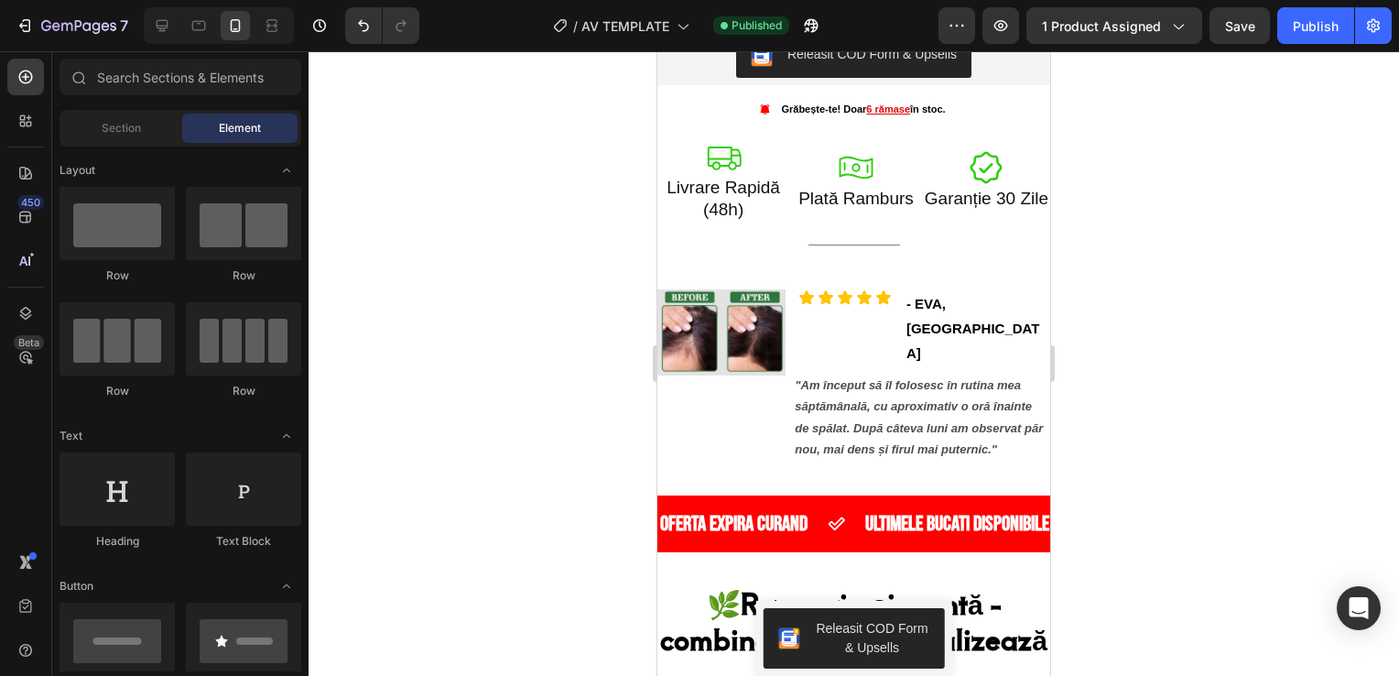
scroll to position [1214, 0]
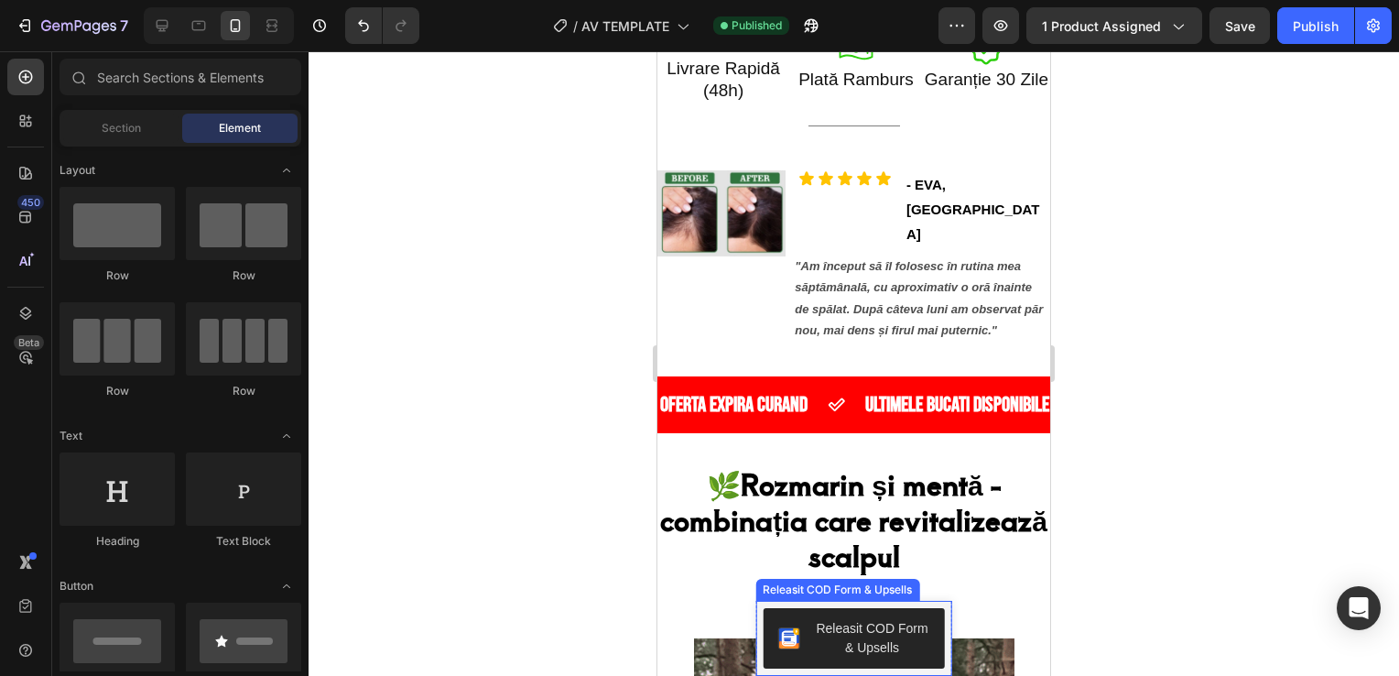
click at [937, 625] on div "Releasit COD Form & Upsells" at bounding box center [853, 638] width 197 height 75
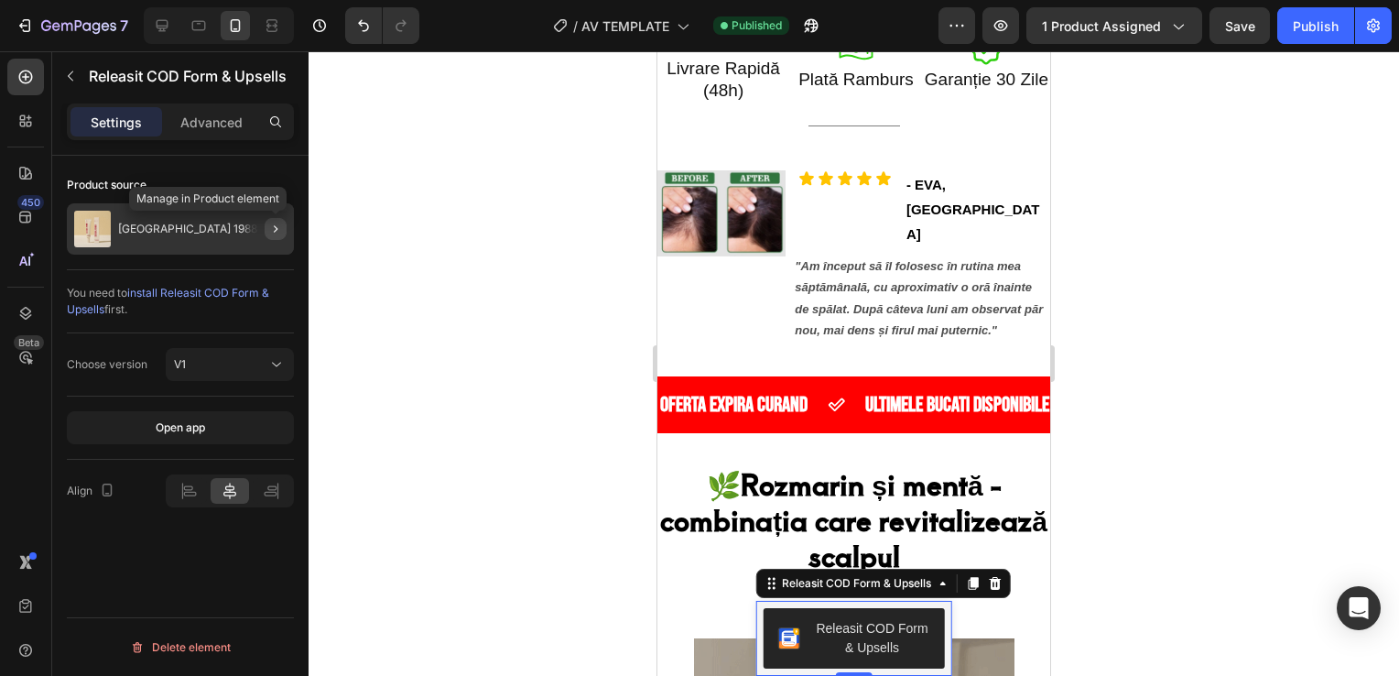
click at [268, 236] on button "button" at bounding box center [276, 229] width 22 height 22
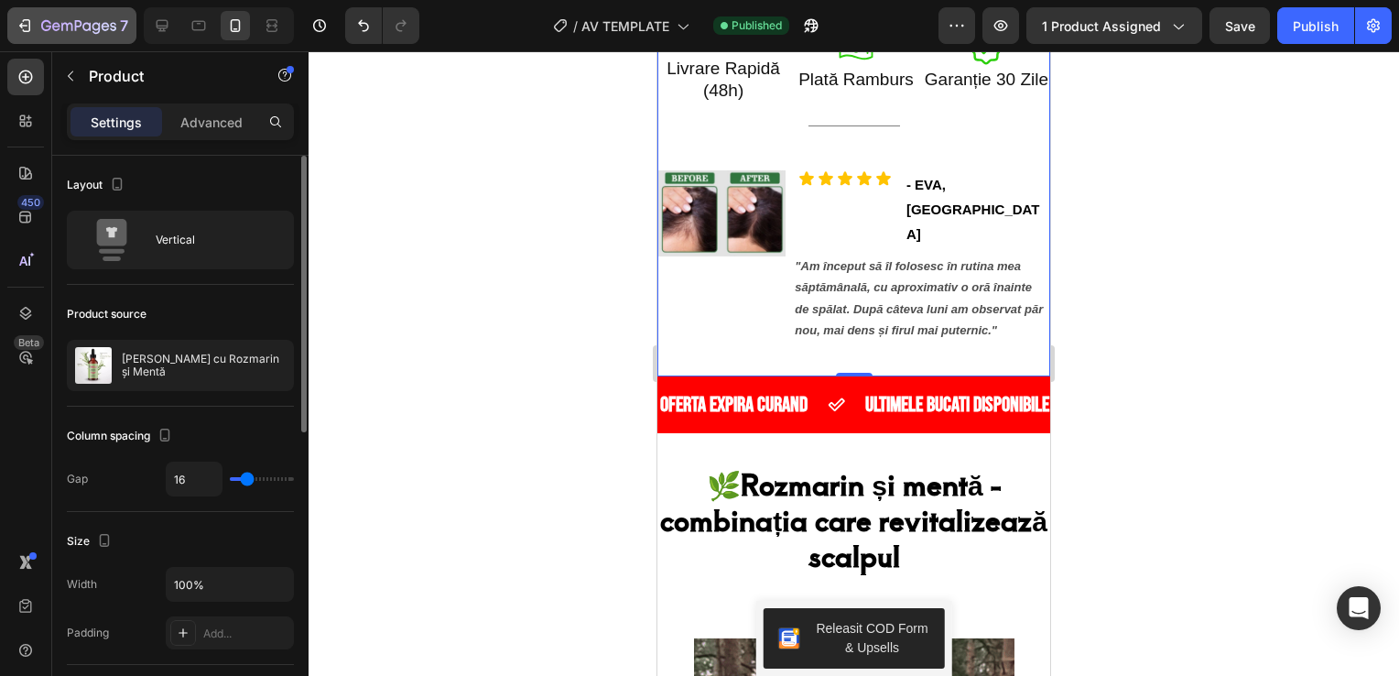
click at [29, 28] on icon "button" at bounding box center [27, 25] width 8 height 13
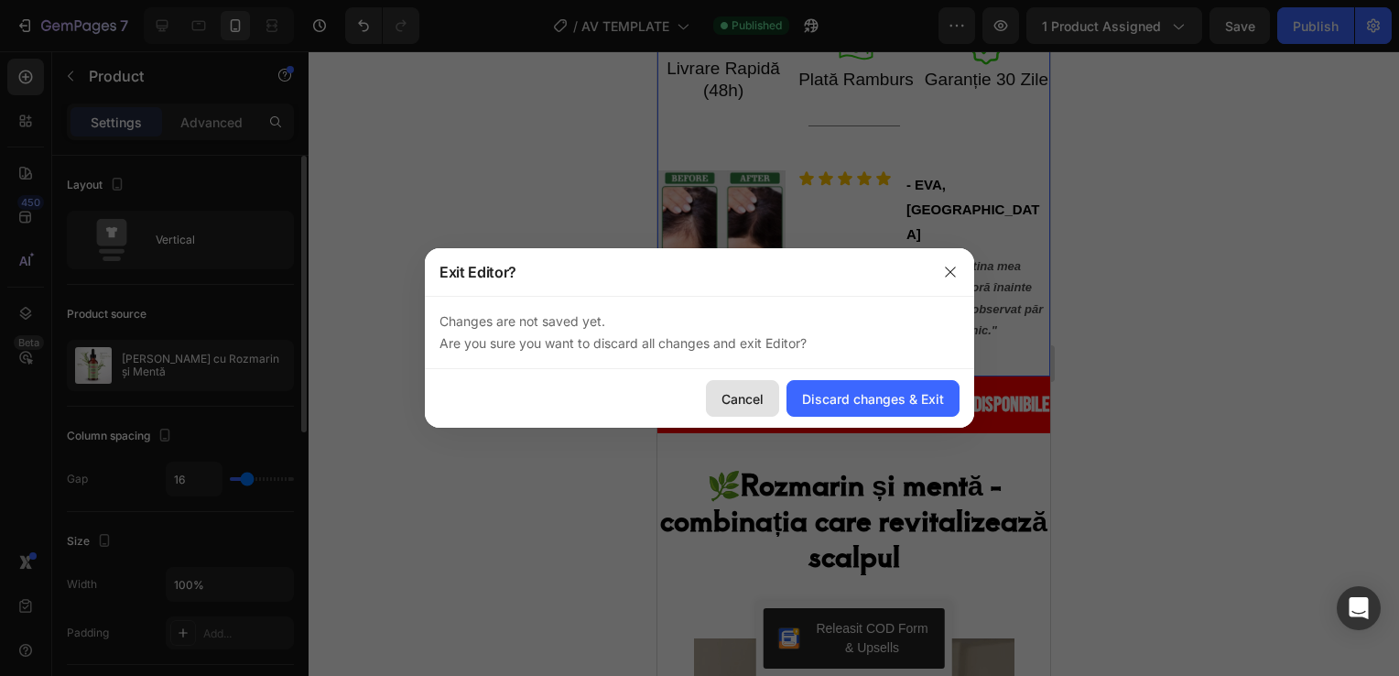
click at [740, 406] on div "Cancel" at bounding box center [742, 398] width 42 height 19
click at [952, 274] on icon "button" at bounding box center [950, 271] width 10 height 10
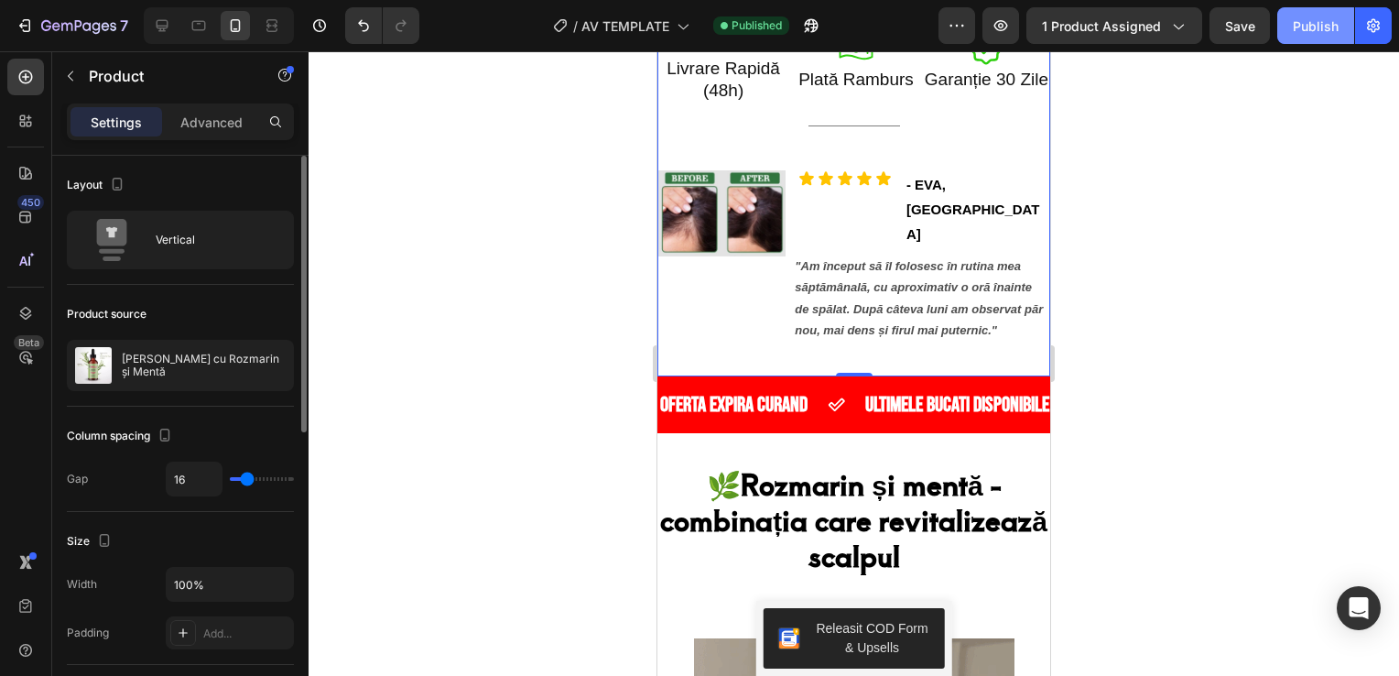
click at [1315, 35] on div "Publish" at bounding box center [1316, 25] width 46 height 19
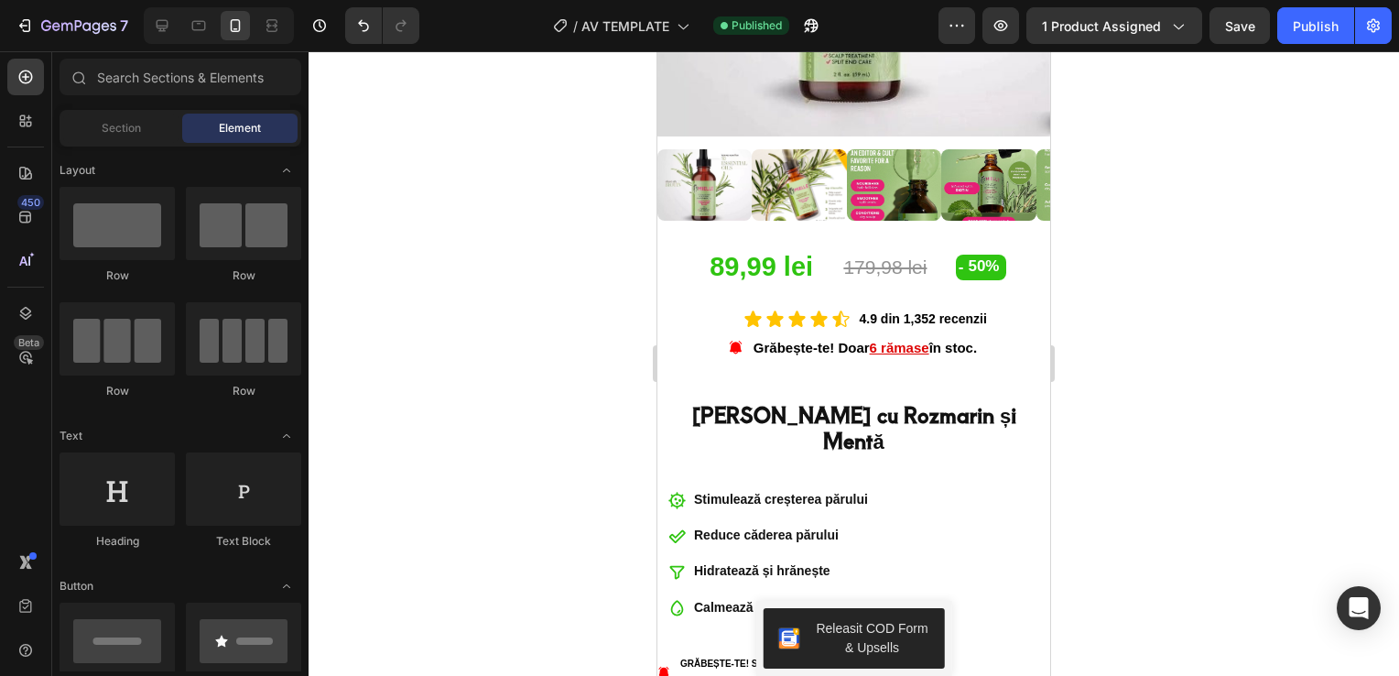
scroll to position [433, 0]
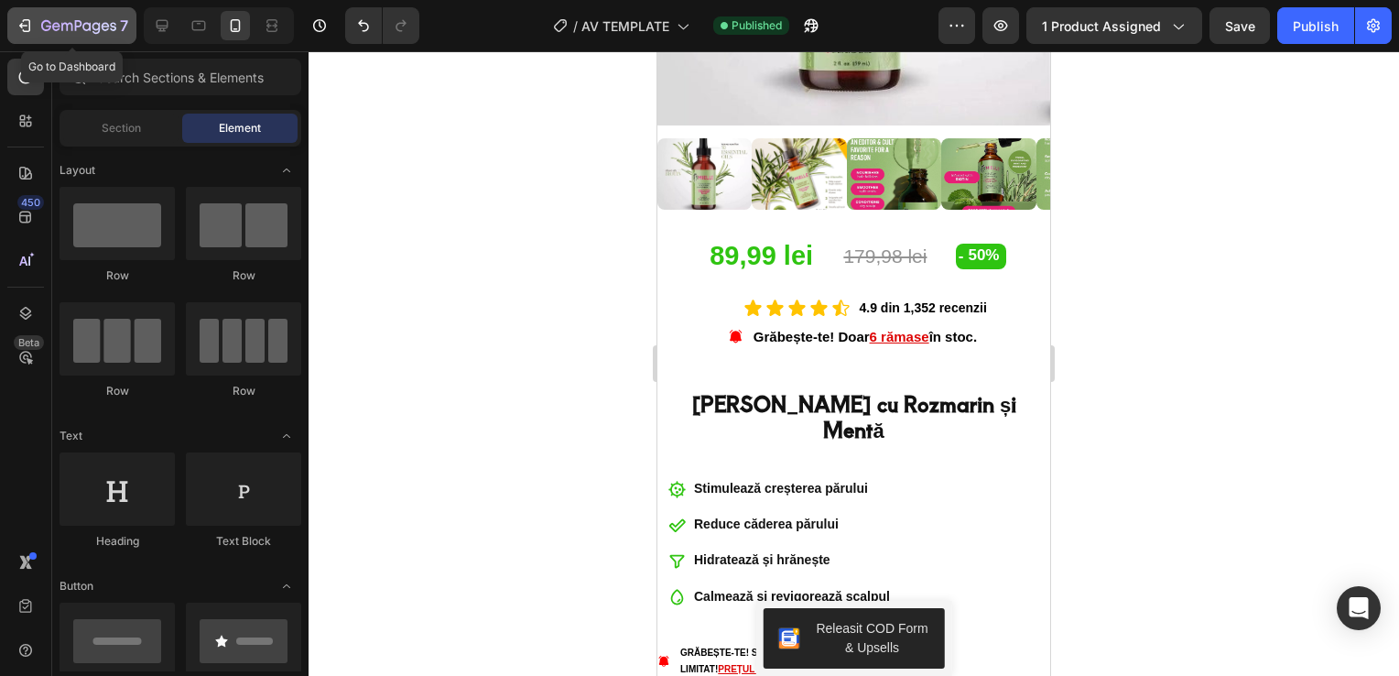
click at [25, 23] on icon "button" at bounding box center [25, 25] width 18 height 18
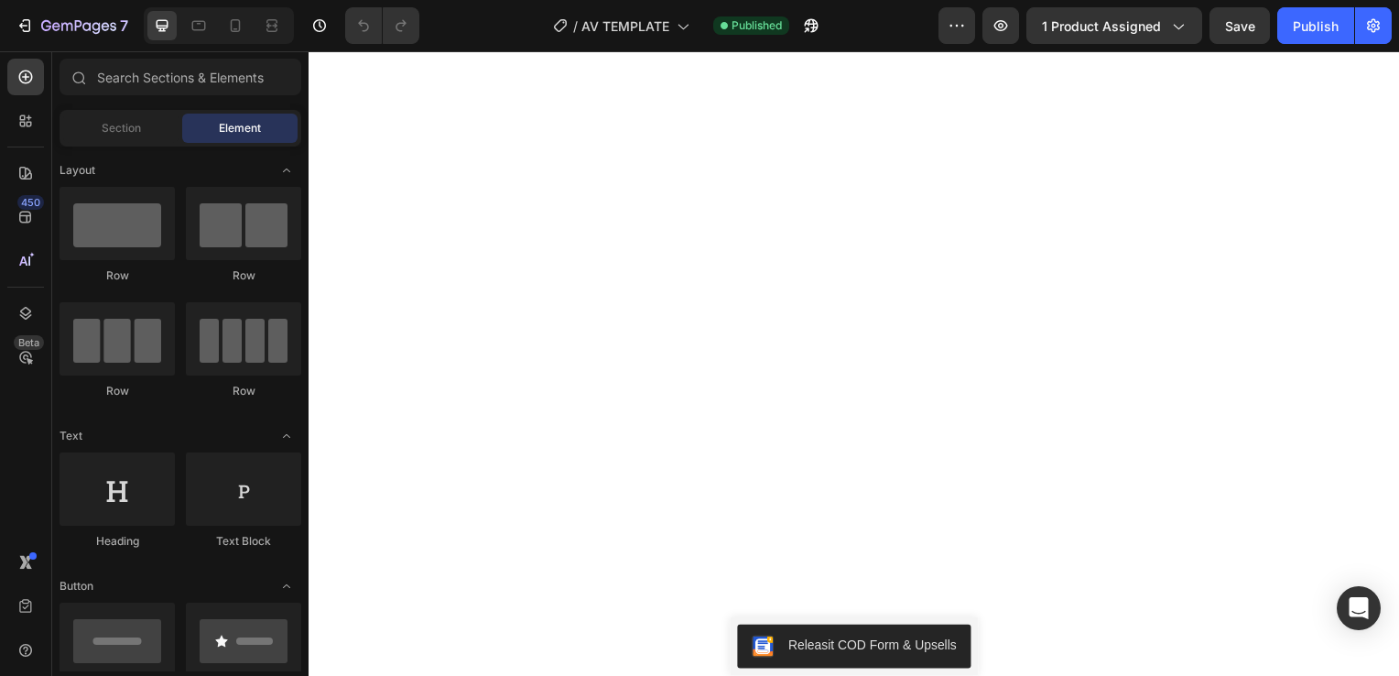
scroll to position [7802, 0]
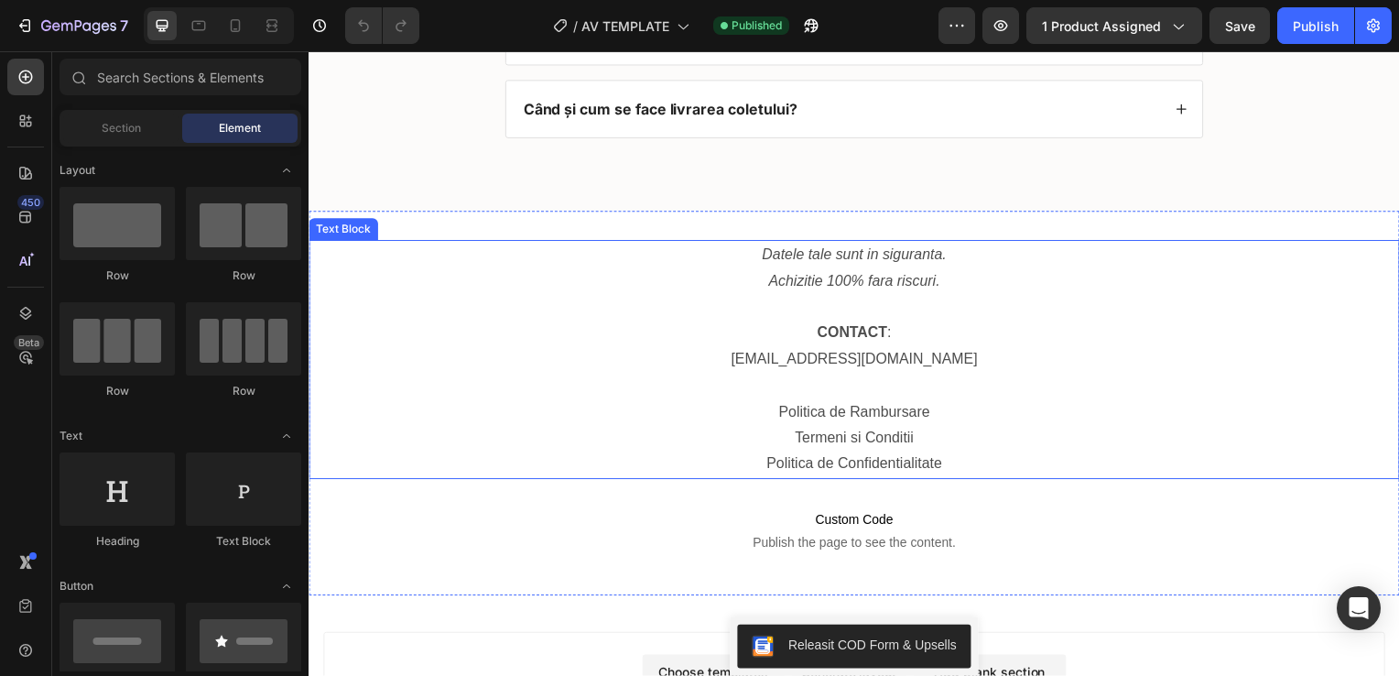
click at [887, 467] on p "Politica de Confidentialitate" at bounding box center [857, 467] width 1095 height 27
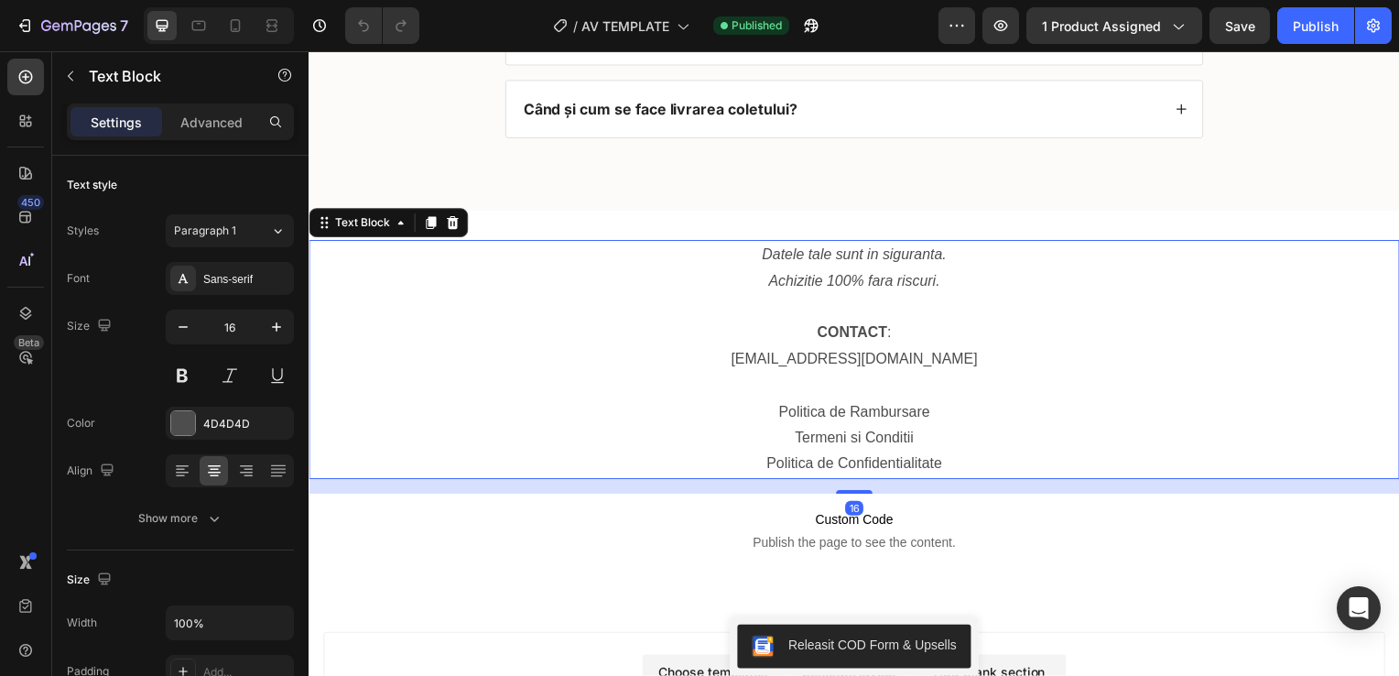
click at [939, 460] on p "Politica de Confidentialitate" at bounding box center [857, 467] width 1095 height 27
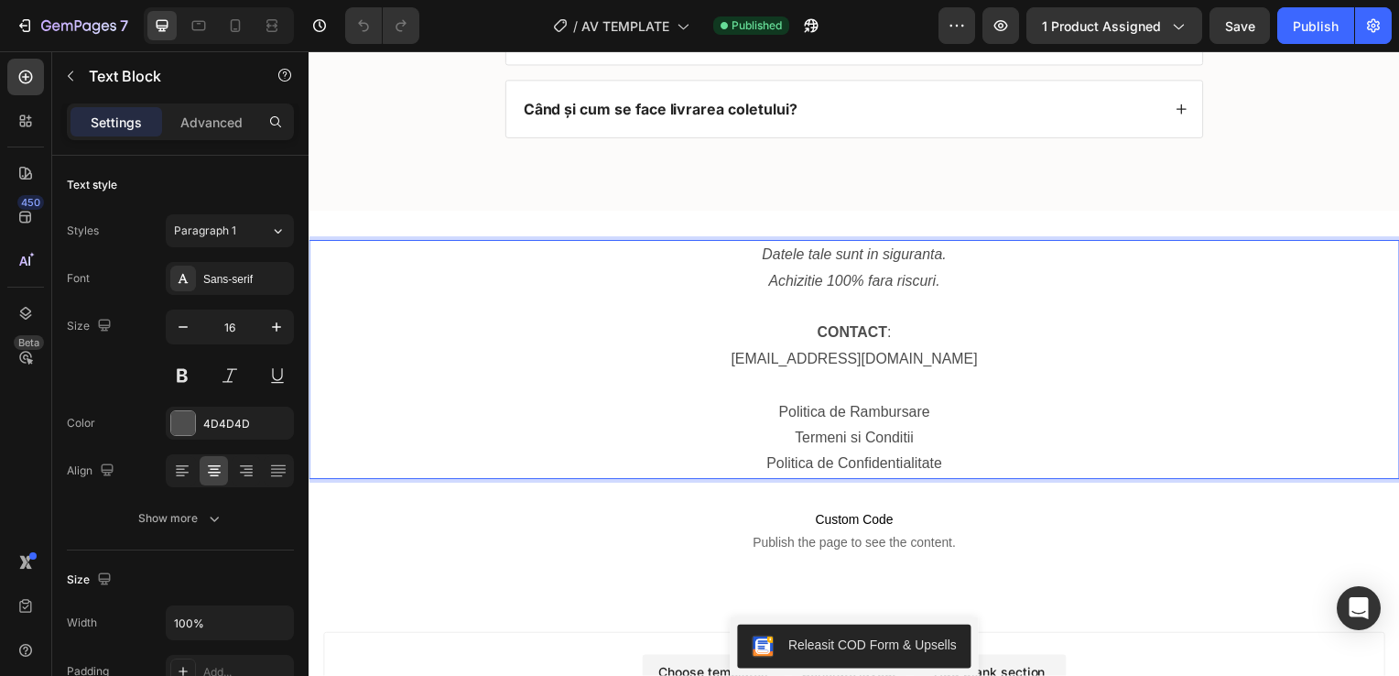
click at [942, 465] on p "Politica de Confidentialitate" at bounding box center [857, 467] width 1095 height 27
drag, startPoint x: 942, startPoint y: 465, endPoint x: 759, endPoint y: 458, distance: 183.2
click at [759, 458] on p "Politica de Confidentialitate" at bounding box center [857, 467] width 1095 height 27
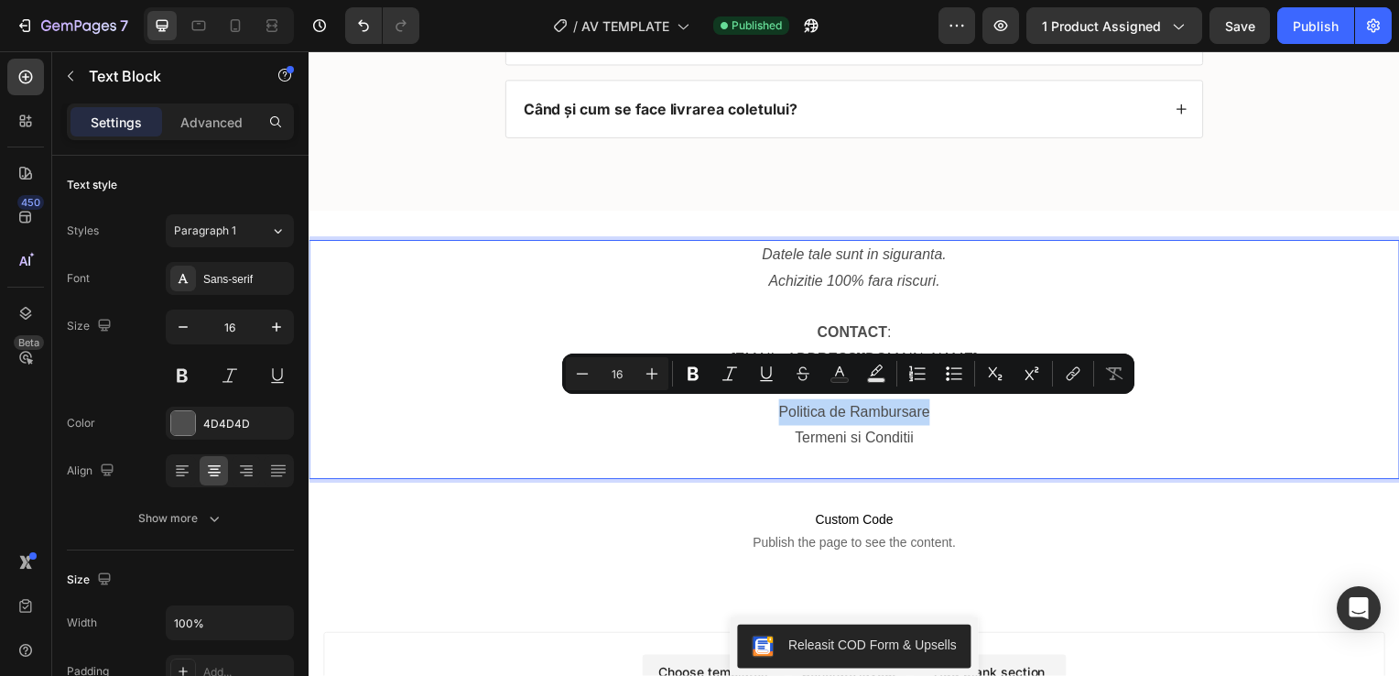
drag, startPoint x: 929, startPoint y: 410, endPoint x: 774, endPoint y: 411, distance: 155.6
click at [774, 411] on p "Politica de Rambursare" at bounding box center [857, 415] width 1095 height 27
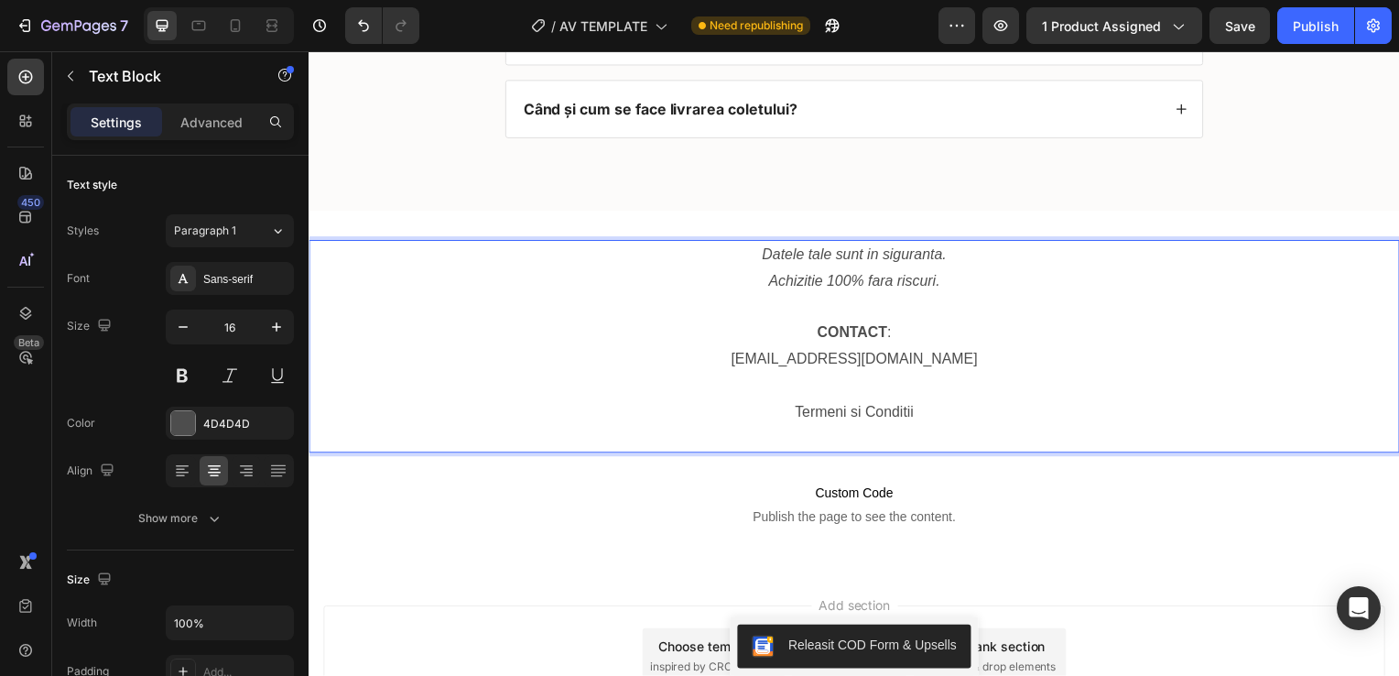
drag, startPoint x: 822, startPoint y: 414, endPoint x: 793, endPoint y: 410, distance: 29.5
click at [793, 410] on p "Termeni si Conditii" at bounding box center [857, 415] width 1095 height 27
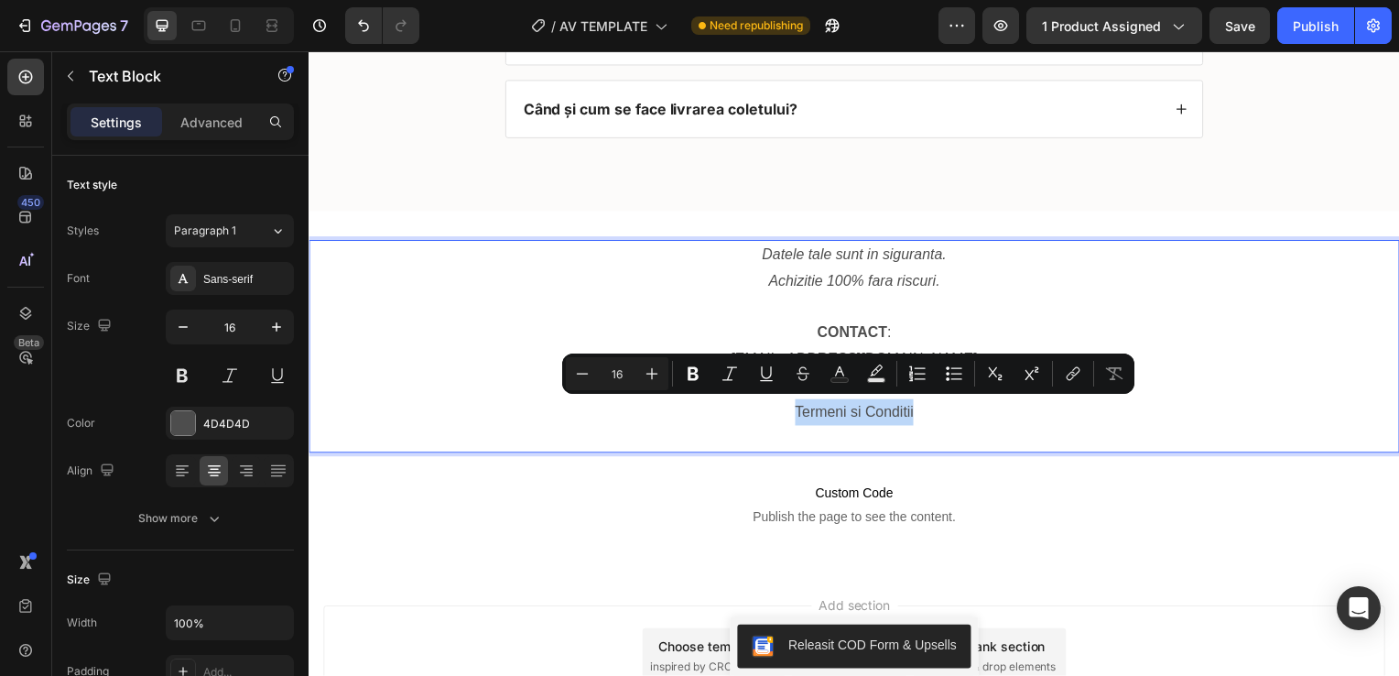
drag, startPoint x: 793, startPoint y: 410, endPoint x: 913, endPoint y: 409, distance: 119.9
click at [913, 409] on p "Termeni si Conditii" at bounding box center [857, 415] width 1095 height 27
click at [1074, 373] on icon "Editor contextual toolbar" at bounding box center [1070, 376] width 8 height 9
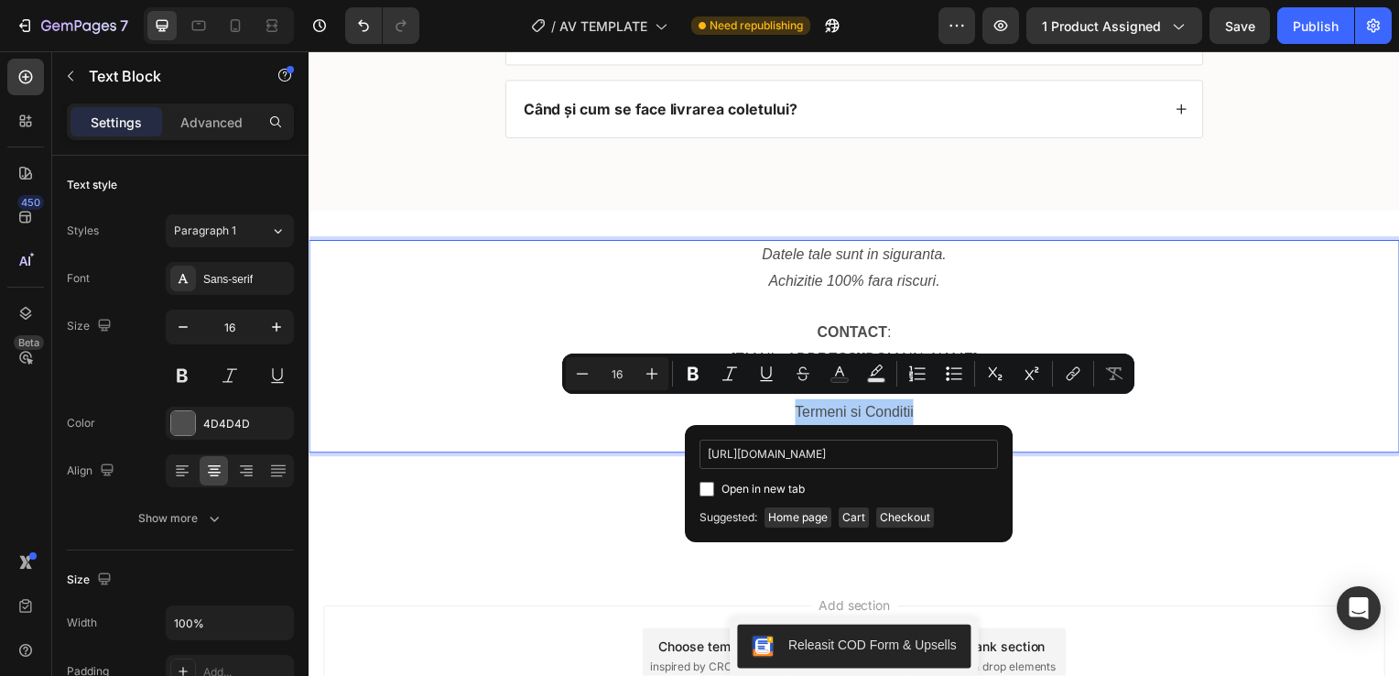
scroll to position [0, 12]
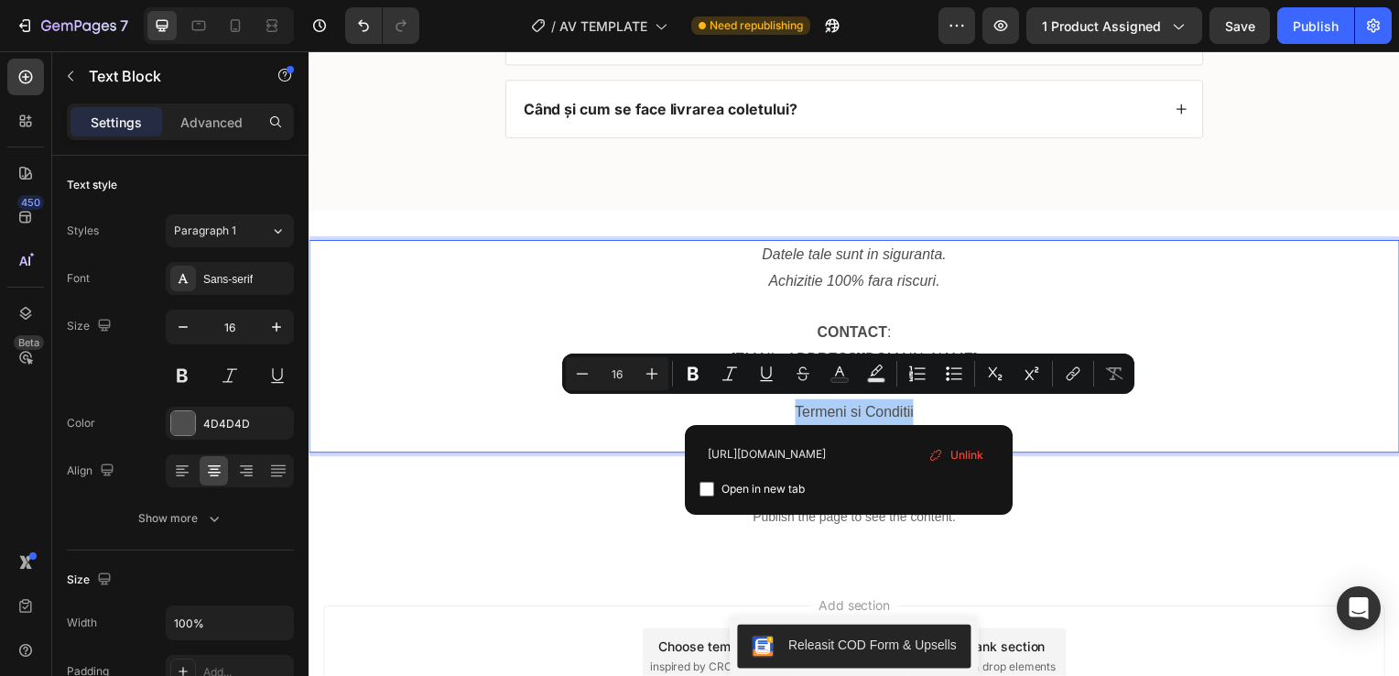
type input "[URL][DOMAIN_NAME]"
click at [710, 483] on input "Editor contextual toolbar" at bounding box center [706, 489] width 15 height 15
checkbox input "true"
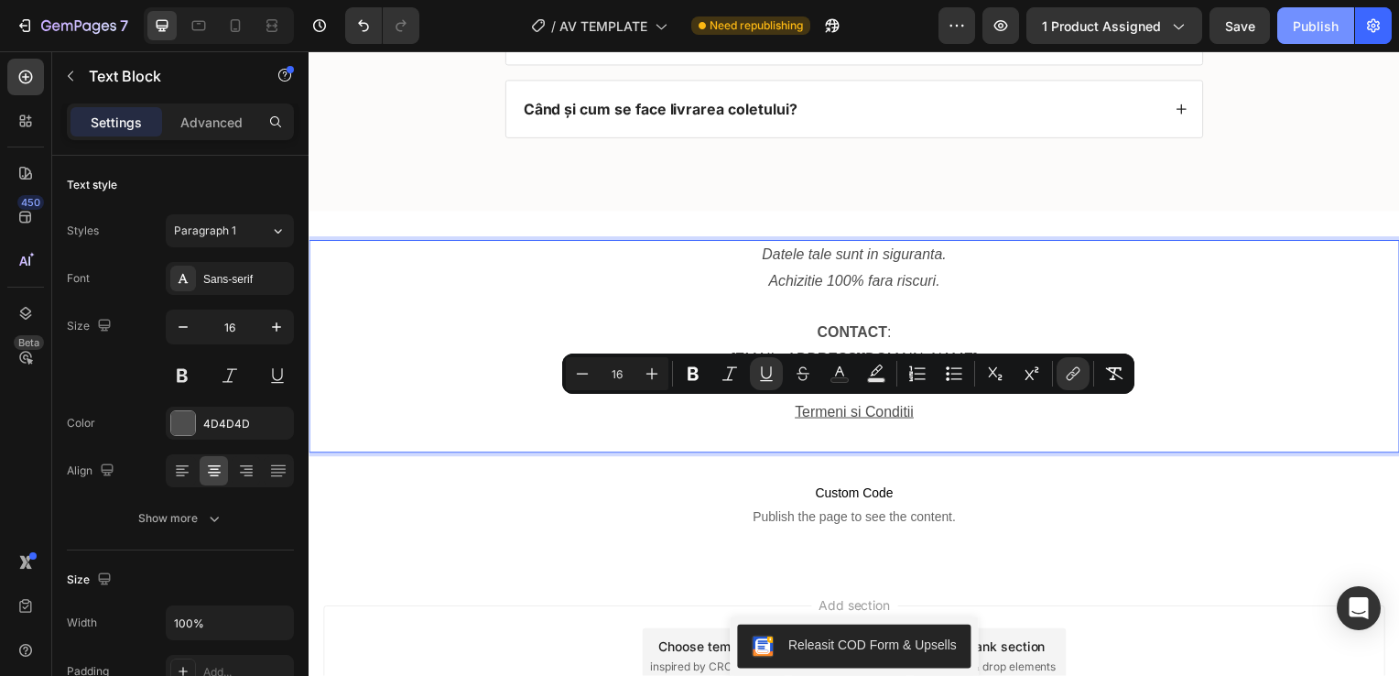
click at [1321, 28] on div "Publish" at bounding box center [1316, 25] width 46 height 19
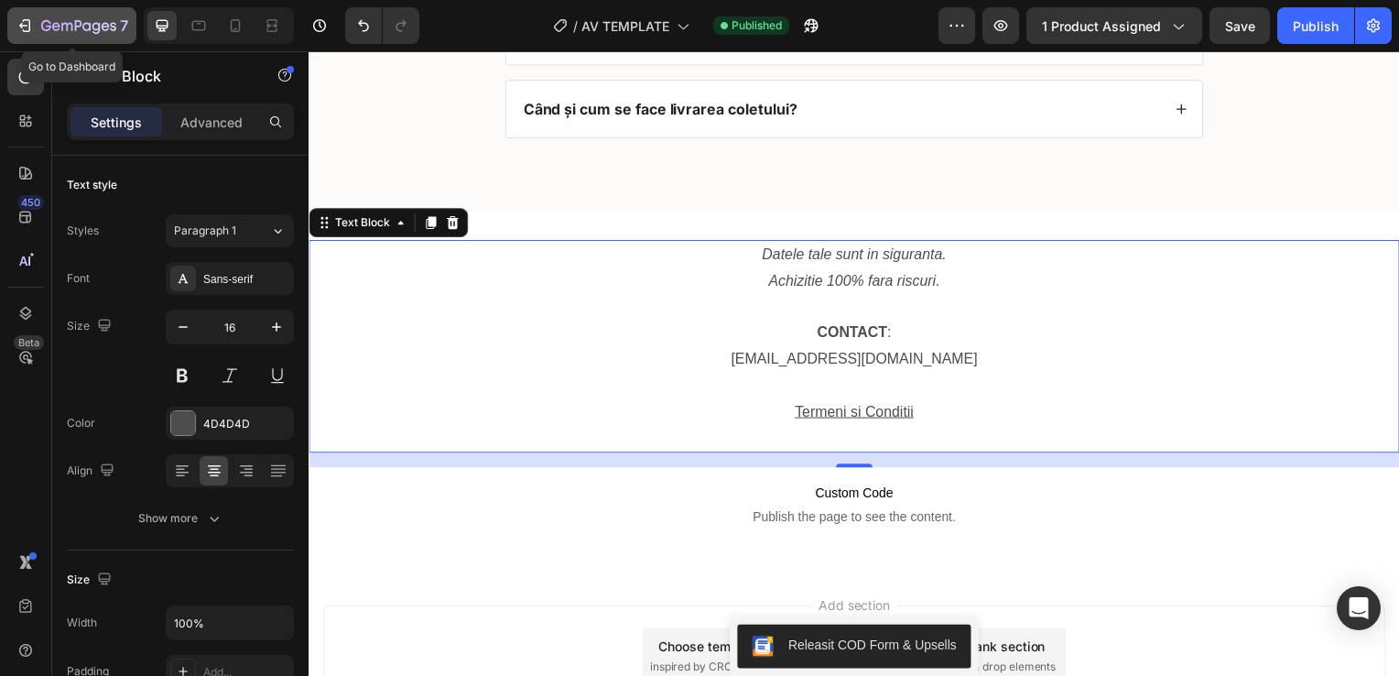
click at [16, 25] on icon "button" at bounding box center [25, 25] width 18 height 18
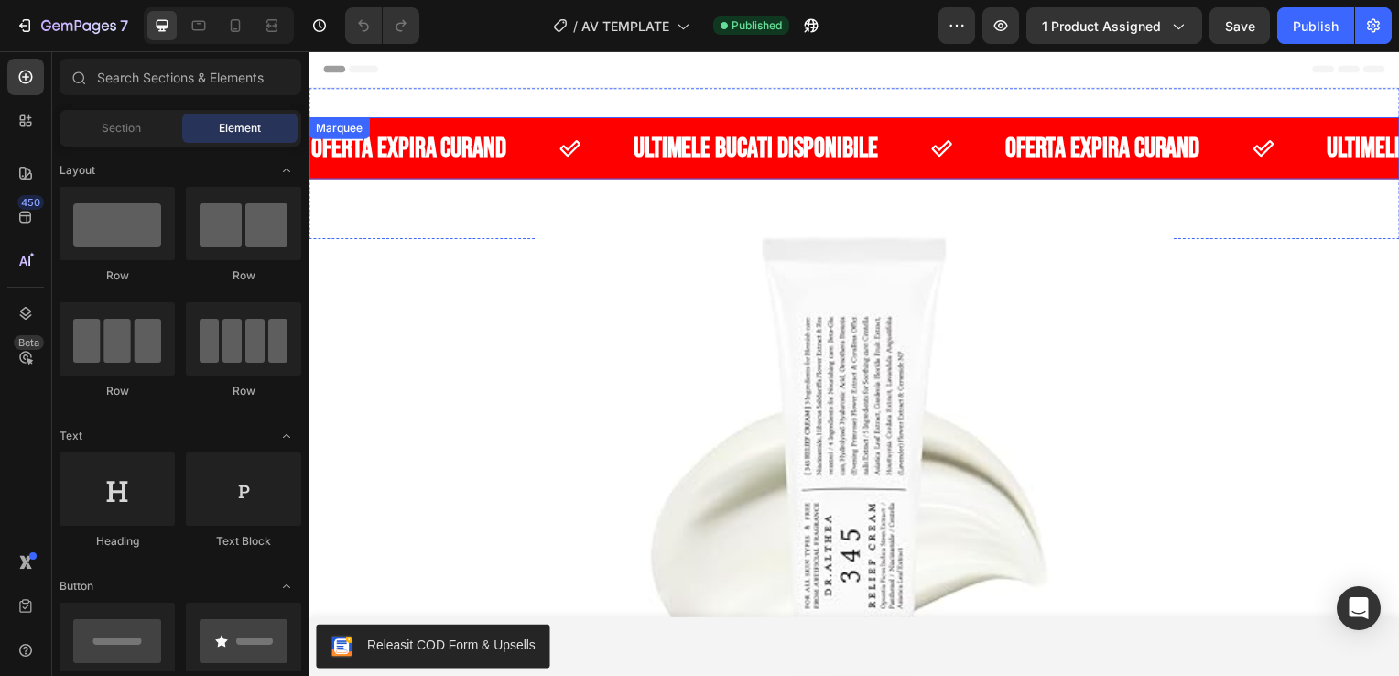
click at [732, 129] on div "ULTIMELE BUCATI DISPONIBILE Text" at bounding box center [758, 149] width 250 height 40
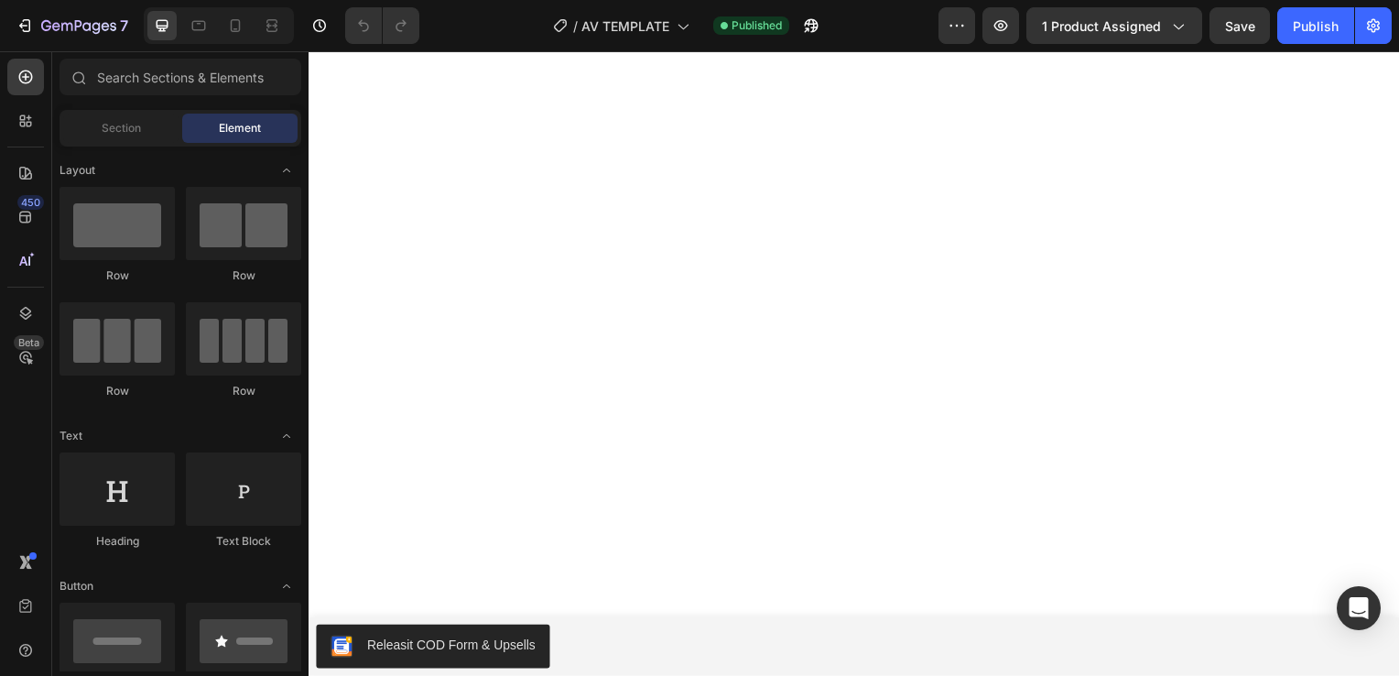
scroll to position [8066, 0]
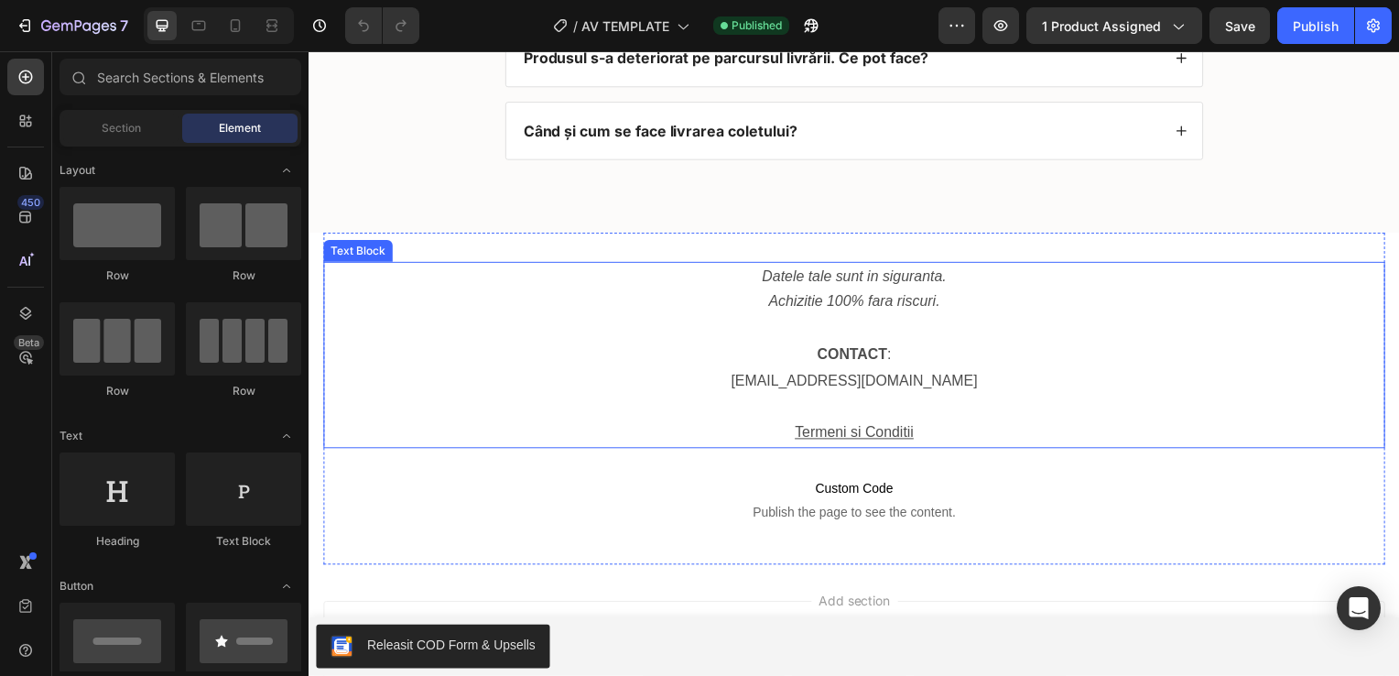
click at [854, 436] on u "Termeni si Conditii" at bounding box center [858, 435] width 120 height 16
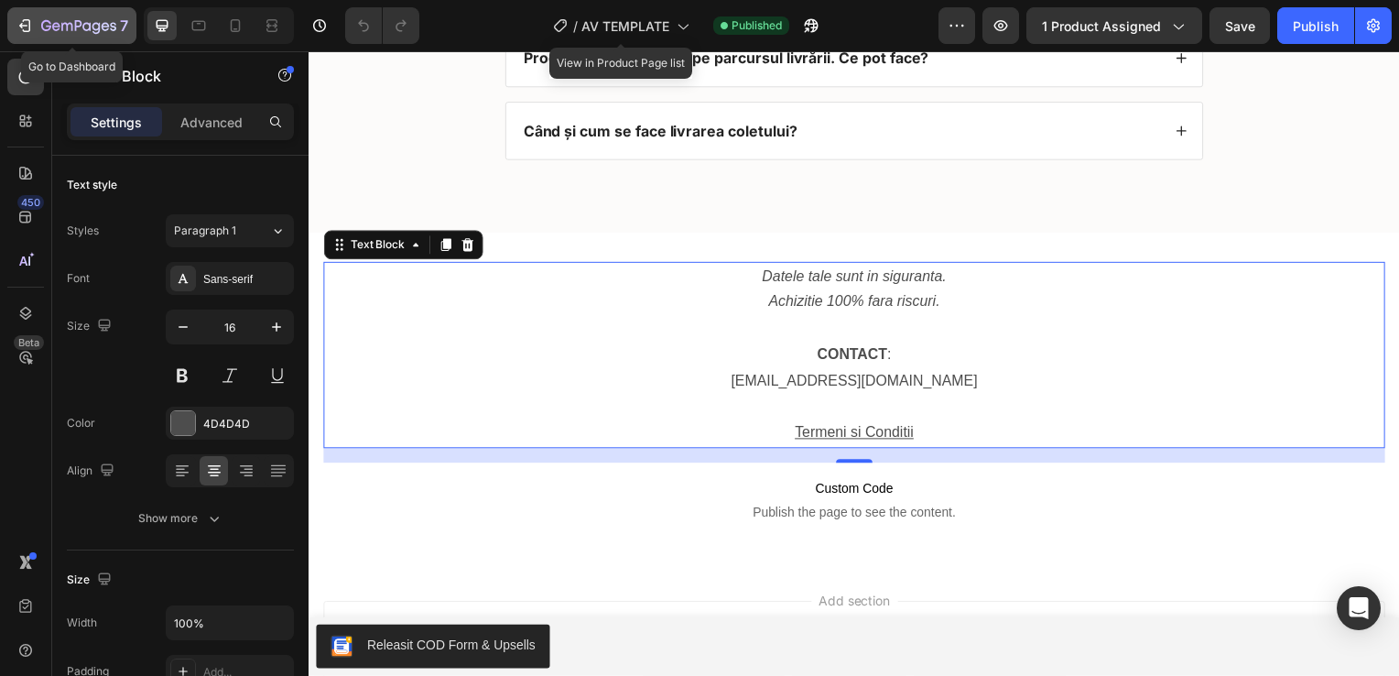
click at [26, 27] on icon "button" at bounding box center [25, 25] width 18 height 18
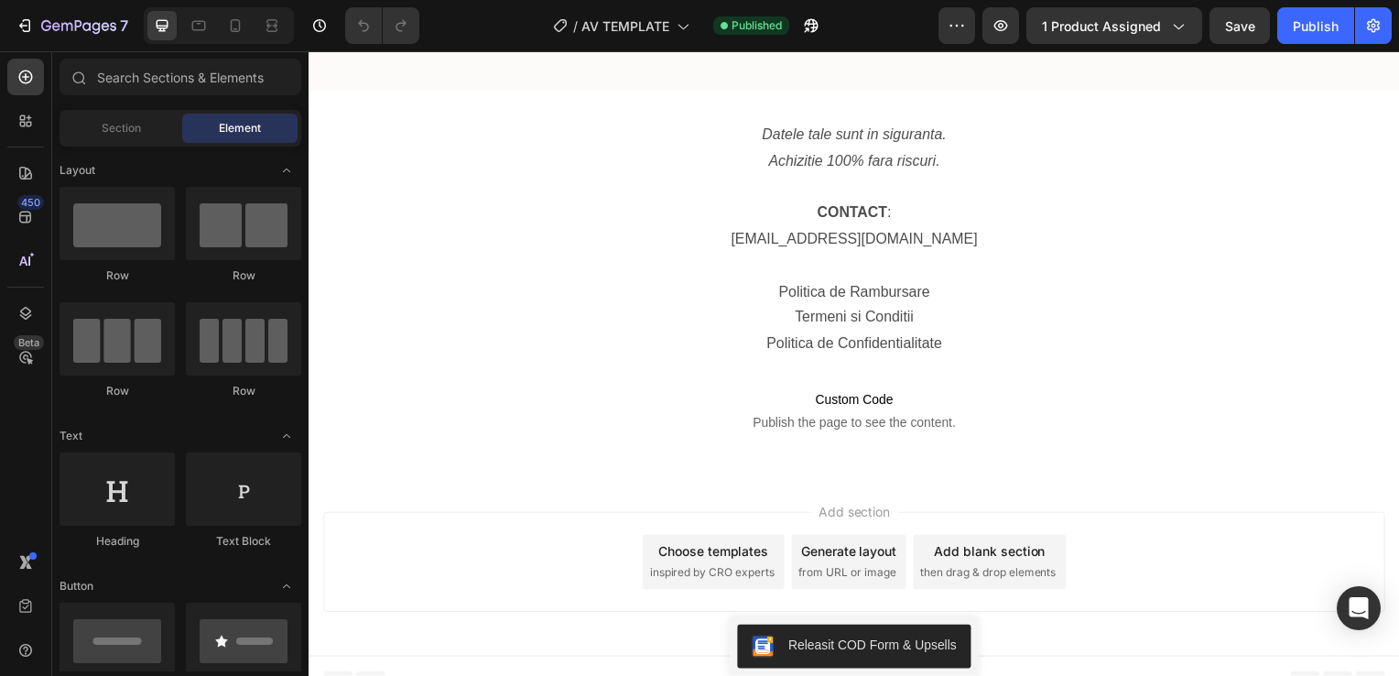
scroll to position [9602, 0]
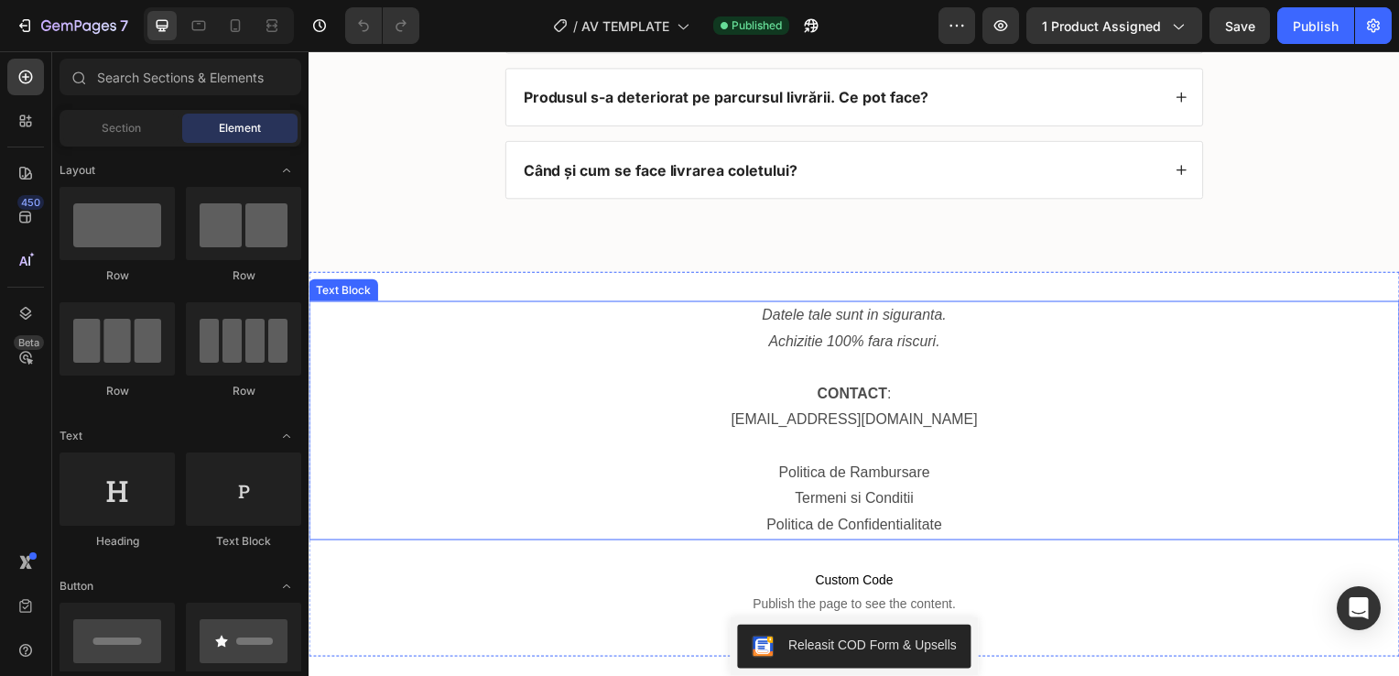
click at [942, 532] on p "Politica de Confidentialitate" at bounding box center [857, 528] width 1095 height 27
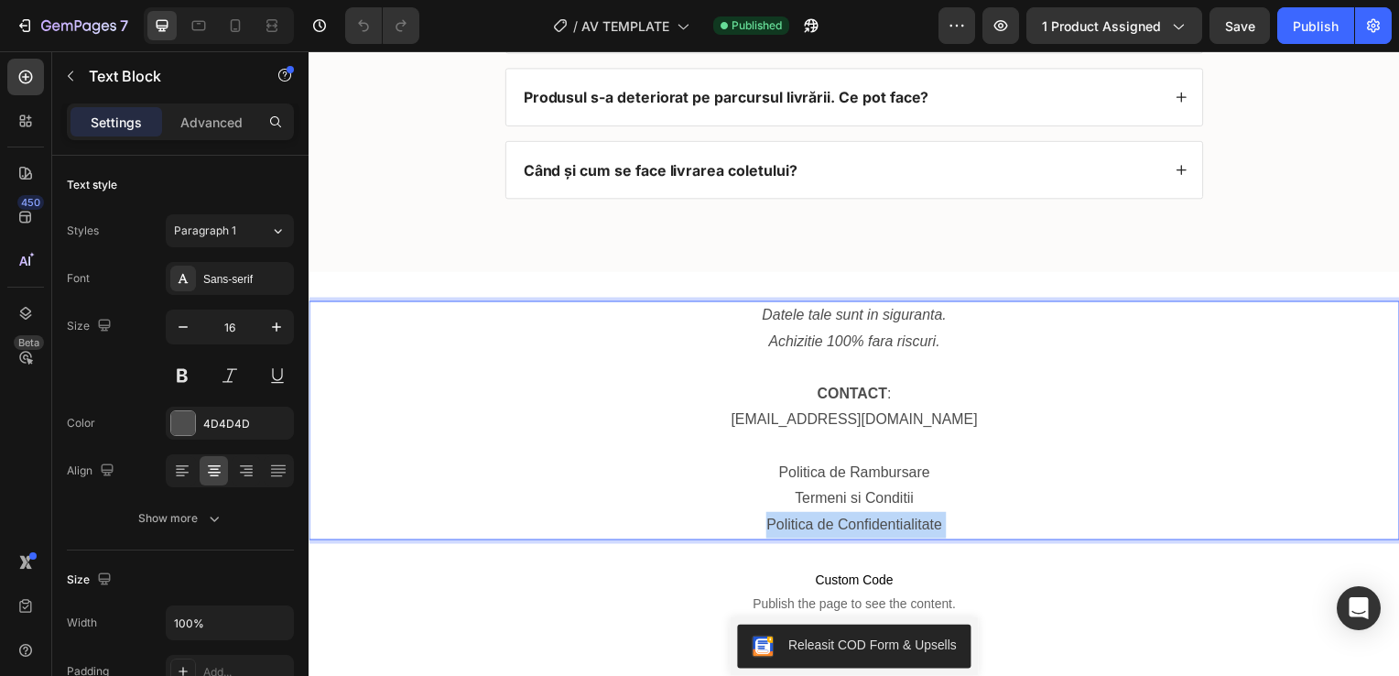
drag, startPoint x: 942, startPoint y: 525, endPoint x: 766, endPoint y: 525, distance: 175.8
click at [766, 525] on p "Politica de Confidentialitate" at bounding box center [857, 528] width 1095 height 27
drag, startPoint x: 878, startPoint y: 525, endPoint x: 820, endPoint y: 528, distance: 57.8
click at [820, 528] on p "Politica" at bounding box center [857, 528] width 1095 height 27
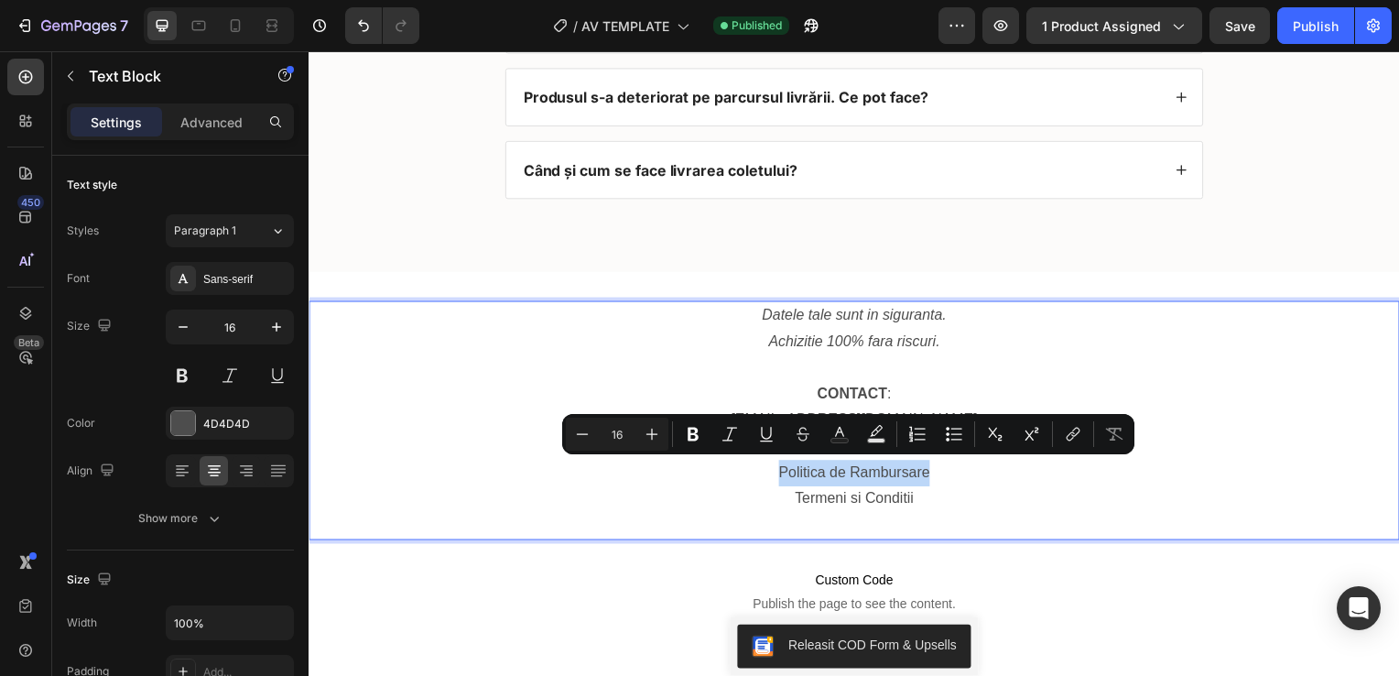
drag, startPoint x: 929, startPoint y: 471, endPoint x: 775, endPoint y: 473, distance: 153.8
click at [775, 473] on p "Politica de Rambursare" at bounding box center [857, 476] width 1095 height 27
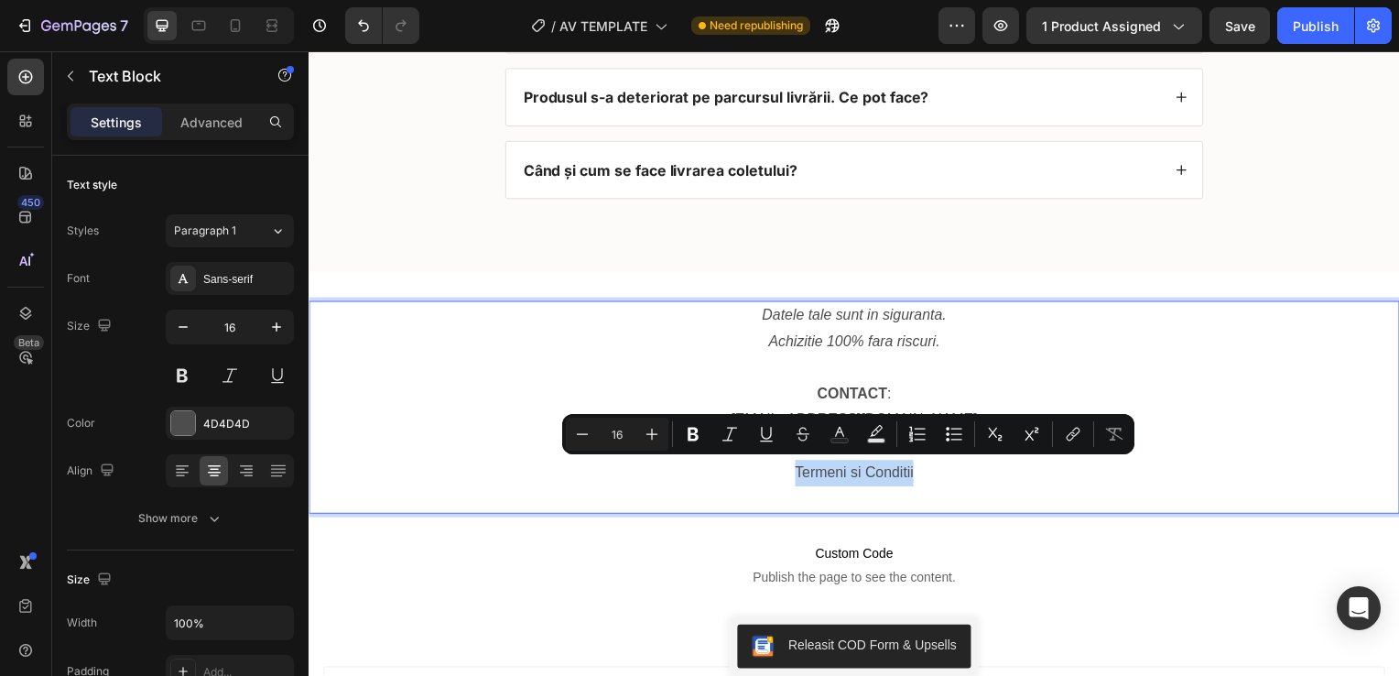
drag, startPoint x: 792, startPoint y: 475, endPoint x: 910, endPoint y: 471, distance: 118.2
click at [910, 471] on p "Termeni si Conditii" at bounding box center [857, 476] width 1095 height 27
click at [1080, 433] on icon "Editor contextual toolbar" at bounding box center [1073, 434] width 18 height 18
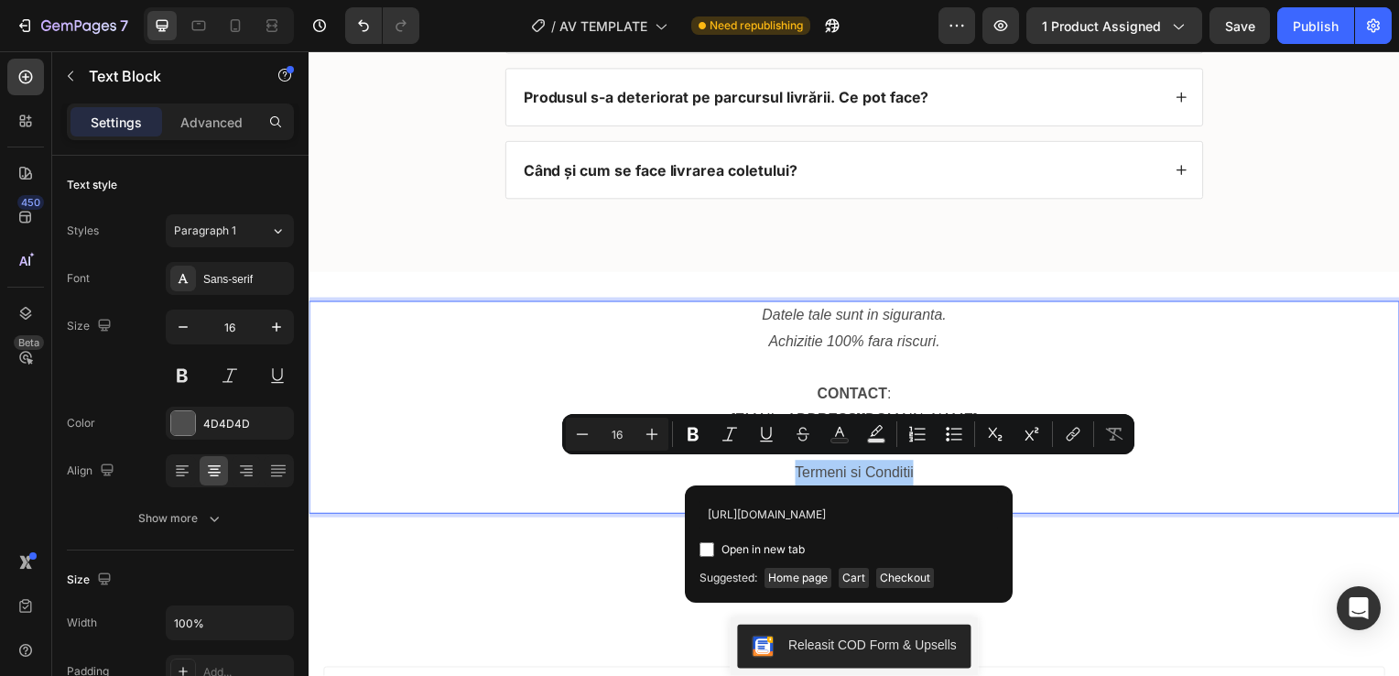
scroll to position [0, 12]
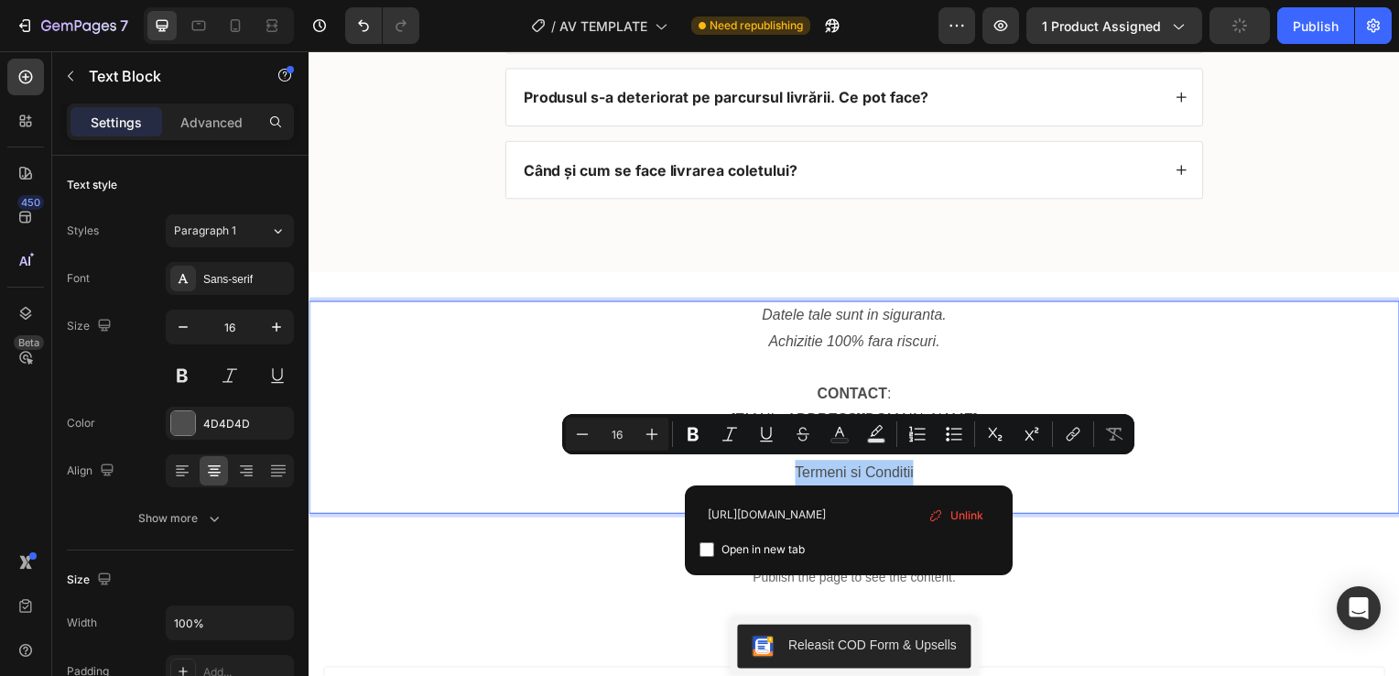
type input "[URL][DOMAIN_NAME]"
click at [709, 544] on input "Editor contextual toolbar" at bounding box center [706, 549] width 15 height 15
checkbox input "true"
click at [1313, 19] on div "Publish" at bounding box center [1316, 25] width 46 height 19
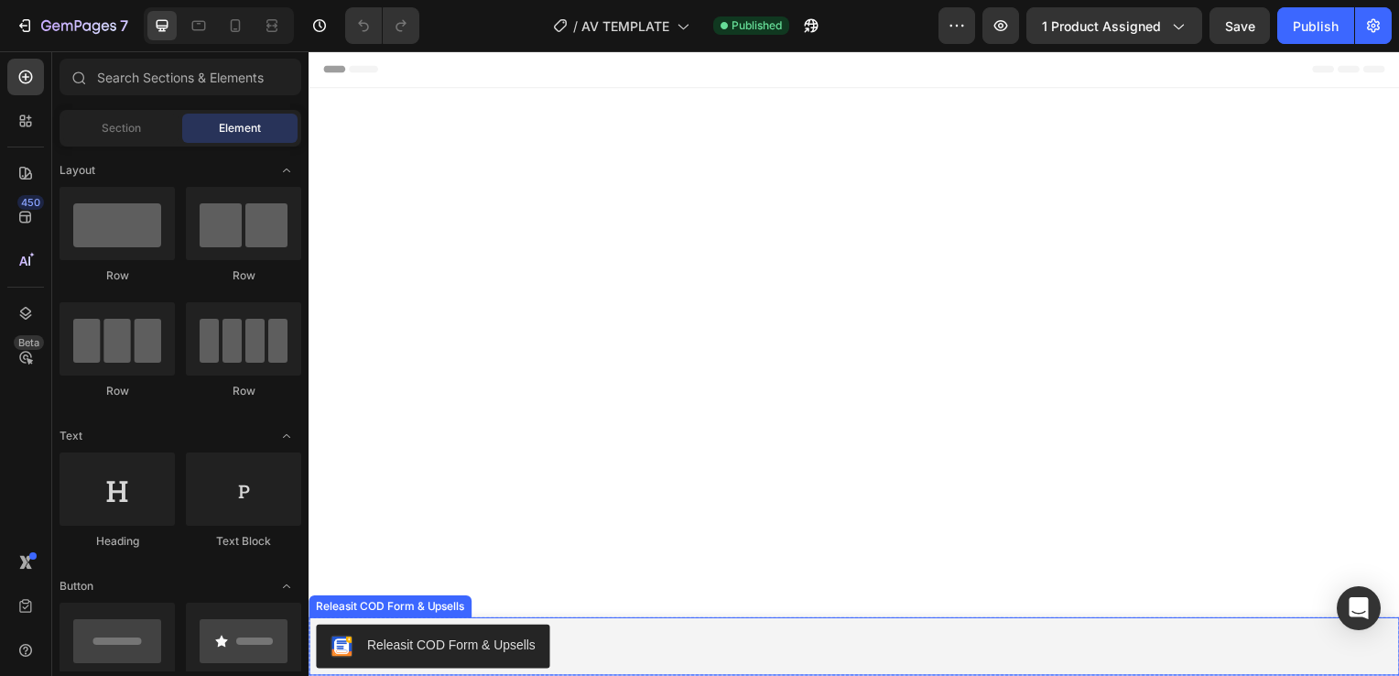
scroll to position [8159, 0]
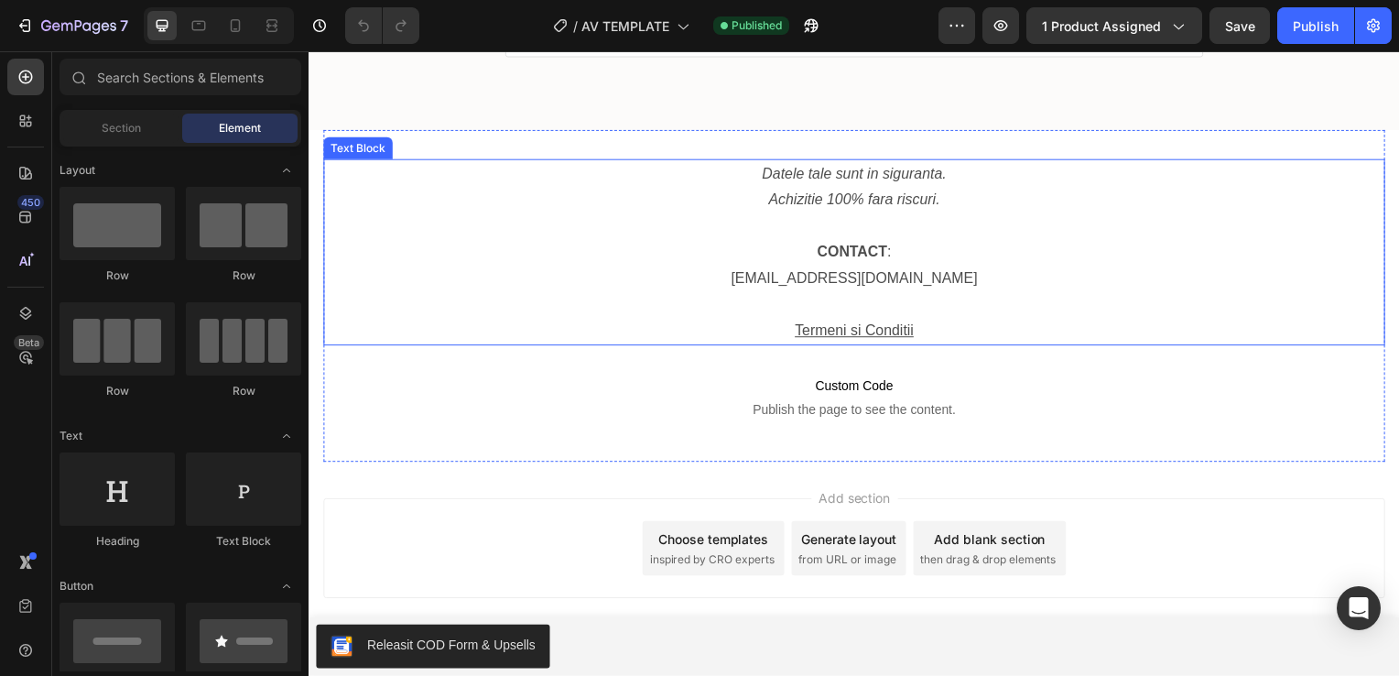
drag, startPoint x: 826, startPoint y: 329, endPoint x: 811, endPoint y: 331, distance: 14.9
click at [826, 329] on u "Termeni si Conditii" at bounding box center [858, 333] width 120 height 16
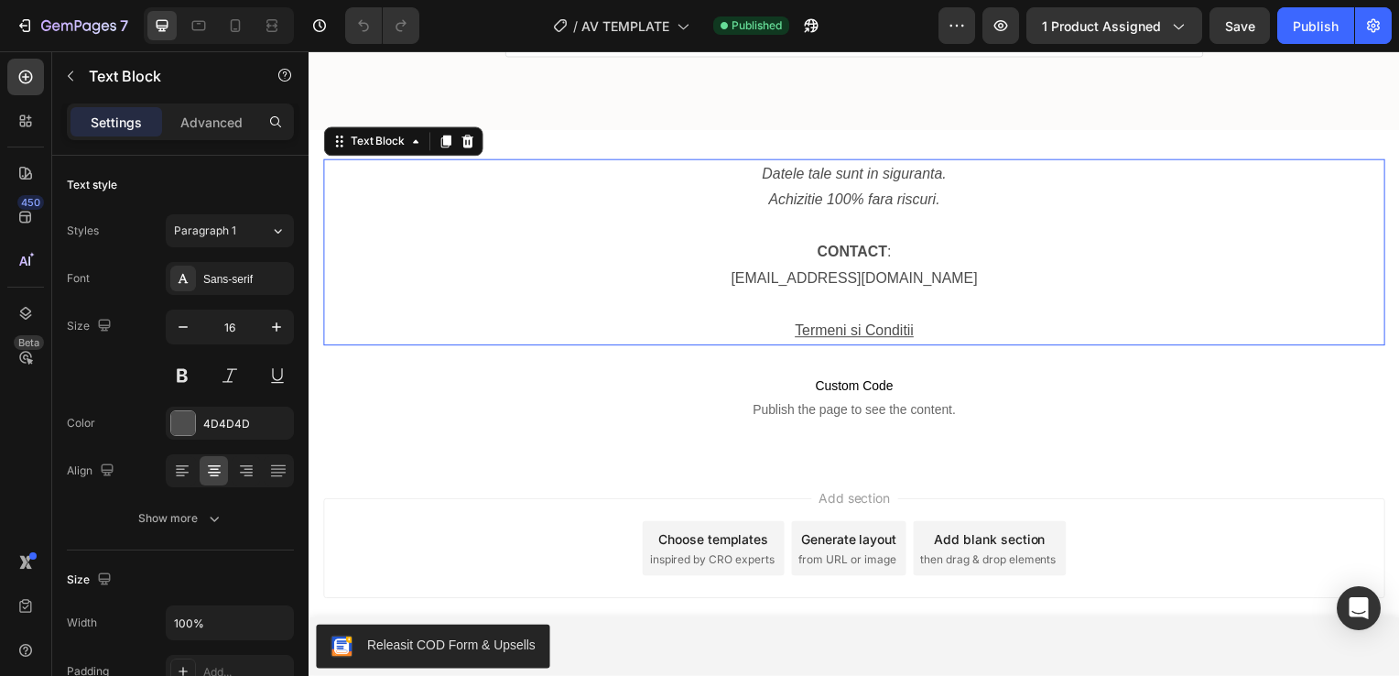
click at [912, 331] on p "Termeni si Conditii" at bounding box center [858, 333] width 1066 height 27
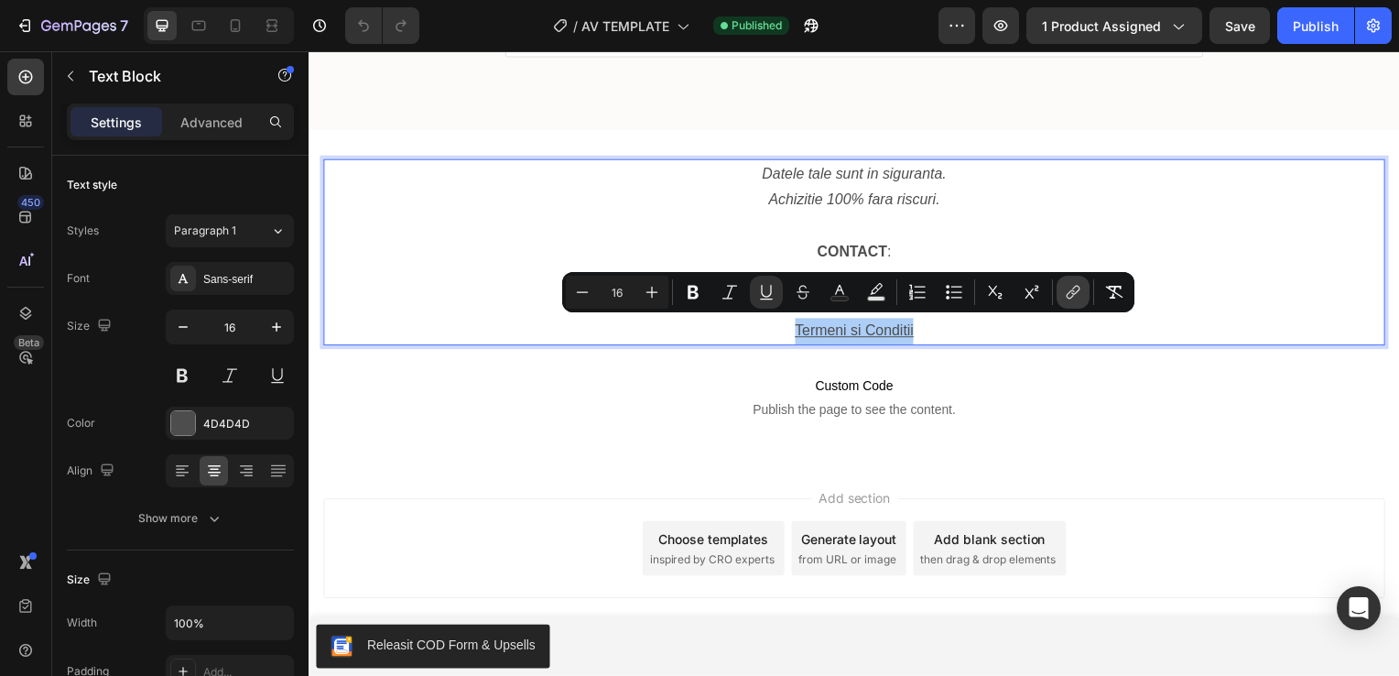
click at [1076, 292] on icon "Editor contextual toolbar" at bounding box center [1075, 290] width 8 height 9
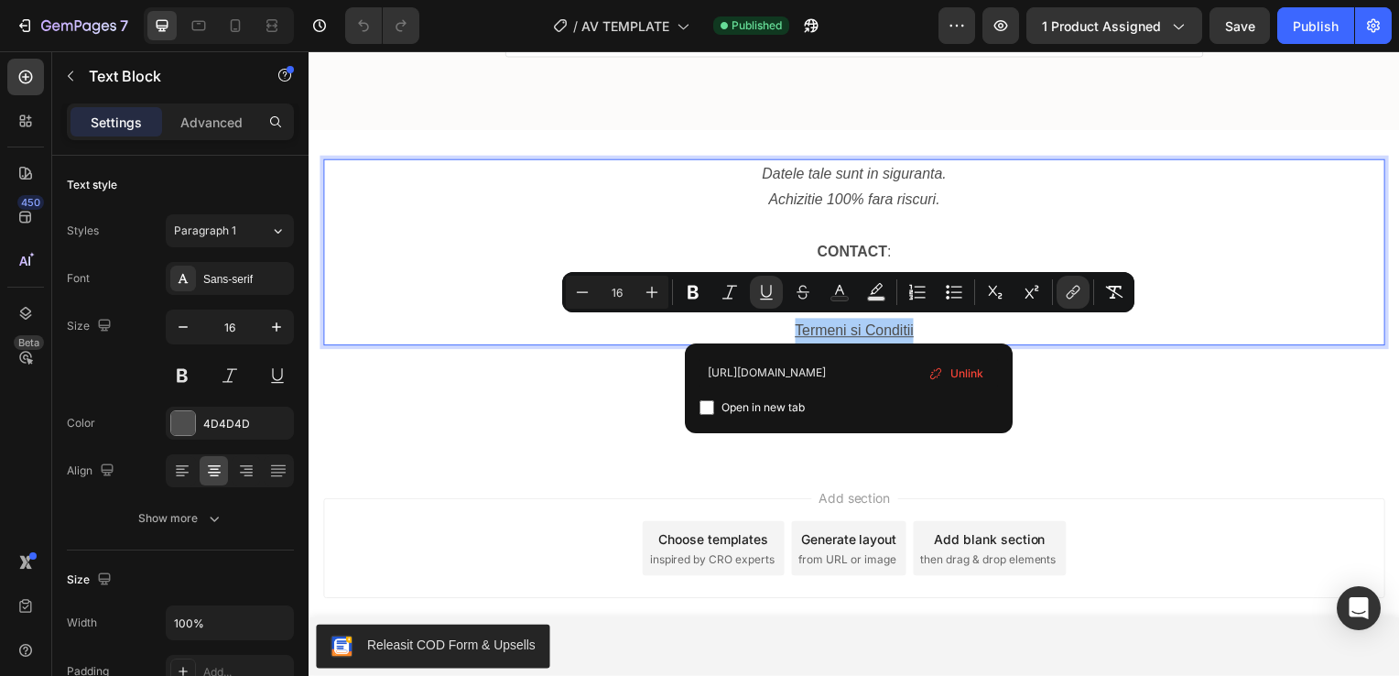
scroll to position [0, 0]
click at [705, 401] on input "Editor contextual toolbar" at bounding box center [706, 407] width 15 height 15
checkbox input "true"
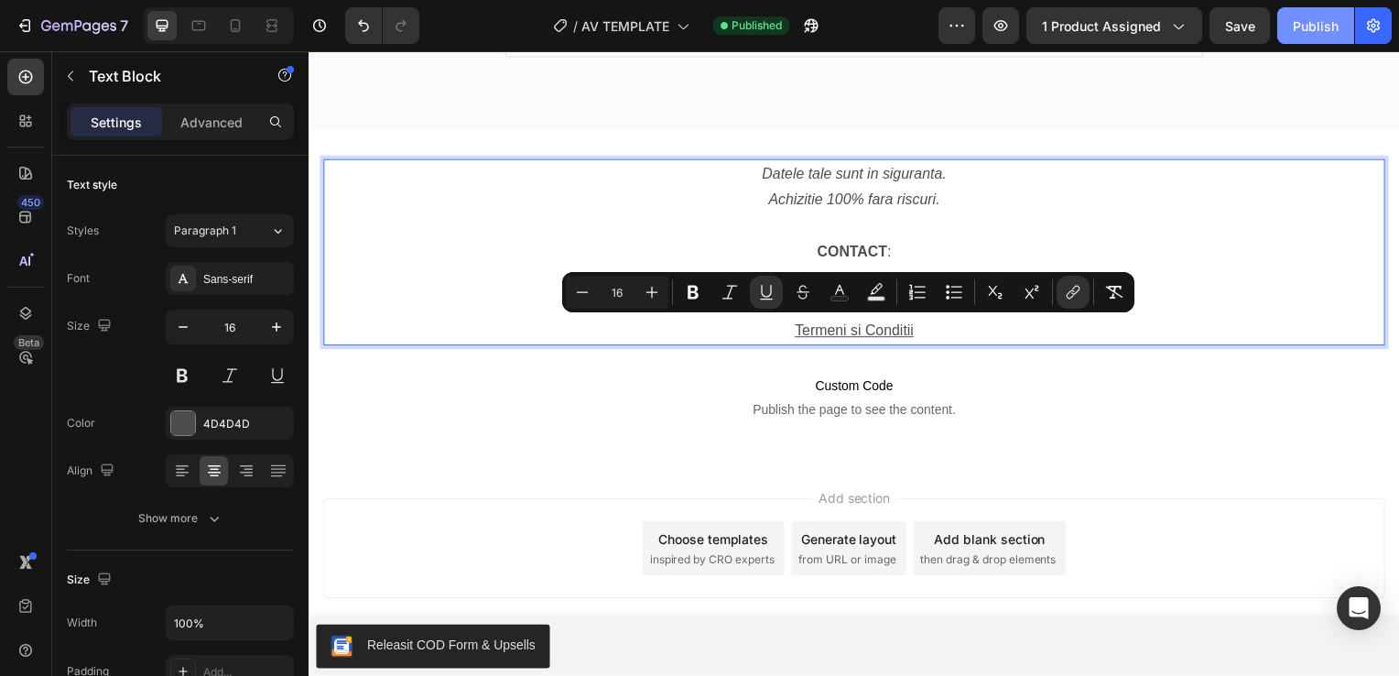
click at [1316, 20] on div "Publish" at bounding box center [1316, 25] width 46 height 19
